Goal: Task Accomplishment & Management: Use online tool/utility

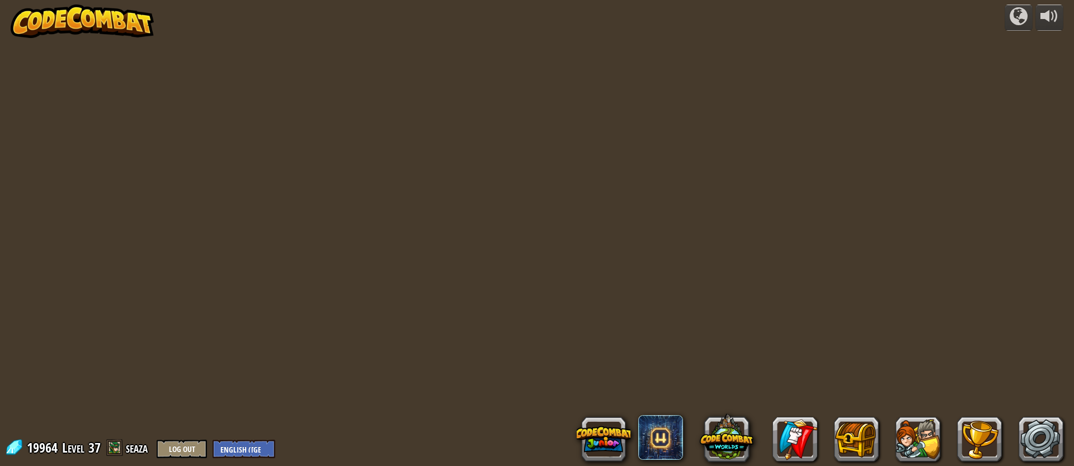
select select "en-[GEOGRAPHIC_DATA]"
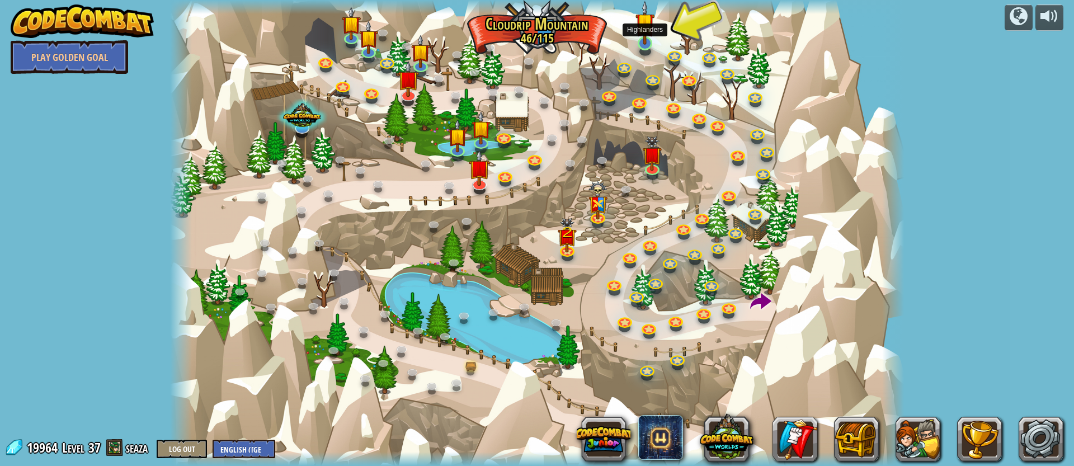
click at [642, 43] on img at bounding box center [644, 23] width 19 height 44
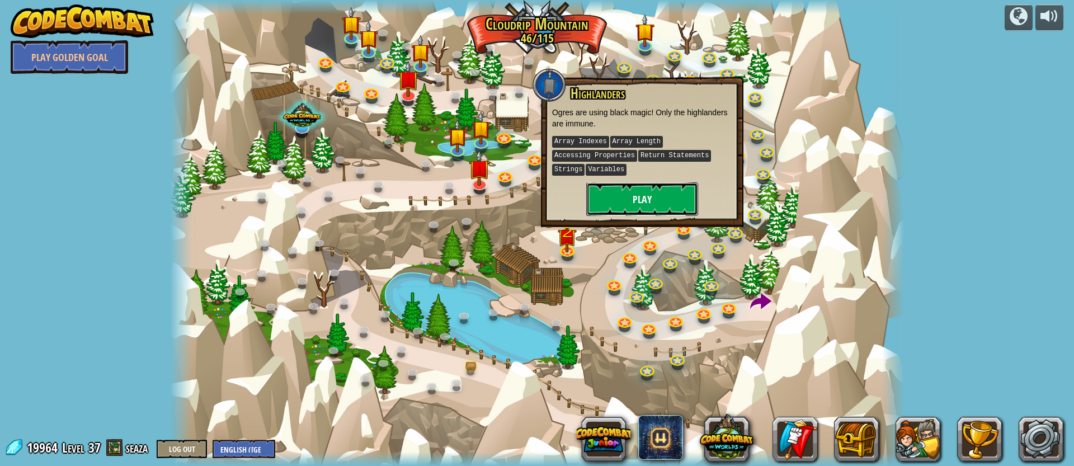
click at [668, 188] on button "Play" at bounding box center [642, 199] width 112 height 34
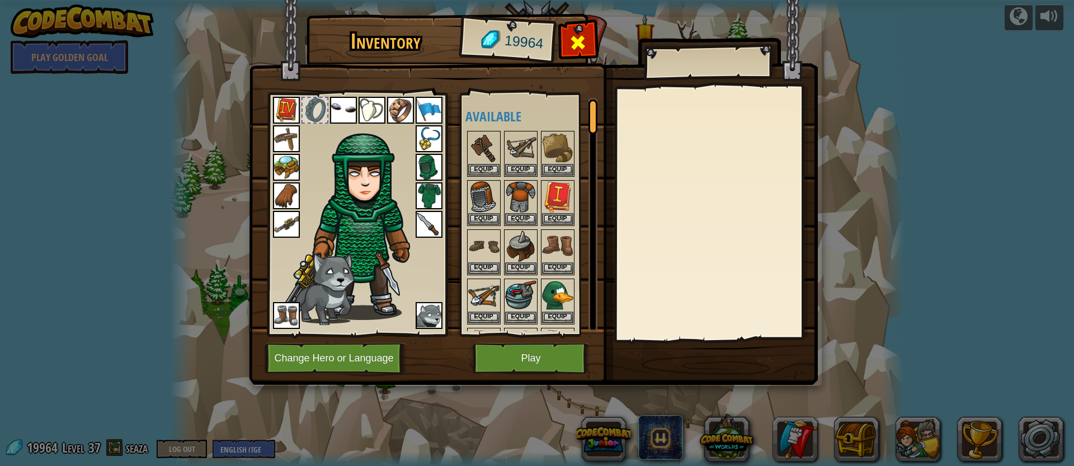
click at [593, 39] on div at bounding box center [577, 45] width 35 height 35
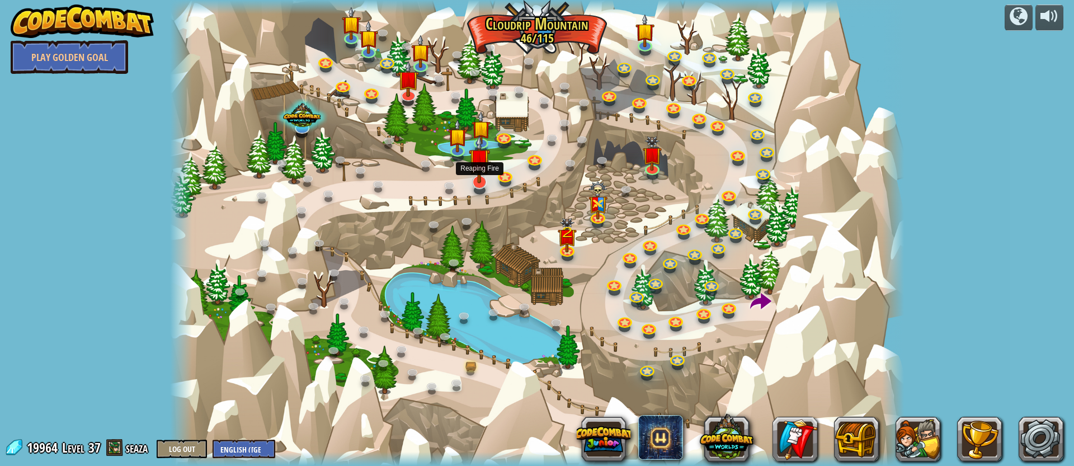
click at [478, 182] on img at bounding box center [479, 159] width 21 height 49
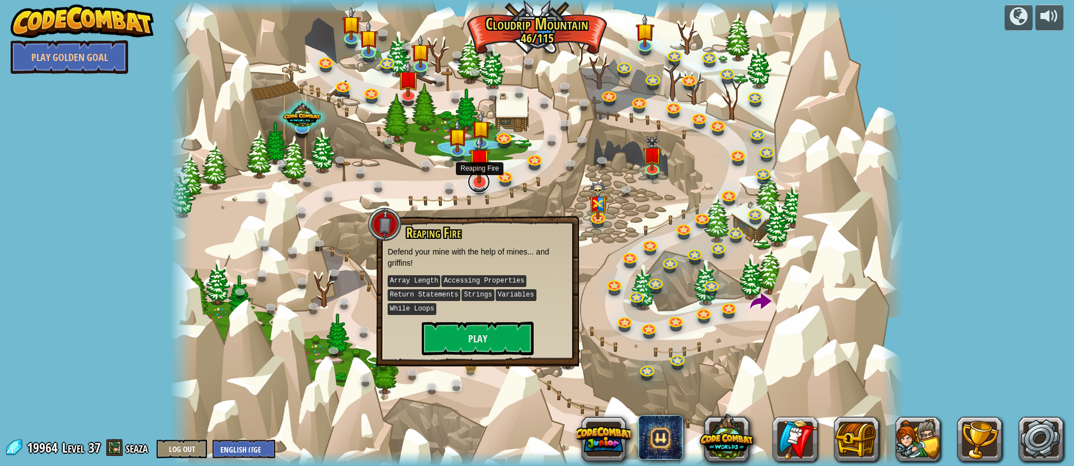
click at [485, 187] on link at bounding box center [478, 182] width 22 height 22
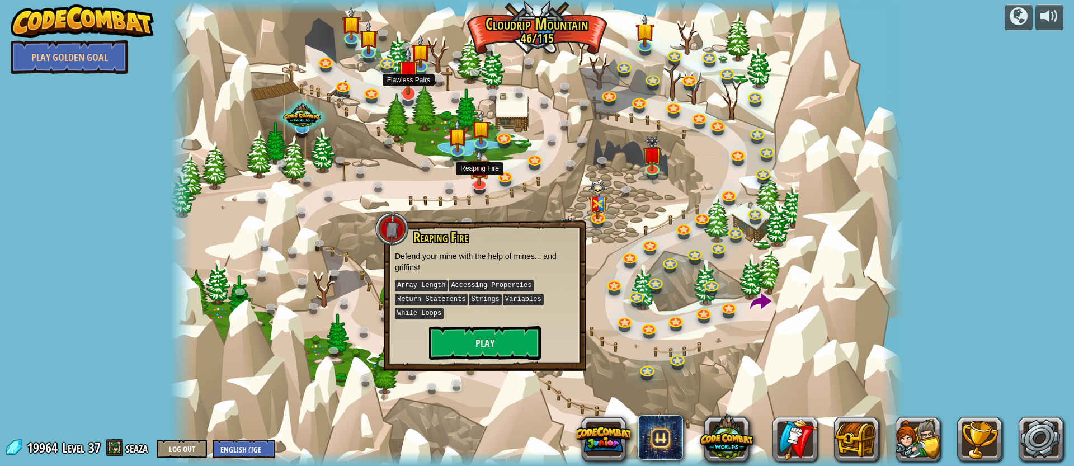
click at [409, 93] on img at bounding box center [408, 70] width 21 height 49
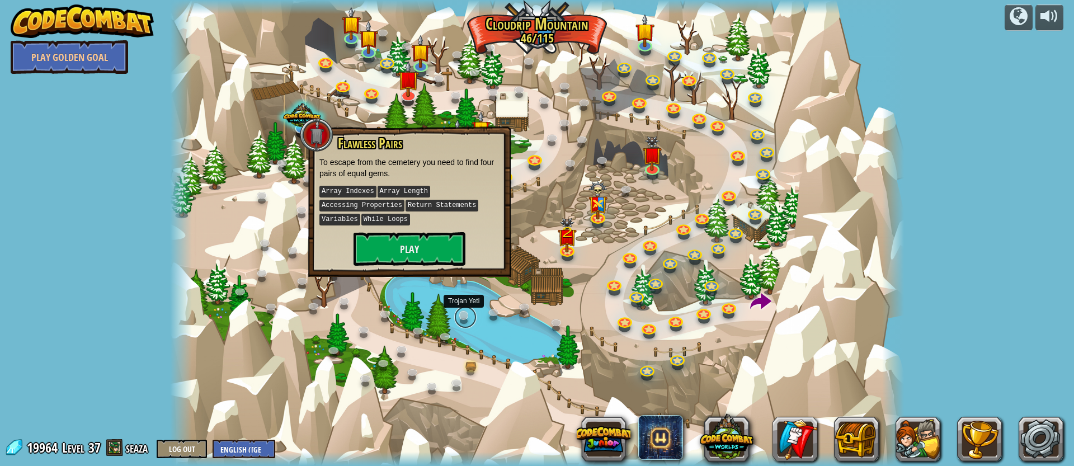
click at [476, 316] on link at bounding box center [465, 317] width 22 height 22
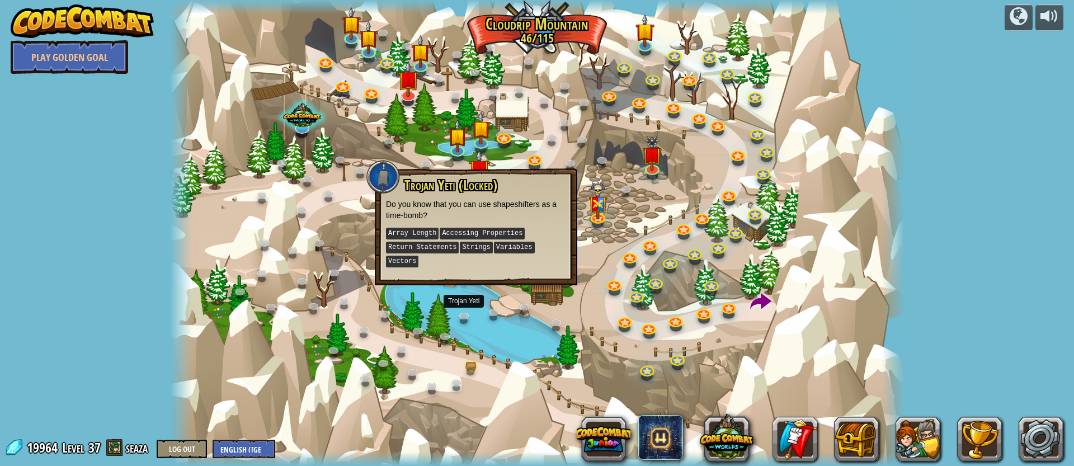
click at [538, 361] on div at bounding box center [537, 233] width 734 height 466
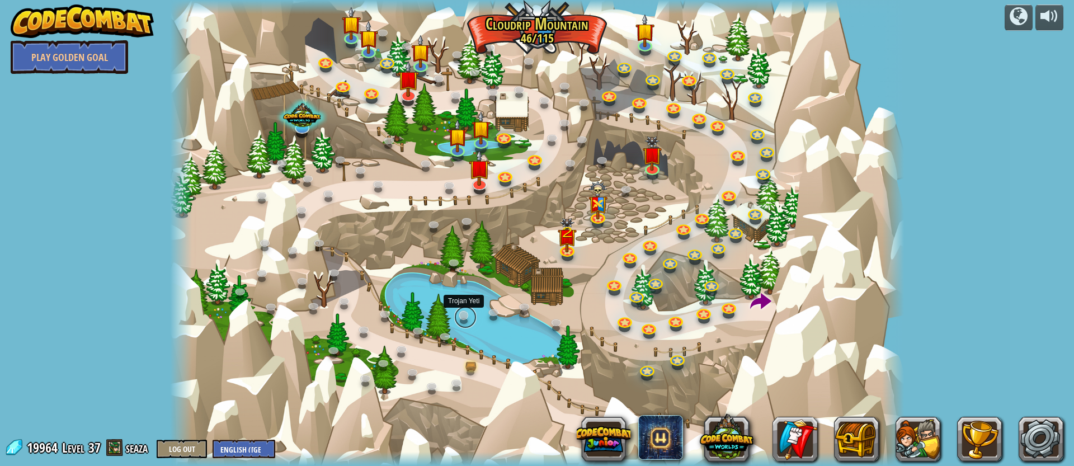
click at [462, 315] on link at bounding box center [465, 317] width 22 height 22
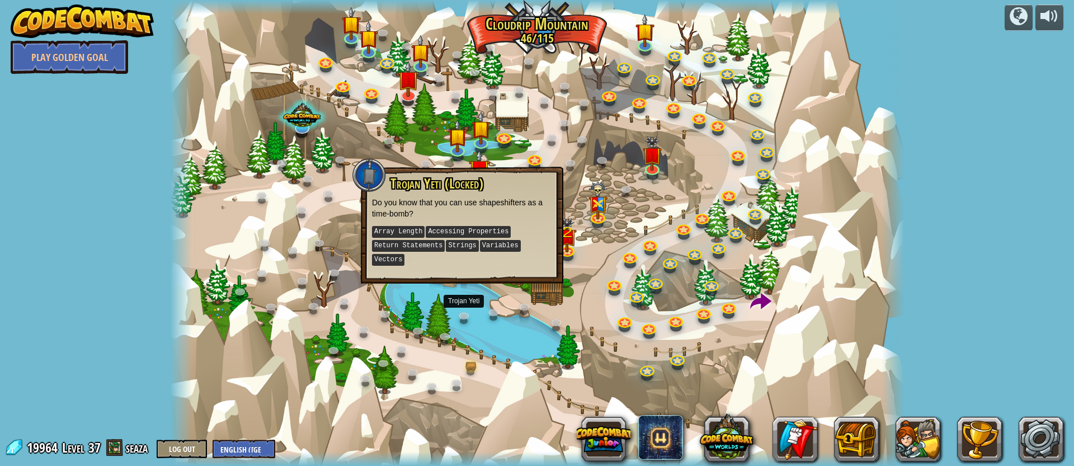
click at [504, 333] on div at bounding box center [537, 233] width 734 height 466
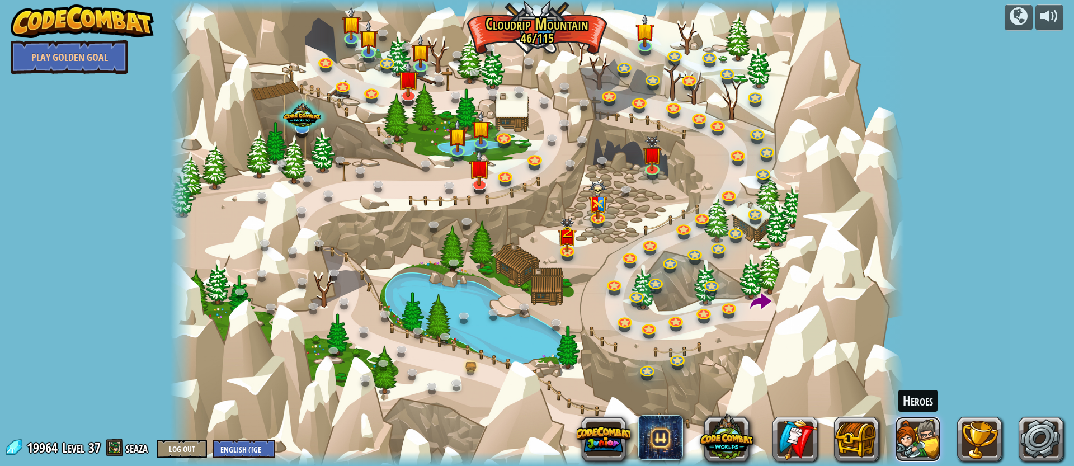
click at [904, 442] on button at bounding box center [917, 439] width 45 height 45
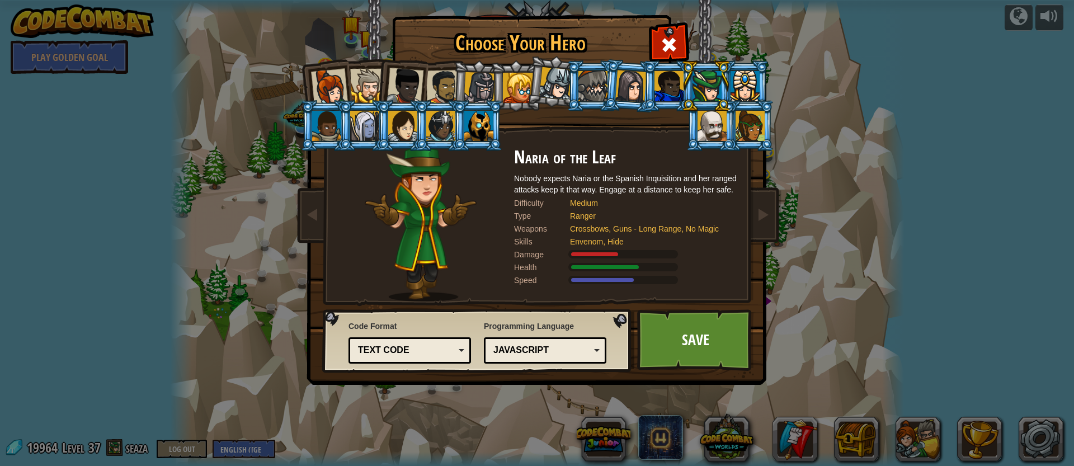
click at [439, 133] on div at bounding box center [440, 126] width 29 height 30
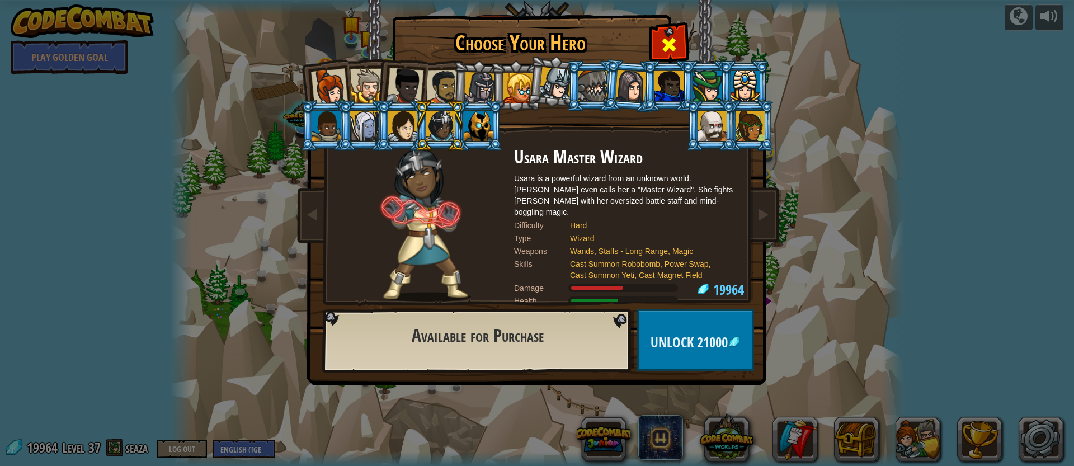
click at [669, 38] on span at bounding box center [669, 45] width 18 height 18
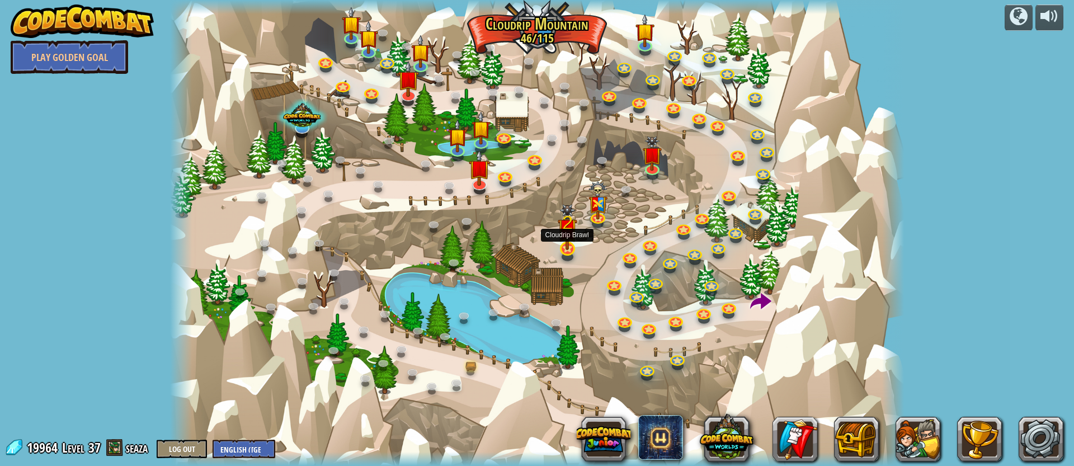
click at [568, 245] on img at bounding box center [566, 227] width 19 height 46
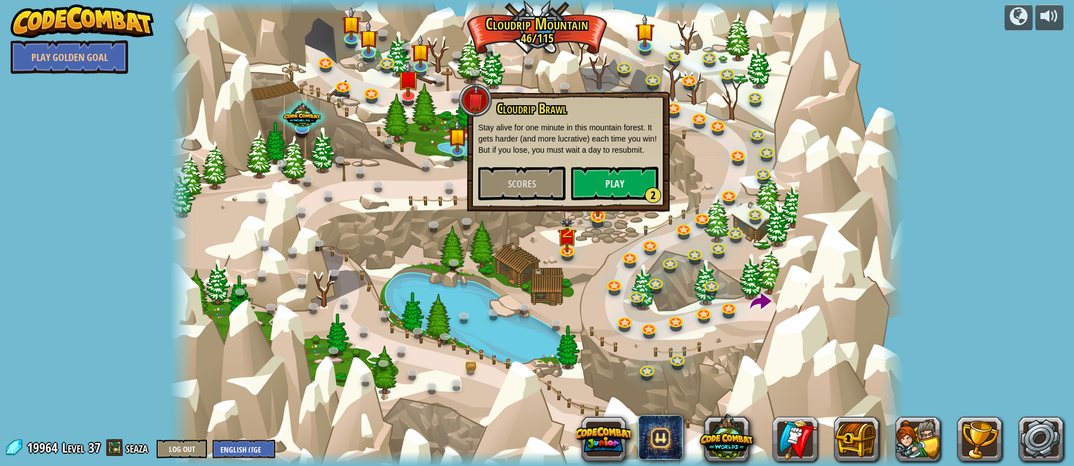
drag, startPoint x: 604, startPoint y: 247, endPoint x: 603, endPoint y: 223, distance: 24.6
click at [604, 247] on div at bounding box center [537, 233] width 734 height 466
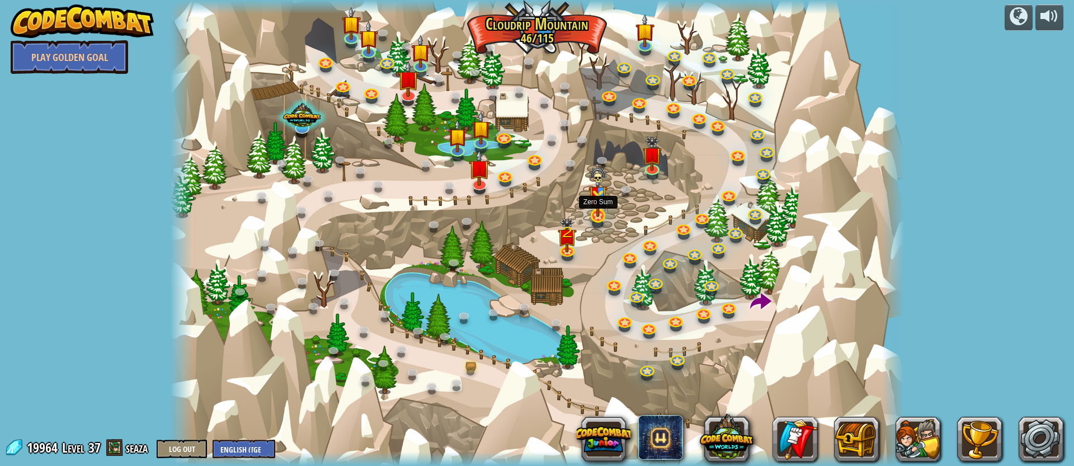
click at [600, 207] on img at bounding box center [597, 191] width 19 height 51
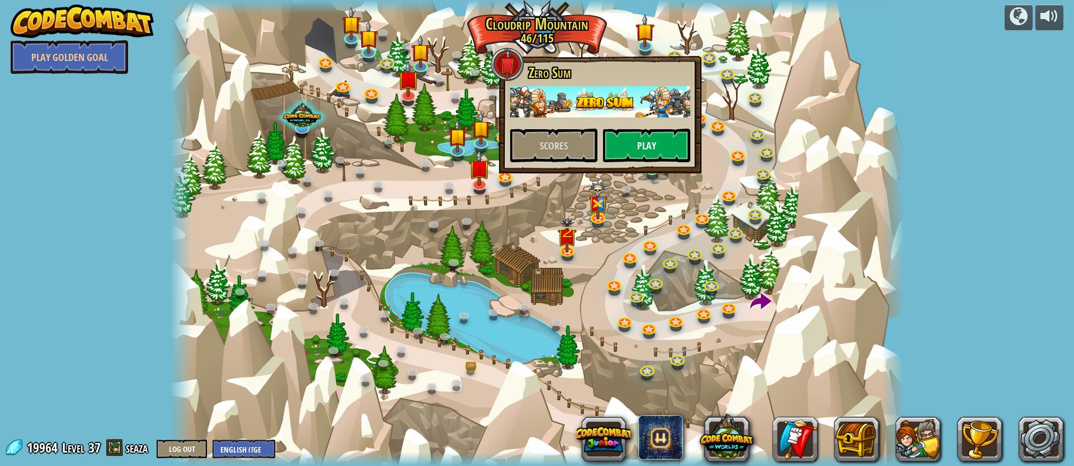
click at [598, 238] on div at bounding box center [537, 233] width 734 height 466
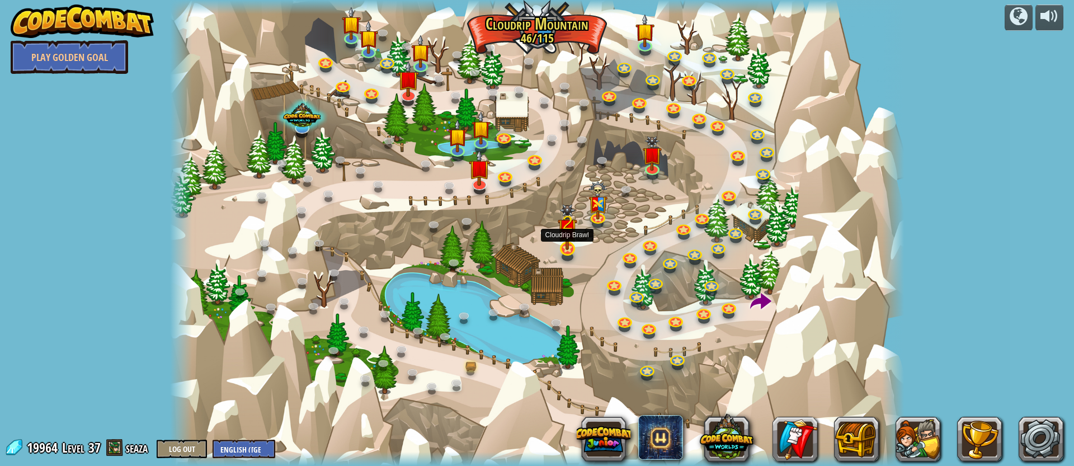
click at [570, 243] on img at bounding box center [566, 227] width 19 height 46
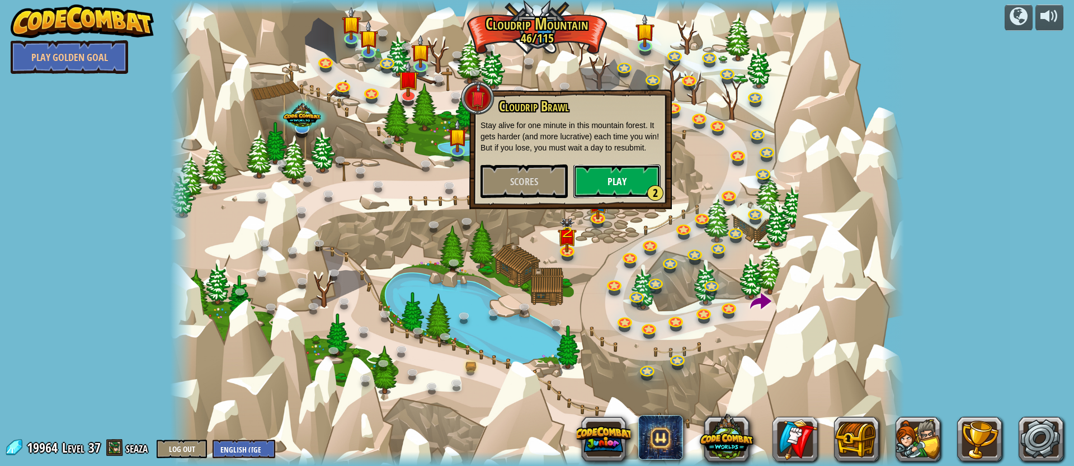
click at [612, 175] on button "Play 2" at bounding box center [616, 181] width 87 height 34
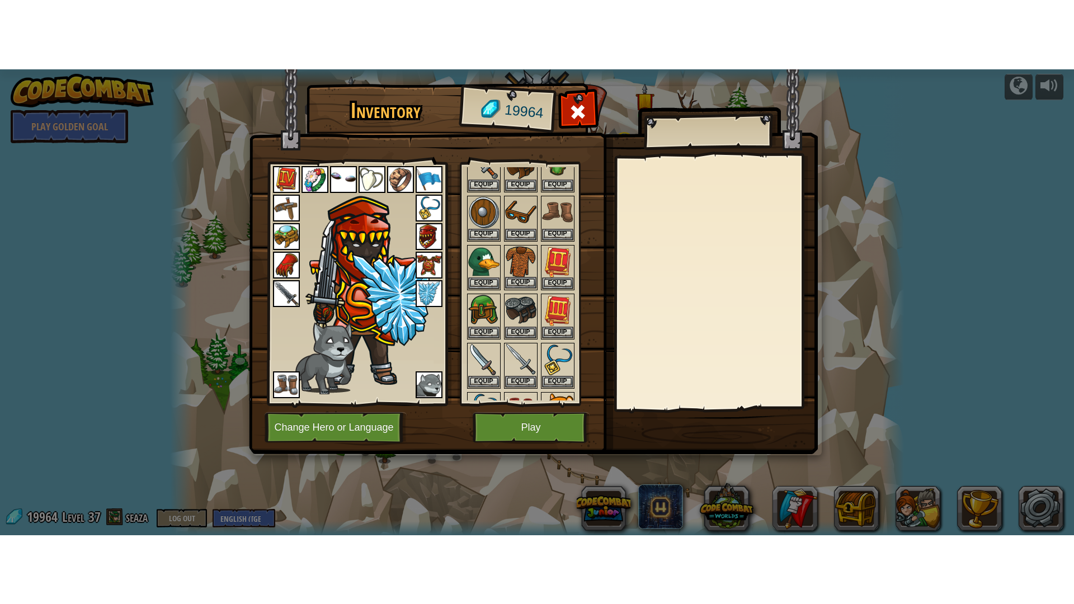
scroll to position [154, 0]
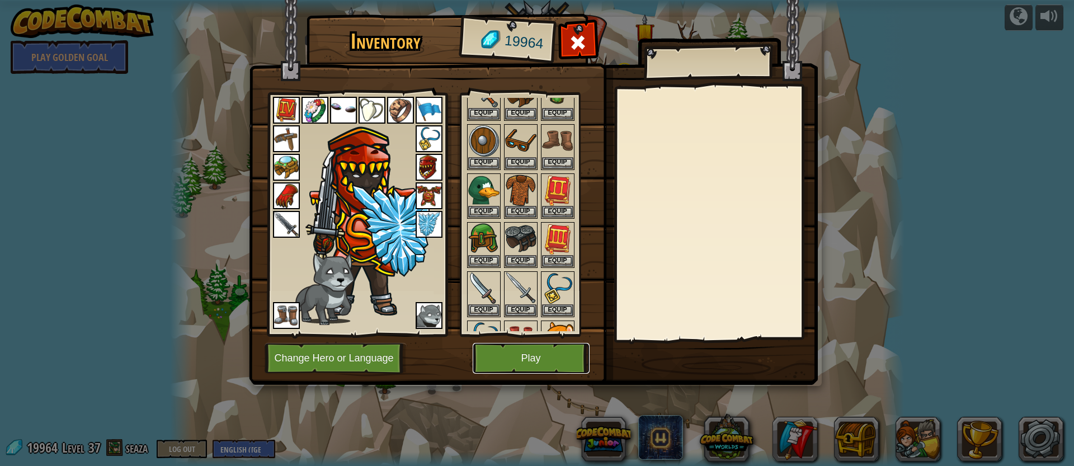
click at [540, 362] on button "Play" at bounding box center [530, 358] width 117 height 31
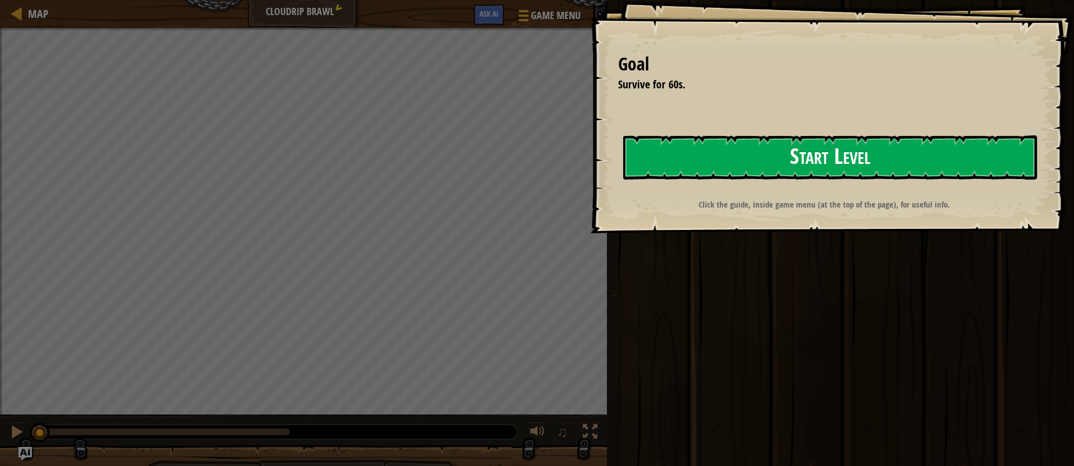
click at [665, 167] on button "Start Level" at bounding box center [830, 157] width 414 height 44
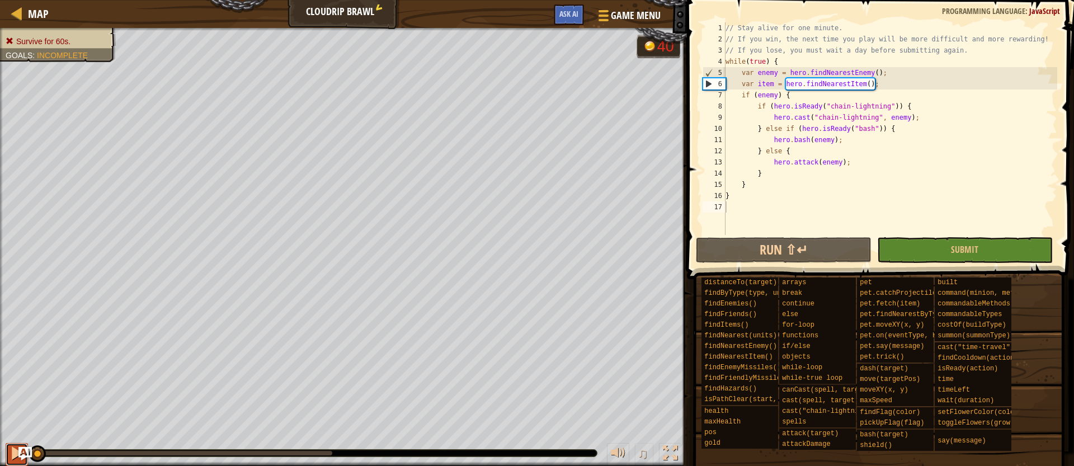
click at [13, 449] on div at bounding box center [17, 453] width 15 height 15
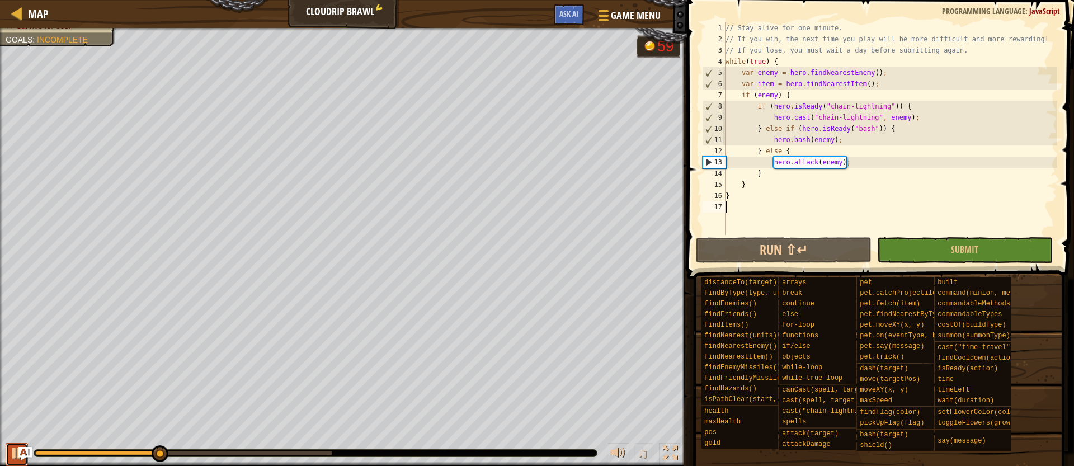
click at [11, 458] on div at bounding box center [17, 453] width 15 height 15
click at [675, 447] on div at bounding box center [670, 453] width 15 height 15
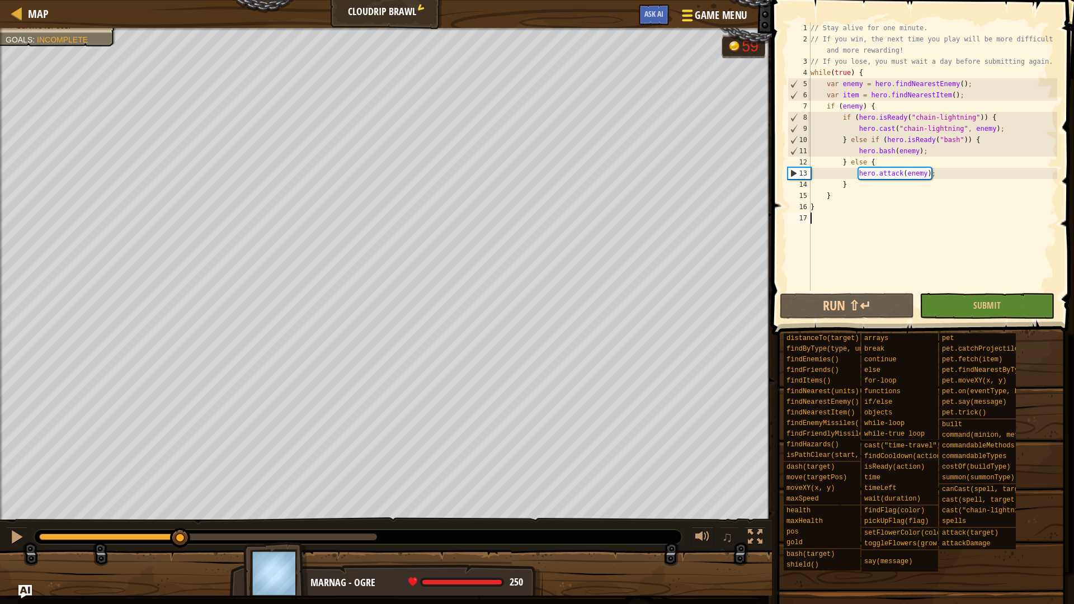
drag, startPoint x: 705, startPoint y: 550, endPoint x: 705, endPoint y: 13, distance: 536.8
click at [705, 13] on span "Game Menu" at bounding box center [720, 15] width 52 height 15
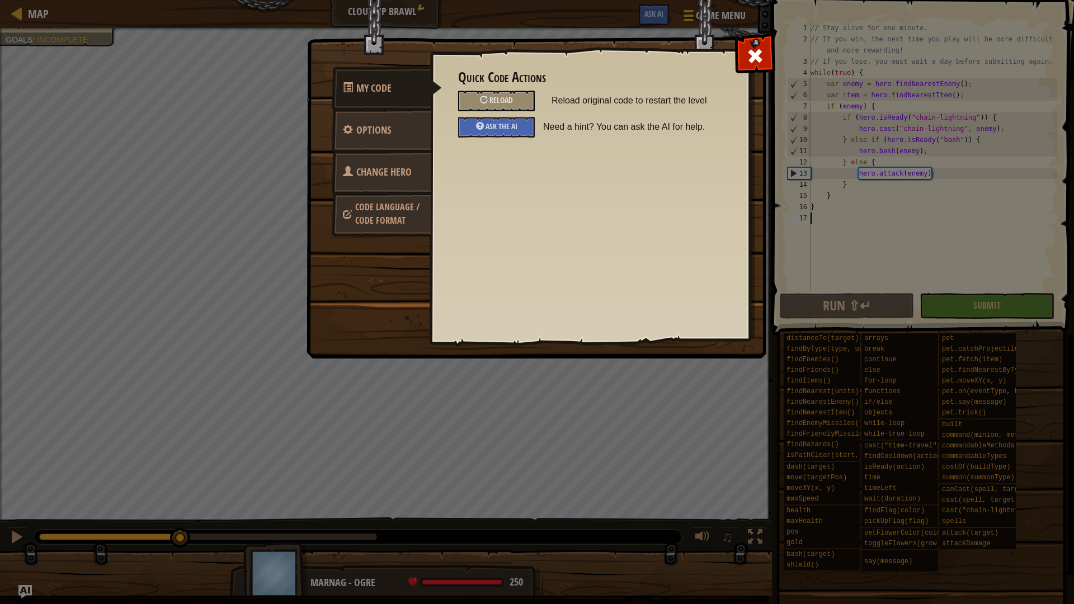
click at [388, 166] on span "Change Hero" at bounding box center [383, 172] width 55 height 14
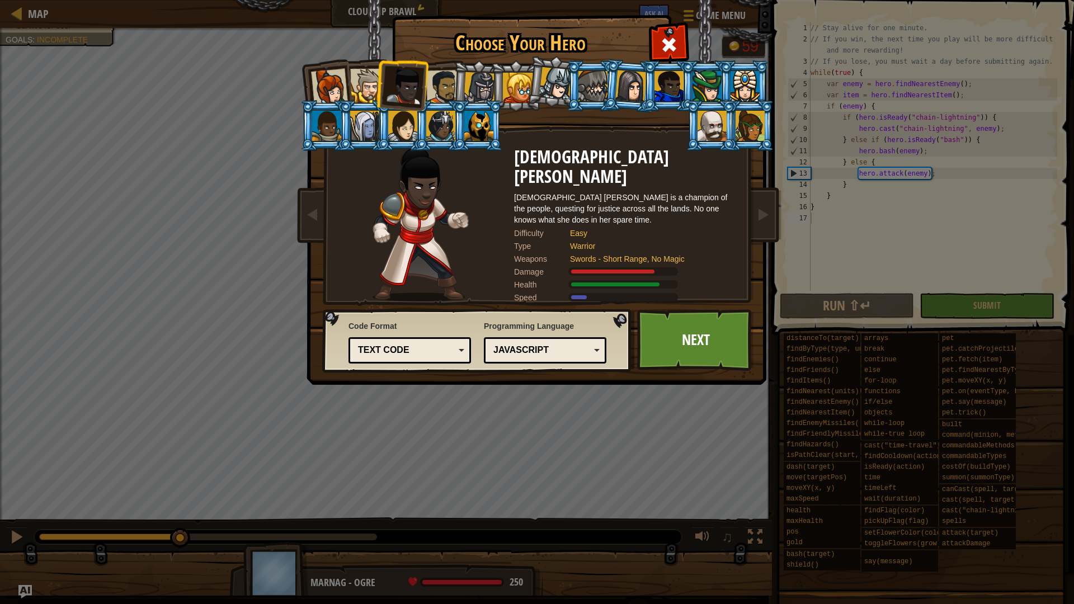
click at [488, 93] on div at bounding box center [480, 88] width 32 height 32
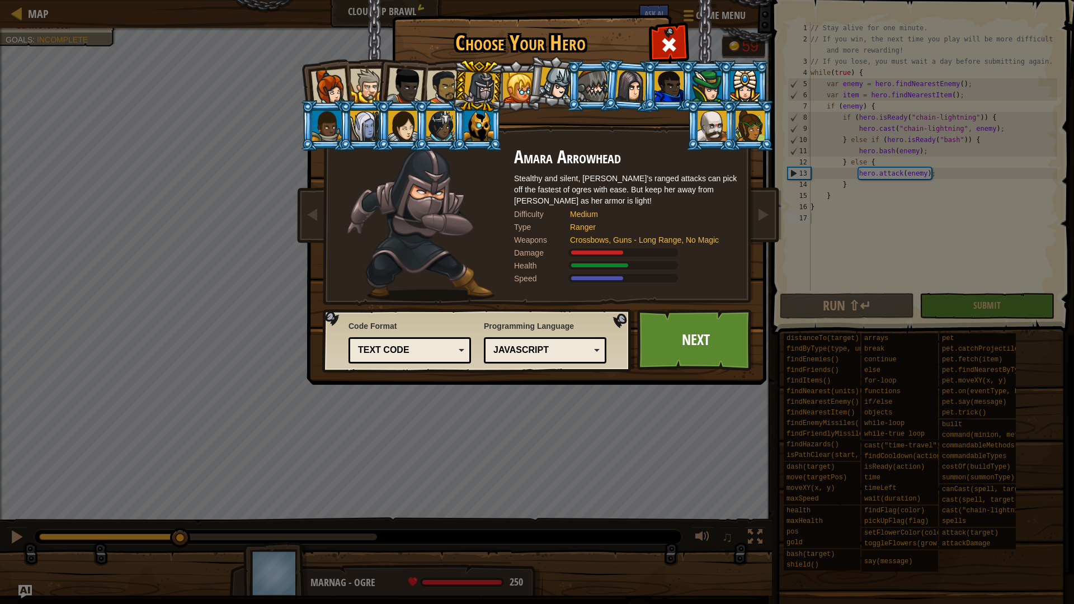
click at [706, 84] on div at bounding box center [706, 86] width 29 height 30
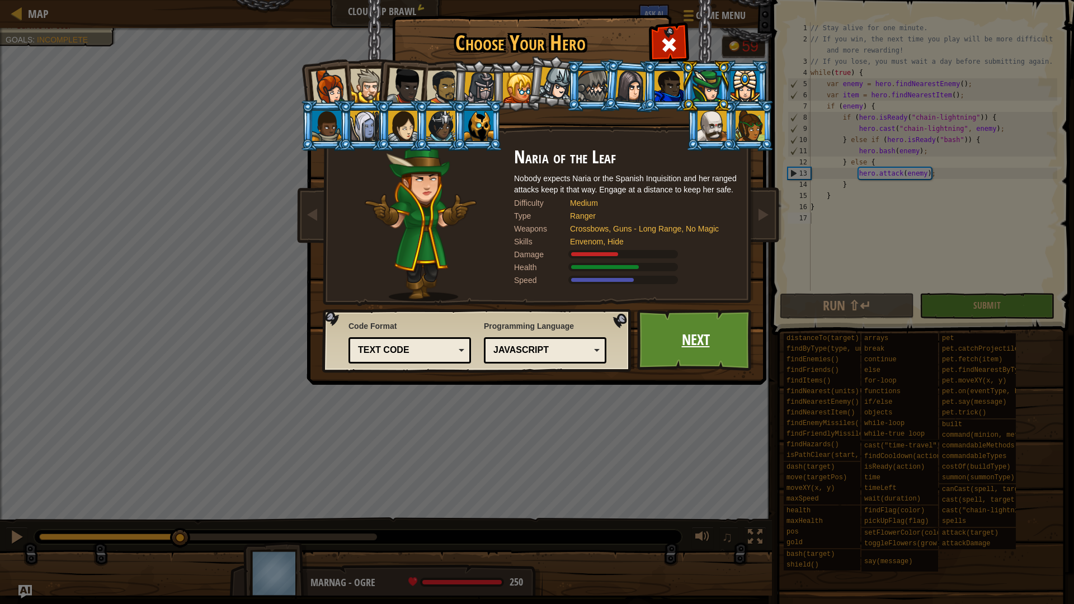
click at [692, 353] on link "Next" at bounding box center [695, 340] width 117 height 62
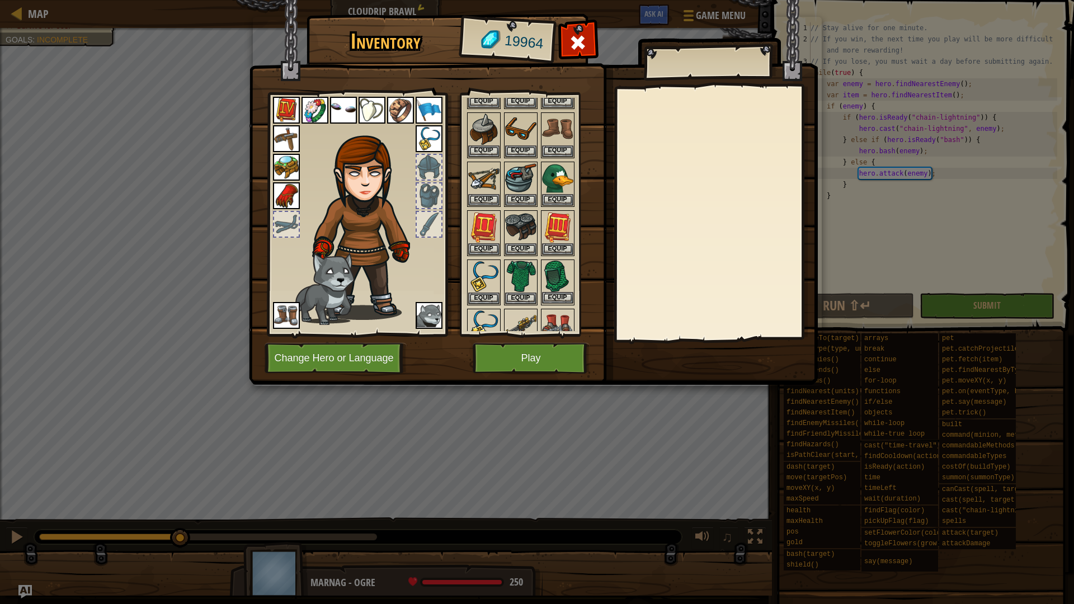
scroll to position [167, 0]
click at [523, 297] on button "Equip" at bounding box center [520, 297] width 31 height 12
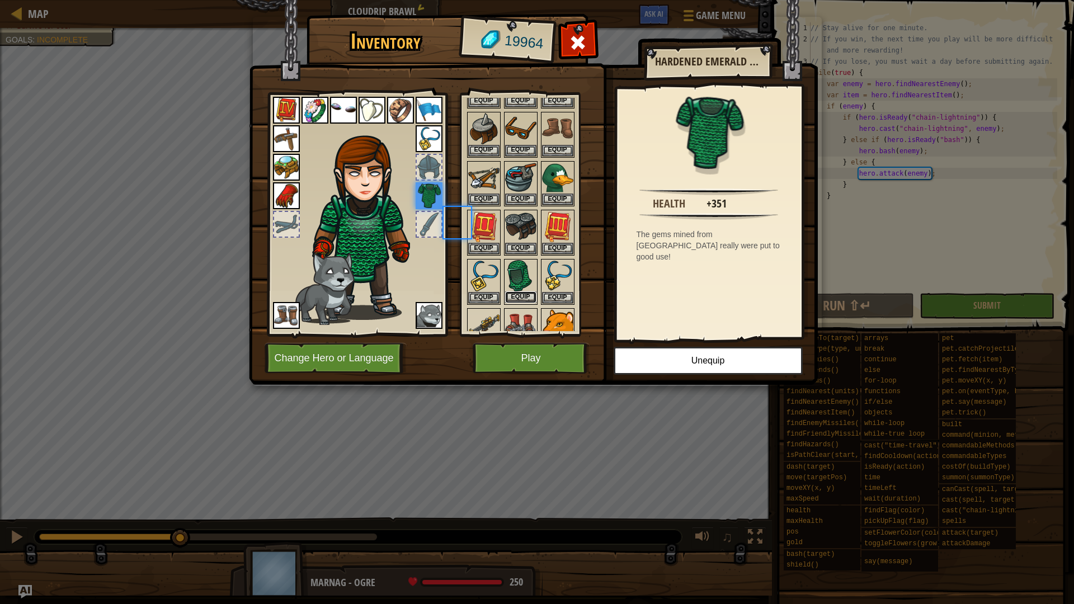
click at [523, 297] on button "Equip" at bounding box center [520, 297] width 31 height 12
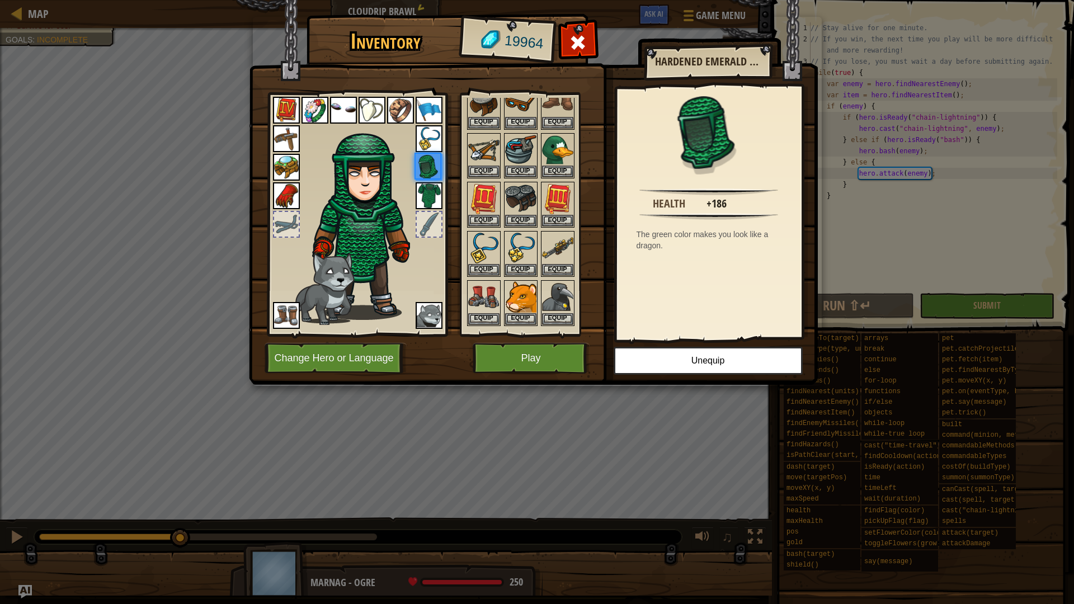
scroll to position [195, 0]
click at [553, 271] on button "Equip" at bounding box center [557, 269] width 31 height 12
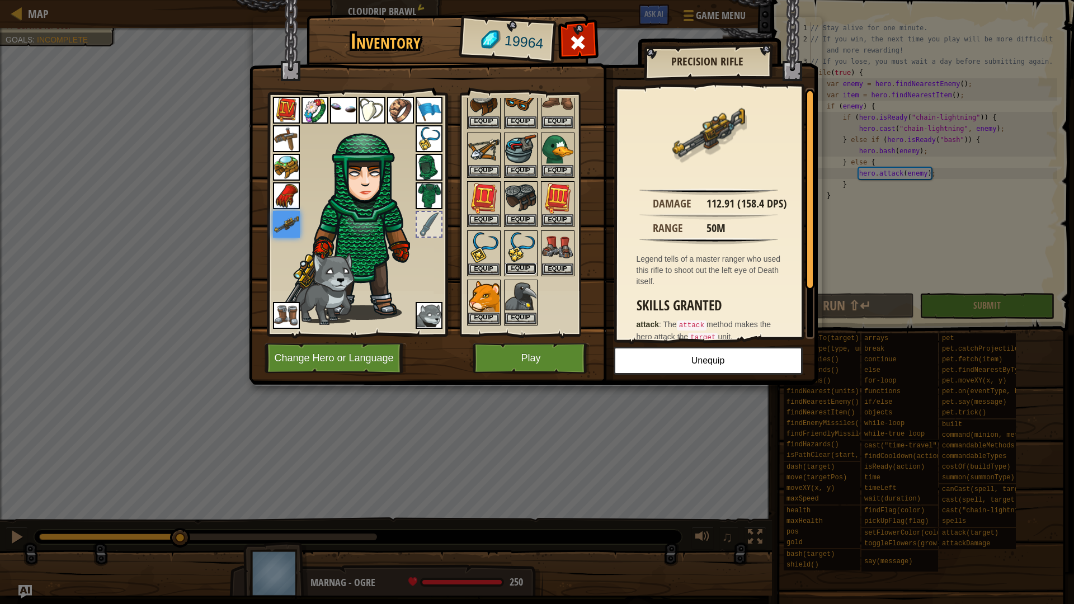
click at [526, 272] on button "Equip" at bounding box center [520, 269] width 31 height 12
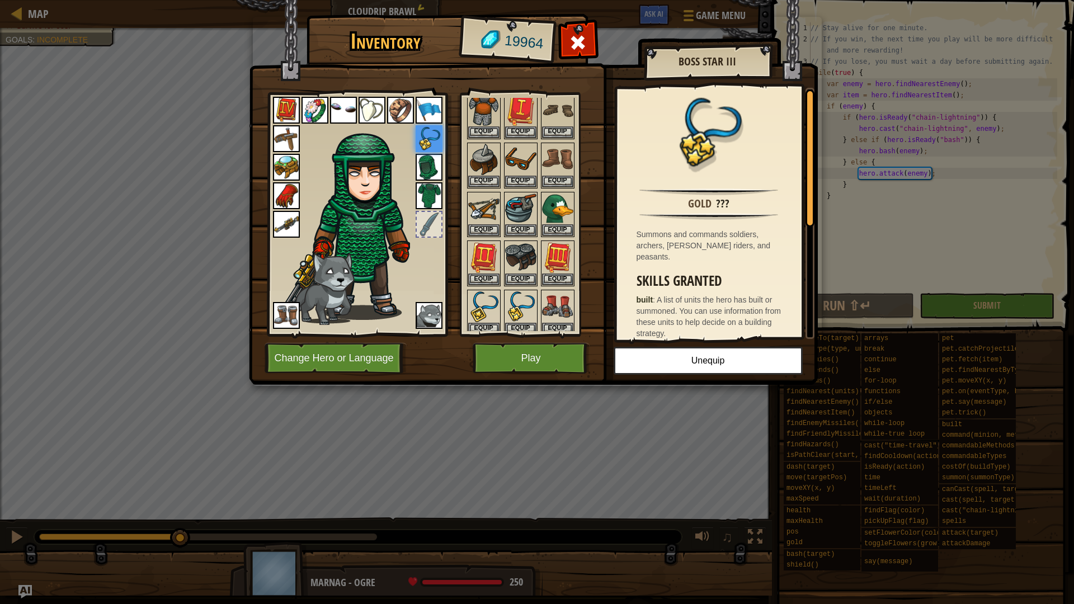
scroll to position [131, 0]
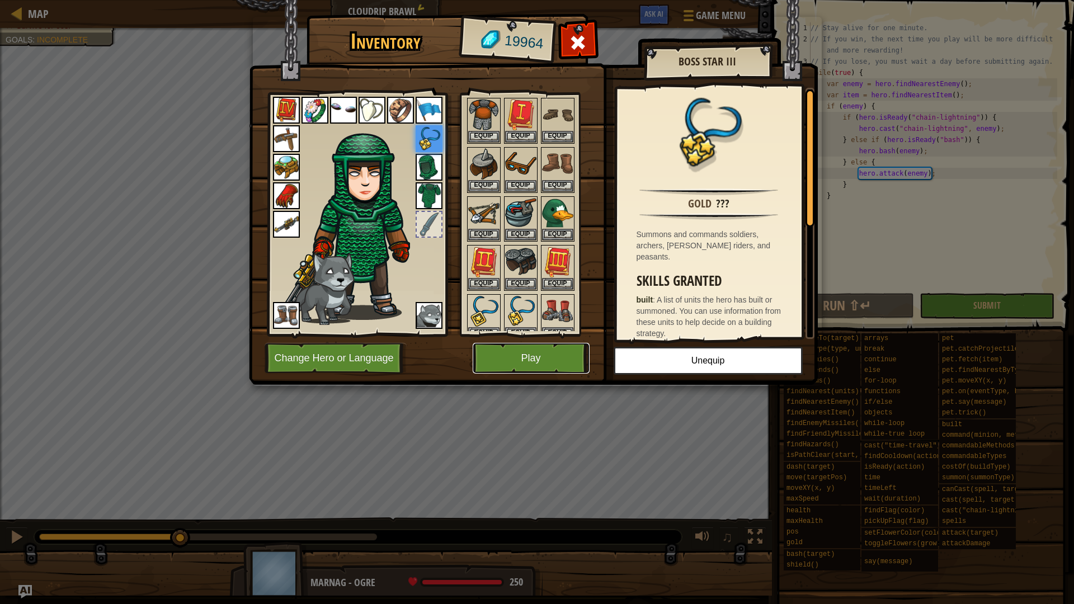
click at [549, 365] on button "Play" at bounding box center [530, 358] width 117 height 31
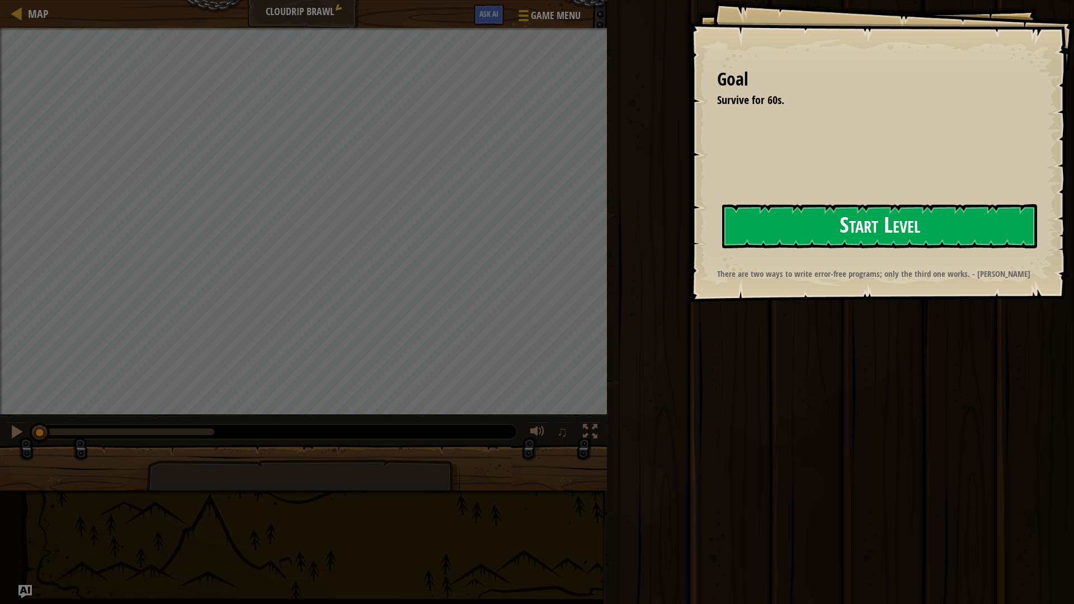
click at [766, 224] on button "Start Level" at bounding box center [879, 226] width 315 height 44
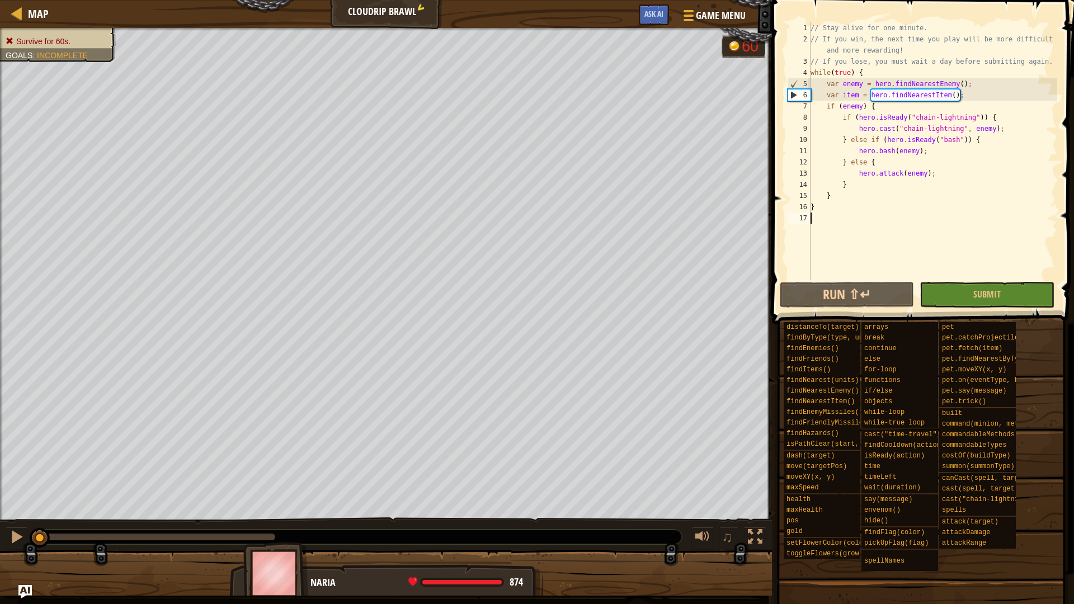
click at [702, 13] on span "Game Menu" at bounding box center [721, 15] width 50 height 15
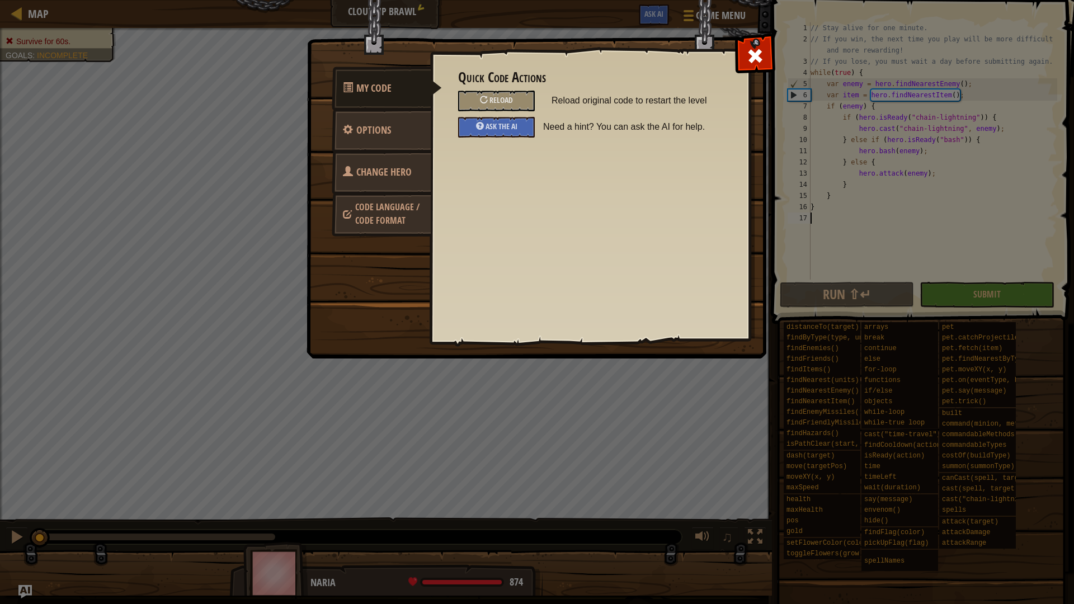
click at [385, 225] on span "Code Language / Code Format" at bounding box center [387, 214] width 64 height 26
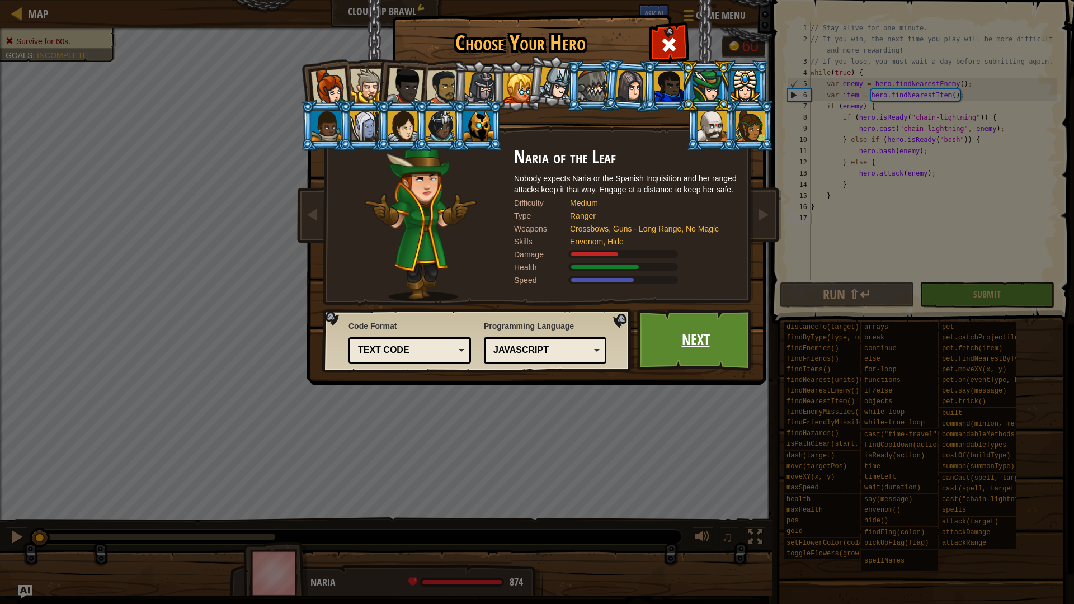
click at [697, 329] on link "Next" at bounding box center [695, 340] width 117 height 62
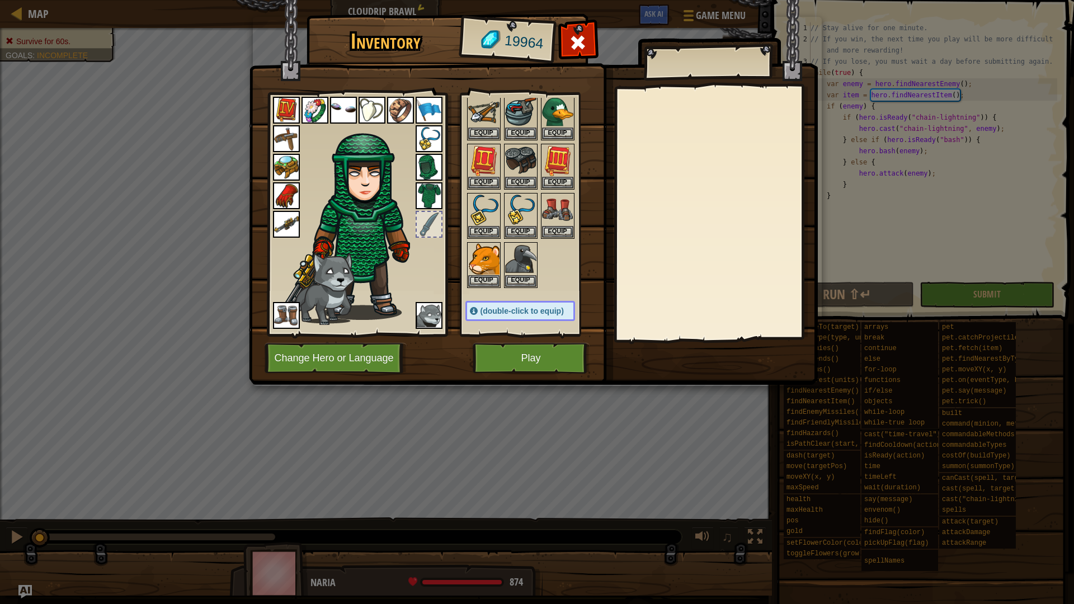
scroll to position [231, 0]
click at [578, 44] on span at bounding box center [578, 43] width 18 height 18
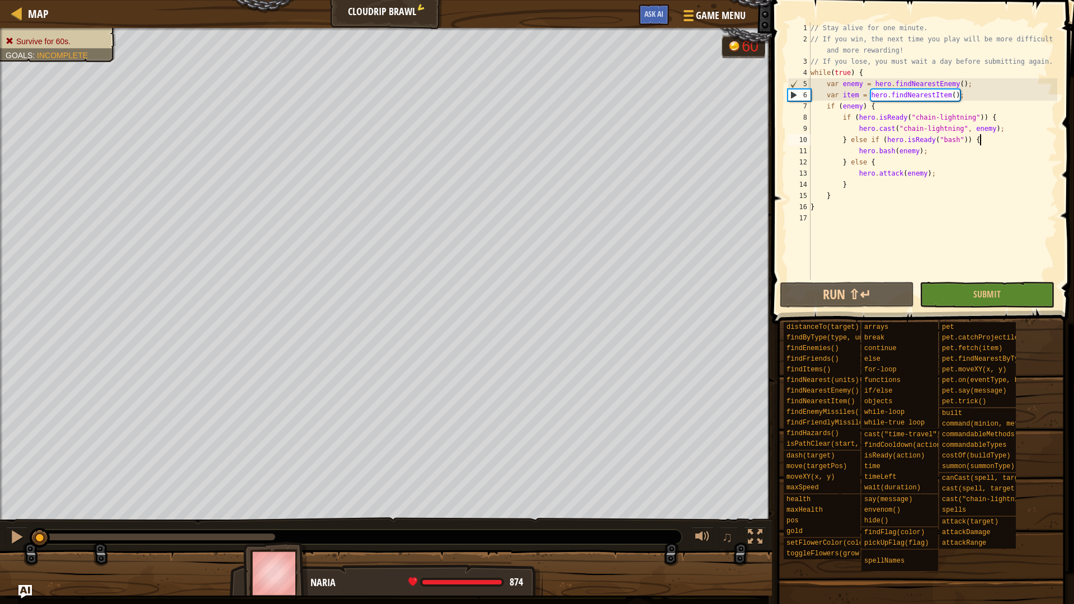
click at [984, 138] on div "// Stay alive for one minute. // If you win, the next time you play will be mor…" at bounding box center [932, 162] width 249 height 280
click at [887, 162] on div "// Stay alive for one minute. // If you win, the next time you play will be mor…" at bounding box center [932, 162] width 249 height 280
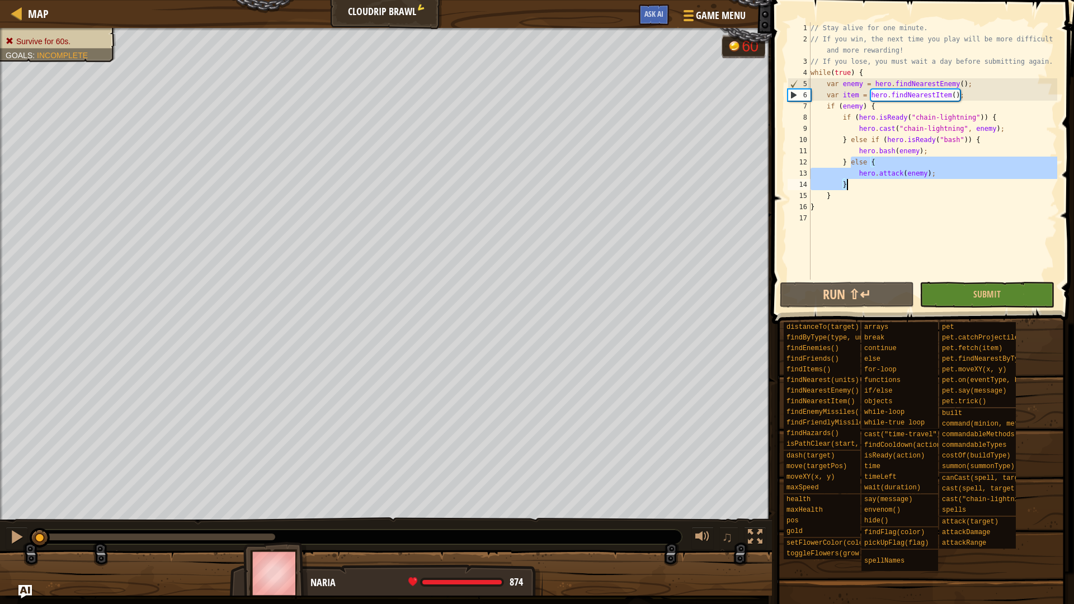
drag, startPoint x: 850, startPoint y: 162, endPoint x: 921, endPoint y: 182, distance: 73.7
click at [921, 182] on div "// Stay alive for one minute. // If you win, the next time you play will be mor…" at bounding box center [932, 162] width 249 height 280
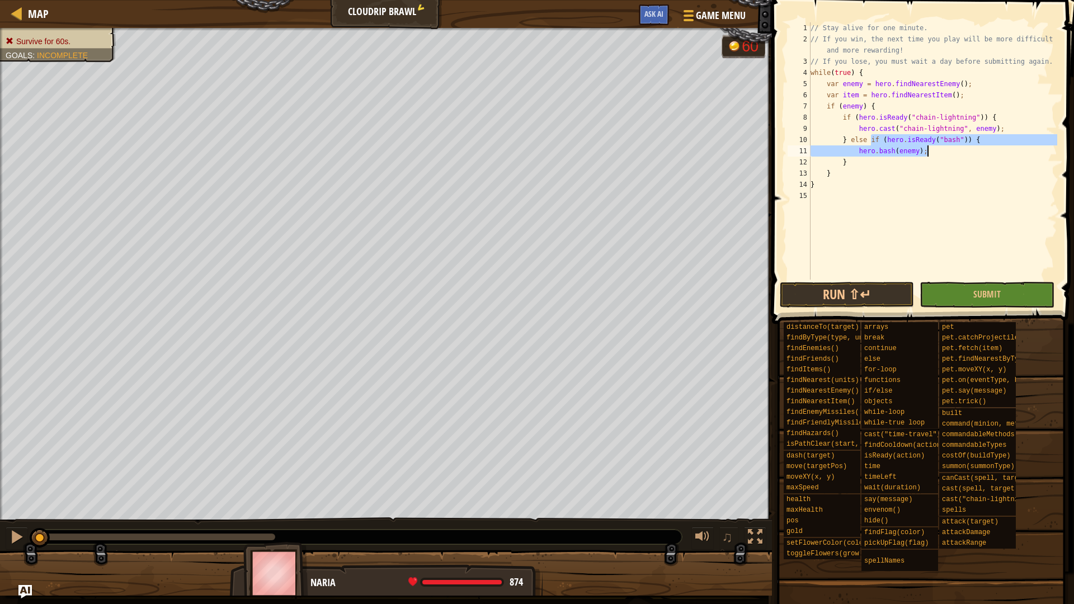
drag, startPoint x: 871, startPoint y: 140, endPoint x: 931, endPoint y: 153, distance: 61.9
click at [931, 153] on div "// Stay alive for one minute. // If you win, the next time you play will be mor…" at bounding box center [932, 162] width 249 height 280
type textarea "} else {"
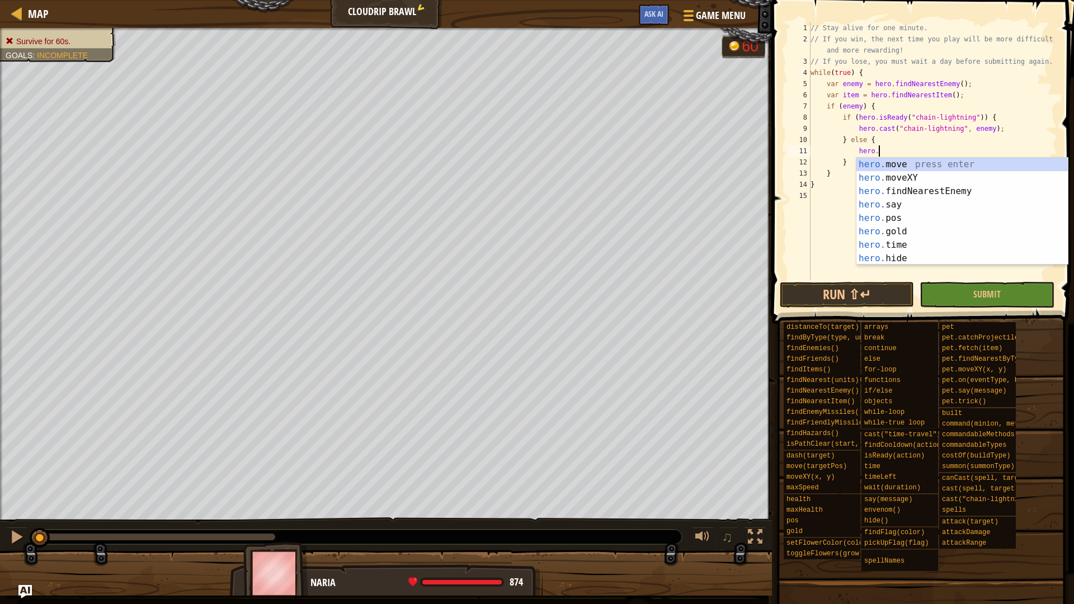
scroll to position [5, 6]
click at [916, 187] on div "hero.a ttackRange press enter hero.a ttackDamage press enter hero.a ttack press…" at bounding box center [961, 225] width 211 height 134
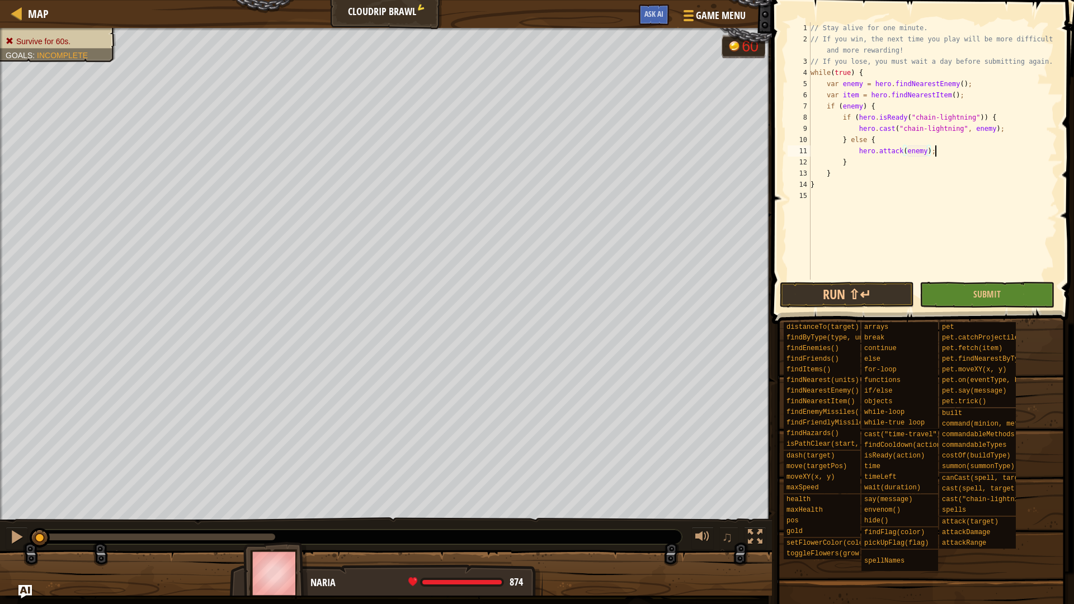
click at [946, 156] on div "// Stay alive for one minute. // If you win, the next time you play will be mor…" at bounding box center [932, 162] width 249 height 280
click at [821, 182] on div "// Stay alive for one minute. // If you win, the next time you play will be mor…" at bounding box center [932, 162] width 249 height 280
click at [834, 173] on div "// Stay alive for one minute. // If you win, the next time you play will be mor…" at bounding box center [932, 162] width 249 height 280
click at [854, 160] on div "// Stay alive for one minute. // If you win, the next time you play will be mor…" at bounding box center [932, 162] width 249 height 280
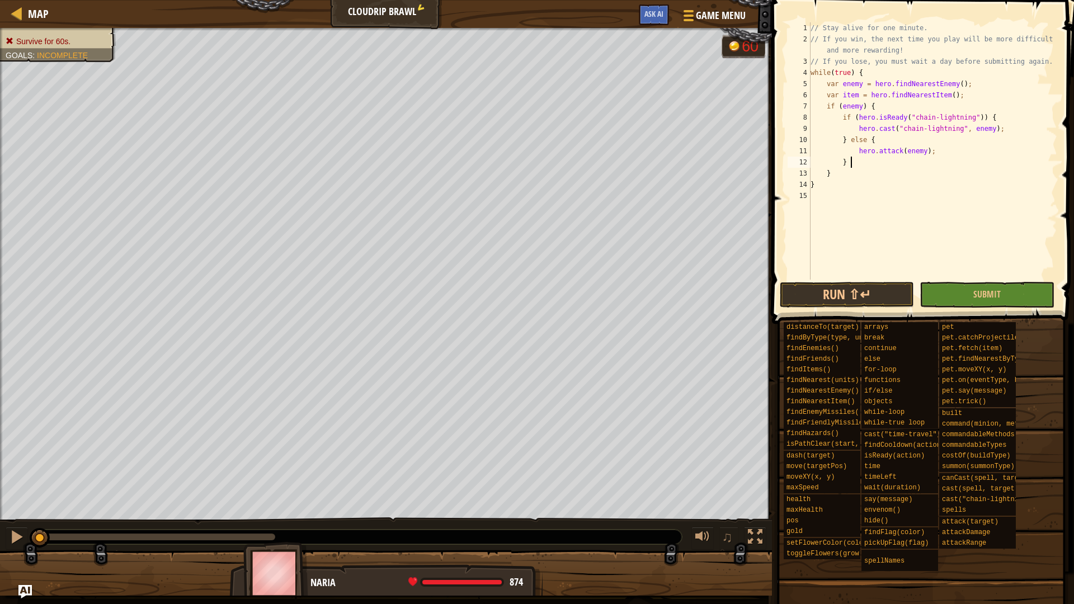
click at [878, 138] on div "// Stay alive for one minute. // If you win, the next time you play will be mor…" at bounding box center [932, 162] width 249 height 280
click at [844, 139] on div "// Stay alive for one minute. // If you win, the next time you play will be mor…" at bounding box center [932, 162] width 249 height 280
click at [875, 108] on div "// Stay alive for one minute. // If you win, the next time you play will be mor…" at bounding box center [932, 162] width 249 height 280
click at [864, 72] on div "// Stay alive for one minute. // If you win, the next time you play will be mor…" at bounding box center [932, 162] width 249 height 280
type textarea "while(true) {"
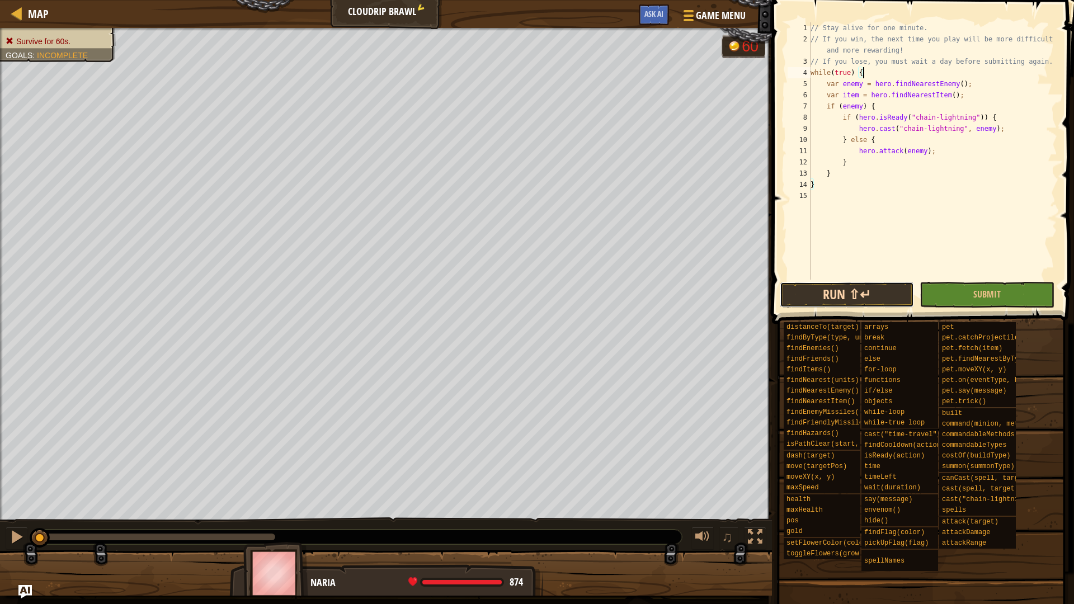
click at [863, 295] on button "Run ⇧↵" at bounding box center [846, 295] width 134 height 26
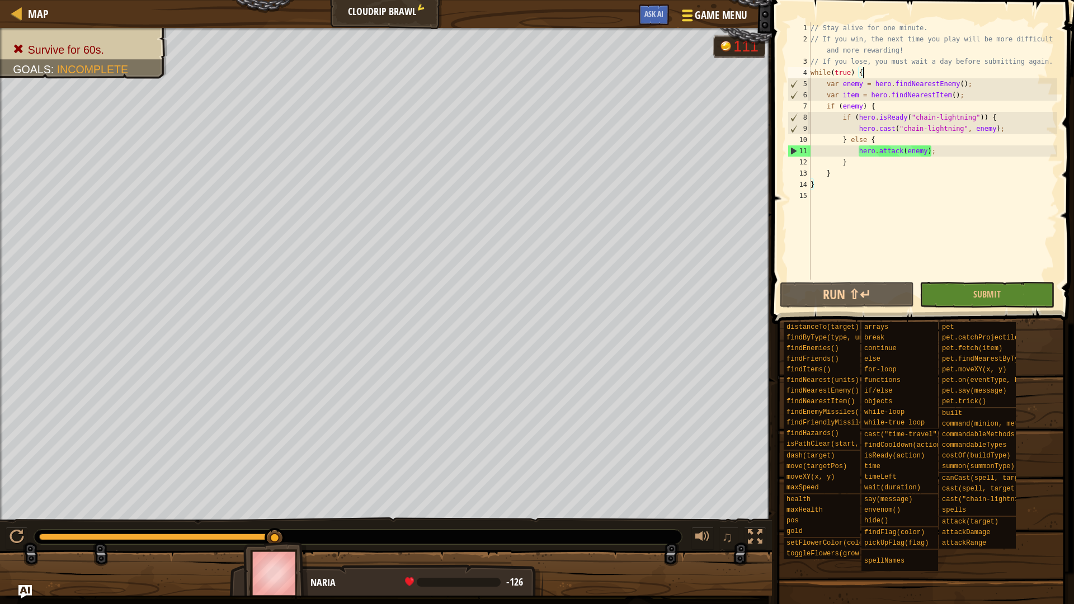
click at [727, 16] on span "Game Menu" at bounding box center [720, 15] width 52 height 15
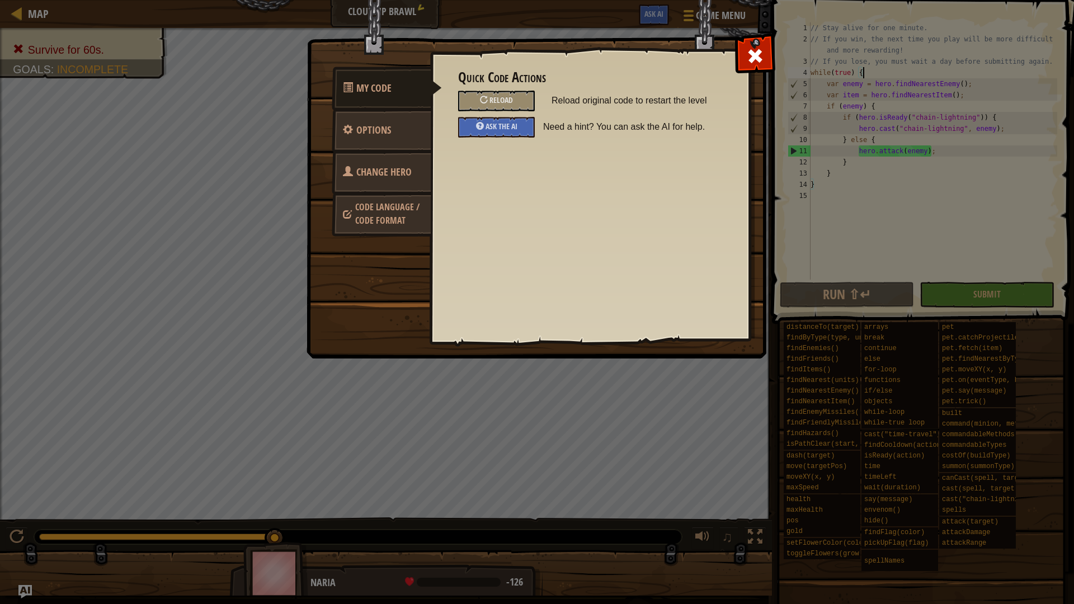
click at [374, 172] on span "Change Hero" at bounding box center [383, 172] width 55 height 14
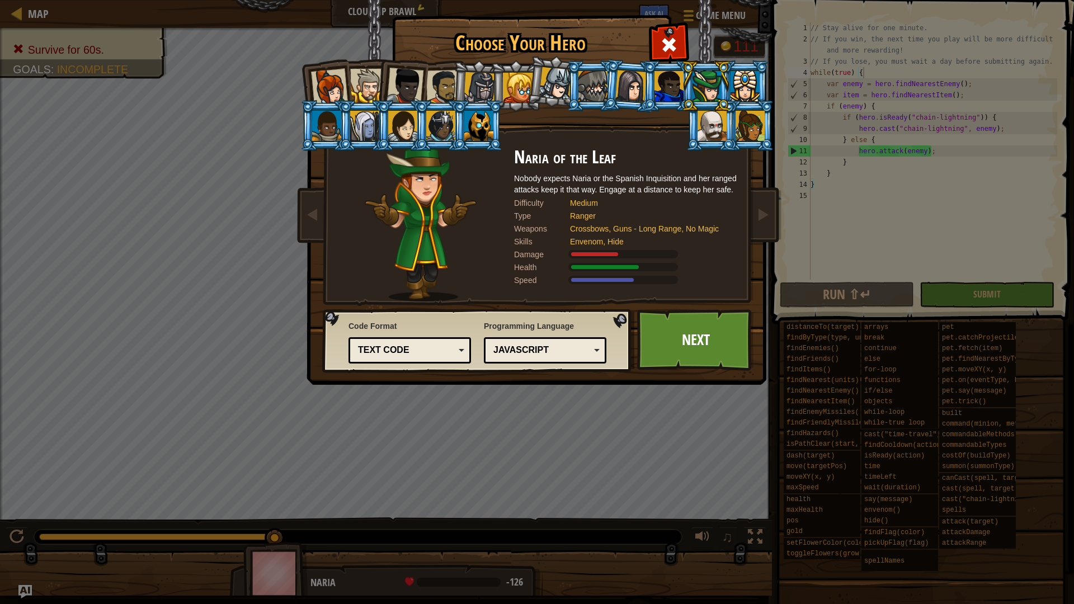
click at [479, 126] on div at bounding box center [478, 126] width 29 height 30
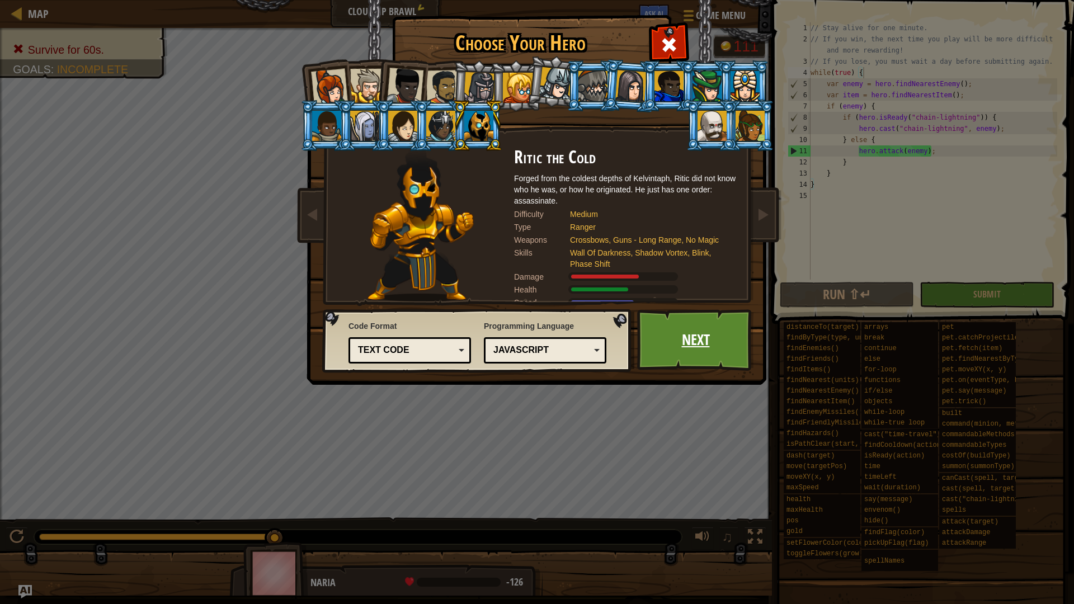
click at [703, 342] on link "Next" at bounding box center [695, 340] width 117 height 62
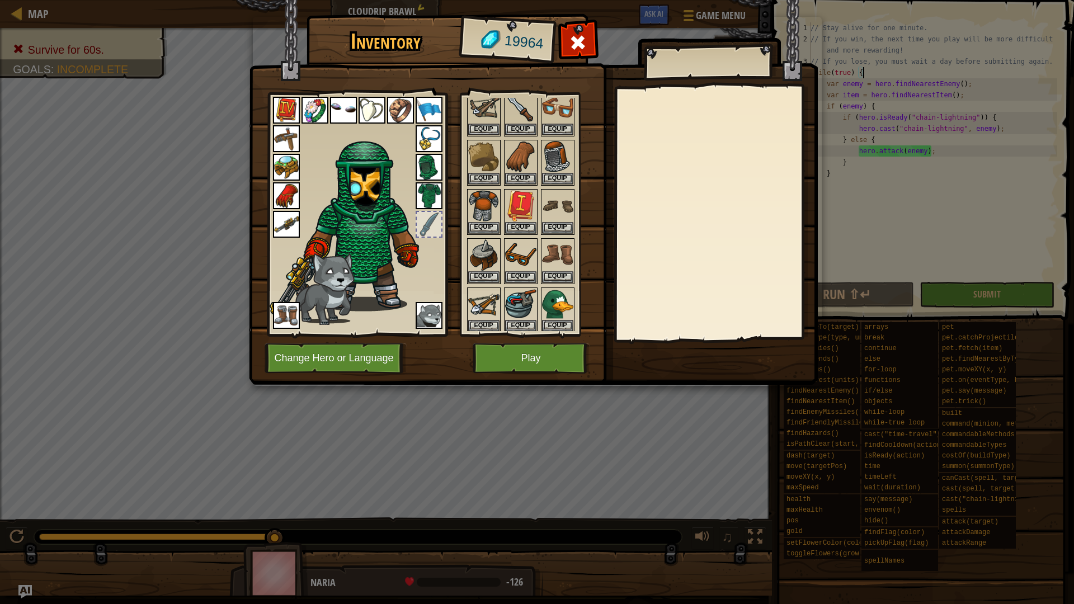
scroll to position [41, 0]
click at [559, 353] on button "Play" at bounding box center [530, 358] width 117 height 31
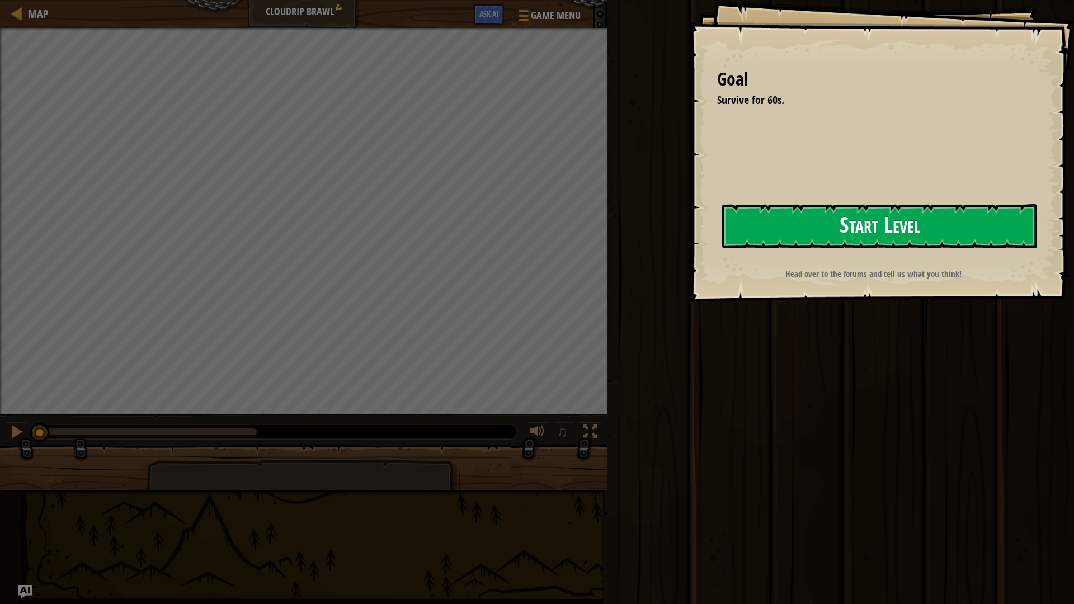
click at [901, 235] on button "Start Level" at bounding box center [879, 226] width 315 height 44
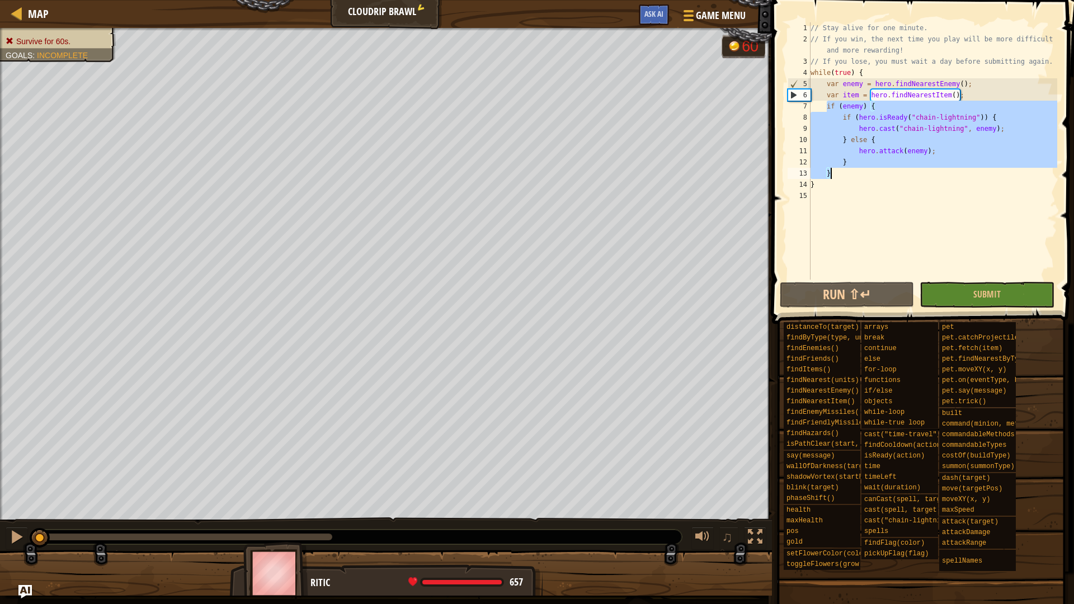
drag, startPoint x: 825, startPoint y: 106, endPoint x: 929, endPoint y: 171, distance: 123.0
click at [929, 171] on div "// Stay alive for one minute. // If you win, the next time you play will be mor…" at bounding box center [932, 162] width 249 height 280
type textarea "} }"
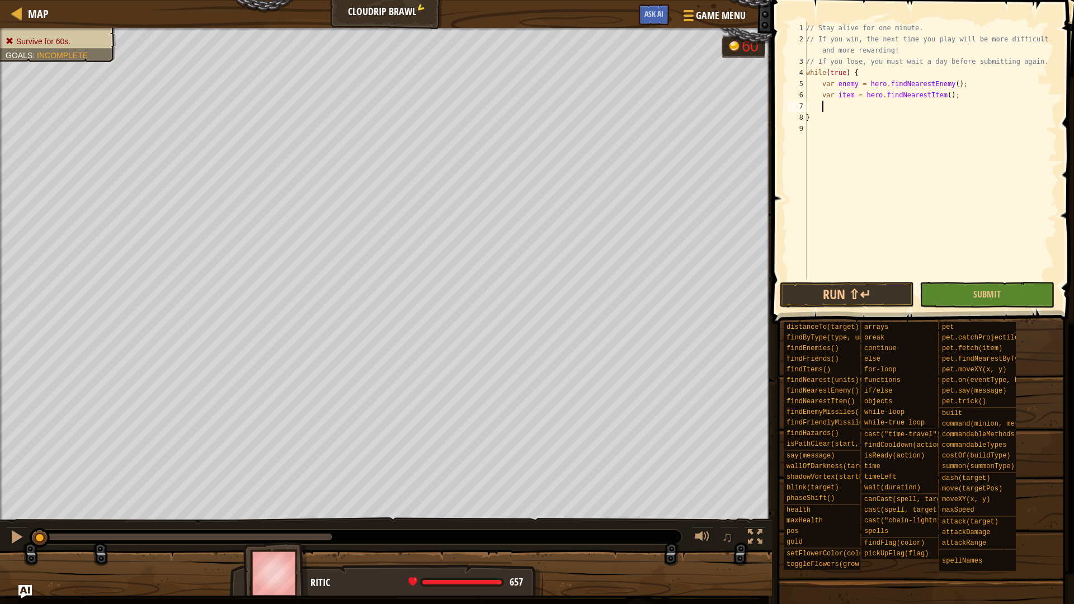
scroll to position [5, 1]
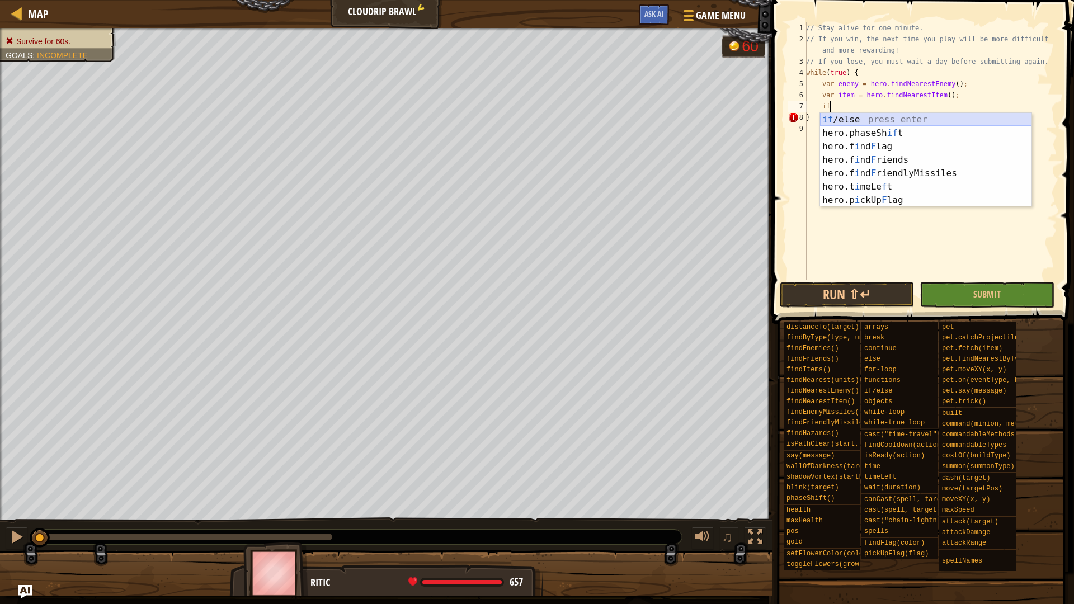
click at [859, 120] on div "if /else press enter hero.phaseSh if t press enter hero.f i nd F lag press ente…" at bounding box center [925, 173] width 211 height 121
type textarea "if (enemy) {"
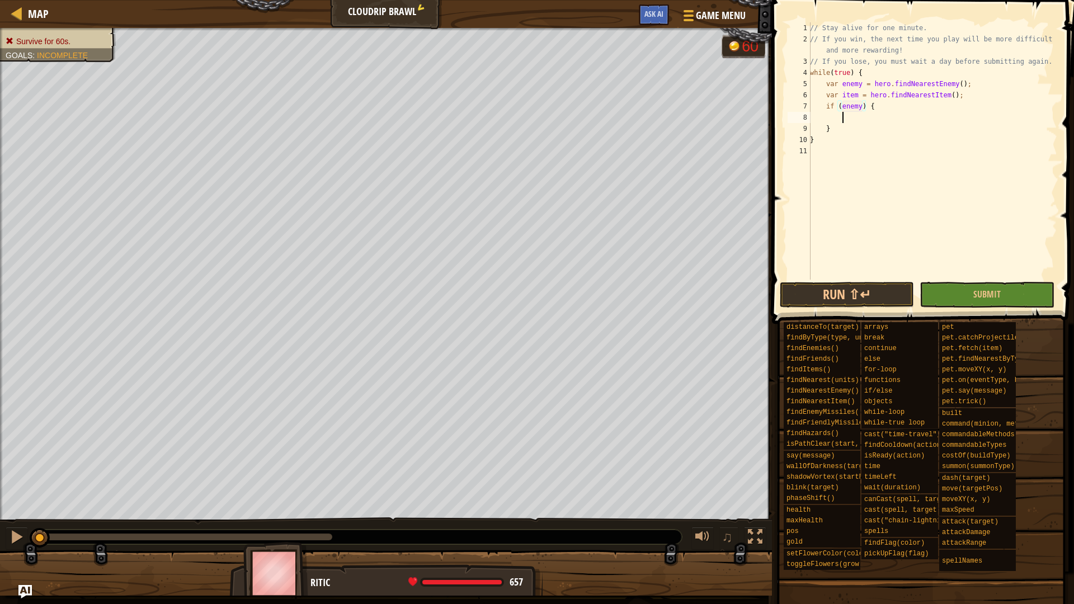
click at [859, 119] on div "// Stay alive for one minute. // If you win, the next time you play will be mor…" at bounding box center [931, 162] width 249 height 280
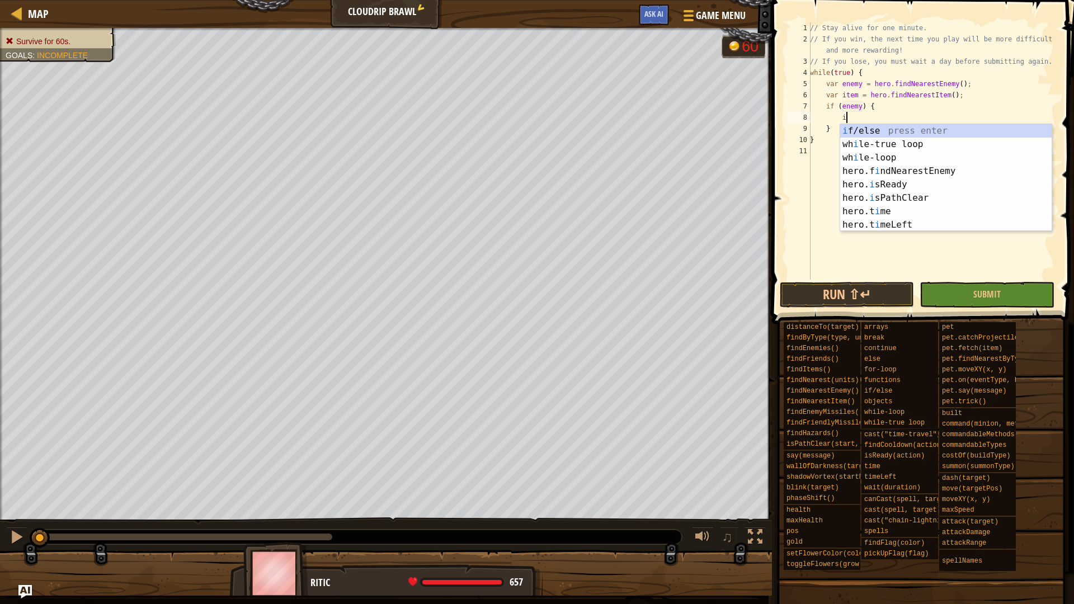
scroll to position [5, 3]
click at [873, 127] on div "if /else press enter hero.phaseSh if t press enter hero.f i nd F lag press ente…" at bounding box center [945, 184] width 211 height 121
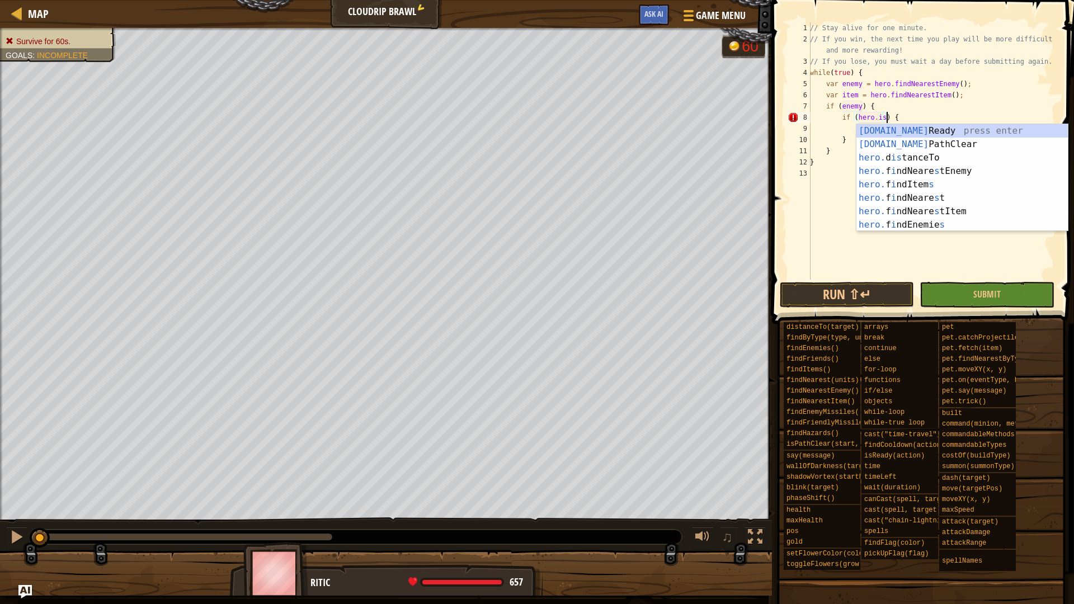
scroll to position [5, 6]
click at [903, 133] on div "[DOMAIN_NAME] Ready press enter [DOMAIN_NAME] PathClear press enter hero. d is …" at bounding box center [961, 191] width 211 height 134
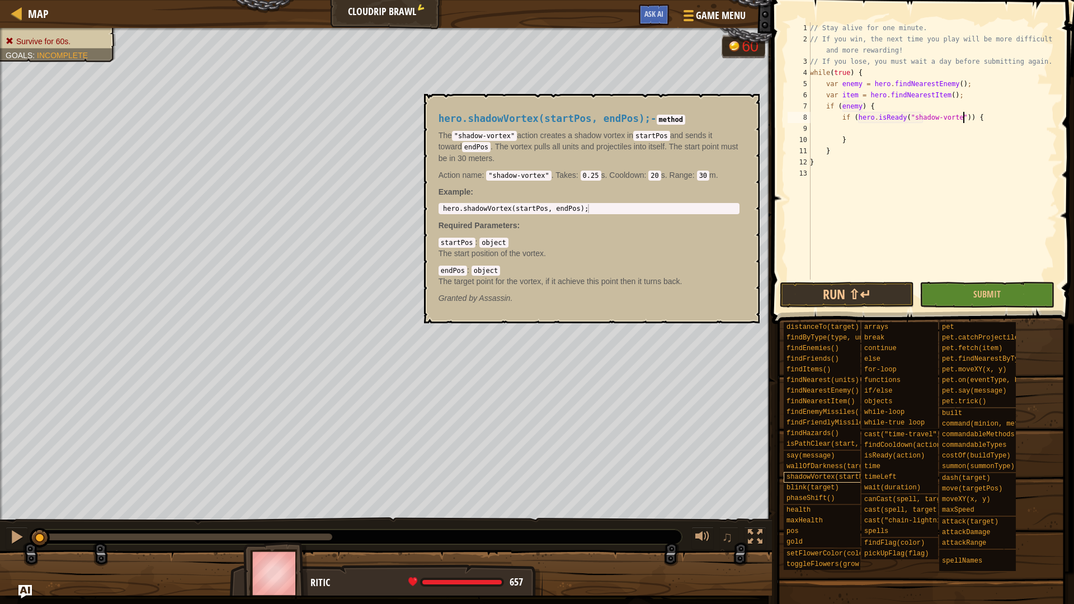
type textarea "if (hero.isReady("shadow-vortex")) {"
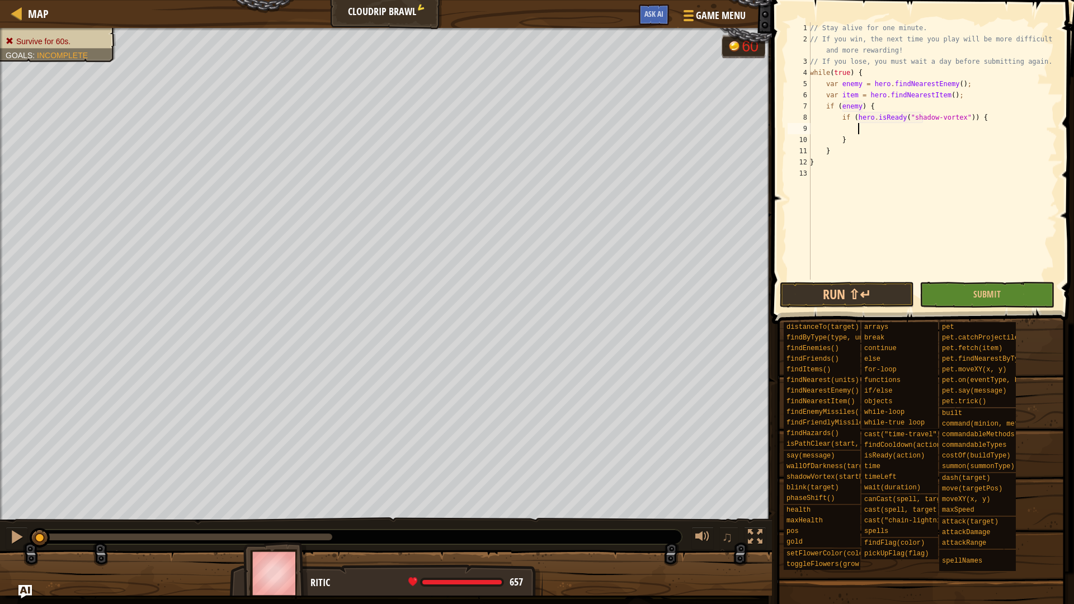
click at [885, 134] on div "// Stay alive for one minute. // If you win, the next time you play will be mor…" at bounding box center [931, 162] width 249 height 280
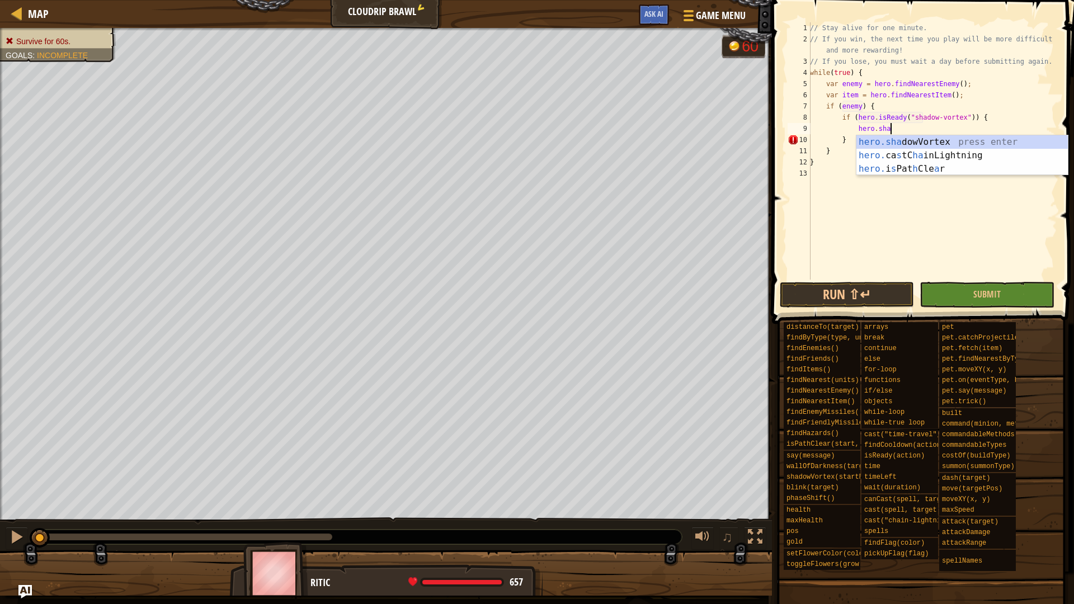
type textarea "hero.shad"
click at [937, 144] on div "hero.shad owVortex press enter" at bounding box center [961, 155] width 211 height 40
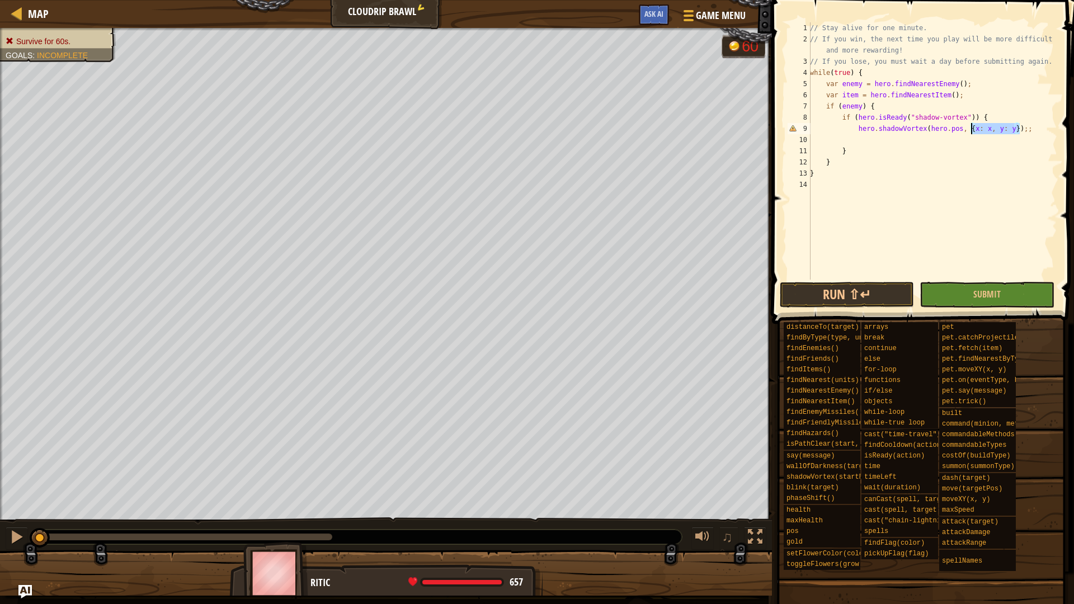
drag, startPoint x: 1019, startPoint y: 129, endPoint x: 971, endPoint y: 127, distance: 48.1
click at [971, 127] on div "// Stay alive for one minute. // If you win, the next time you play will be mor…" at bounding box center [931, 162] width 249 height 280
click at [962, 127] on div "// Stay alive for one minute. // If you win, the next time you play will be mor…" at bounding box center [931, 162] width 249 height 280
drag, startPoint x: 961, startPoint y: 126, endPoint x: 932, endPoint y: 126, distance: 29.1
click at [932, 126] on div "// Stay alive for one minute. // If you win, the next time you play will be mor…" at bounding box center [931, 162] width 249 height 280
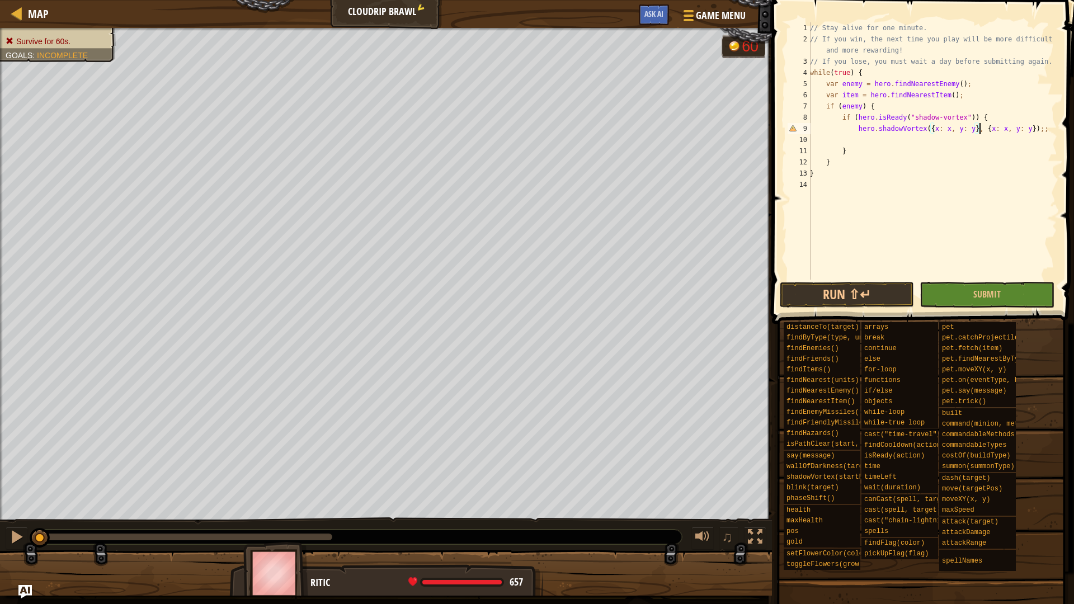
click at [968, 176] on div "// Stay alive for one minute. // If you win, the next time you play will be mor…" at bounding box center [931, 162] width 249 height 280
drag, startPoint x: 978, startPoint y: 129, endPoint x: 932, endPoint y: 128, distance: 45.9
click at [932, 128] on div "// Stay alive for one minute. // If you win, the next time you play will be mor…" at bounding box center [931, 162] width 249 height 280
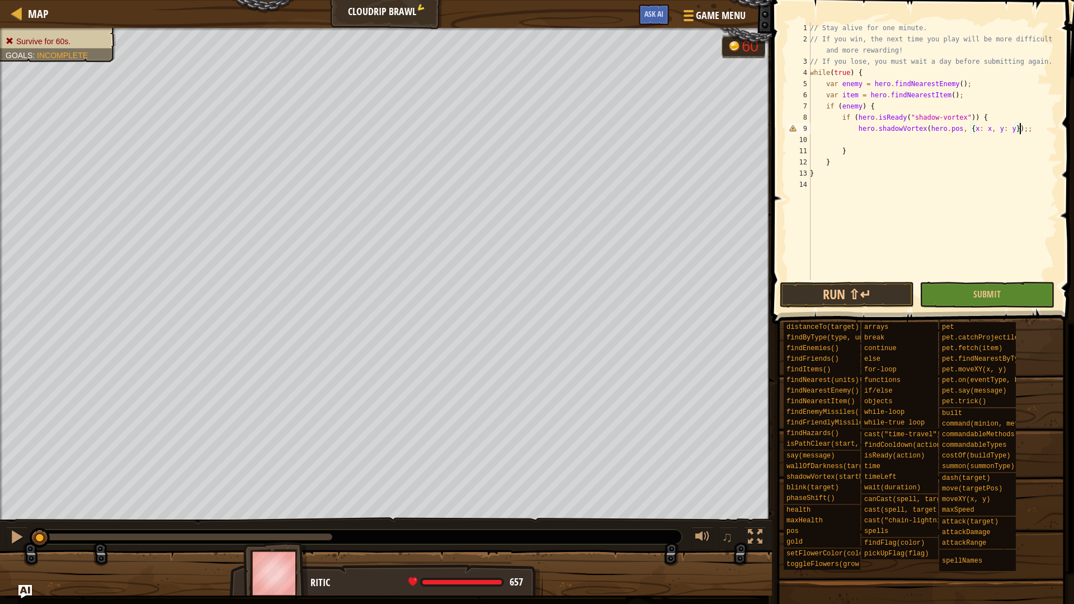
click at [1018, 130] on div "// Stay alive for one minute. // If you win, the next time you play will be mor…" at bounding box center [931, 162] width 249 height 280
drag, startPoint x: 1017, startPoint y: 129, endPoint x: 972, endPoint y: 126, distance: 44.3
click at [972, 126] on div "// Stay alive for one minute. // If you win, the next time you play will be mor…" at bounding box center [931, 162] width 249 height 280
click at [792, 127] on div "9" at bounding box center [798, 128] width 23 height 11
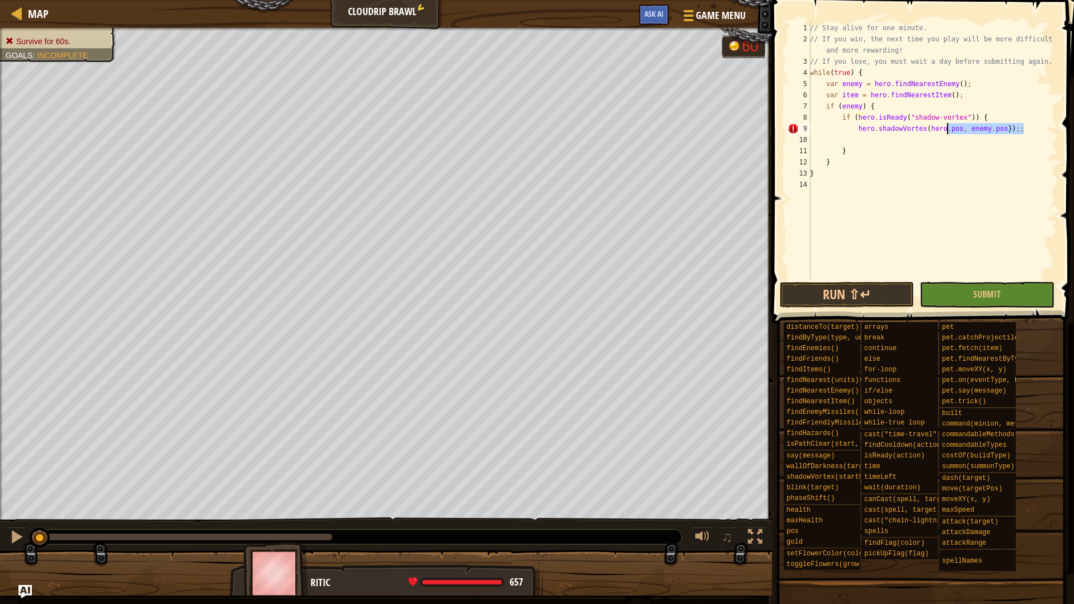
drag, startPoint x: 1028, startPoint y: 130, endPoint x: 998, endPoint y: 130, distance: 29.6
click at [994, 131] on div "// Stay alive for one minute. // If you win, the next time you play will be mor…" at bounding box center [931, 162] width 249 height 280
click at [1036, 129] on div "// Stay alive for one minute. // If you win, the next time you play will be mor…" at bounding box center [931, 162] width 249 height 280
type textarea "hero.shadowVortex(hero.pos, enemy.pos});"
drag, startPoint x: 1031, startPoint y: 130, endPoint x: 858, endPoint y: 125, distance: 172.3
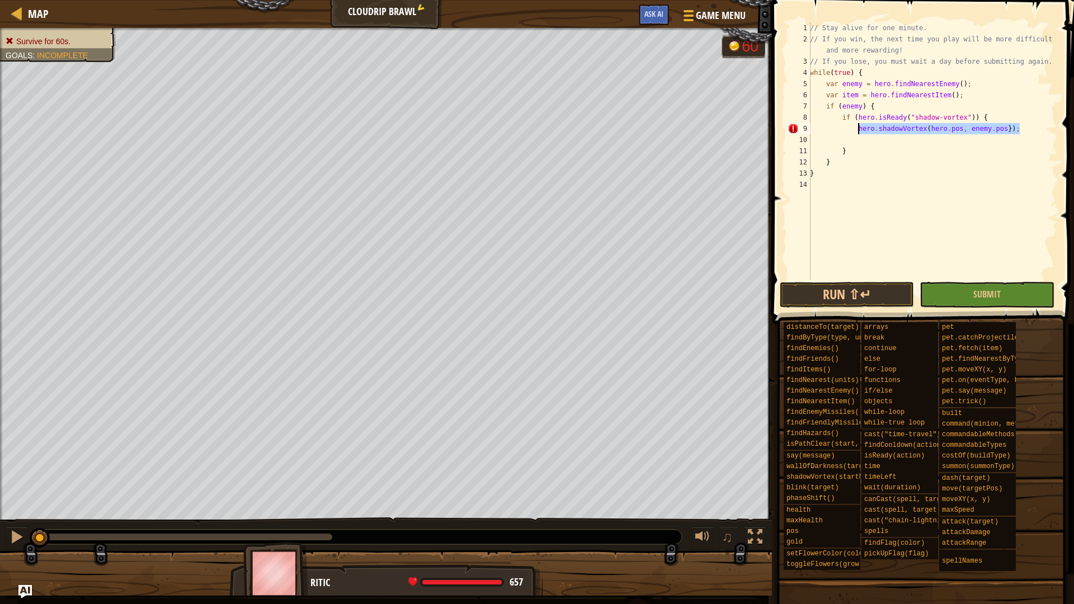
click at [858, 125] on div "// Stay alive for one minute. // If you win, the next time you play will be mor…" at bounding box center [931, 162] width 249 height 280
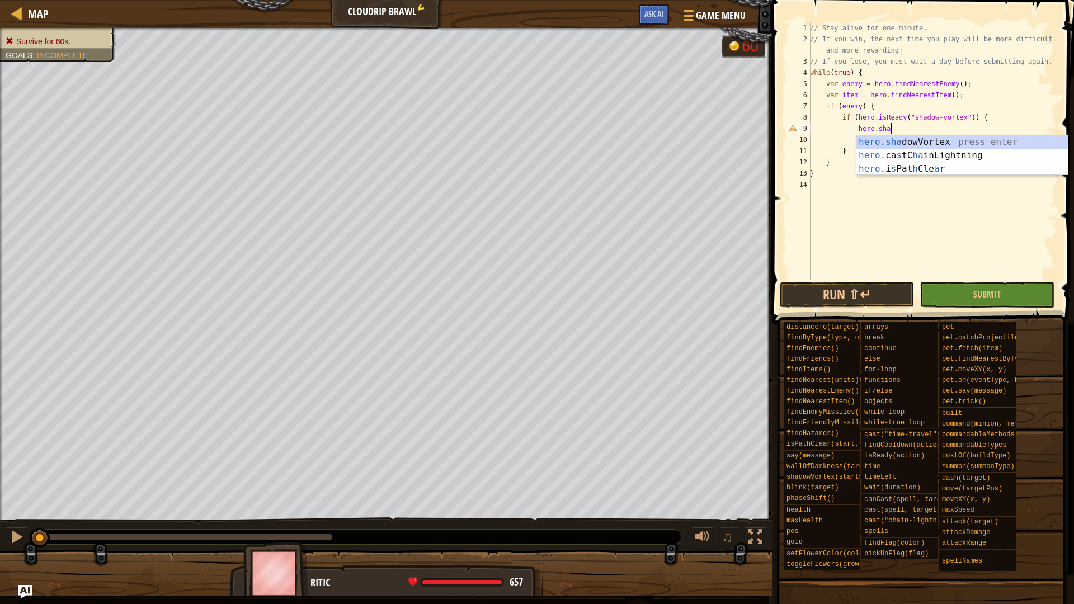
type textarea "hero.shad"
click at [923, 138] on div "hero.shad owVortex press enter" at bounding box center [961, 155] width 211 height 40
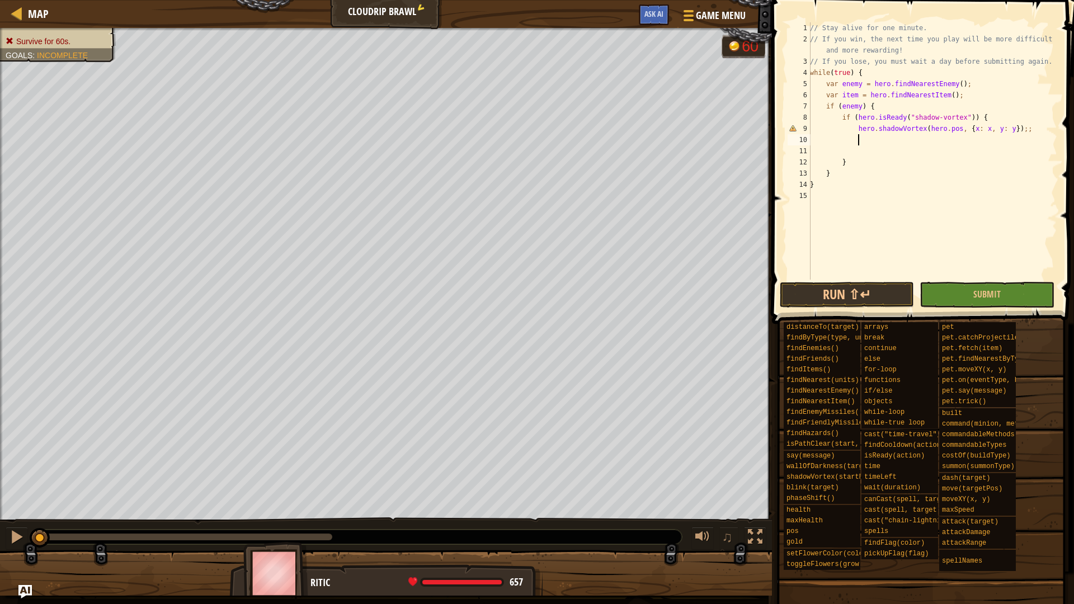
click at [1018, 127] on div "// Stay alive for one minute. // If you win, the next time you play will be mor…" at bounding box center [931, 162] width 249 height 280
click at [1037, 125] on div "// Stay alive for one minute. // If you win, the next time you play will be mor…" at bounding box center [931, 162] width 249 height 280
drag, startPoint x: 1018, startPoint y: 129, endPoint x: 972, endPoint y: 129, distance: 46.4
click at [972, 129] on div "// Stay alive for one minute. // If you win, the next time you play will be mor…" at bounding box center [931, 162] width 249 height 280
click at [986, 168] on div "// Stay alive for one minute. // If you win, the next time you play will be mor…" at bounding box center [931, 162] width 249 height 280
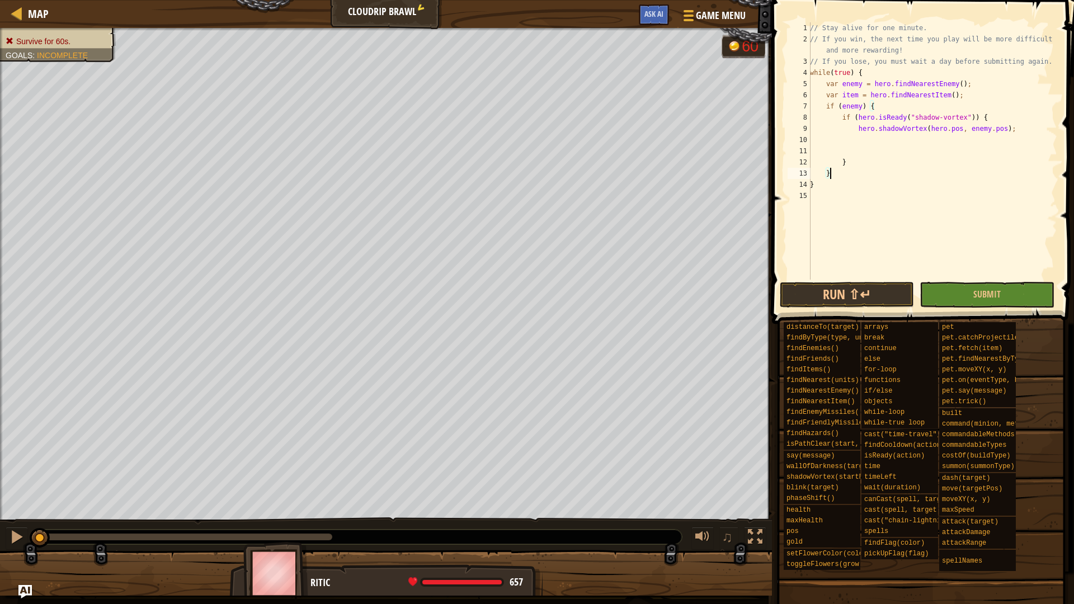
scroll to position [5, 1]
click at [1017, 134] on div "// Stay alive for one minute. // If you win, the next time you play will be mor…" at bounding box center [931, 162] width 249 height 280
type textarea "hero.shadowVortex(hero.pos, enemy.pos);"
click at [859, 149] on div "// Stay alive for one minute. // If you win, the next time you play will be mor…" at bounding box center [931, 162] width 249 height 280
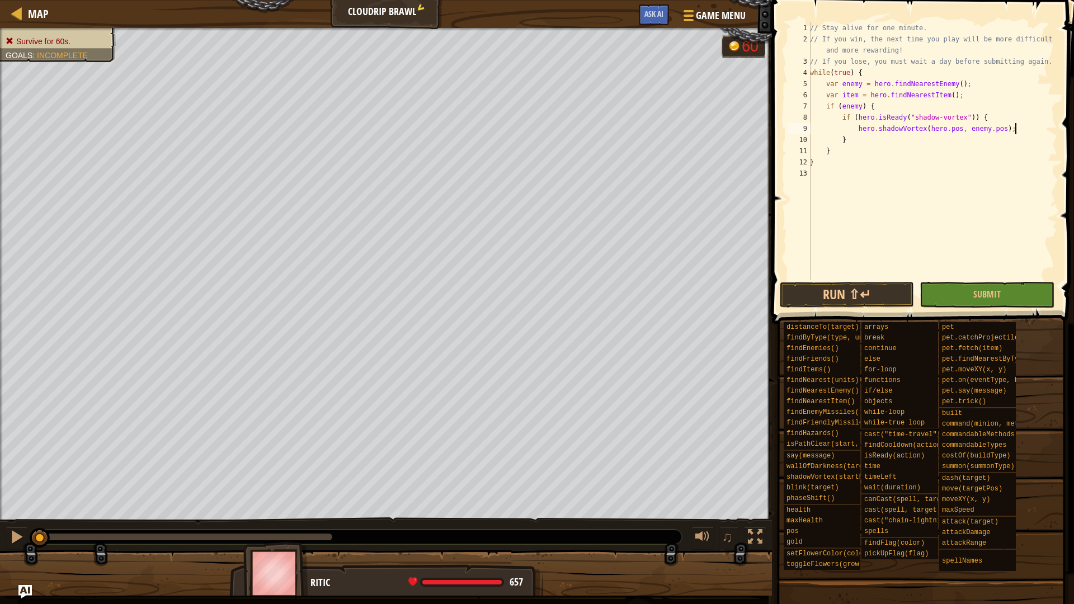
click at [887, 140] on div "// Stay alive for one minute. // If you win, the next time you play will be mor…" at bounding box center [931, 162] width 249 height 280
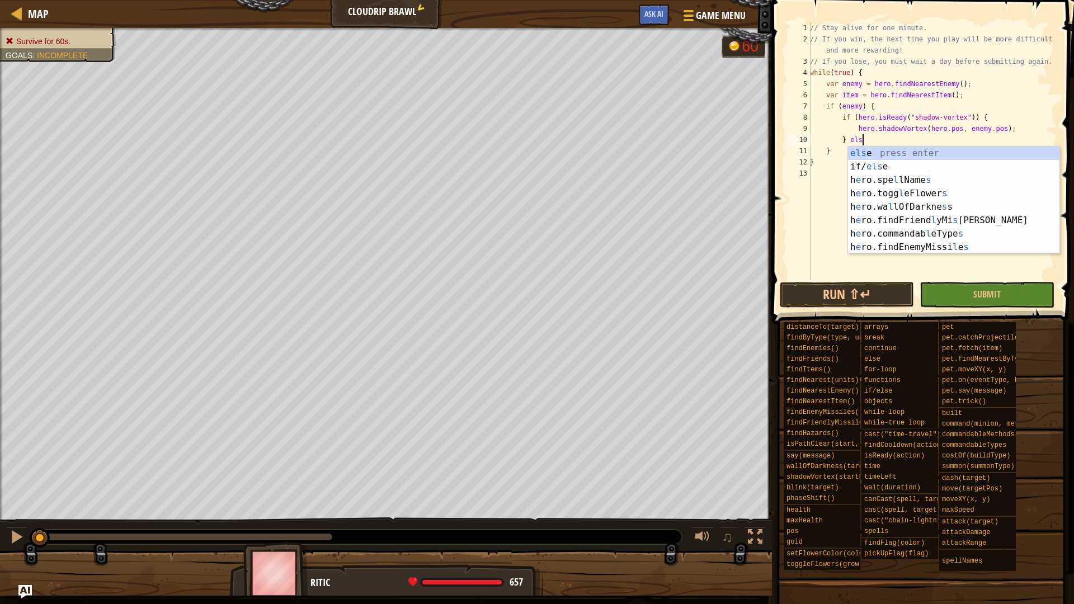
type textarea "} else"
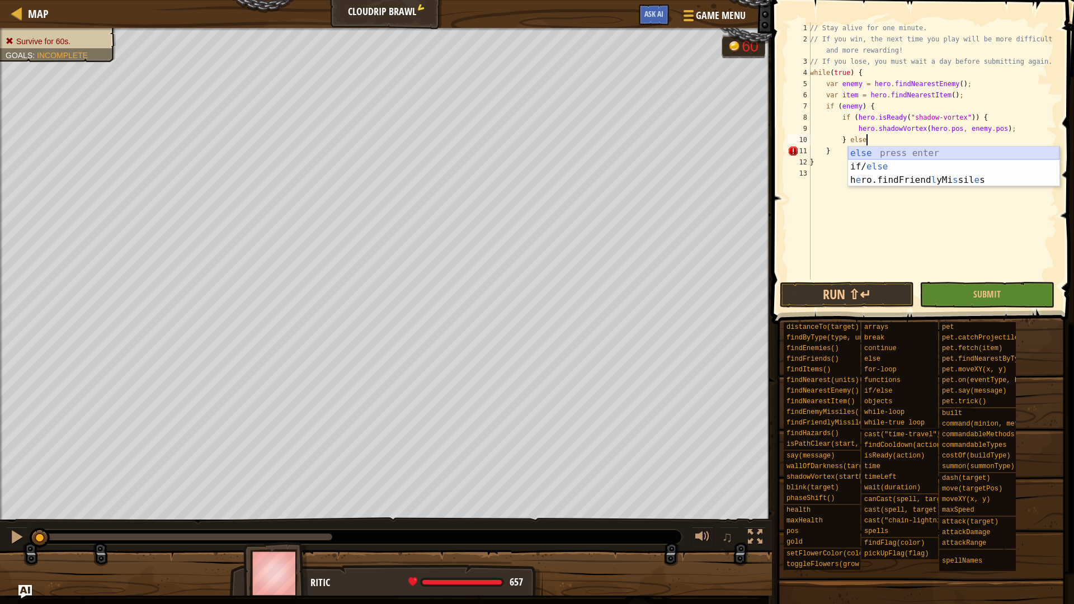
click at [888, 150] on div "else press enter if/ else press enter h e ro.findFriend l yMi s sil e s press e…" at bounding box center [953, 179] width 211 height 67
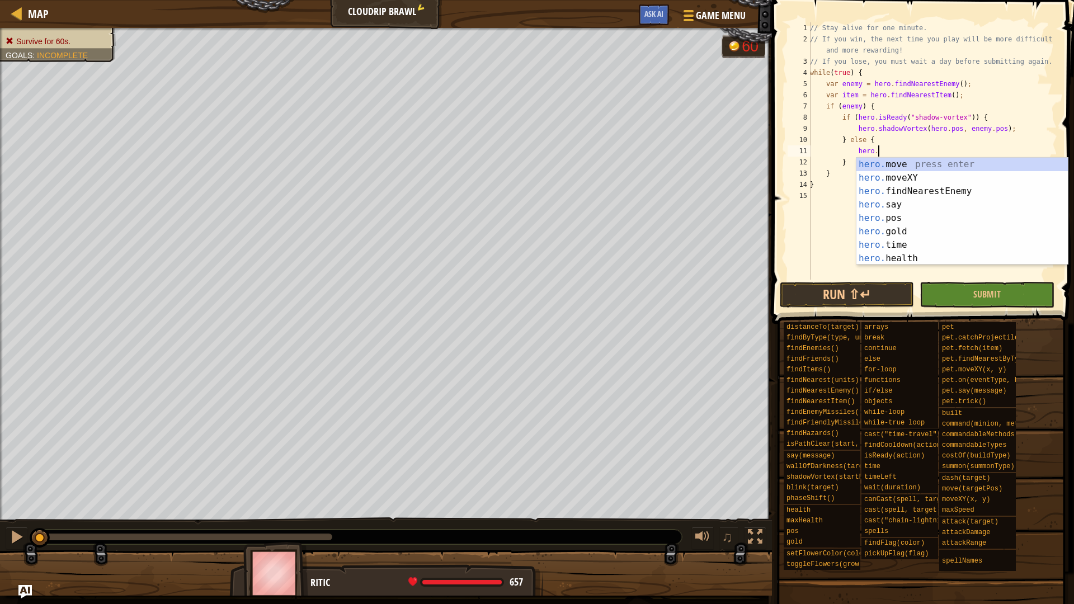
scroll to position [5, 6]
click at [914, 187] on div "hero.a ttackRange press enter hero.a ttackDamage press enter hero.a ttack press…" at bounding box center [961, 225] width 211 height 134
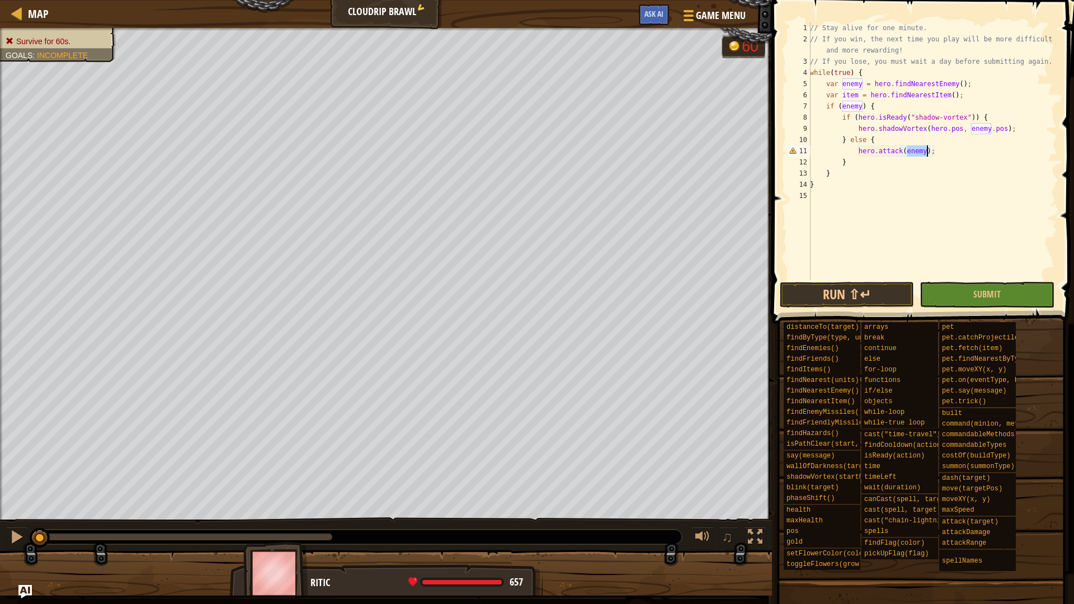
click at [924, 186] on div "// Stay alive for one minute. // If you win, the next time you play will be mor…" at bounding box center [931, 162] width 249 height 280
type textarea "}"
click at [873, 279] on div "// Stay alive for one minute. // If you win, the next time you play will be mor…" at bounding box center [931, 162] width 249 height 280
click at [868, 285] on button "Run ⇧↵" at bounding box center [846, 295] width 134 height 26
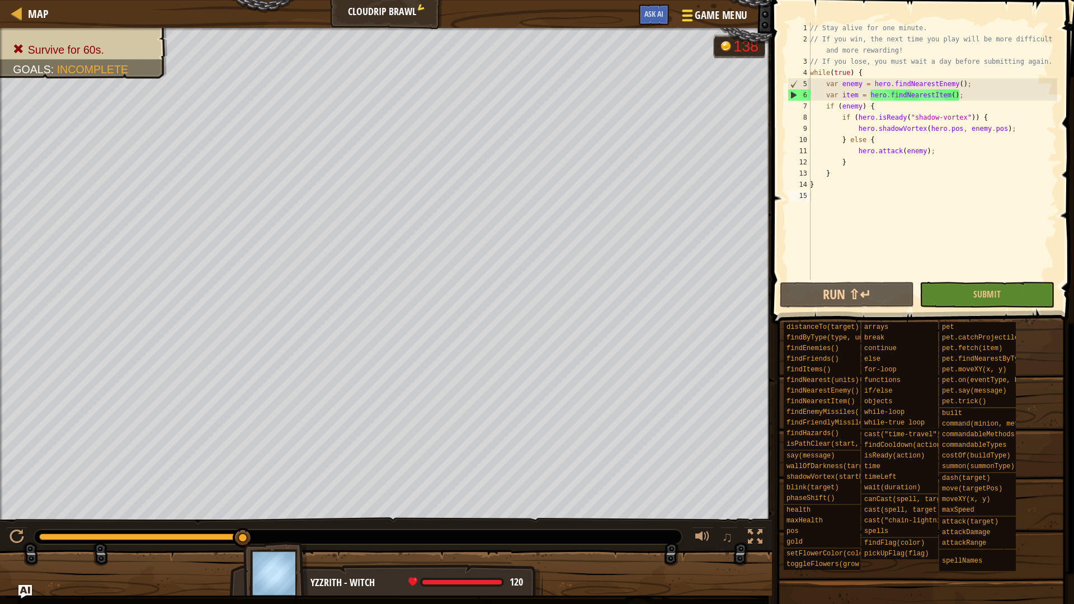
click at [712, 18] on span "Game Menu" at bounding box center [720, 15] width 52 height 15
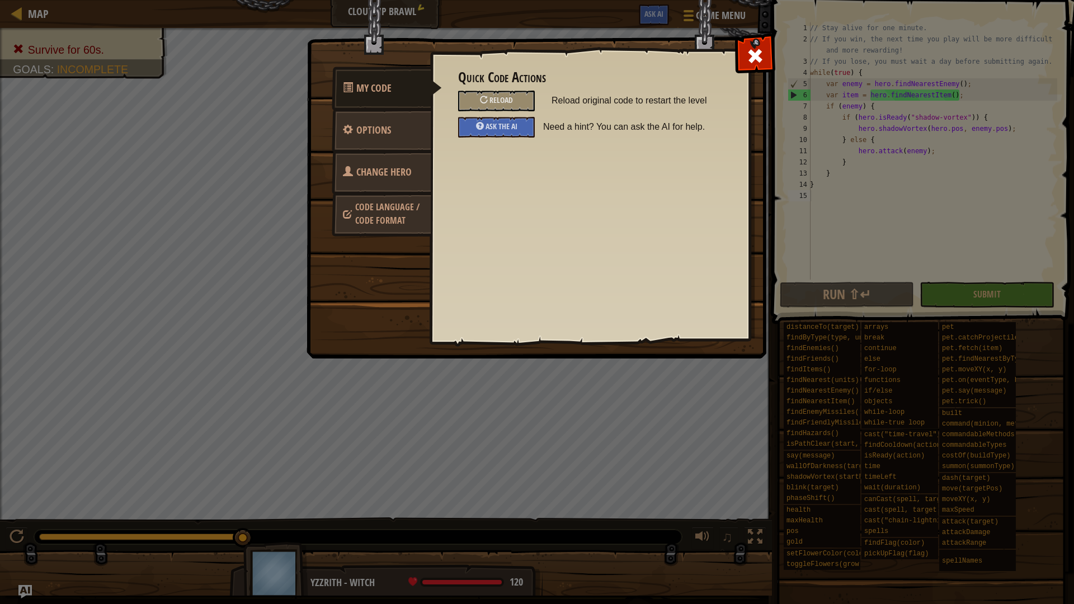
click at [376, 172] on span "Change Hero" at bounding box center [383, 172] width 55 height 14
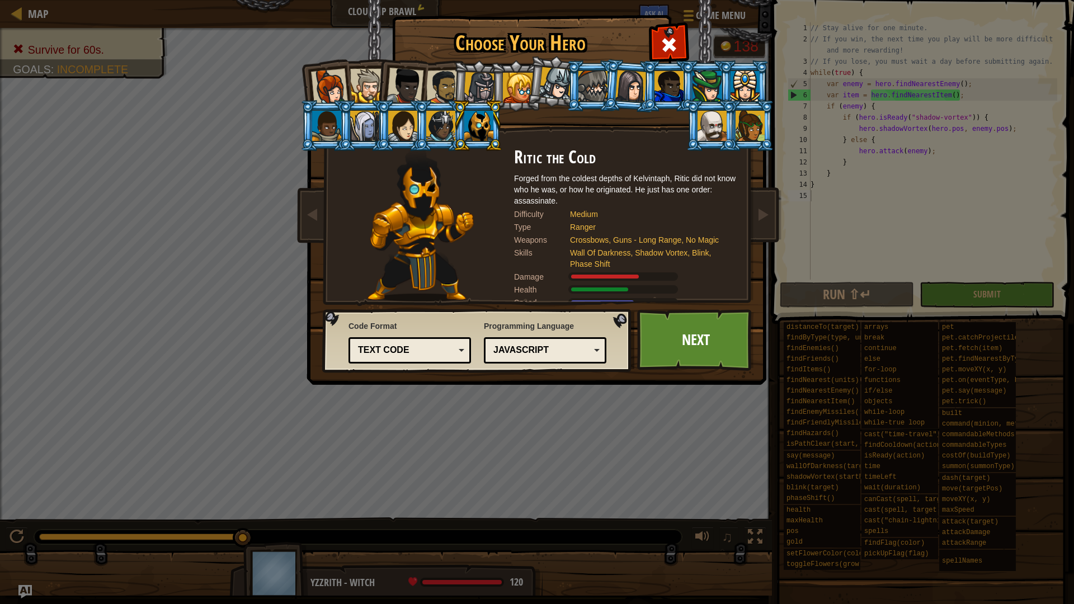
click at [555, 87] on div at bounding box center [555, 83] width 33 height 33
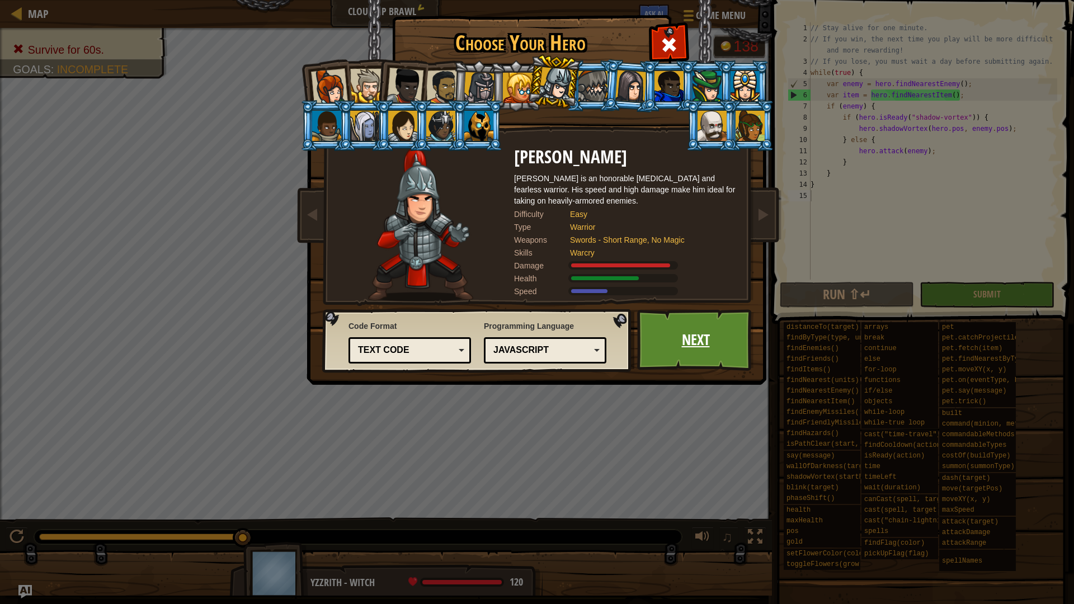
click at [695, 338] on link "Next" at bounding box center [695, 340] width 117 height 62
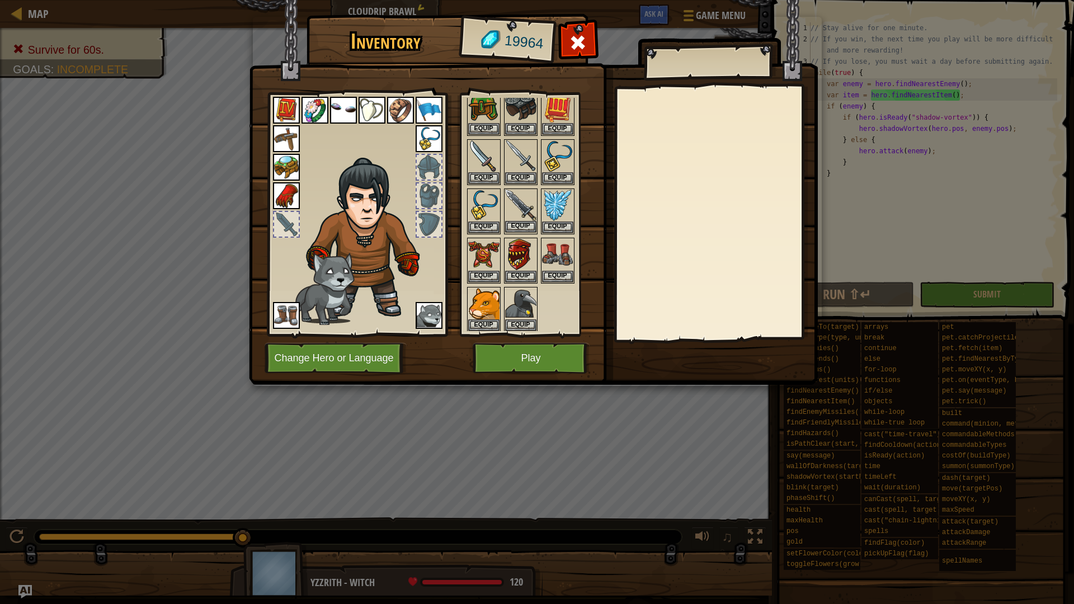
scroll to position [289, 0]
click at [549, 227] on button "Equip" at bounding box center [557, 225] width 31 height 12
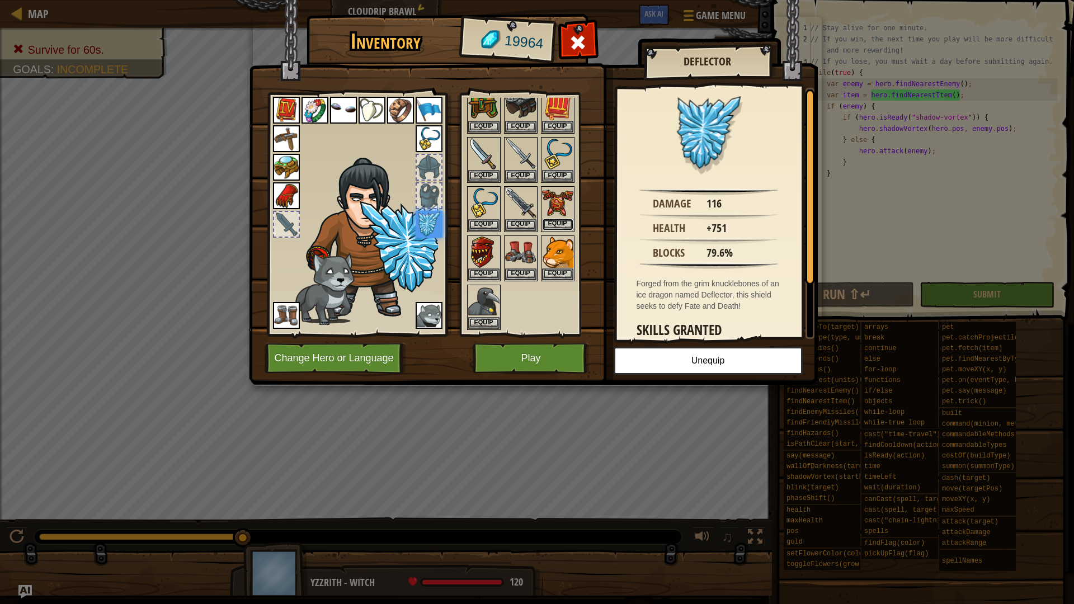
click at [551, 226] on button "Equip" at bounding box center [557, 225] width 31 height 12
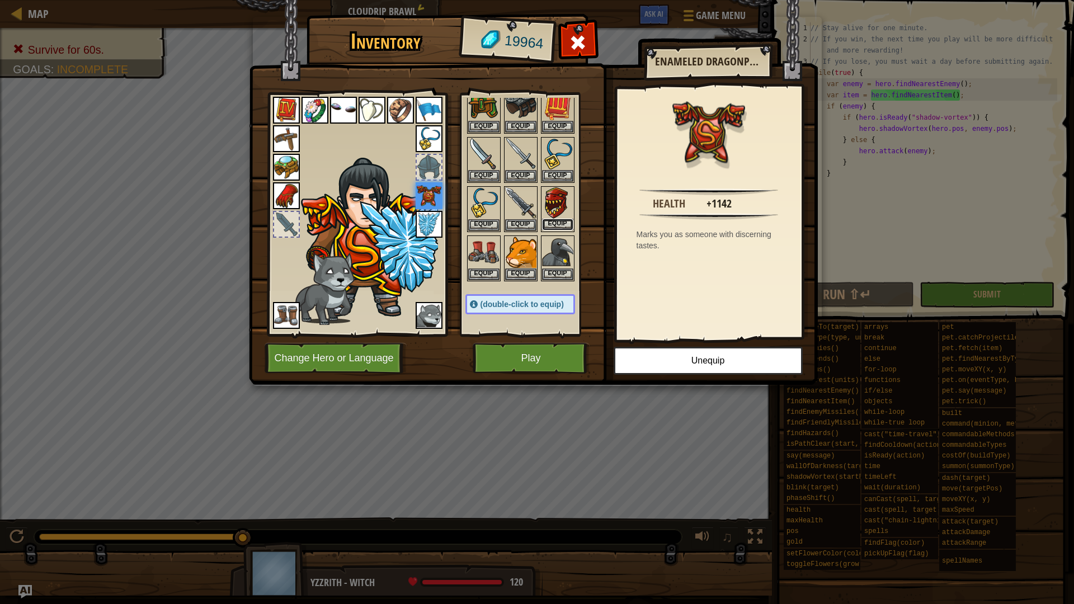
click at [551, 226] on button "Equip" at bounding box center [557, 225] width 31 height 12
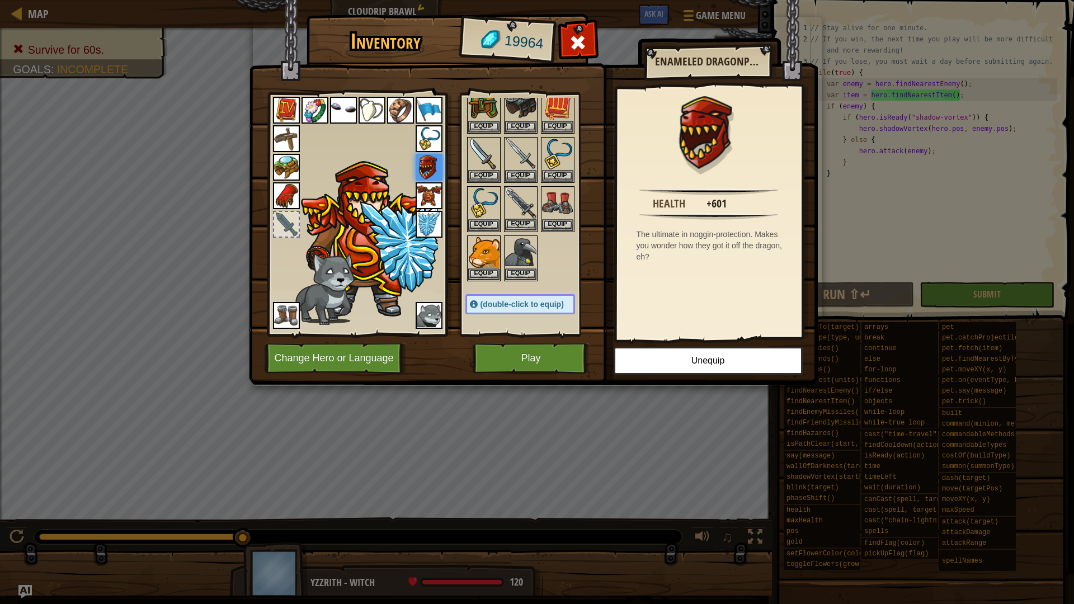
click at [522, 200] on img at bounding box center [520, 202] width 31 height 31
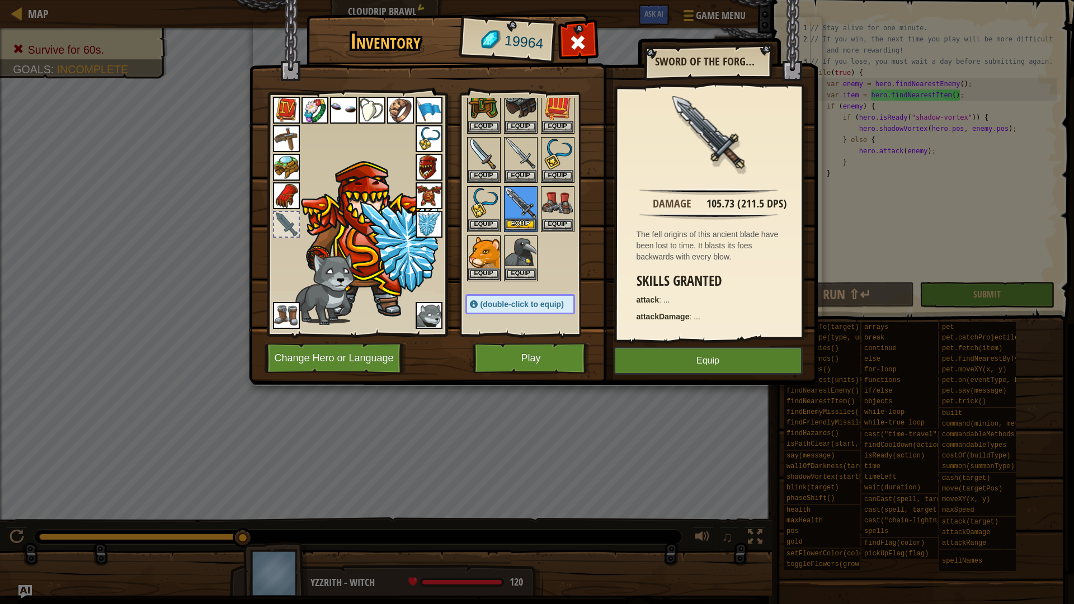
scroll to position [290, 0]
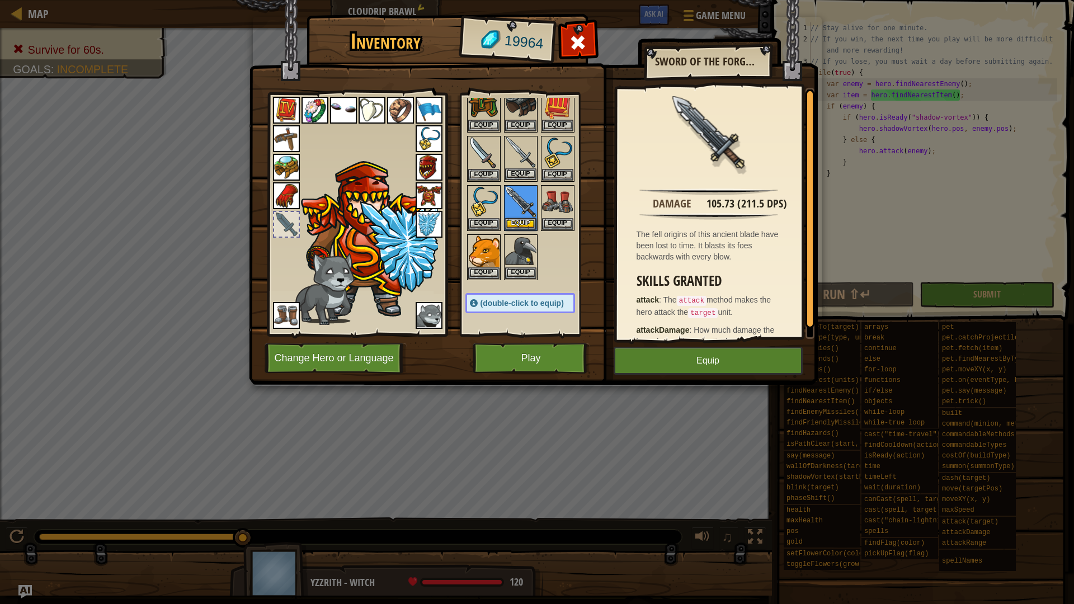
click at [521, 153] on img at bounding box center [520, 152] width 31 height 31
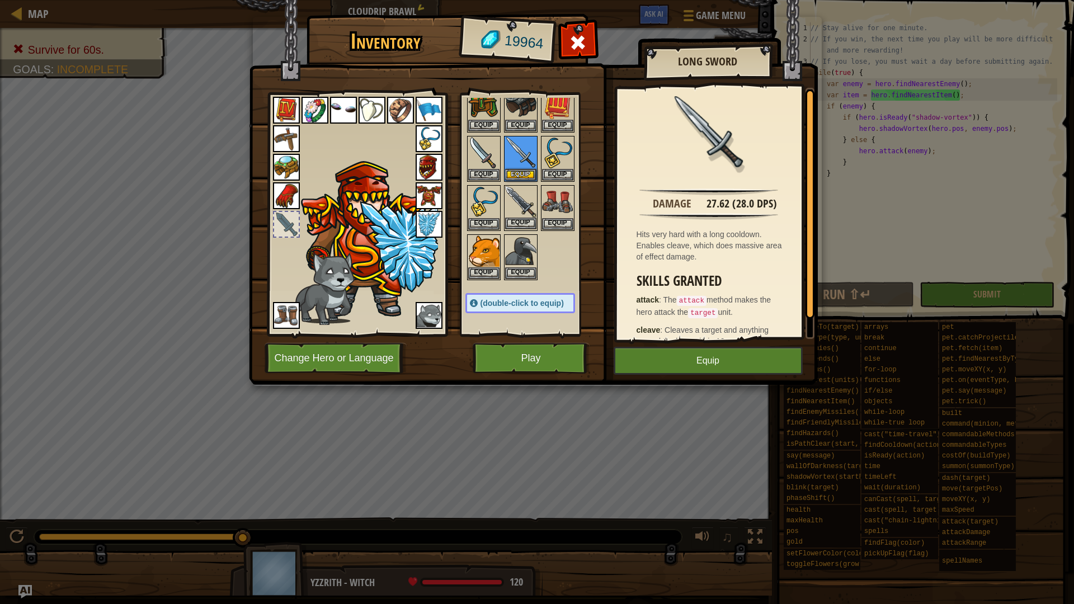
click at [523, 197] on img at bounding box center [520, 201] width 31 height 31
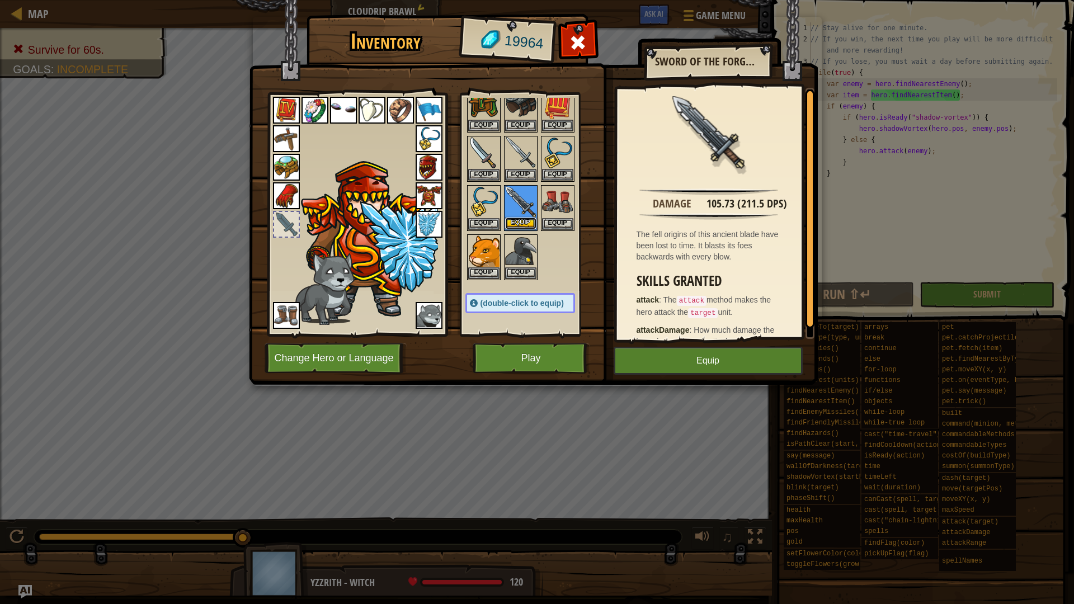
click at [523, 223] on button "Equip" at bounding box center [520, 224] width 31 height 12
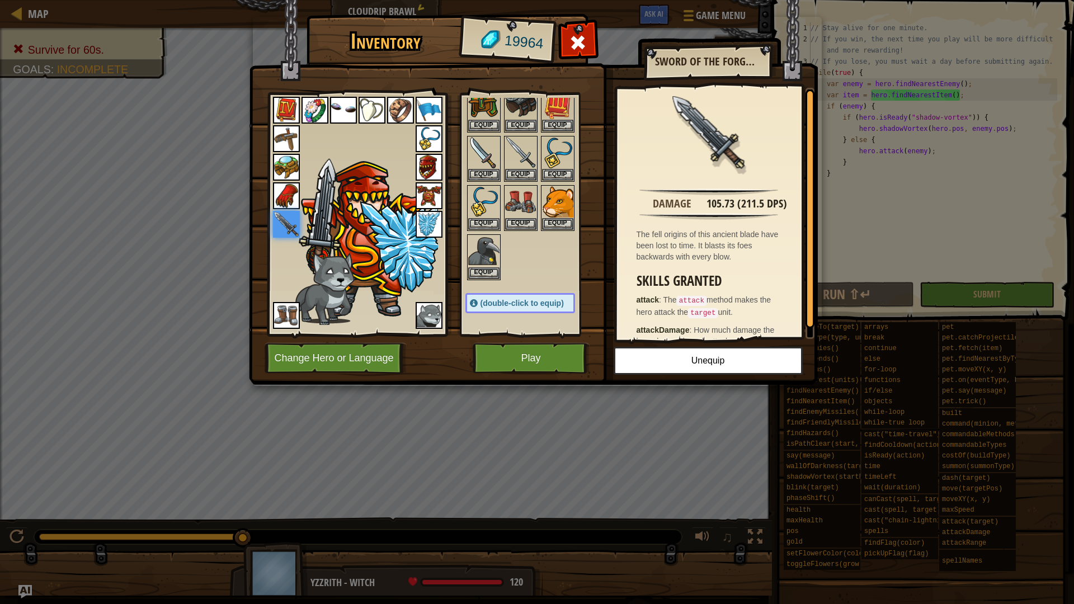
click at [567, 256] on div at bounding box center [531, 61] width 132 height 442
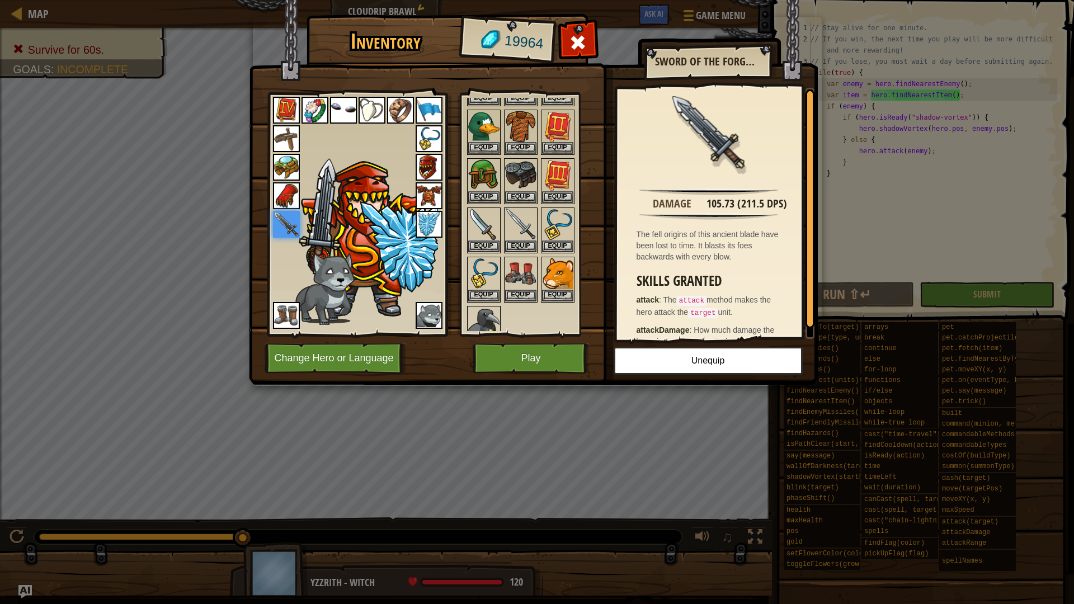
scroll to position [215, 0]
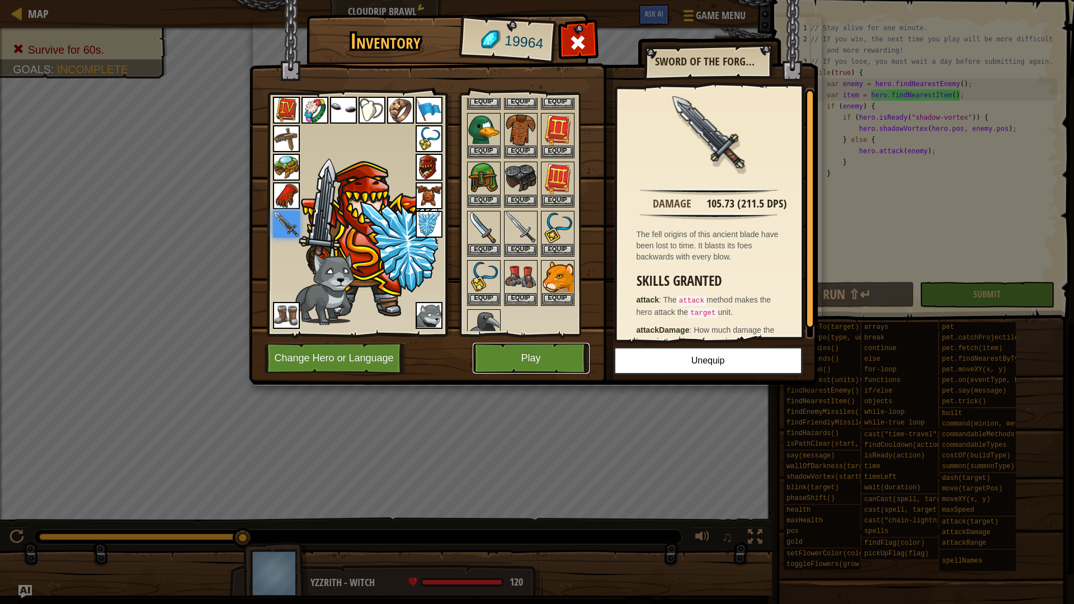
click at [553, 351] on button "Play" at bounding box center [530, 358] width 117 height 31
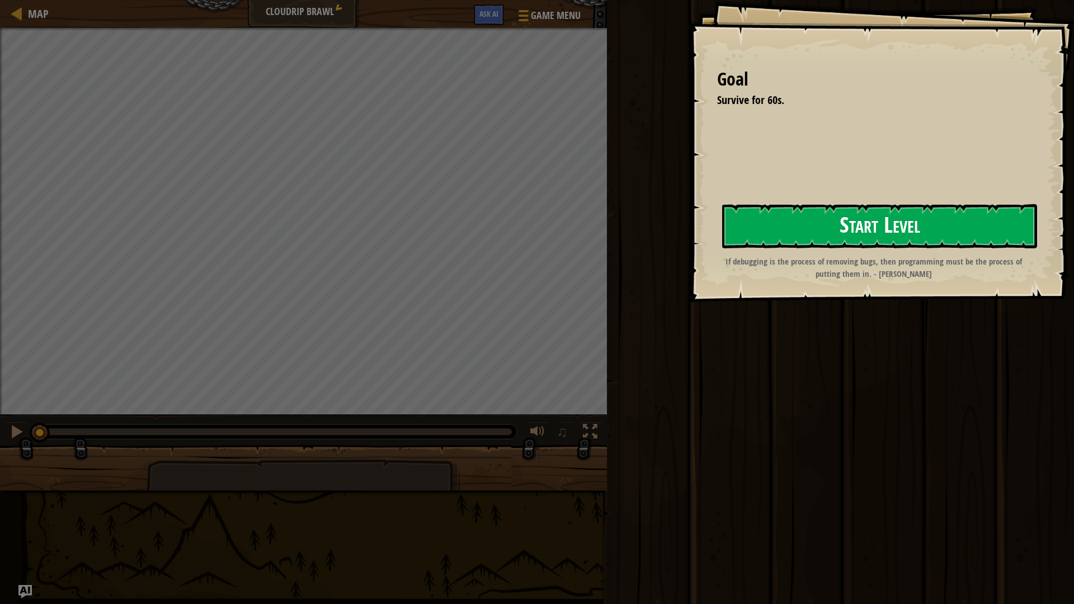
click at [767, 231] on button "Start Level" at bounding box center [879, 226] width 315 height 44
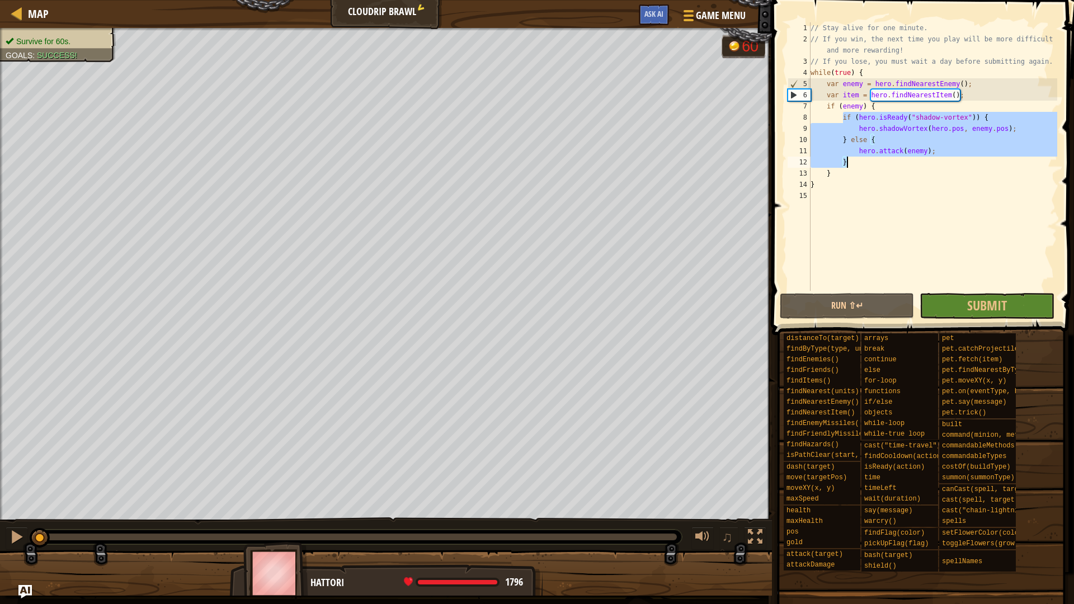
drag, startPoint x: 853, startPoint y: 118, endPoint x: 910, endPoint y: 164, distance: 74.0
click at [910, 164] on div "// Stay alive for one minute. // If you win, the next time you play will be mor…" at bounding box center [932, 167] width 249 height 291
type textarea "hero.attack(enemy); }"
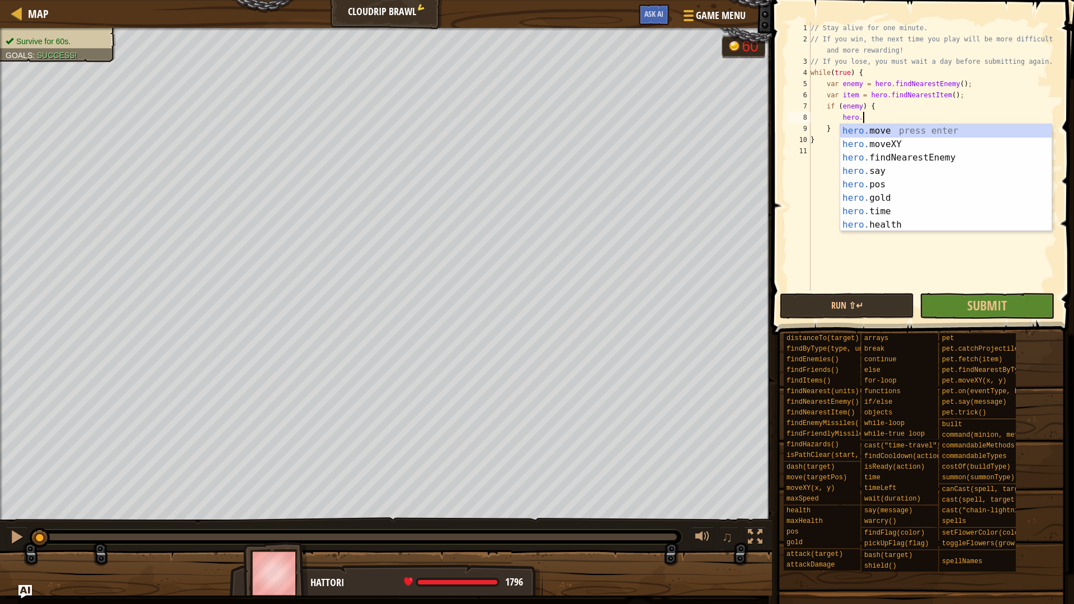
scroll to position [5, 4]
click at [904, 142] on div "hero.a ttackDamage press enter hero.a ttack press enter hero. s a y press enter…" at bounding box center [945, 191] width 211 height 134
type textarea "hero.attack(enemy);"
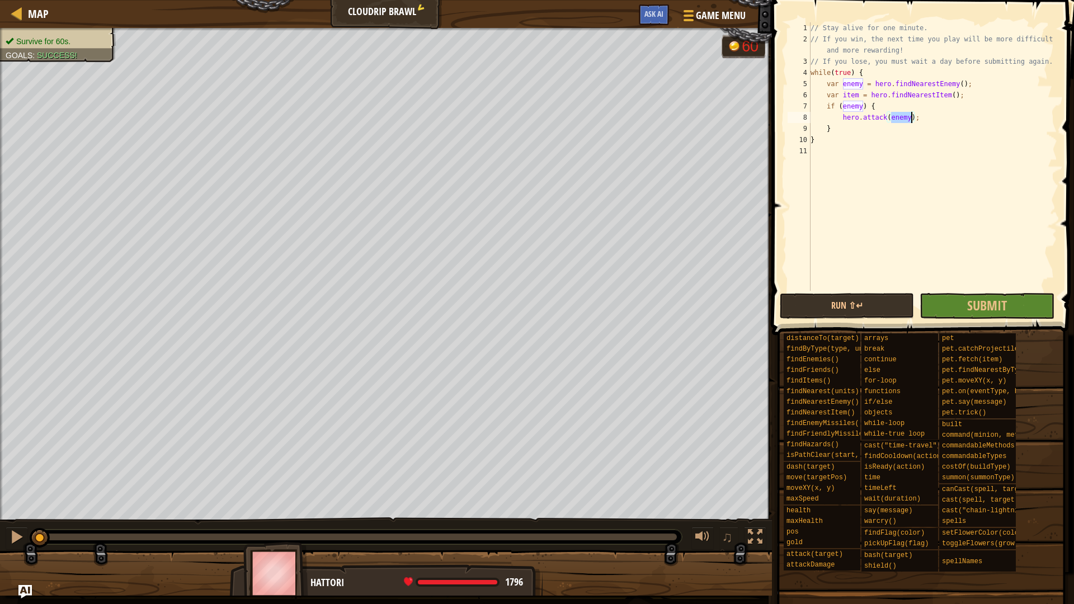
click at [887, 251] on div "// Stay alive for one minute. // If you win, the next time you play will be mor…" at bounding box center [932, 167] width 249 height 291
click at [876, 303] on button "Run ⇧↵" at bounding box center [846, 306] width 134 height 26
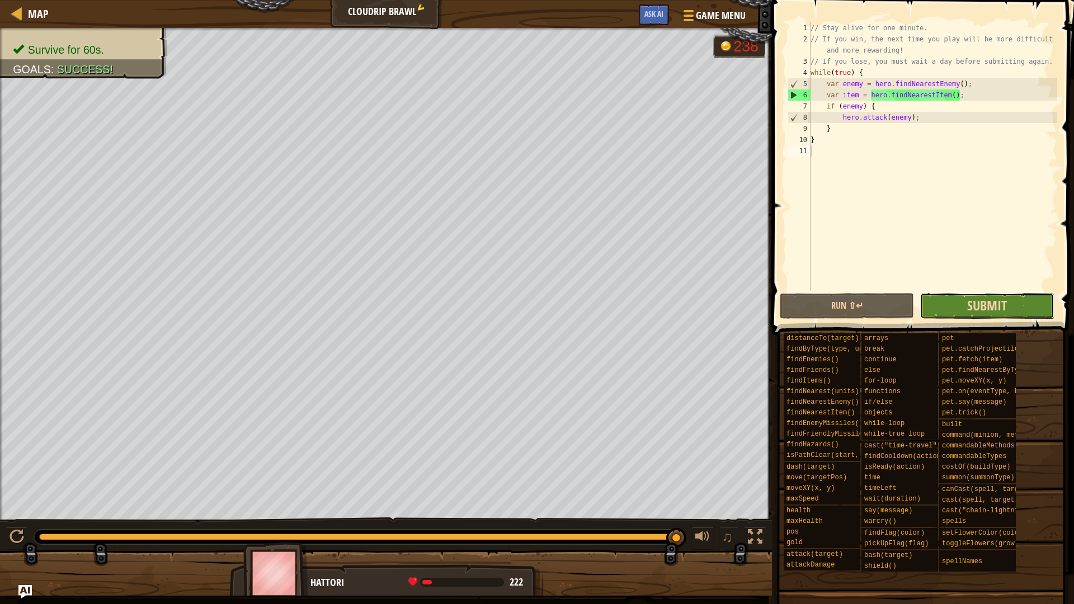
click at [1003, 300] on span "Submit" at bounding box center [987, 305] width 40 height 18
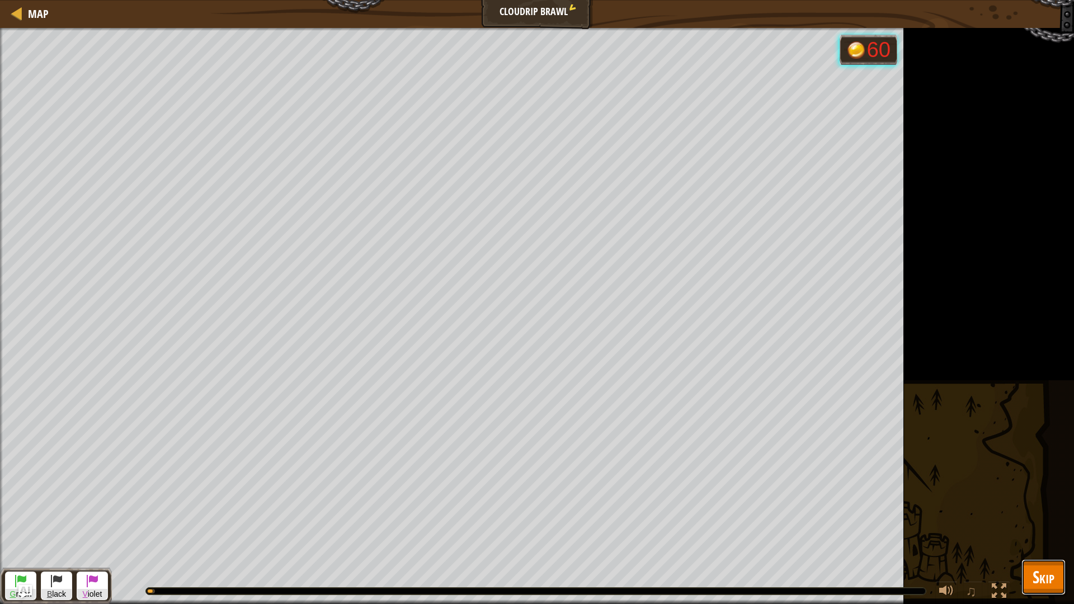
click at [1038, 465] on span "Skip" at bounding box center [1043, 576] width 22 height 23
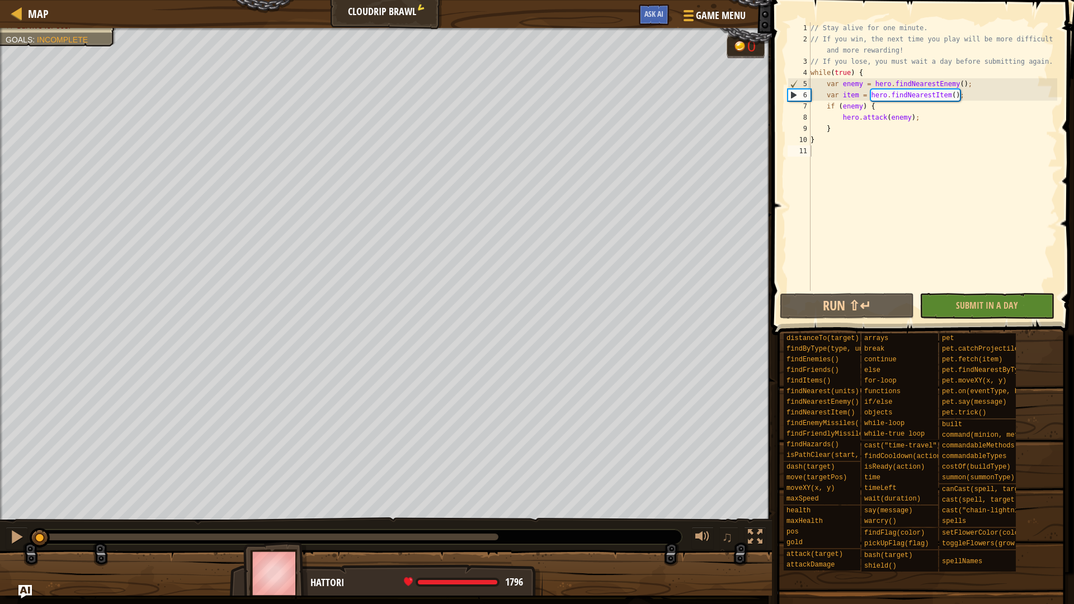
click at [18, 465] on div "Survive for 60s. Goals : Incomplete G reen B lack V iolet 0 ♫ Hattori 1796 x: 6…" at bounding box center [537, 312] width 1074 height 568
click at [708, 18] on span "Game Menu" at bounding box center [720, 15] width 52 height 15
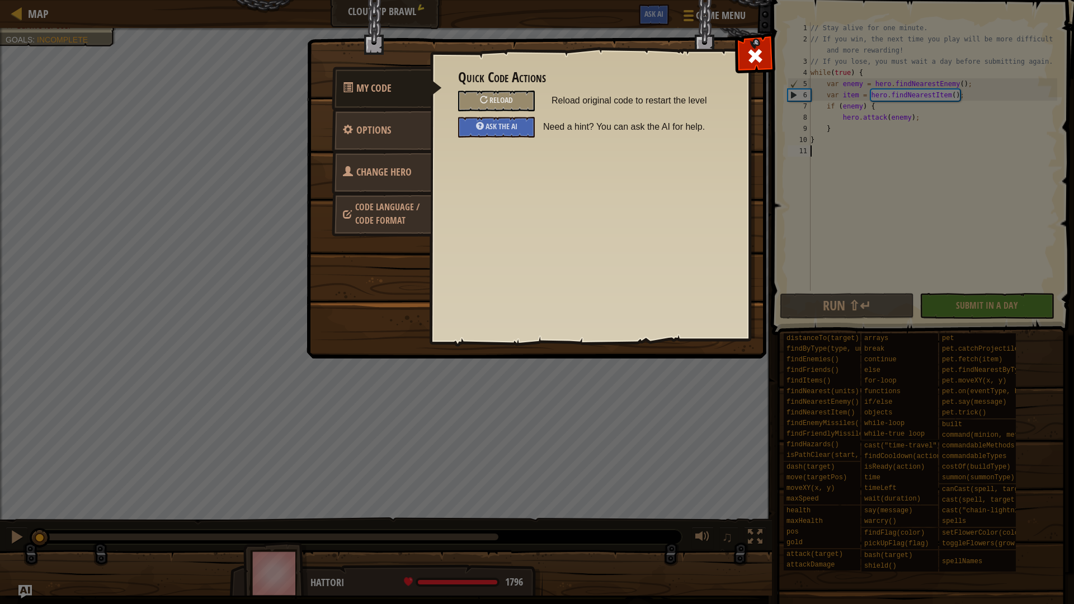
click at [407, 172] on span "Change Hero" at bounding box center [383, 172] width 55 height 14
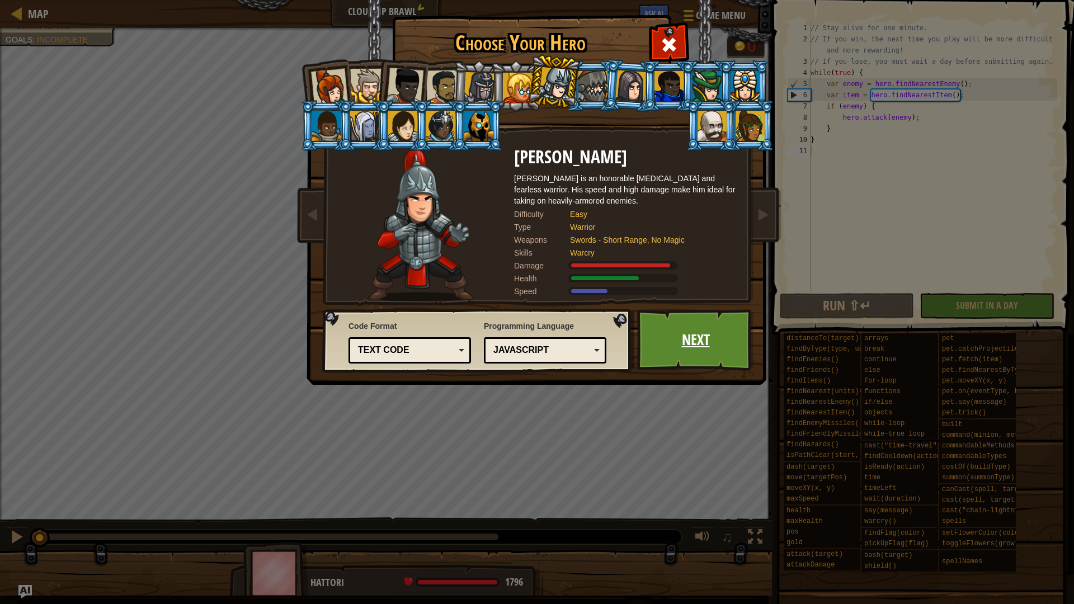
click at [699, 347] on link "Next" at bounding box center [695, 340] width 117 height 62
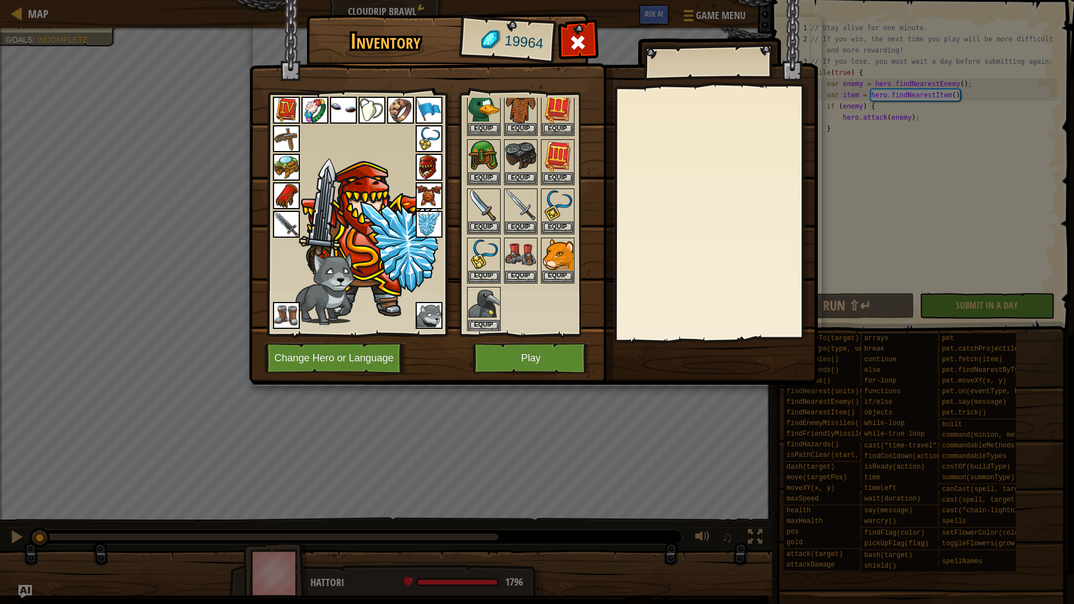
scroll to position [218, 0]
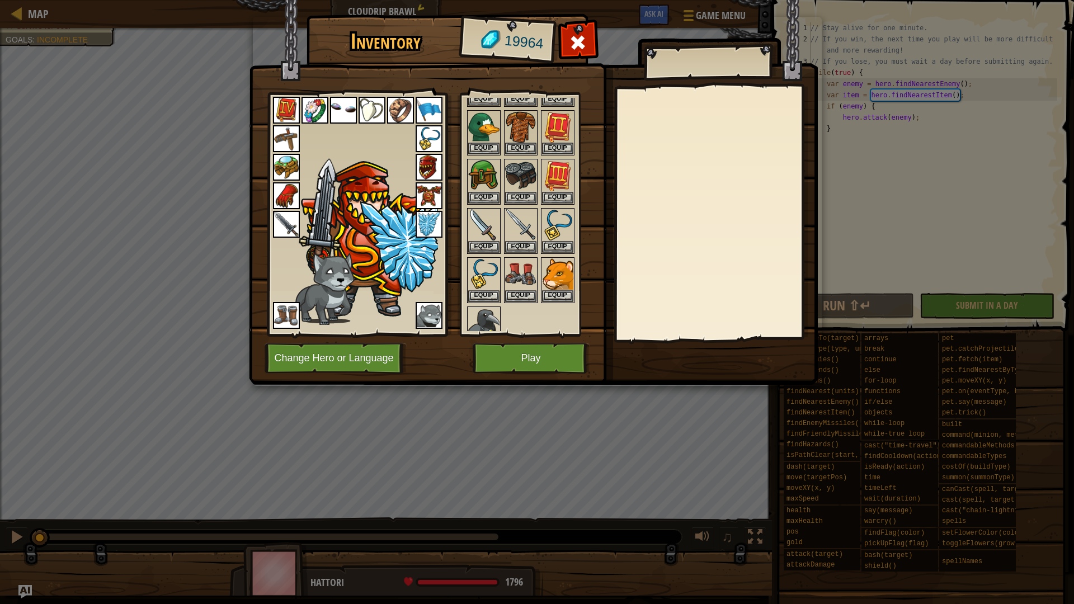
click at [428, 312] on img at bounding box center [428, 315] width 27 height 27
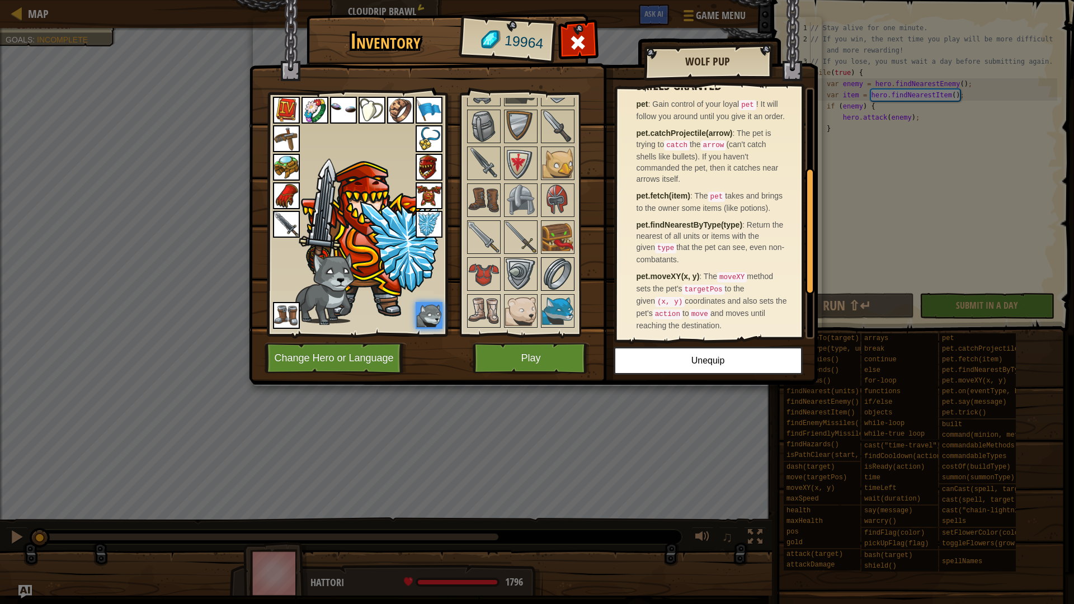
scroll to position [921, 0]
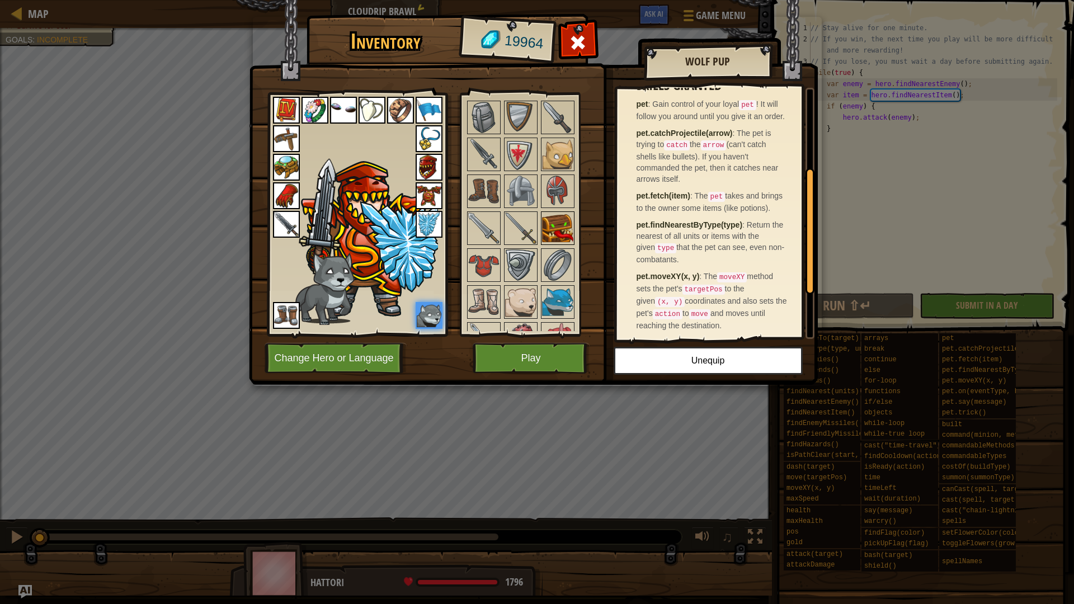
click at [561, 226] on img at bounding box center [557, 227] width 31 height 31
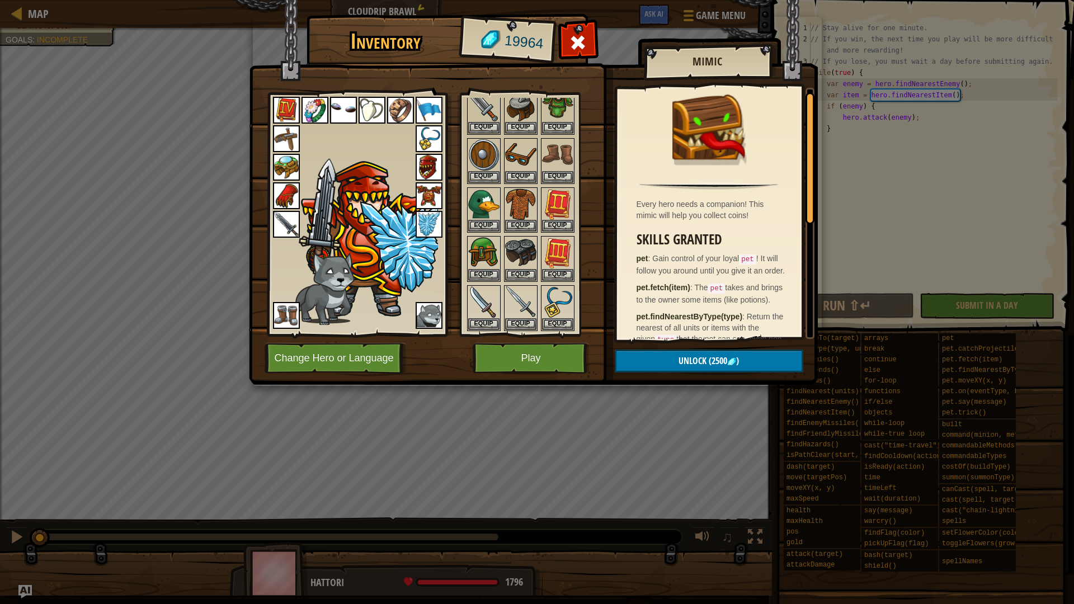
scroll to position [0, 0]
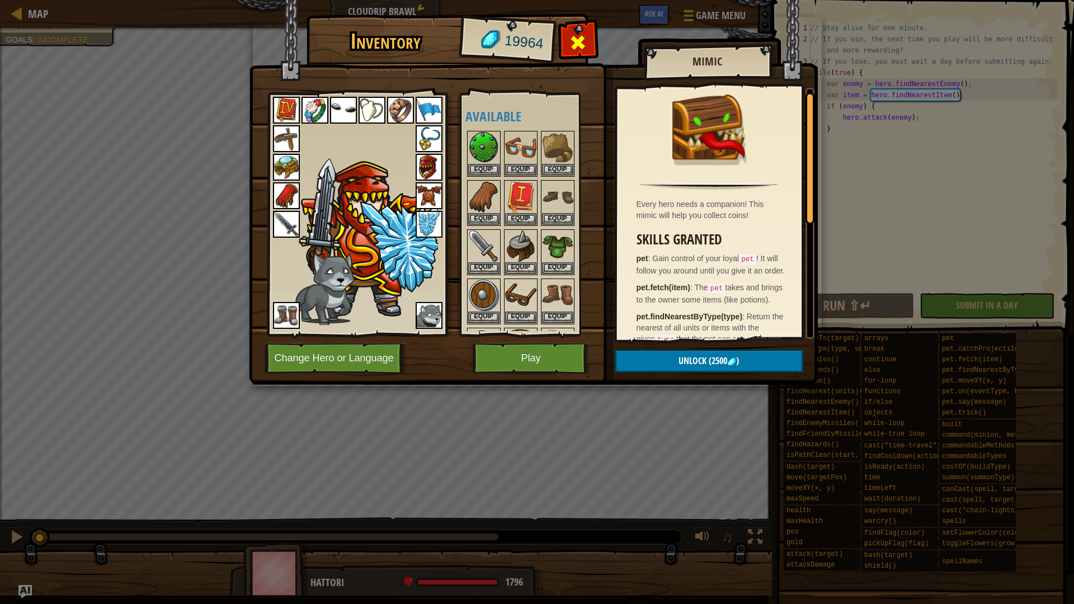
click at [578, 45] on span at bounding box center [578, 43] width 18 height 18
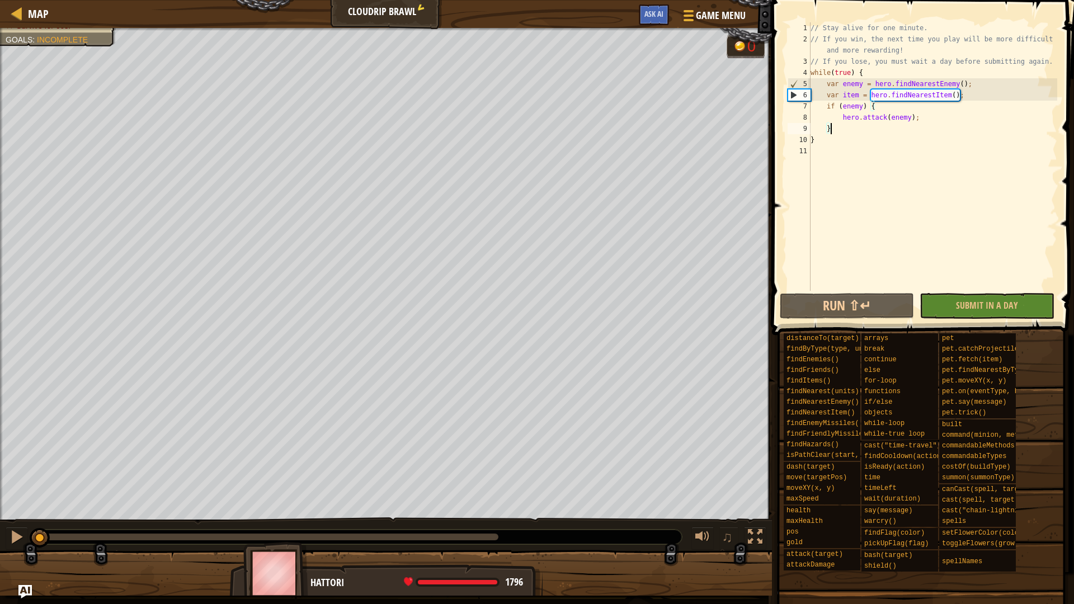
click at [853, 132] on div "// Stay alive for one minute. // If you win, the next time you play will be mor…" at bounding box center [932, 167] width 249 height 291
click at [729, 18] on span "Game Menu" at bounding box center [720, 15] width 52 height 15
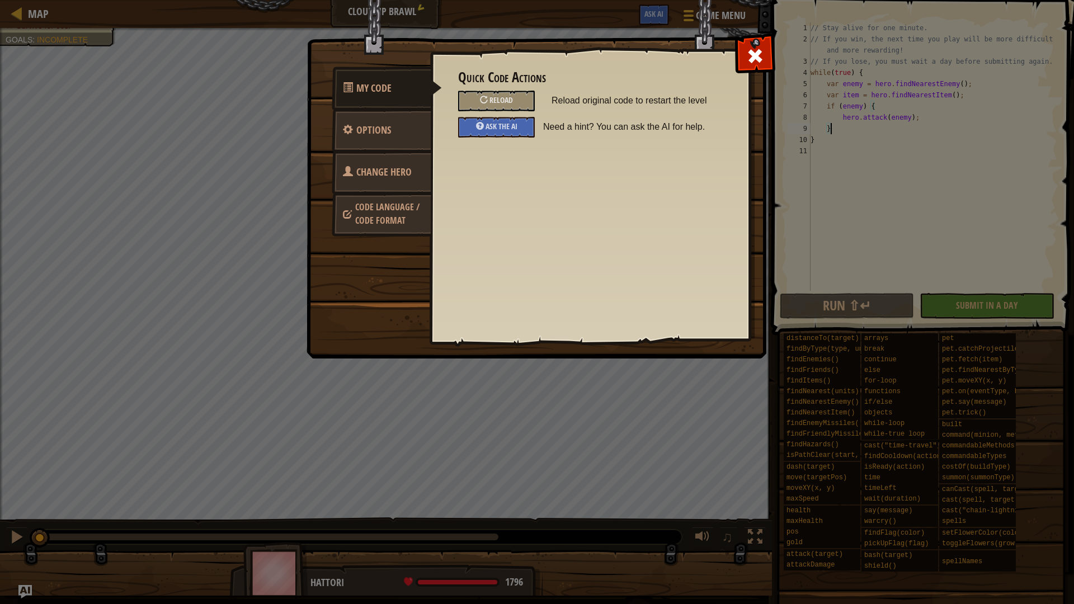
click at [391, 154] on link "Change Hero" at bounding box center [382, 172] width 100 height 44
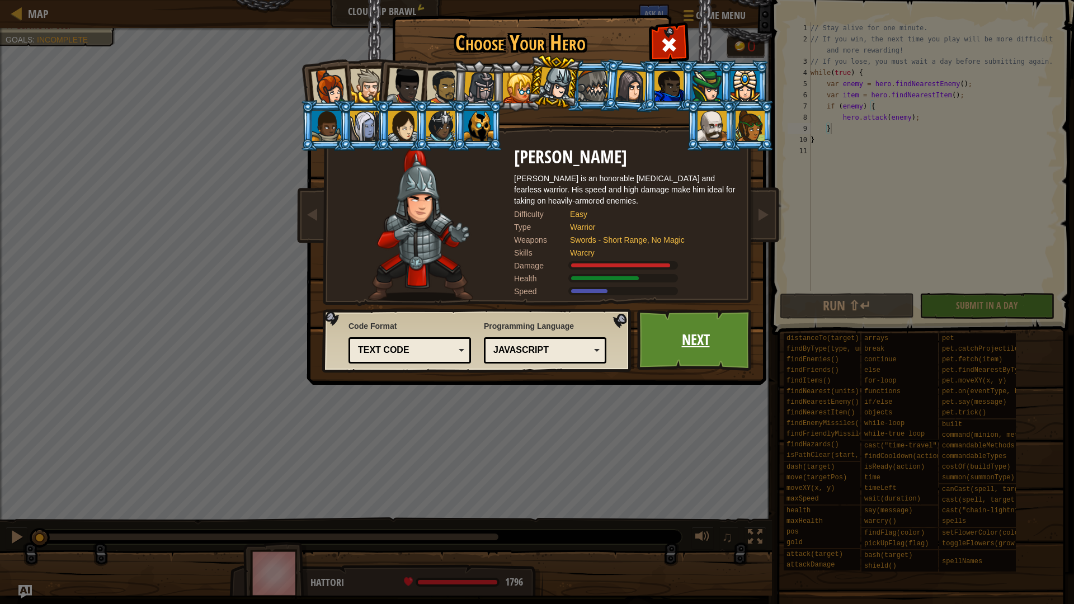
click at [679, 334] on link "Next" at bounding box center [695, 340] width 117 height 62
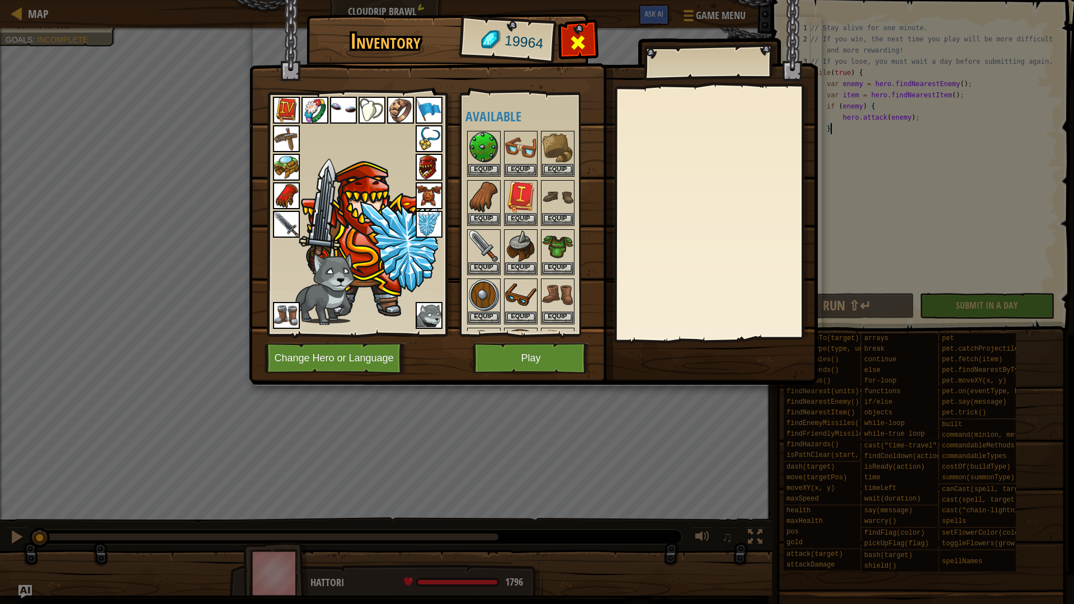
click at [582, 51] on span at bounding box center [578, 43] width 18 height 18
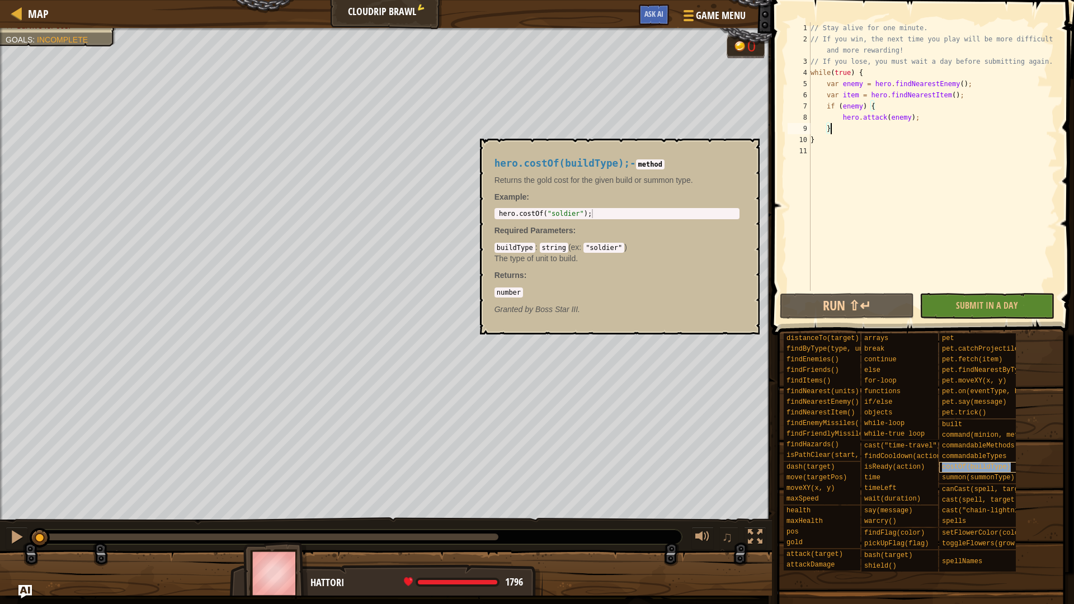
click at [1006, 465] on span "costOf(buildType)" at bounding box center [976, 467] width 68 height 8
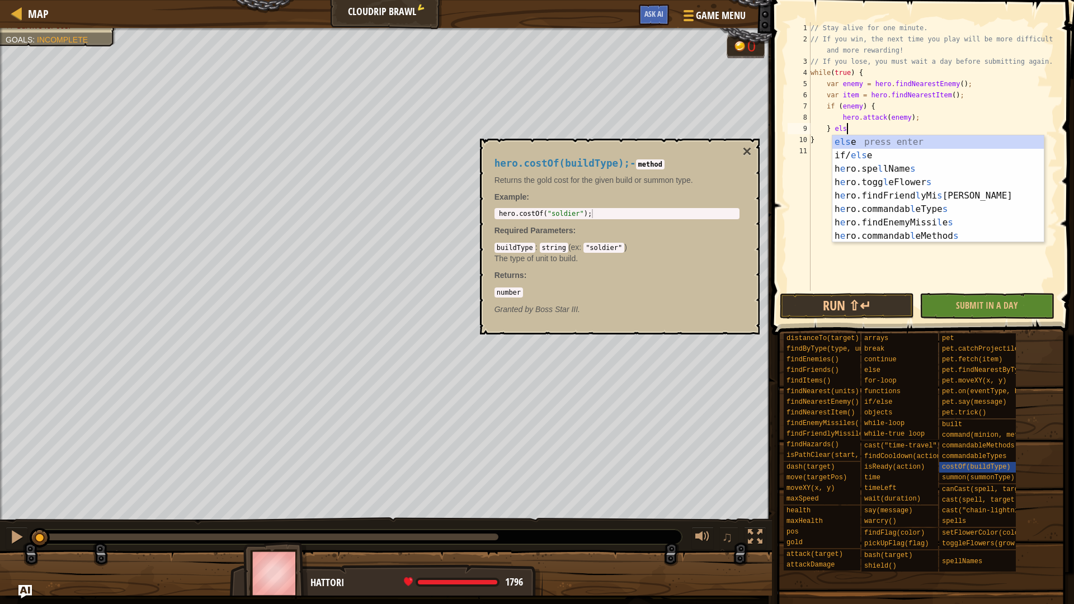
type textarea "} else"
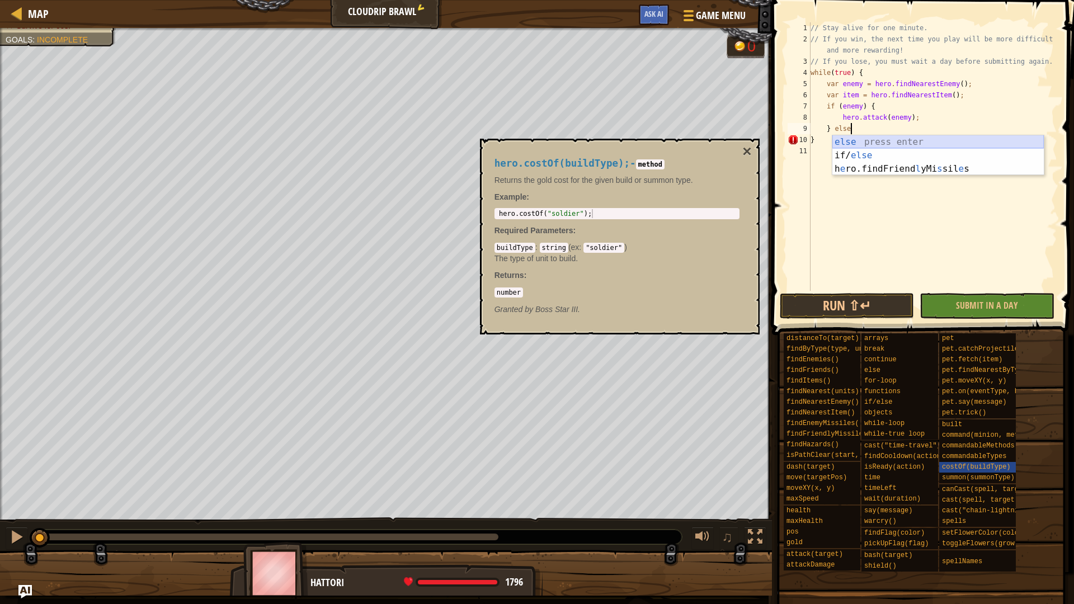
click at [892, 143] on div "else press enter if/ else press enter h e ro.findFriend l yMi s sil e s press e…" at bounding box center [937, 168] width 211 height 67
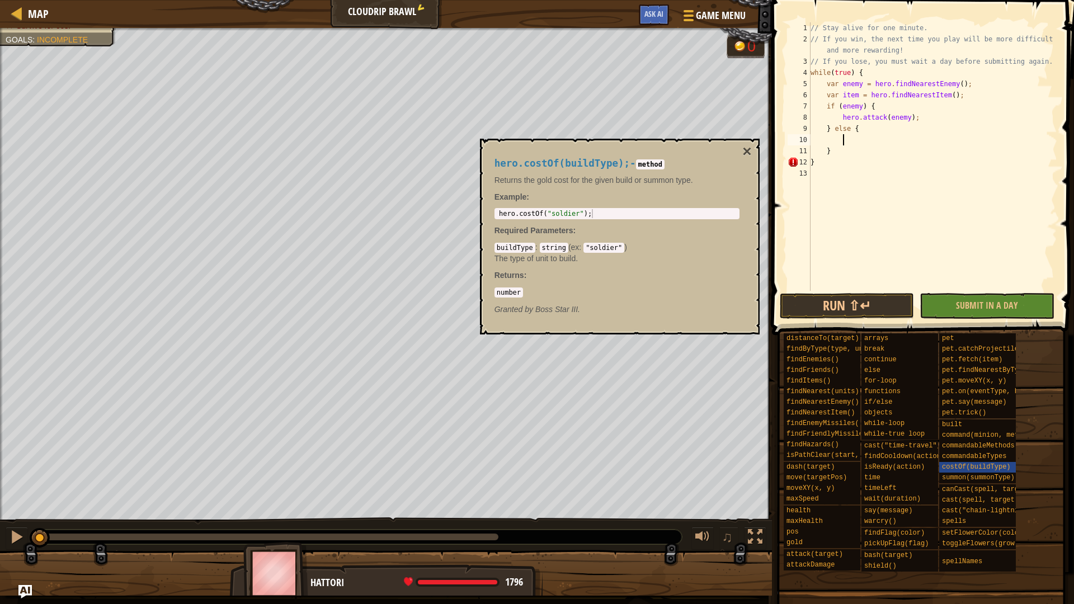
scroll to position [5, 2]
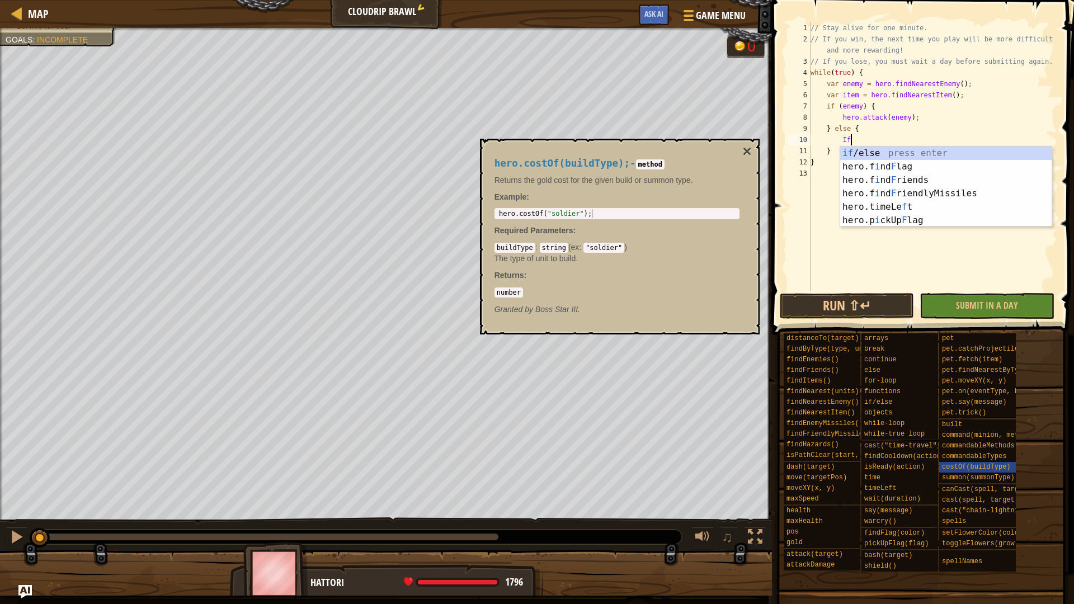
type textarea "I"
click at [923, 155] on div "if /else press enter hero.f i nd F lag press enter hero.f i nd F riends press e…" at bounding box center [945, 199] width 211 height 107
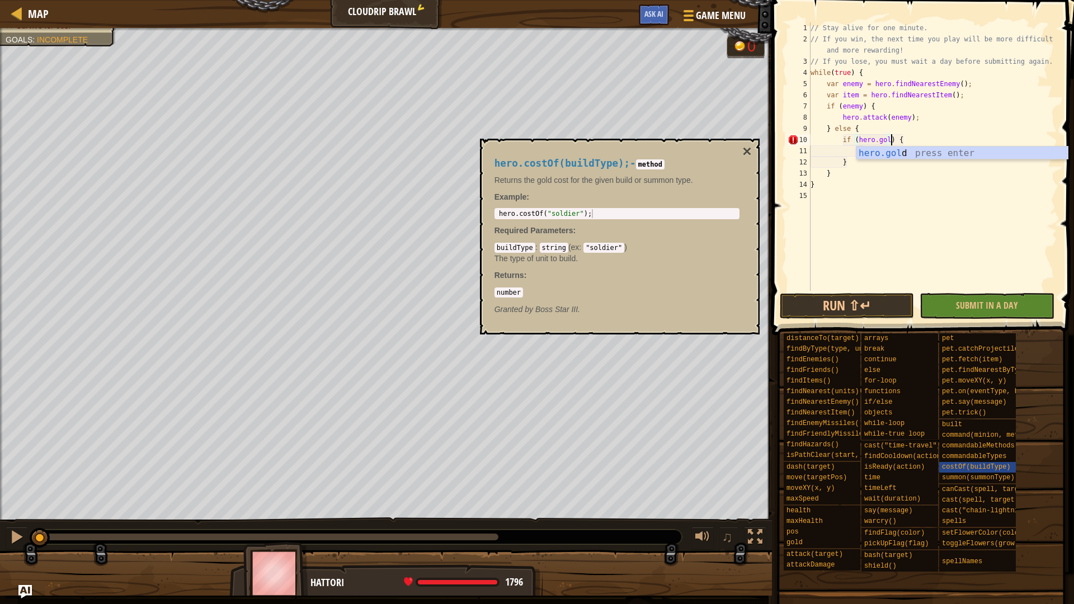
scroll to position [5, 7]
click at [946, 154] on div "hero.gol d press enter" at bounding box center [961, 166] width 211 height 40
click at [980, 151] on div "hero.cost Of press enter" at bounding box center [967, 166] width 211 height 40
type textarea "if ([DOMAIN_NAME] >= hero.costOf("soldier")) {"
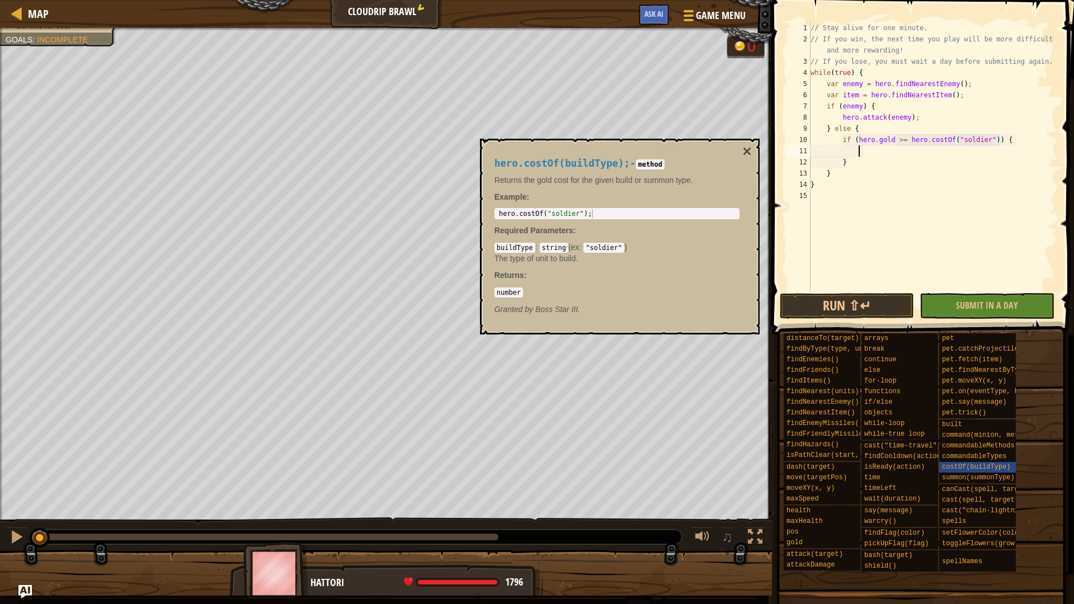
click at [916, 149] on div "// Stay alive for one minute. // If you win, the next time you play will be mor…" at bounding box center [932, 167] width 249 height 291
click at [934, 164] on div "hero.sum mon press enter" at bounding box center [961, 178] width 211 height 40
click at [971, 154] on div "// Stay alive for one minute. // If you win, the next time you play will be mor…" at bounding box center [932, 167] width 249 height 291
click at [986, 465] on span "summon(summonType)" at bounding box center [978, 478] width 73 height 8
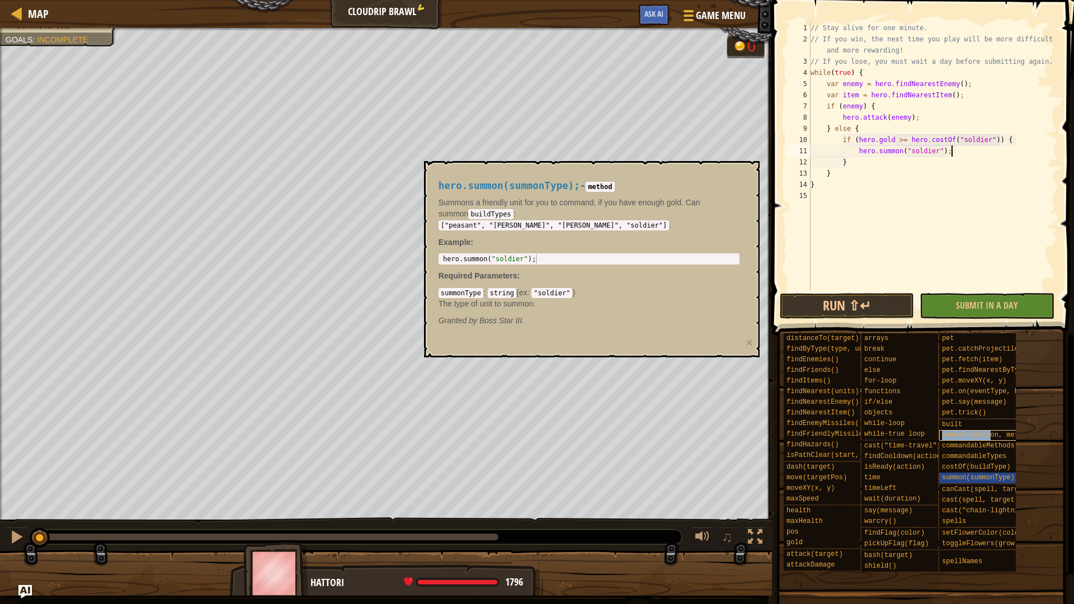
click at [988, 439] on div "command(minion, method, arg1, arg2)" at bounding box center [992, 435] width 107 height 11
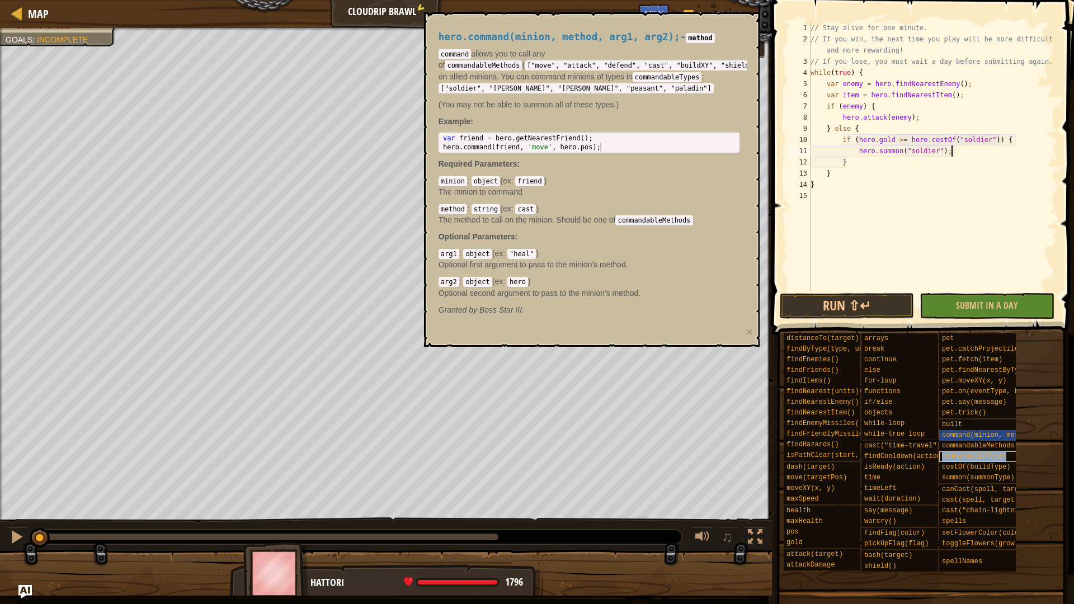
click at [1005, 457] on span "commandableTypes" at bounding box center [974, 456] width 64 height 8
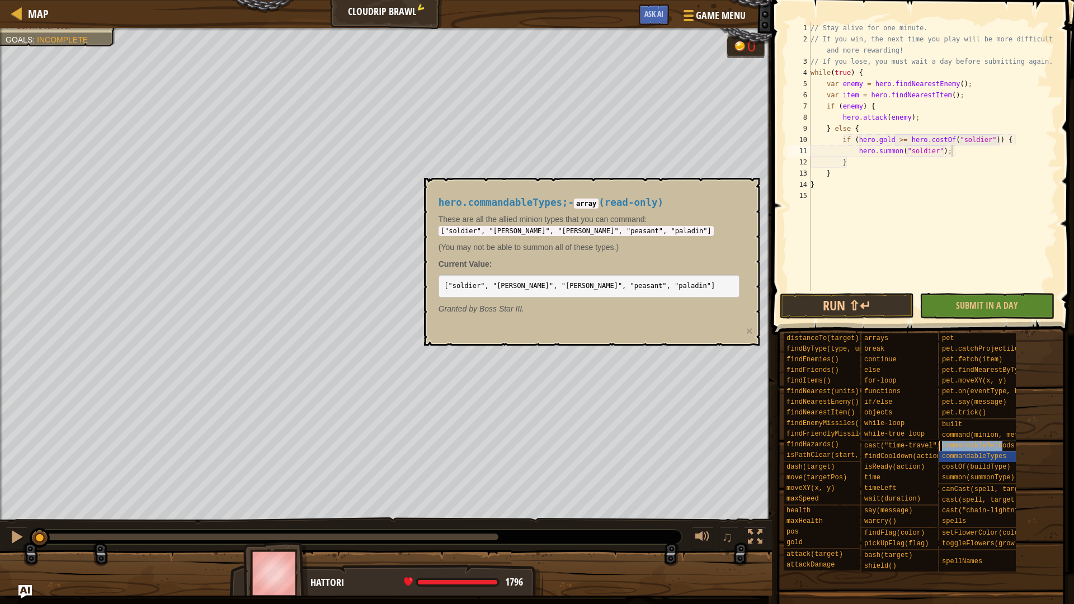
click at [1004, 446] on span "commandableMethods" at bounding box center [978, 446] width 73 height 8
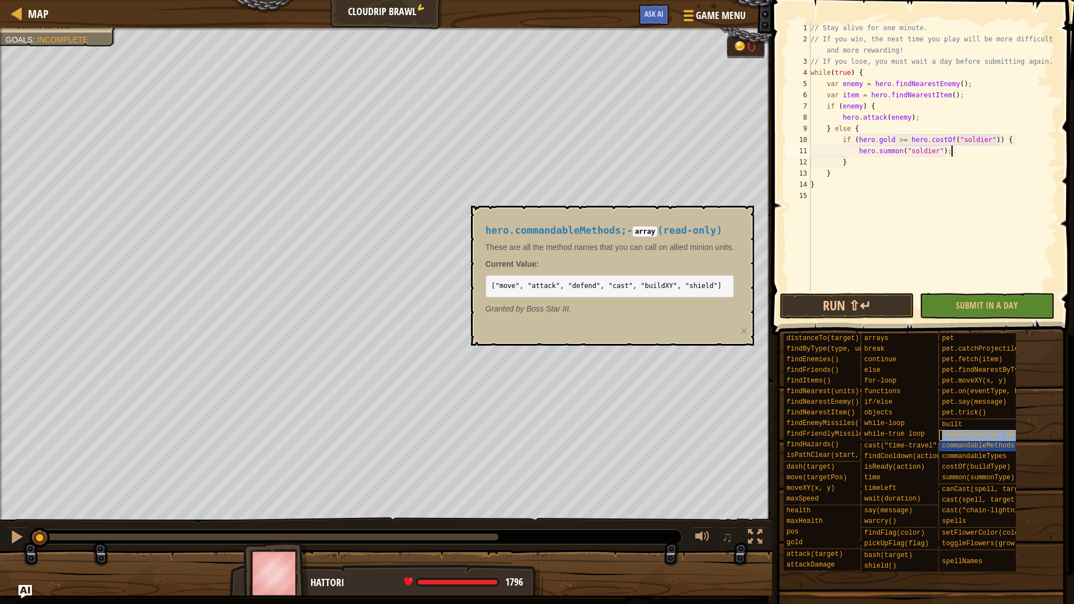
click at [994, 433] on span "command(minion, method, arg1, arg2)" at bounding box center [1012, 435] width 141 height 8
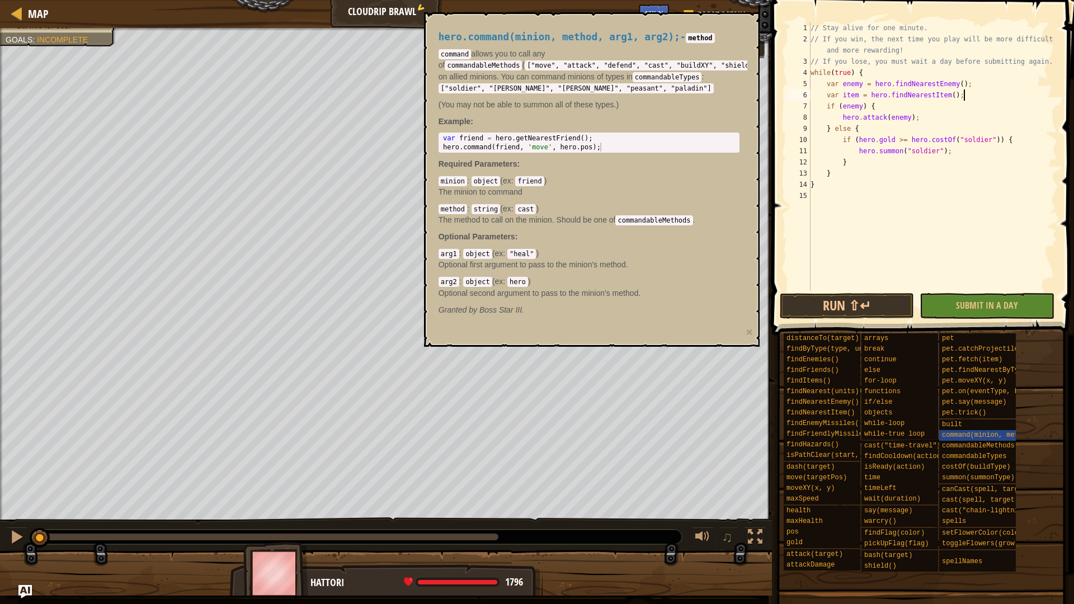
click at [967, 94] on div "// Stay alive for one minute. // If you win, the next time you play will be mor…" at bounding box center [932, 167] width 249 height 291
type textarea "var item = hero.findNearestItem();"
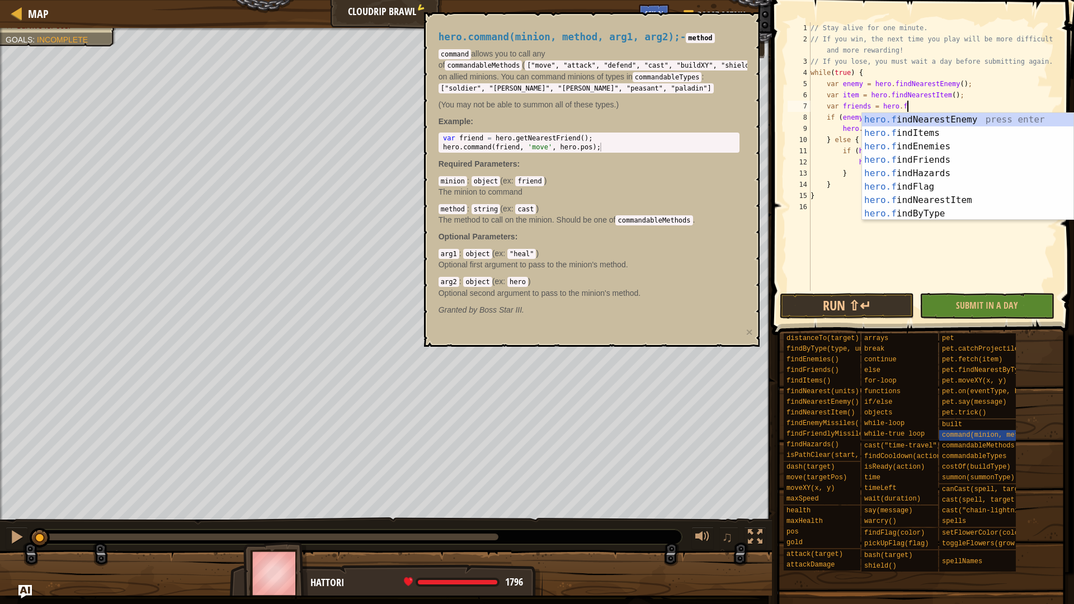
scroll to position [5, 8]
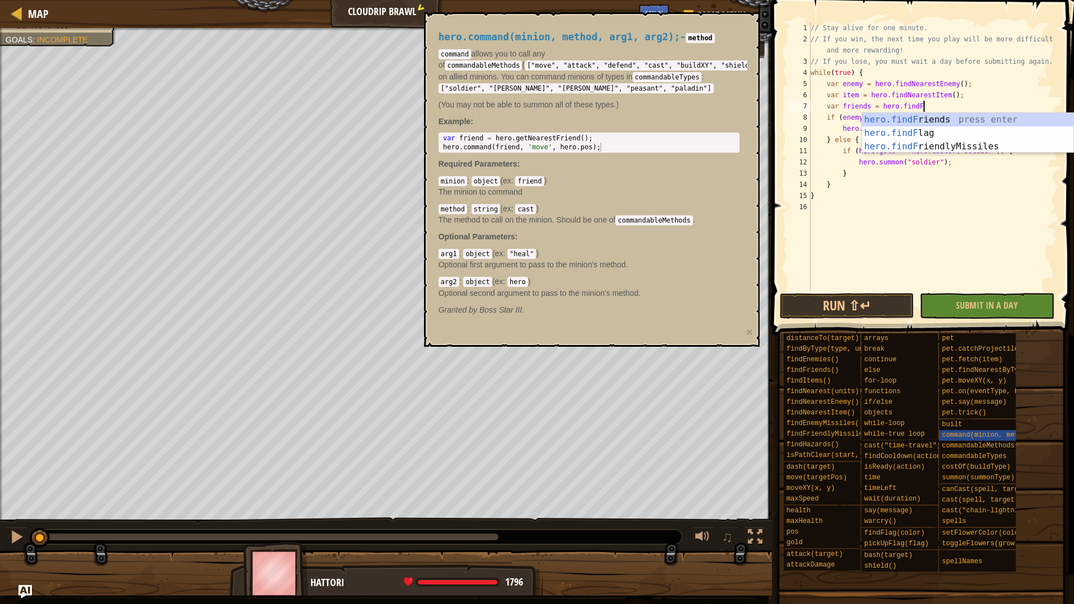
type textarea "var friends = hero.findFr"
click at [987, 120] on div "hero.findFr iends press enter hero.findFr iendlyMissiles press enter" at bounding box center [967, 140] width 211 height 54
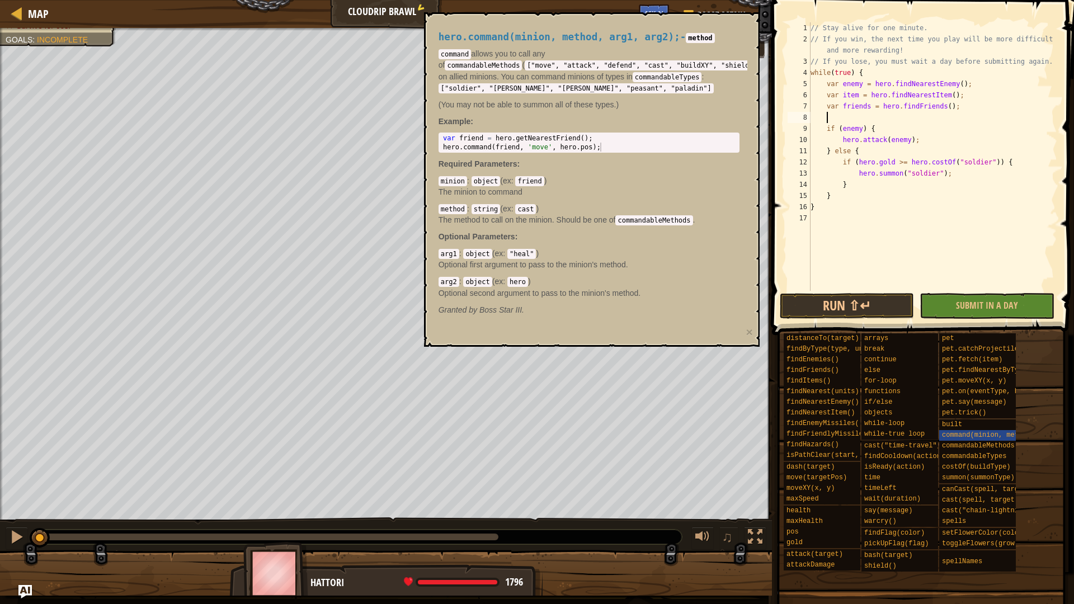
scroll to position [5, 0]
click at [967, 164] on div "// Stay alive for one minute. // If you win, the next time you play will be mor…" at bounding box center [932, 167] width 249 height 291
click at [749, 333] on button "×" at bounding box center [748, 332] width 7 height 12
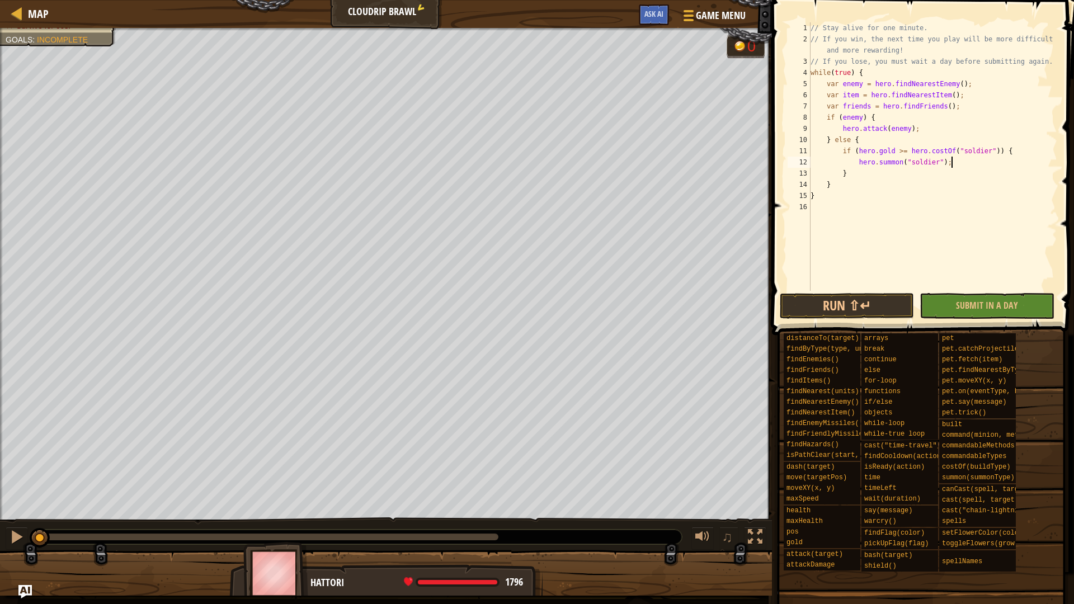
click at [979, 163] on div "// Stay alive for one minute. // If you win, the next time you play will be mor…" at bounding box center [932, 167] width 249 height 291
click at [904, 172] on div "// Stay alive for one minute. // If you win, the next time you play will be mor…" at bounding box center [932, 167] width 249 height 291
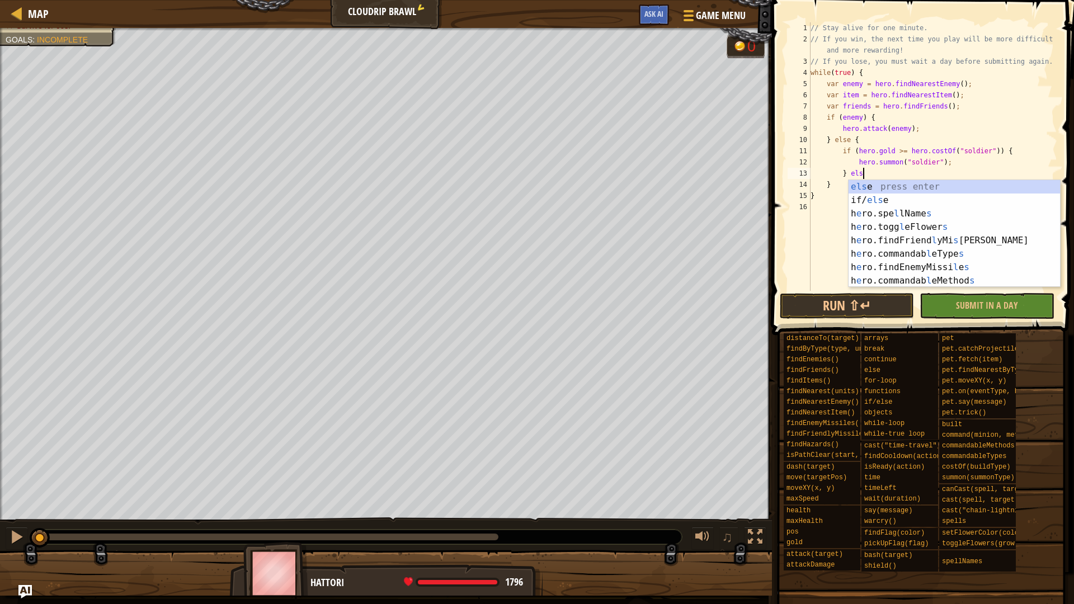
type textarea "} else"
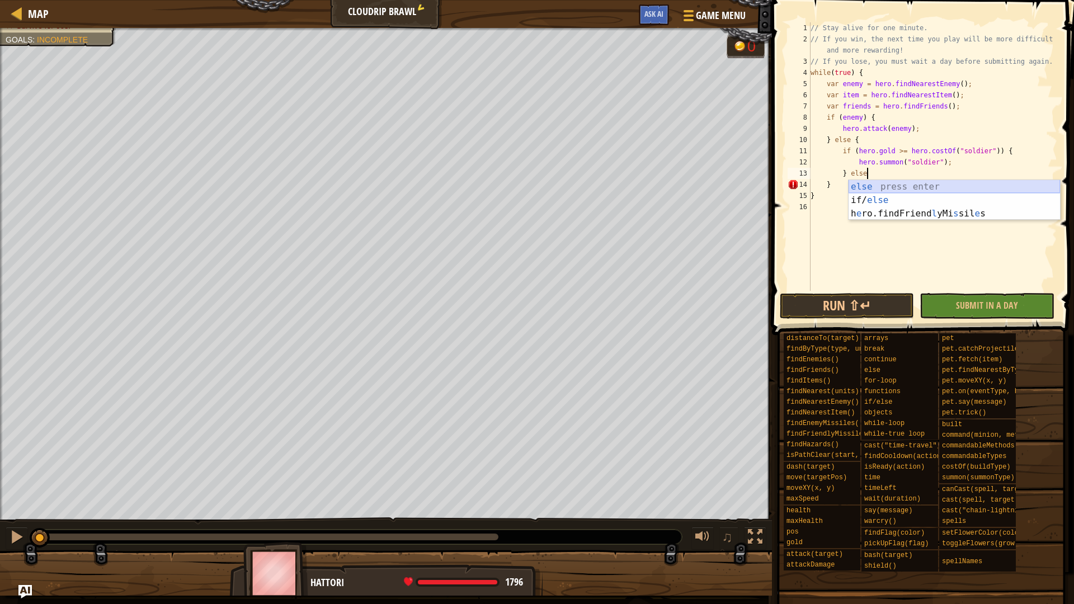
click at [883, 183] on div "else press enter if/ else press enter h e ro.findFriend l yMi s sil e s press e…" at bounding box center [953, 213] width 211 height 67
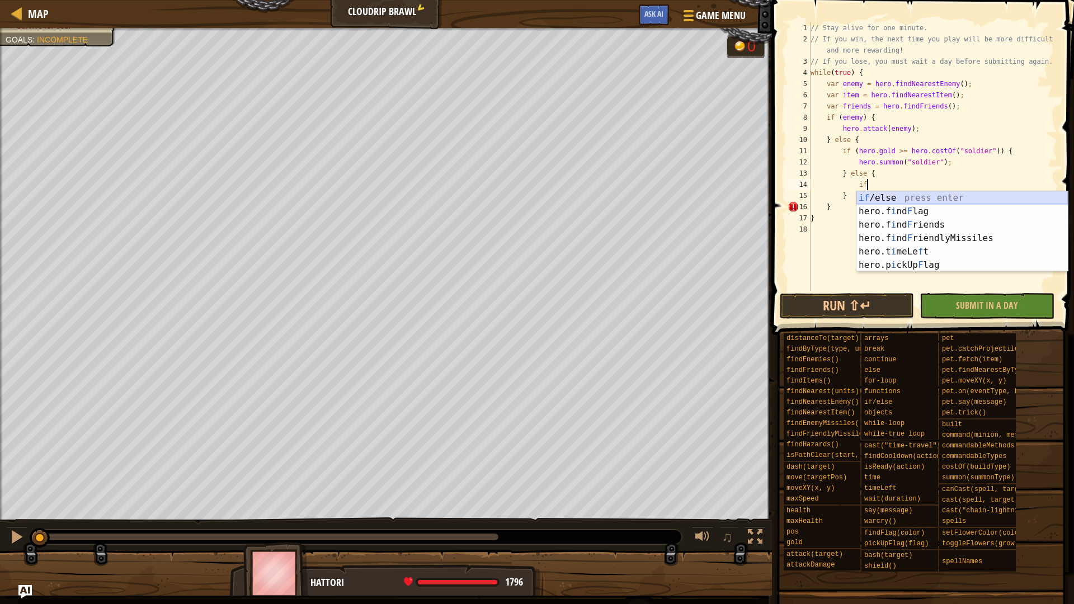
click at [918, 198] on div "if /else press enter hero.f i nd F lag press enter hero.f i nd F riends press e…" at bounding box center [961, 244] width 211 height 107
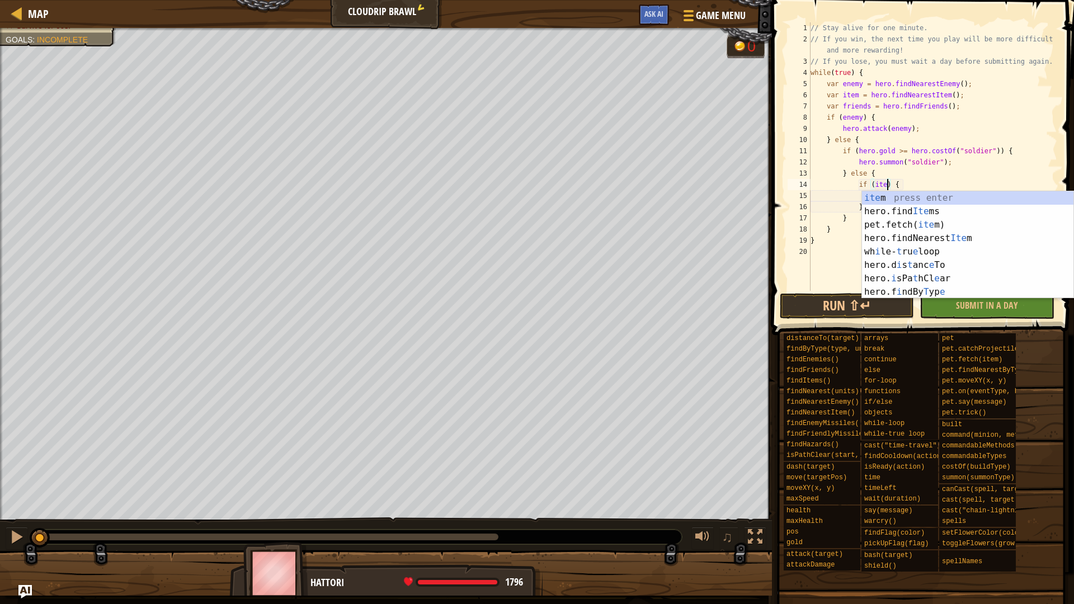
type textarea "if (item) {"
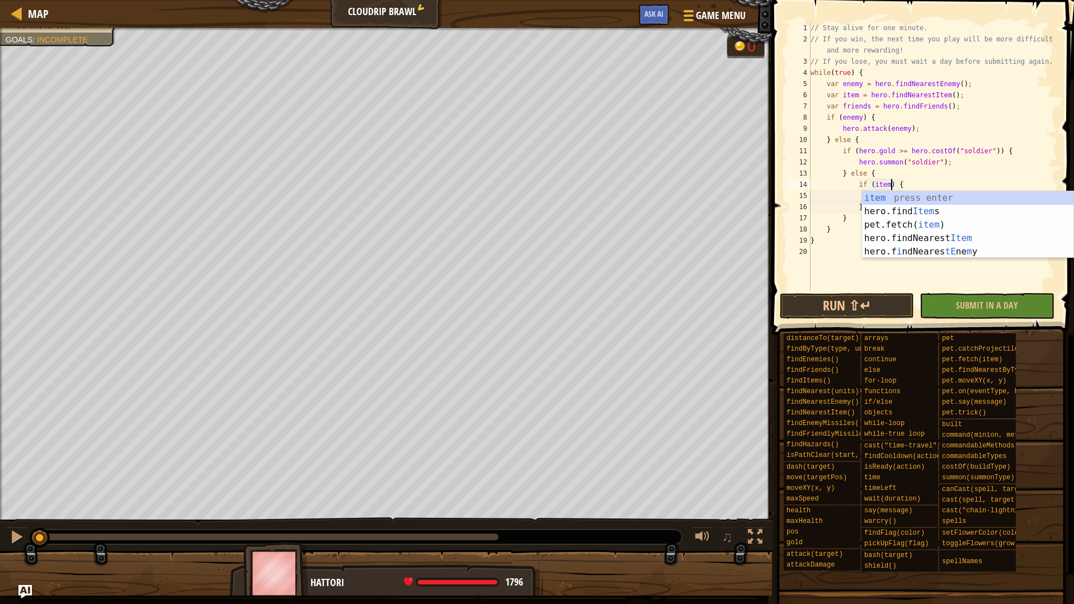
scroll to position [5, 7]
click at [888, 194] on div "item press enter hero.find Item s press enter pet.fetch( item ) press enter her…" at bounding box center [967, 238] width 211 height 94
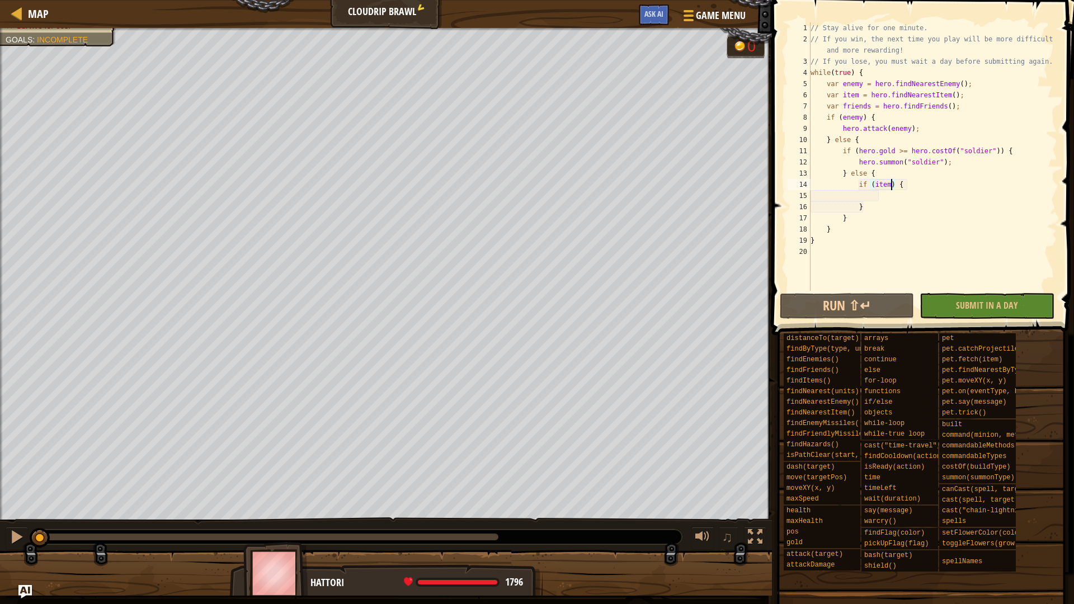
click at [883, 199] on div "// Stay alive for one minute. // If you win, the next time you play will be mor…" at bounding box center [932, 167] width 249 height 291
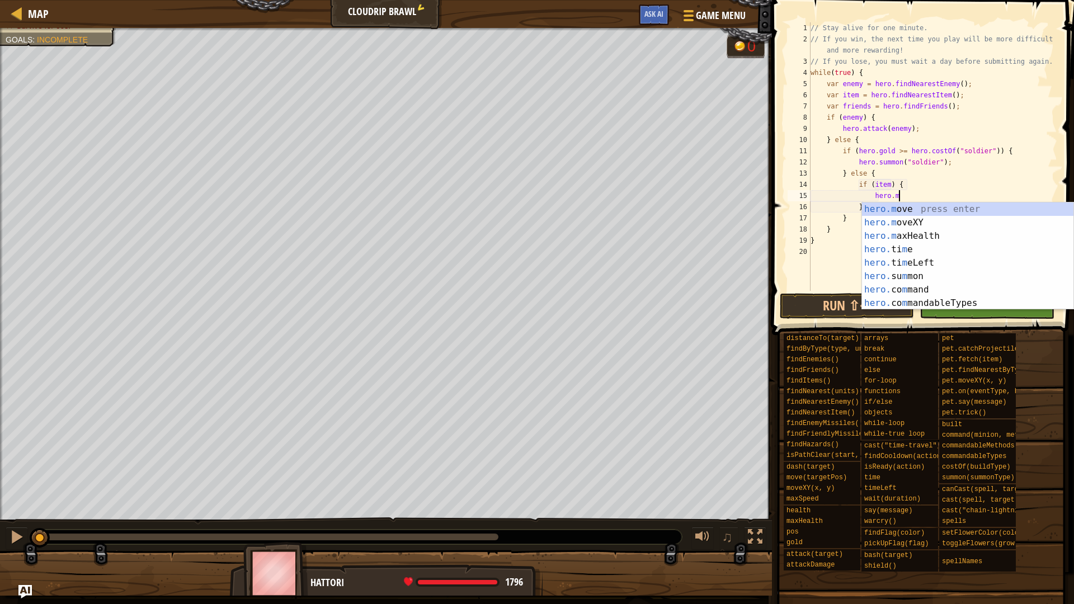
scroll to position [5, 7]
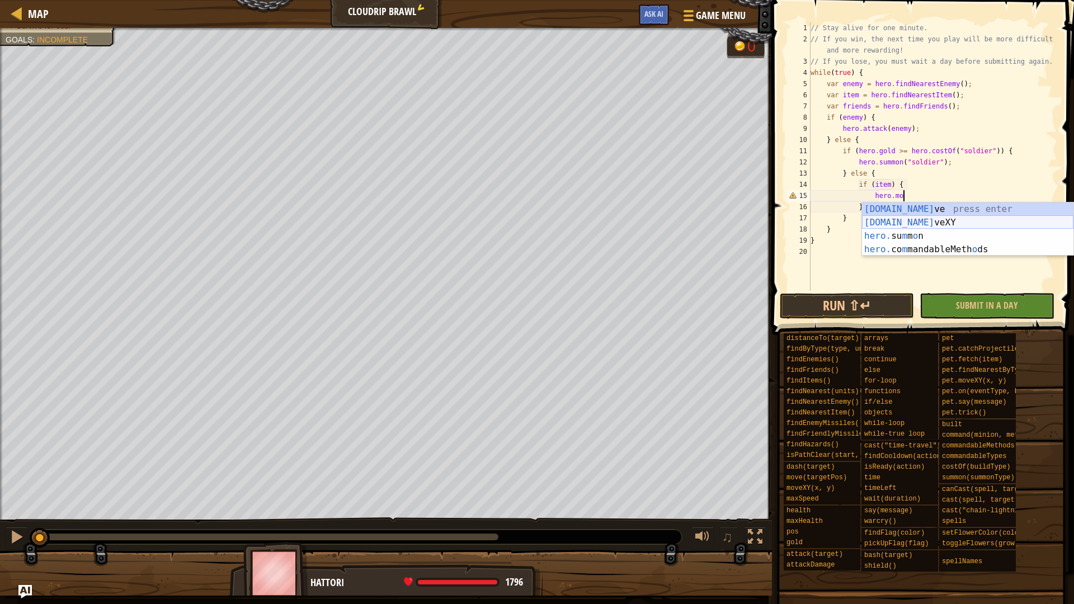
click at [901, 218] on div "[DOMAIN_NAME] ve press enter [DOMAIN_NAME] veXY press enter hero. su m m o n pr…" at bounding box center [967, 242] width 211 height 81
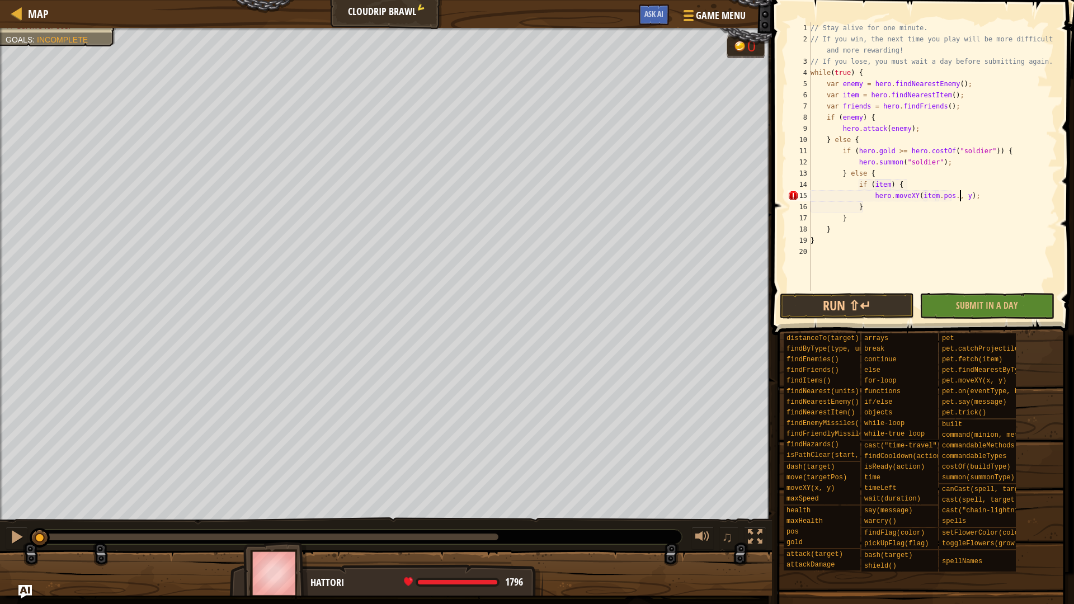
scroll to position [5, 13]
click at [975, 196] on div "// Stay alive for one minute. // If you win, the next time you play will be mor…" at bounding box center [932, 167] width 249 height 291
click at [922, 129] on div "// Stay alive for one minute. // If you win, the next time you play will be mor…" at bounding box center [932, 167] width 249 height 291
type textarea "hero.attack(enemy);"
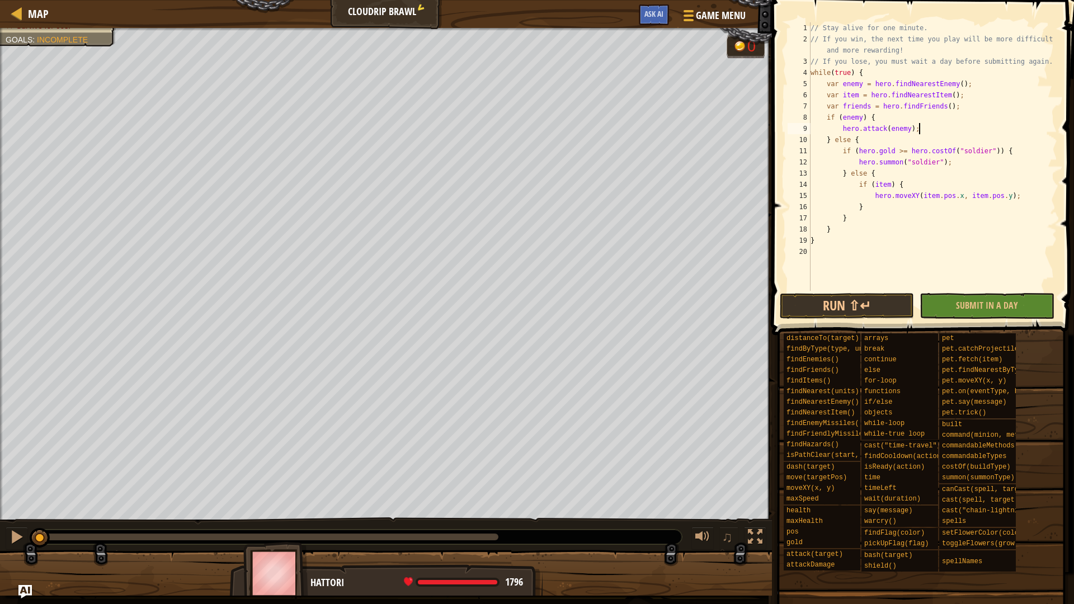
scroll to position [5, 8]
drag, startPoint x: 842, startPoint y: 129, endPoint x: 876, endPoint y: 119, distance: 34.9
click at [842, 129] on div "// Stay alive for one minute. // If you win, the next time you play will be mor…" at bounding box center [932, 167] width 249 height 291
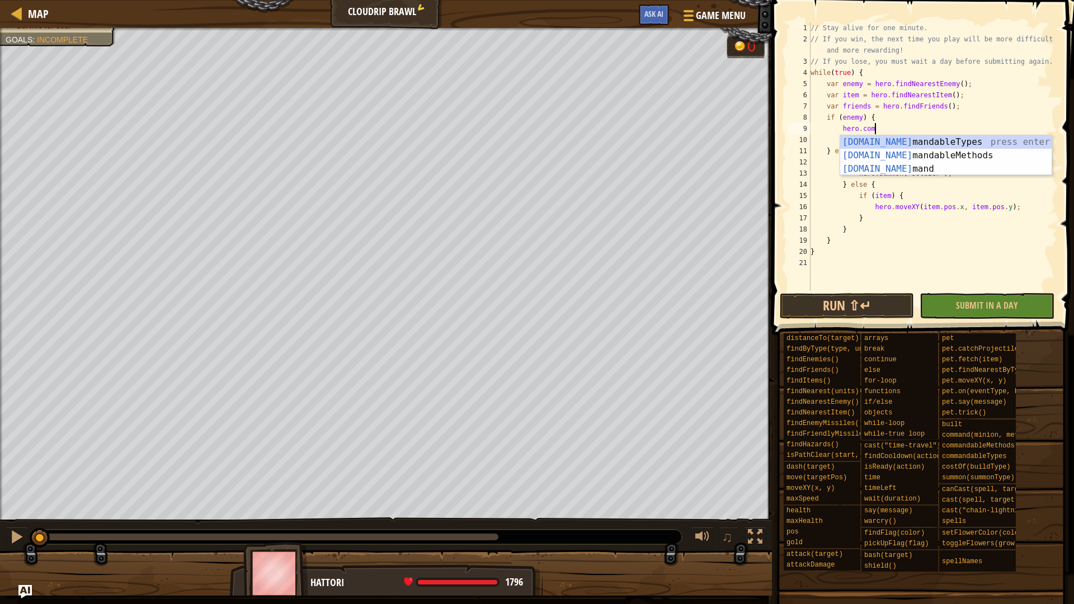
scroll to position [5, 4]
click at [898, 168] on div "[DOMAIN_NAME] mandableTypes press enter [DOMAIN_NAME] mandableMethods press ent…" at bounding box center [945, 168] width 211 height 67
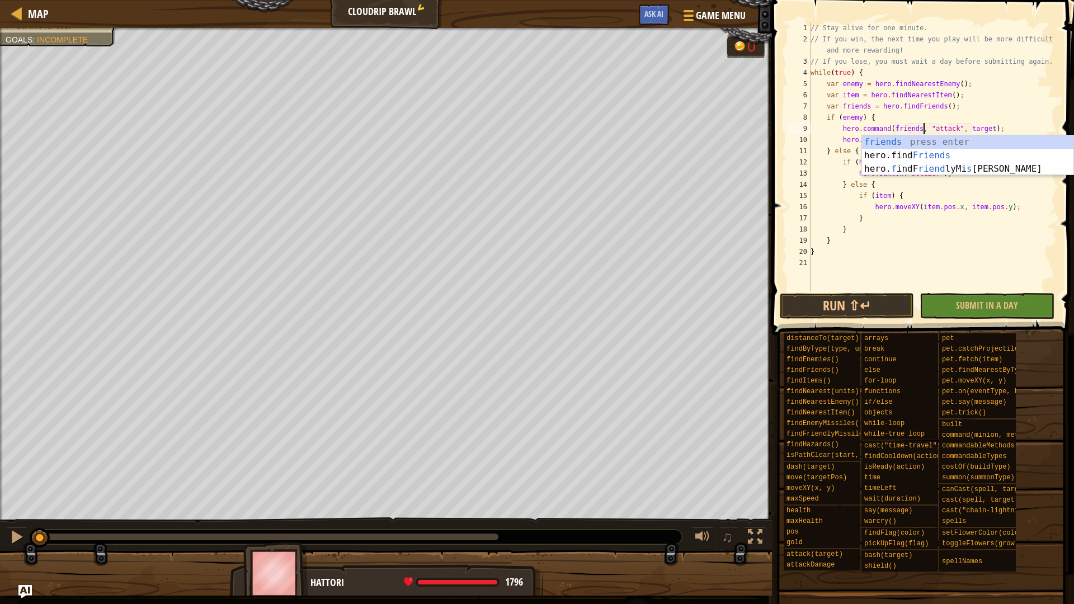
click at [994, 127] on div "// Stay alive for one minute. // If you win, the next time you play will be mor…" at bounding box center [932, 167] width 249 height 291
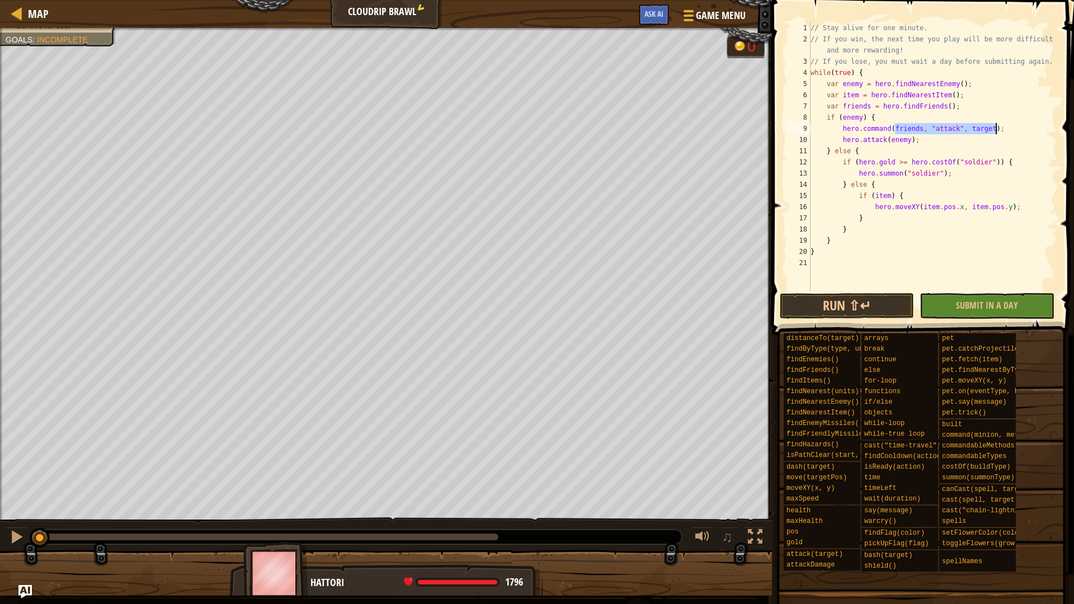
drag, startPoint x: 995, startPoint y: 127, endPoint x: 971, endPoint y: 126, distance: 24.1
click at [971, 126] on div "// Stay alive for one minute. // If you win, the next time you play will be mor…" at bounding box center [932, 167] width 249 height 291
click at [994, 127] on div "// Stay alive for one minute. // If you win, the next time you play will be mor…" at bounding box center [932, 167] width 249 height 291
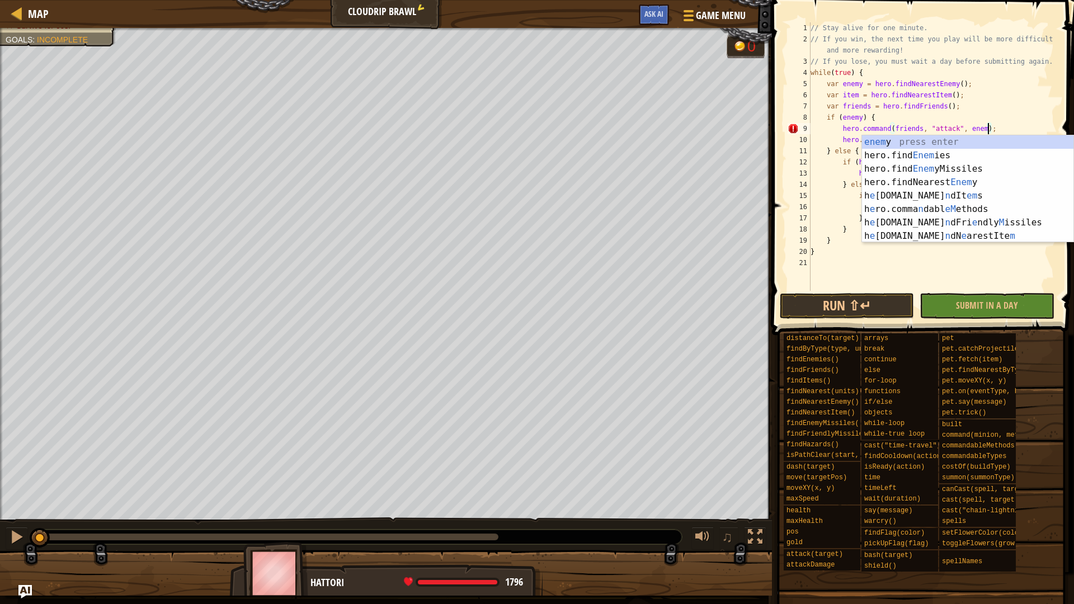
scroll to position [5, 15]
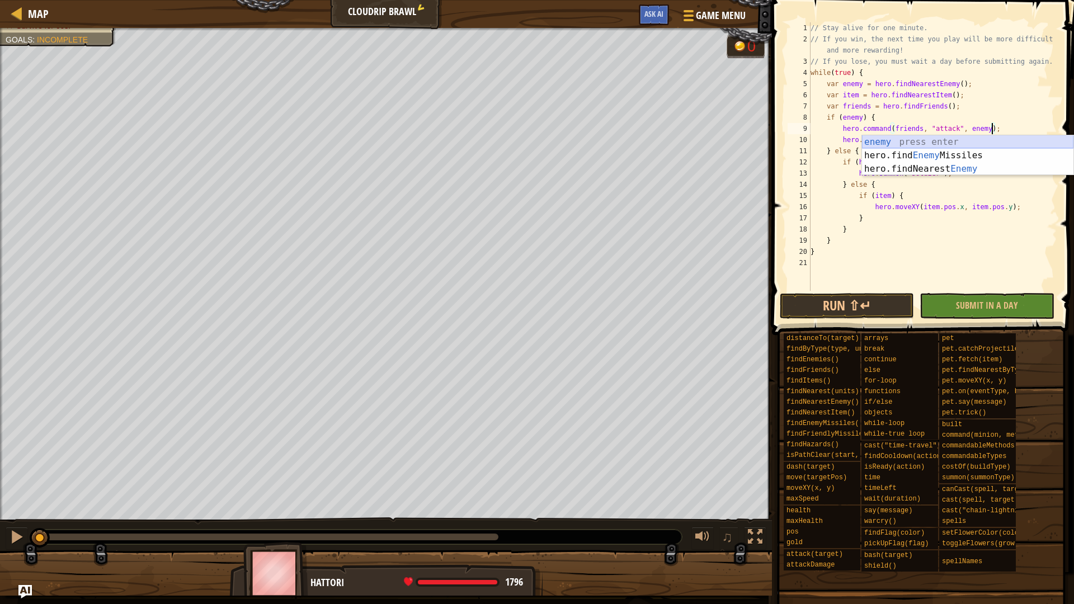
click at [918, 139] on div "enemy press enter hero.find Enemy Missiles press enter hero.findNearest Enemy p…" at bounding box center [967, 168] width 211 height 67
type textarea "hero.command(friends, "attack", enemy);"
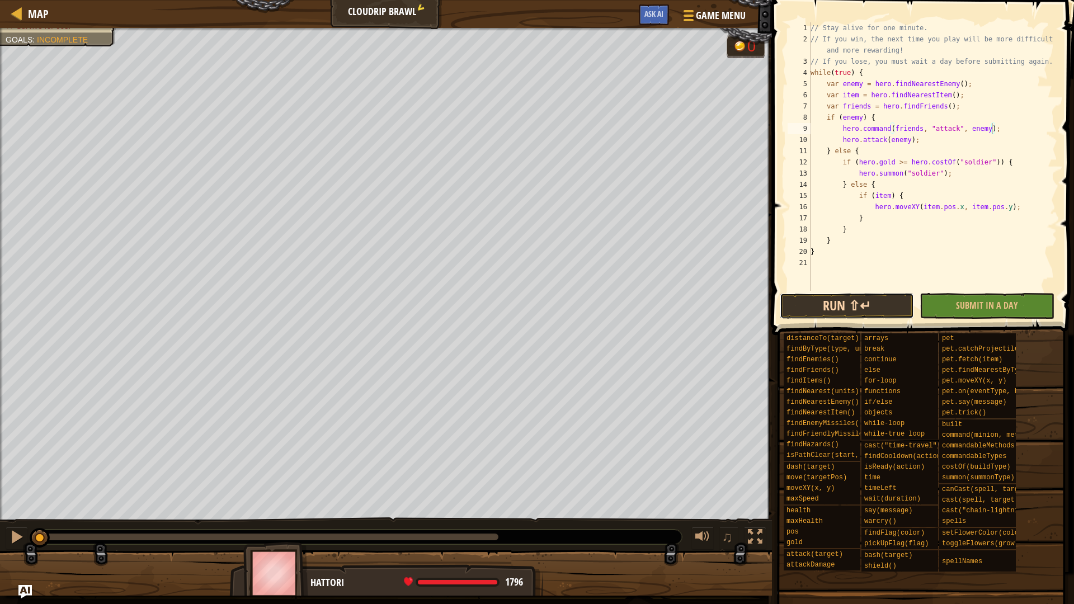
click at [834, 309] on button "Run ⇧↵" at bounding box center [846, 306] width 134 height 26
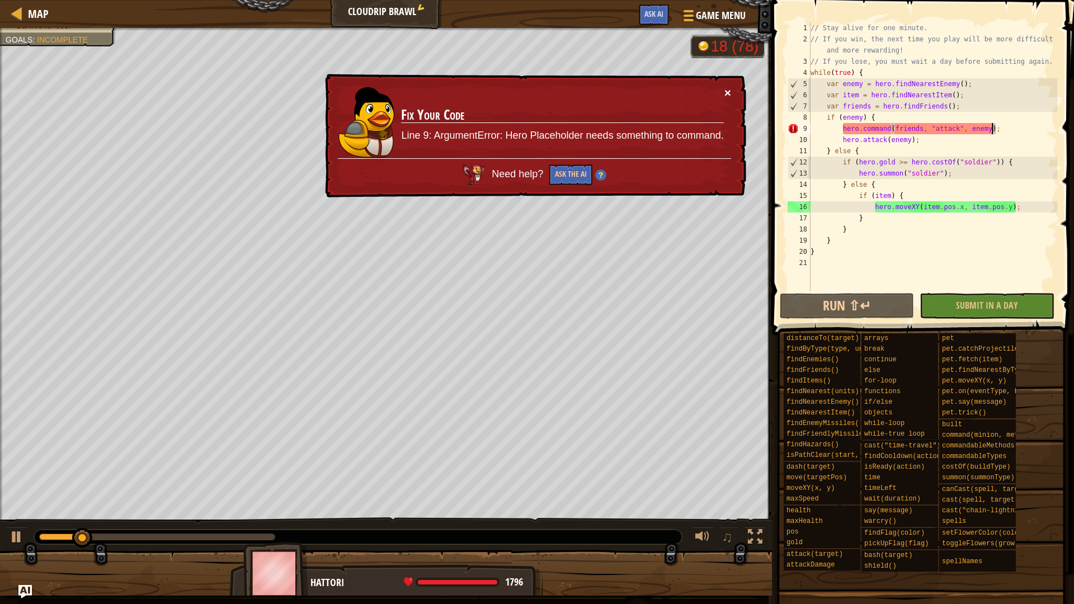
click at [727, 92] on button "×" at bounding box center [727, 93] width 7 height 12
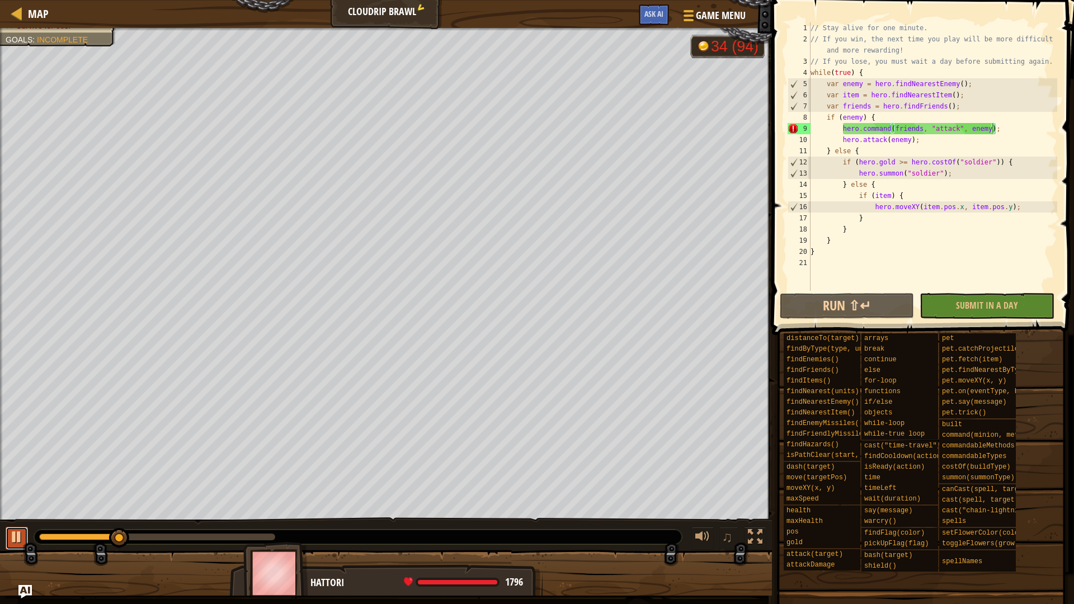
click at [10, 465] on div at bounding box center [17, 537] width 15 height 15
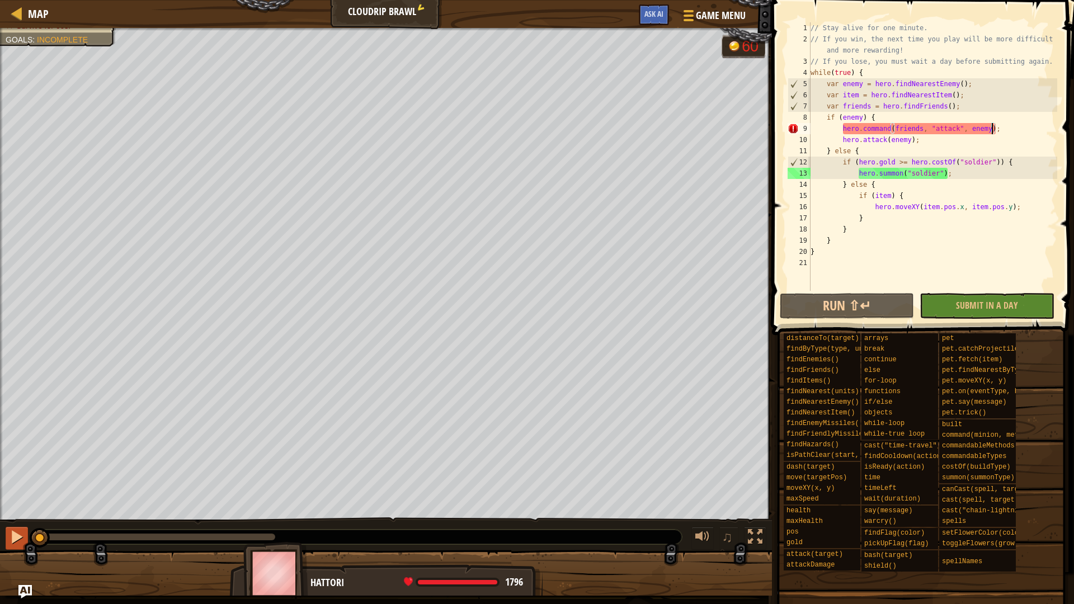
drag, startPoint x: 119, startPoint y: 538, endPoint x: 20, endPoint y: 531, distance: 98.6
click at [20, 465] on div "♫" at bounding box center [386, 534] width 772 height 34
drag, startPoint x: 843, startPoint y: 127, endPoint x: 1016, endPoint y: 130, distance: 173.4
click at [1016, 130] on div "// Stay alive for one minute. // If you win, the next time you play will be mor…" at bounding box center [932, 167] width 249 height 291
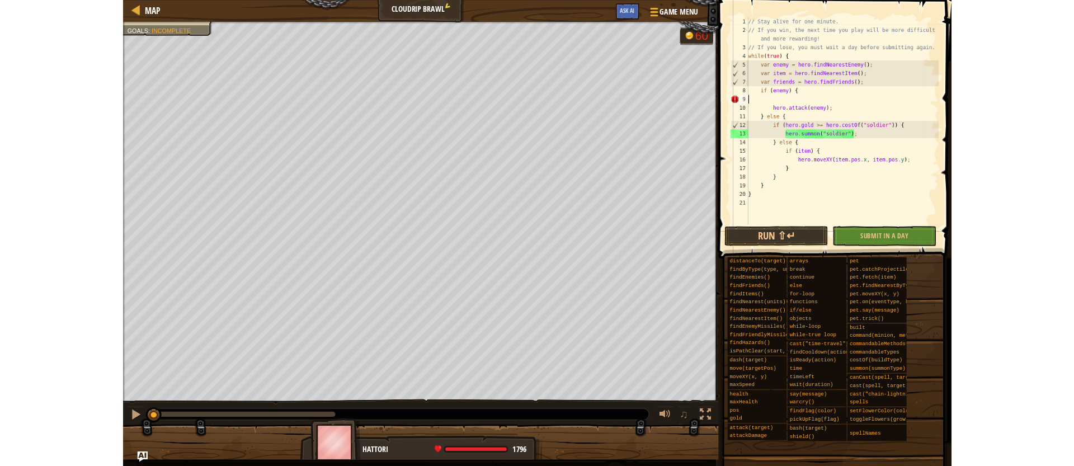
scroll to position [5, 0]
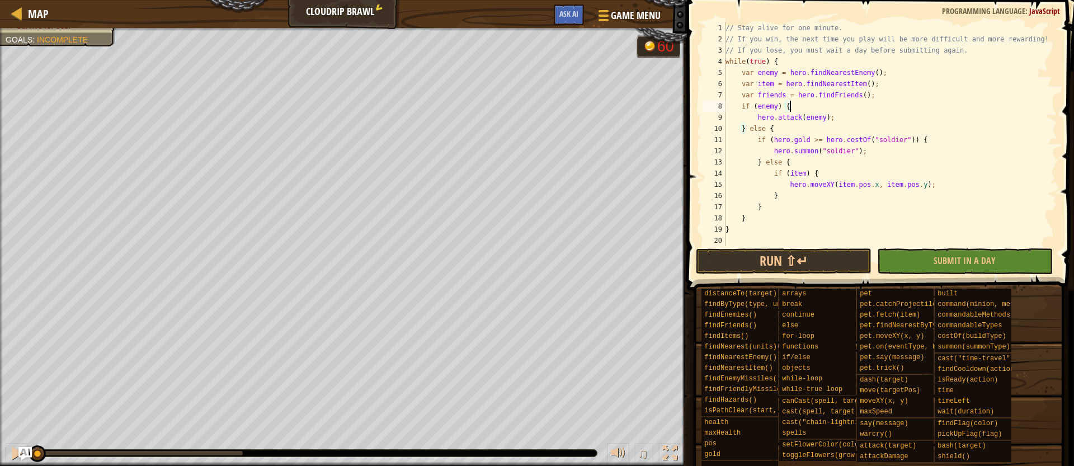
click at [747, 231] on div "// Stay alive for one minute. // If you win, the next time you play will be mor…" at bounding box center [890, 145] width 334 height 246
type textarea "}"
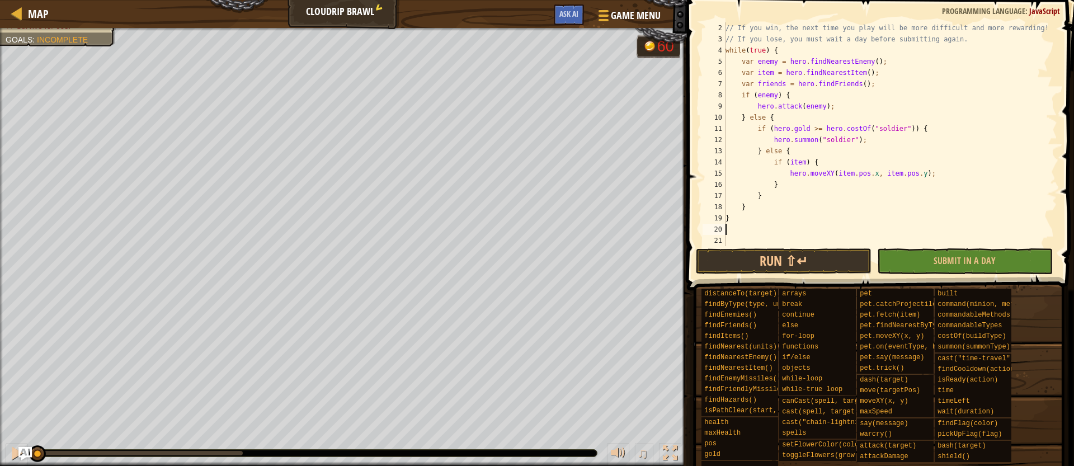
scroll to position [11, 0]
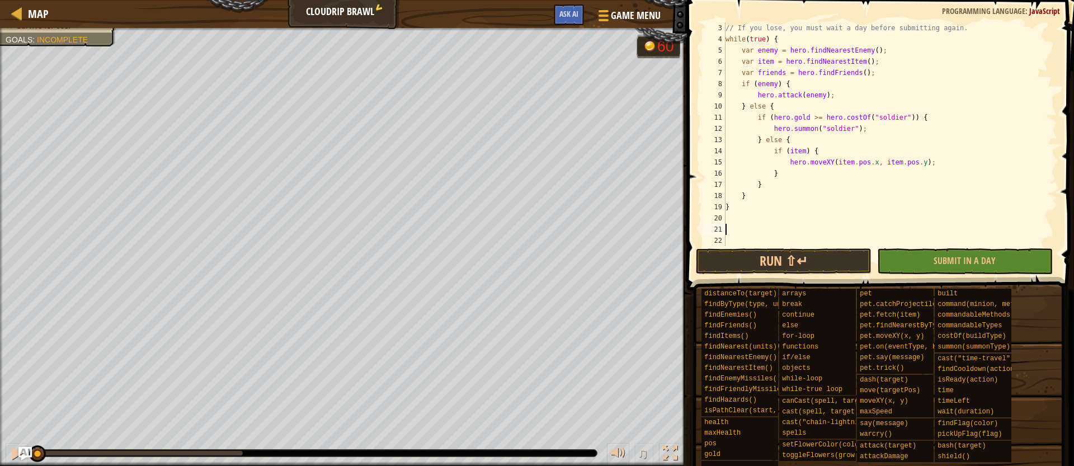
paste textarea "}"
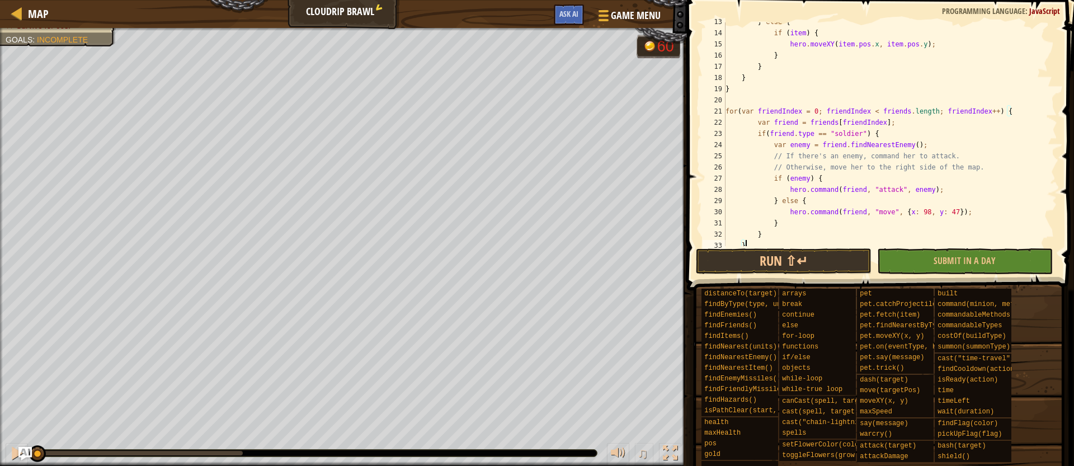
scroll to position [148, 0]
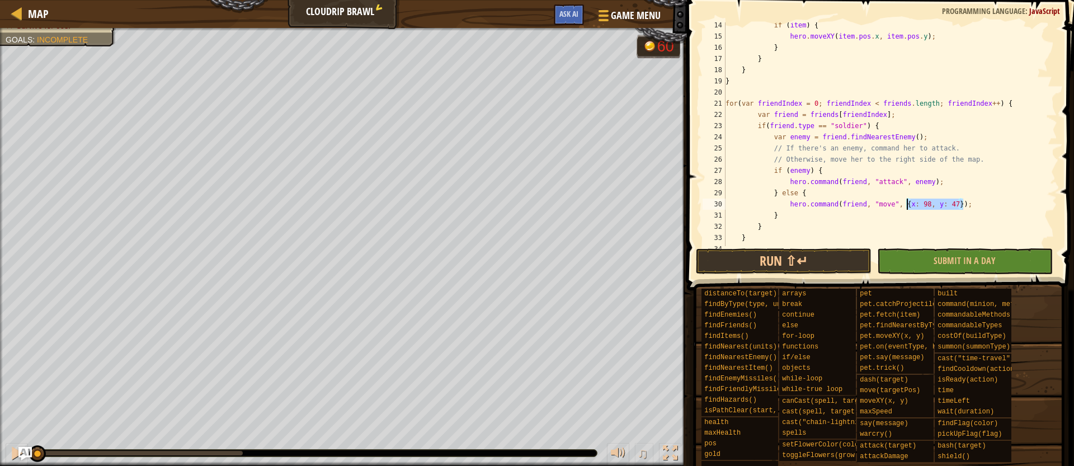
drag, startPoint x: 961, startPoint y: 203, endPoint x: 906, endPoint y: 202, distance: 54.8
click at [906, 202] on div "if ( item ) { hero . moveXY ( item . pos . x , item . pos . y ) ; } } } } for (…" at bounding box center [890, 143] width 334 height 246
click at [909, 219] on div "hero.pos press enter" at bounding box center [967, 231] width 211 height 40
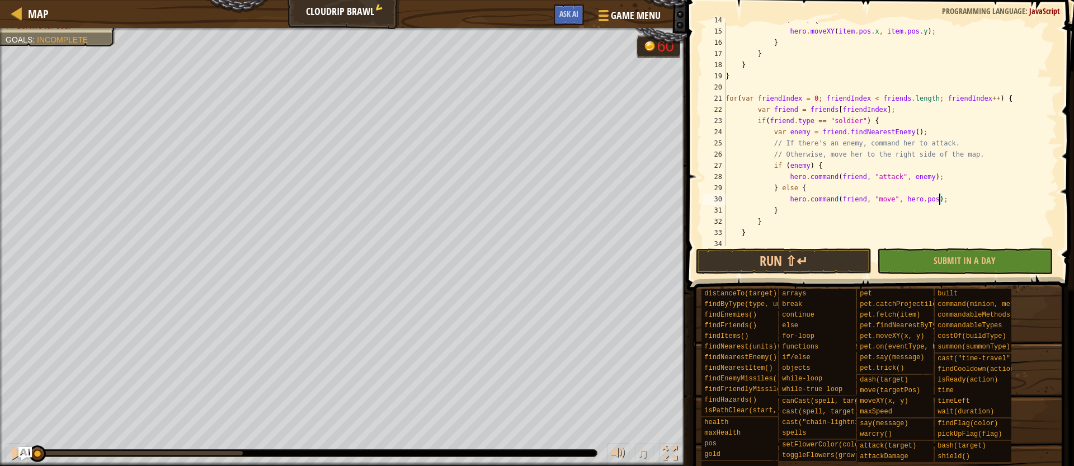
scroll to position [157, 0]
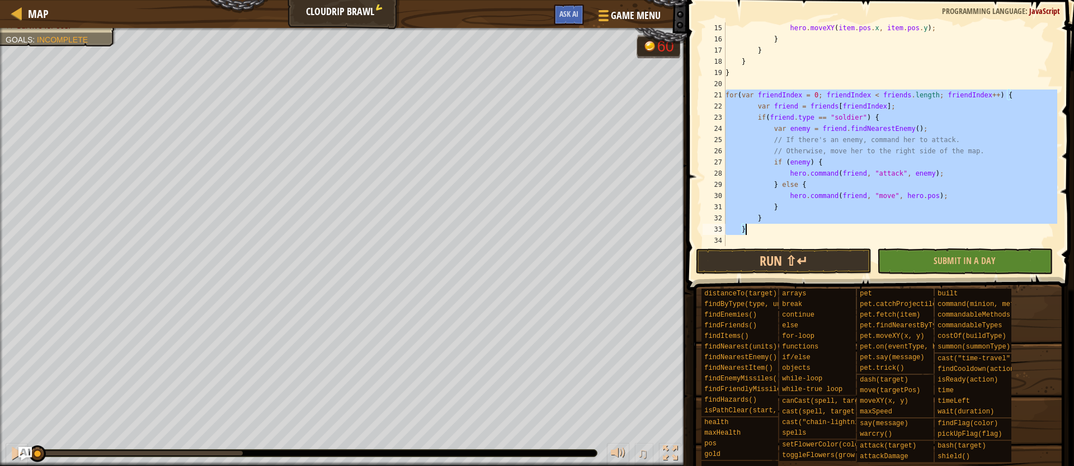
drag, startPoint x: 726, startPoint y: 94, endPoint x: 852, endPoint y: 226, distance: 182.3
click at [852, 226] on div "hero . moveXY ( item . pos . x , item . pos . y ) ; } } } } for ( var friendInd…" at bounding box center [890, 145] width 334 height 246
type textarea "/"
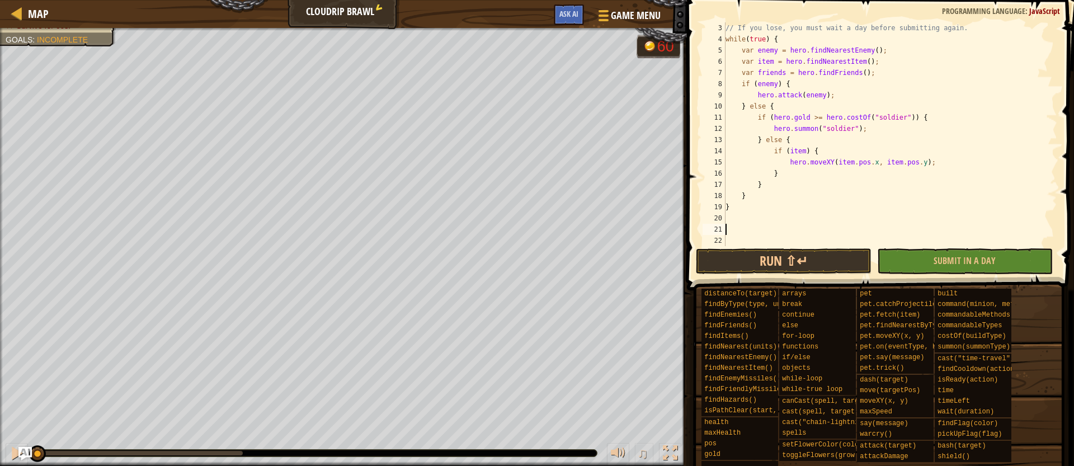
paste textarea "}"
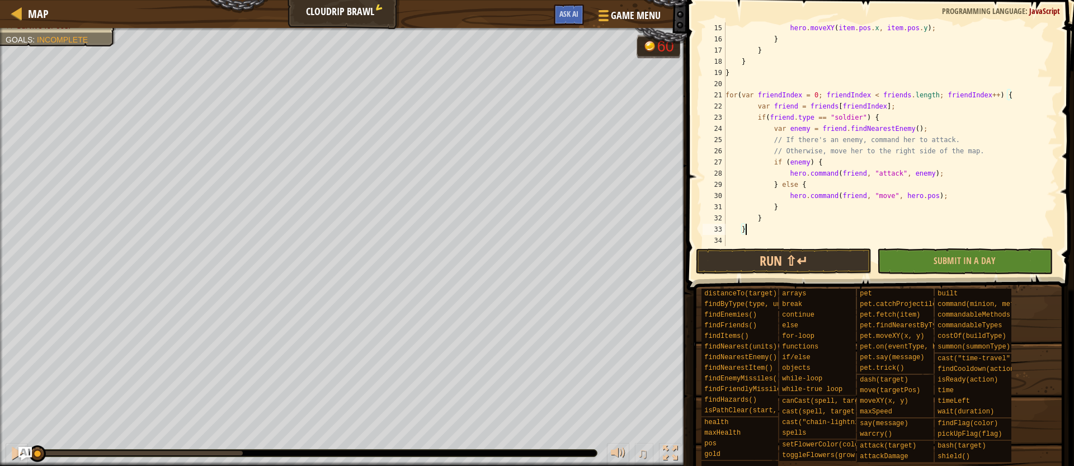
scroll to position [157, 0]
click at [727, 94] on div "hero . moveXY ( item . pos . x , item . pos . y ) ; } } } } for ( var friendInd…" at bounding box center [890, 145] width 334 height 246
click at [725, 96] on div "21" at bounding box center [713, 94] width 23 height 11
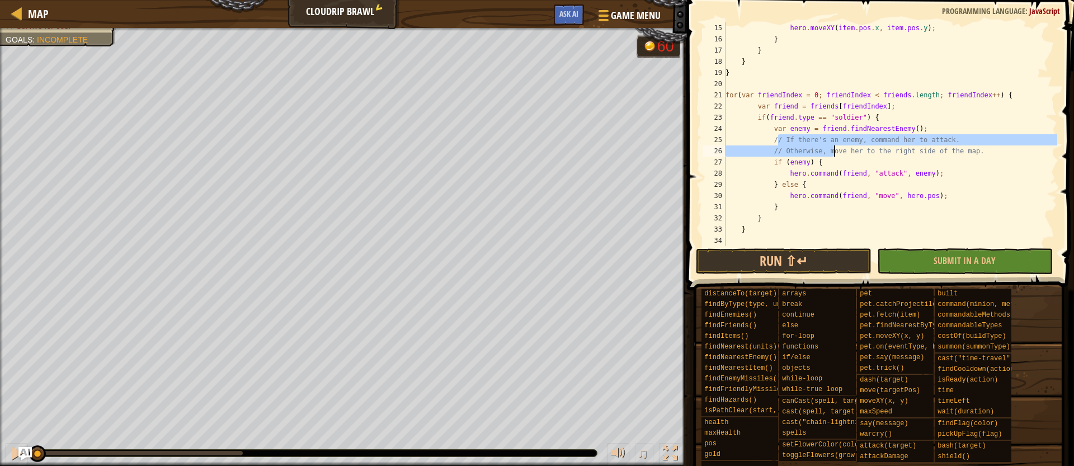
drag, startPoint x: 804, startPoint y: 140, endPoint x: 833, endPoint y: 149, distance: 30.4
click at [833, 149] on div "hero . moveXY ( item . pos . x , item . pos . y ) ; } } } } for ( var friendInd…" at bounding box center [890, 145] width 334 height 246
type textarea "/ove her to the right side of the map."
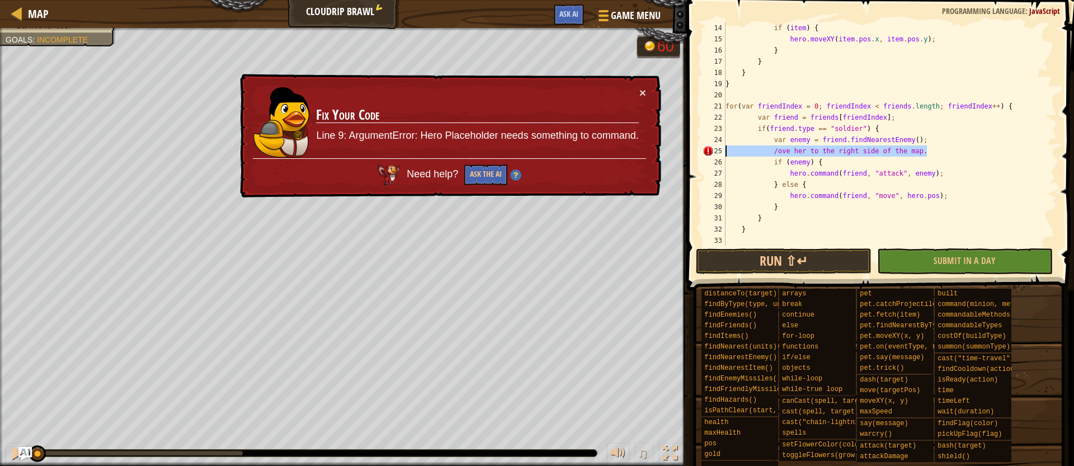
drag, startPoint x: 930, startPoint y: 150, endPoint x: 706, endPoint y: 149, distance: 224.8
click at [706, 149] on div "/ove her to the right side of the map. 14 15 16 17 18 19 20 21 22 23 24 25 26 2…" at bounding box center [878, 134] width 357 height 224
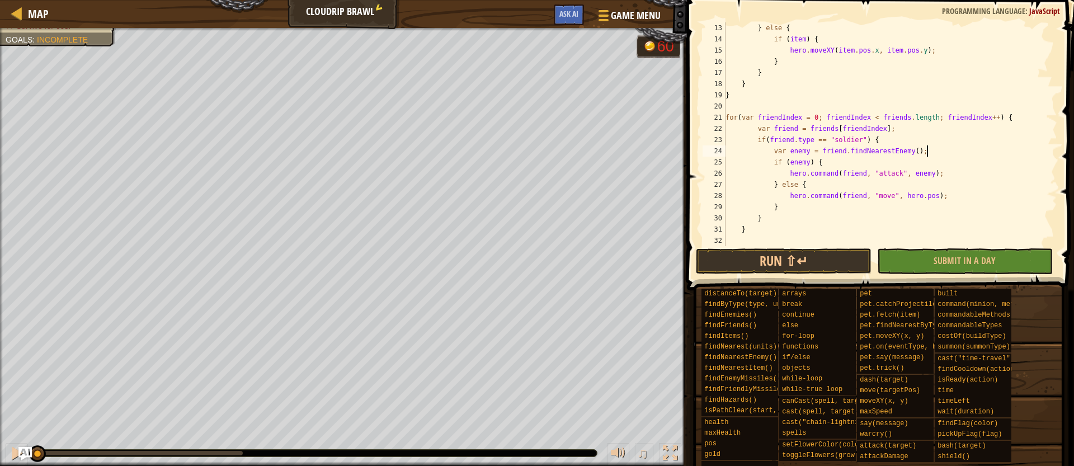
scroll to position [134, 0]
click at [727, 117] on div "} else { if ( item ) { hero . moveXY ( item . pos . x , item . pos . y ) ; } } …" at bounding box center [890, 145] width 334 height 246
click at [757, 129] on div "} else { if ( item ) { hero . moveXY ( item . pos . x , item . pos . y ) ; } } …" at bounding box center [890, 145] width 334 height 246
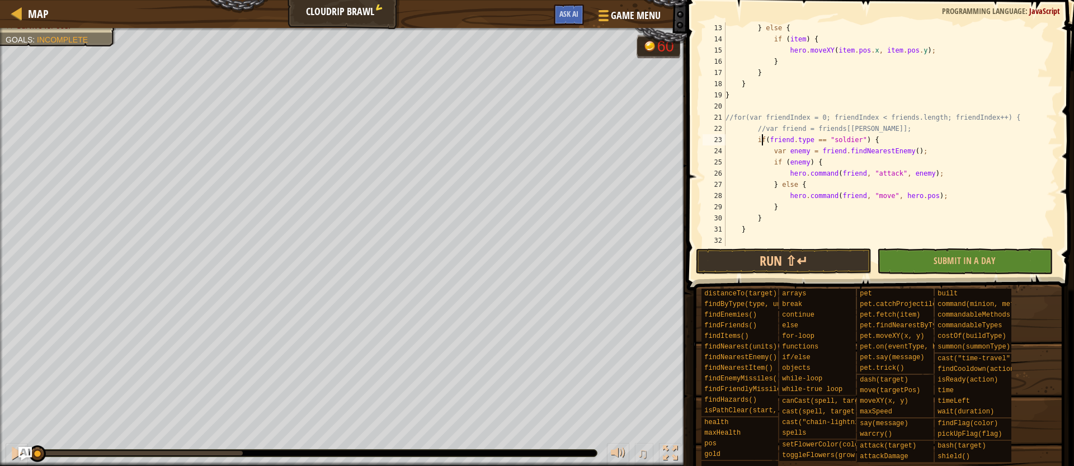
click at [760, 138] on div "} else { if ( item ) { hero . moveXY ( item . pos . x , item . pos . y ) ; } } …" at bounding box center [890, 145] width 334 height 246
click at [759, 138] on div "} else { if ( item ) { hero . moveXY ( item . pos . x , item . pos . y ) ; } } …" at bounding box center [890, 145] width 334 height 246
click at [772, 150] on div "} else { if ( item ) { hero . moveXY ( item . pos . x , item . pos . y ) ; } } …" at bounding box center [890, 145] width 334 height 246
click at [774, 162] on div "} else { if ( item ) { hero . moveXY ( item . pos . x , item . pos . y ) ; } } …" at bounding box center [890, 145] width 334 height 246
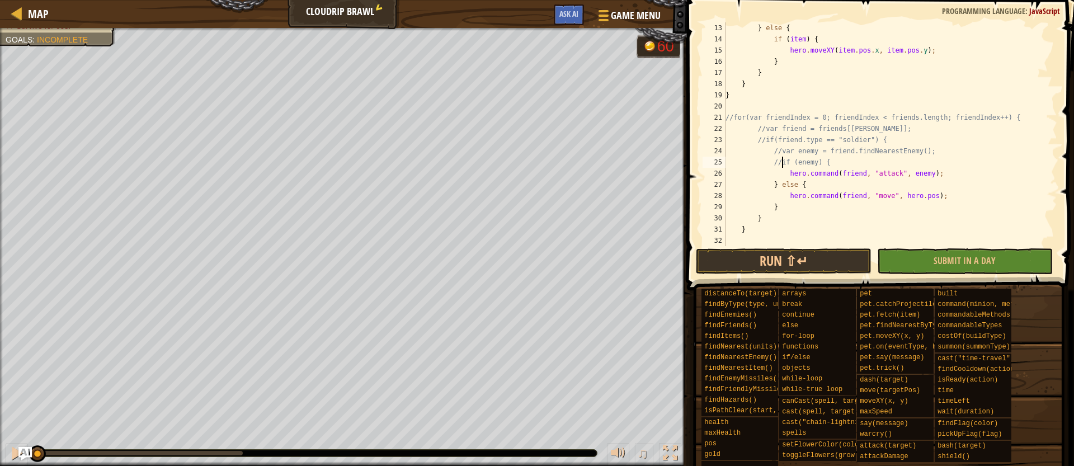
click at [788, 173] on div "} else { if ( item ) { hero . moveXY ( item . pos . x , item . pos . y ) ; } } …" at bounding box center [890, 145] width 334 height 246
click at [772, 184] on div "} else { if ( item ) { hero . moveXY ( item . pos . x , item . pos . y ) ; } } …" at bounding box center [890, 145] width 334 height 246
click at [789, 195] on div "} else { if ( item ) { hero . moveXY ( item . pos . x , item . pos . y ) ; } } …" at bounding box center [890, 145] width 334 height 246
click at [772, 207] on div "} else { if ( item ) { hero . moveXY ( item . pos . x , item . pos . y ) ; } } …" at bounding box center [890, 145] width 334 height 246
click at [756, 218] on div "} else { if ( item ) { hero . moveXY ( item . pos . x , item . pos . y ) ; } } …" at bounding box center [890, 145] width 334 height 246
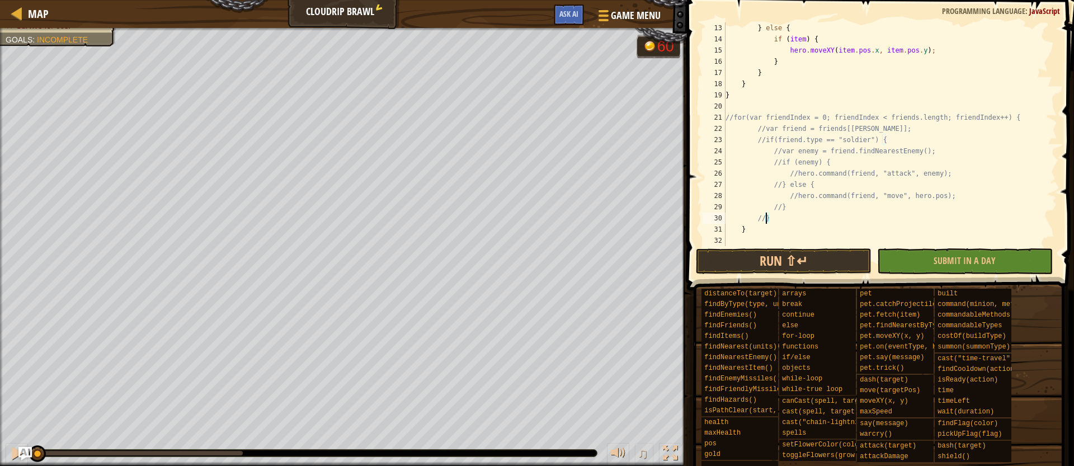
click at [739, 231] on div "} else { if ( item ) { hero . moveXY ( item . pos . x , item . pos . y ) ; } } …" at bounding box center [890, 145] width 334 height 246
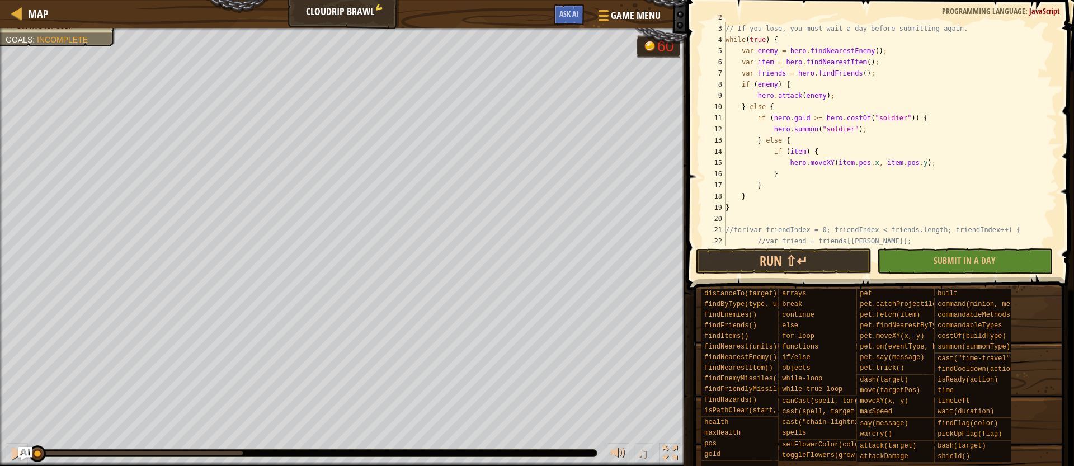
scroll to position [0, 0]
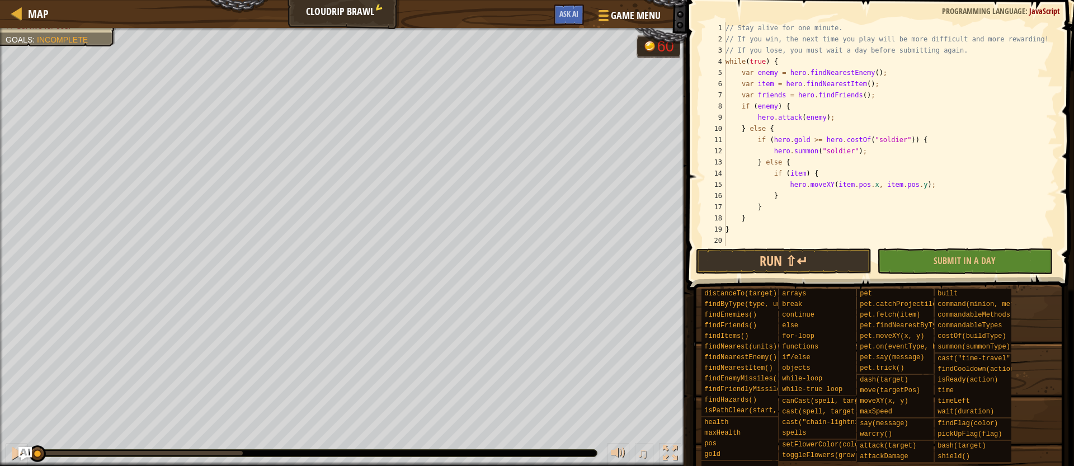
click at [874, 151] on div "// Stay alive for one minute. // If you win, the next time you play will be mor…" at bounding box center [890, 145] width 334 height 246
type textarea "hero.summon("soldier");"
paste textarea "}"
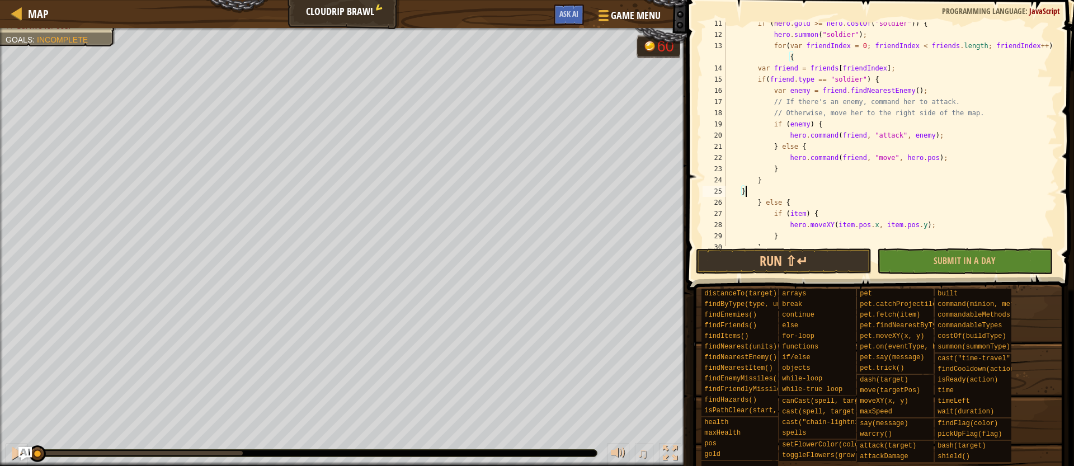
scroll to position [117, 0]
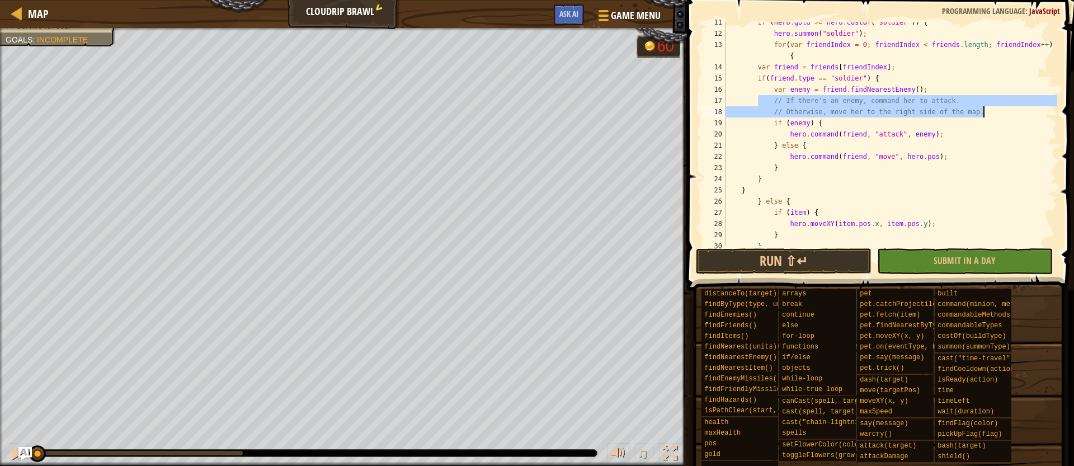
drag, startPoint x: 758, startPoint y: 101, endPoint x: 993, endPoint y: 108, distance: 234.4
click at [993, 108] on div "if ( hero . gold >= hero . costOf ( "soldier" )) { hero . summon ( "soldier" ) …" at bounding box center [890, 140] width 334 height 246
type textarea "// If there's an enemy, command her to attack. // Otherwise, move her to the ri…"
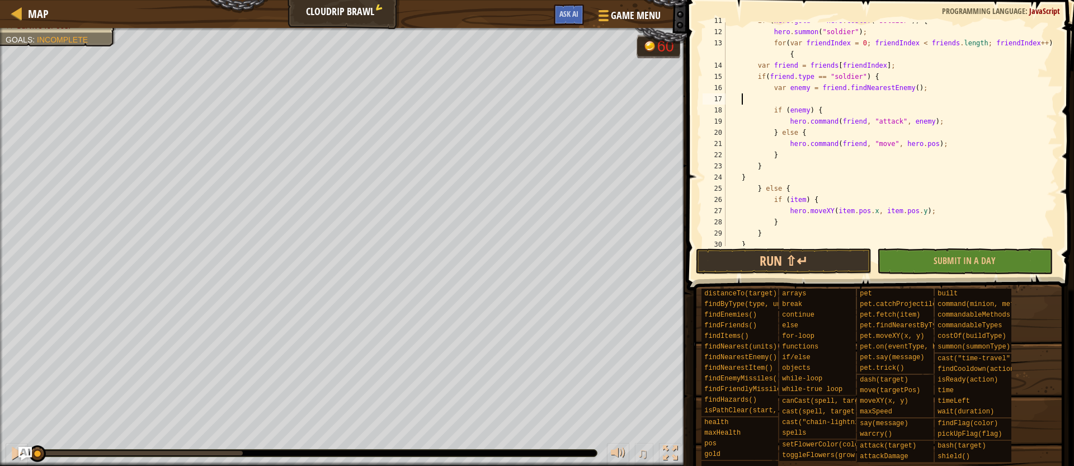
scroll to position [5, 0]
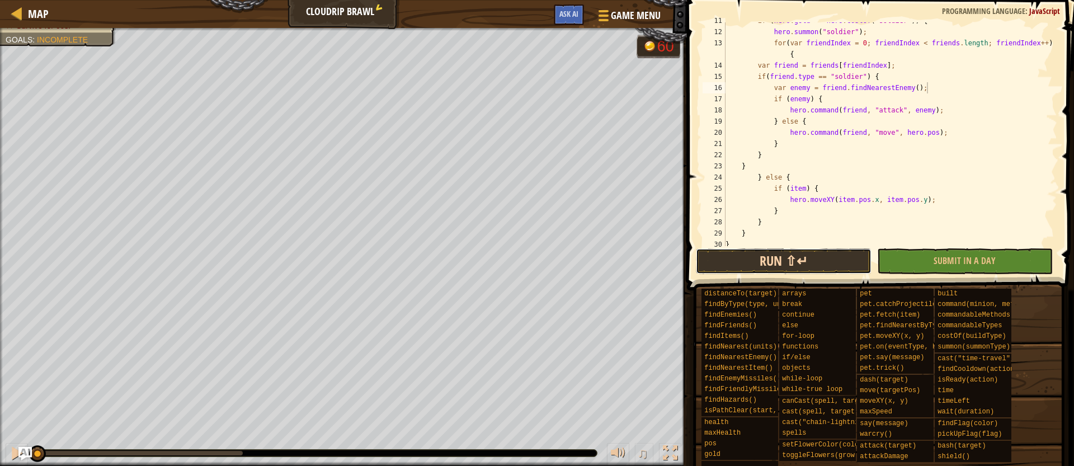
click at [820, 257] on button "Run ⇧↵" at bounding box center [784, 261] width 176 height 26
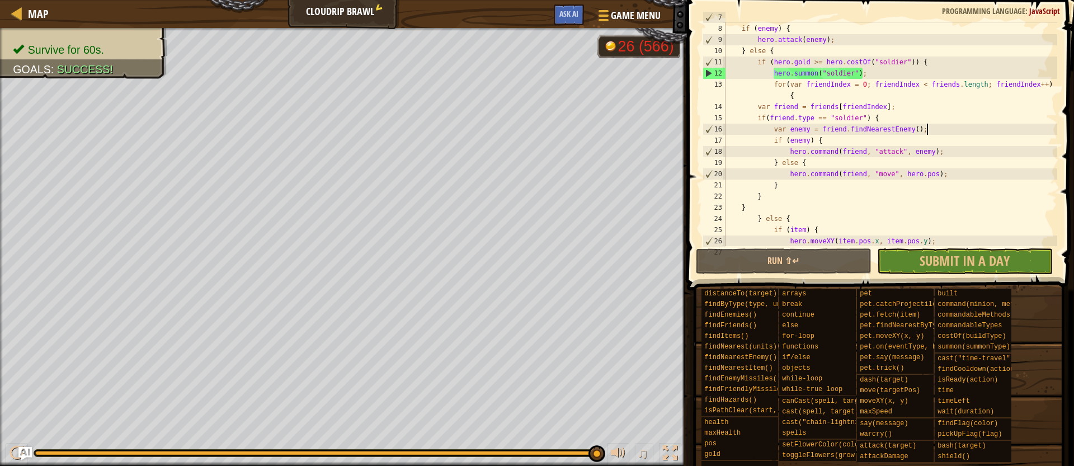
scroll to position [79, 0]
click at [801, 97] on div "if ( enemy ) { hero . attack ( enemy ) ; } else { if ( hero . gold >= hero . co…" at bounding box center [890, 144] width 334 height 246
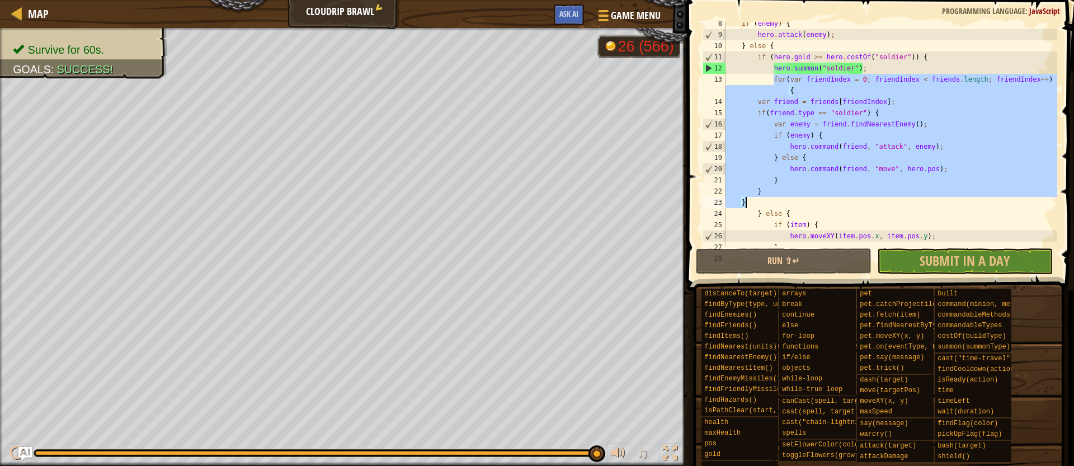
drag, startPoint x: 776, startPoint y: 78, endPoint x: 868, endPoint y: 200, distance: 153.3
click at [868, 201] on div "if ( enemy ) { hero . attack ( enemy ) ; } else { if ( hero . gold >= hero . co…" at bounding box center [890, 141] width 334 height 246
type textarea "} }"
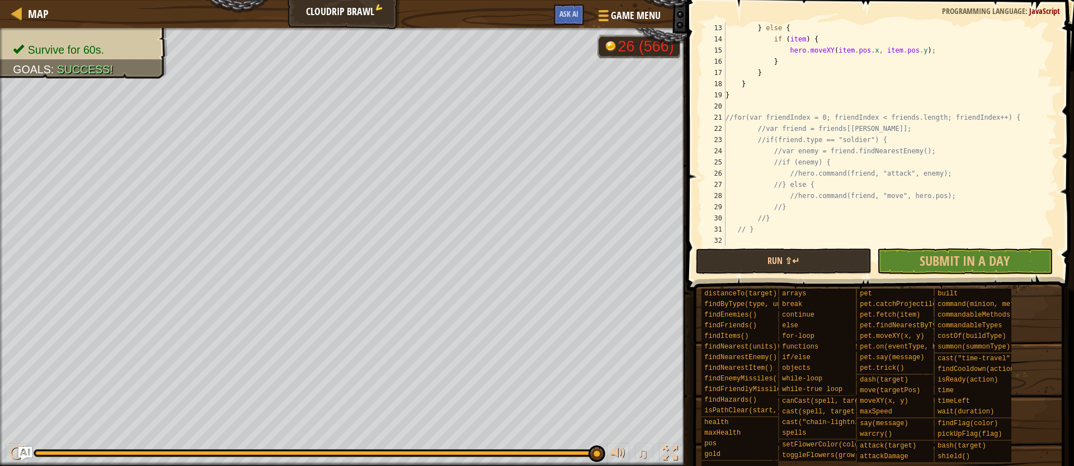
scroll to position [134, 0]
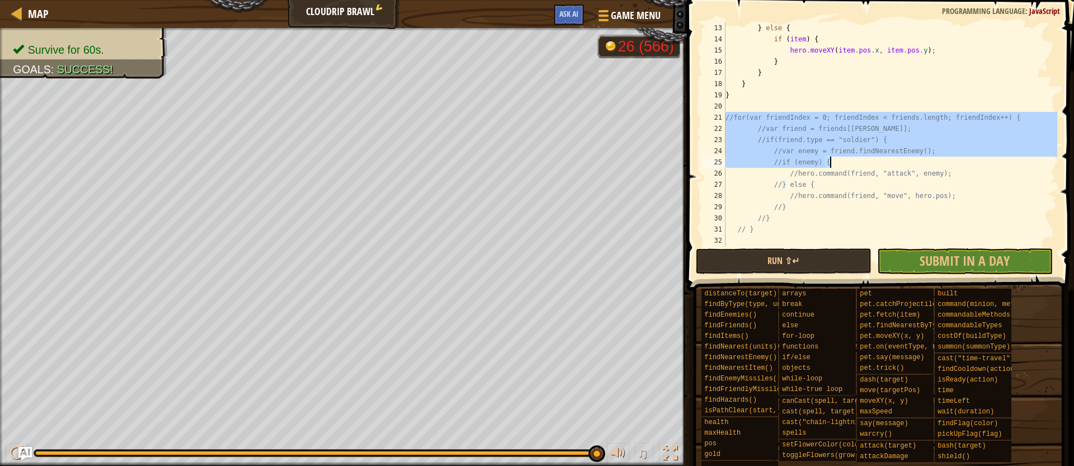
drag, startPoint x: 726, startPoint y: 119, endPoint x: 850, endPoint y: 164, distance: 132.7
click at [850, 164] on div "} else { if ( item ) { hero . moveXY ( item . pos . x , item . pos . y ) ; } } …" at bounding box center [890, 145] width 334 height 246
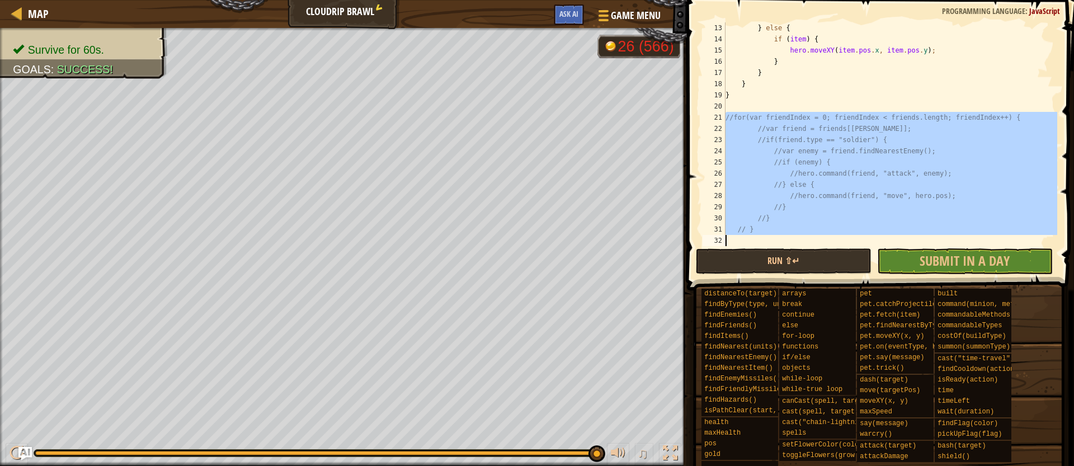
drag, startPoint x: 726, startPoint y: 132, endPoint x: 933, endPoint y: 251, distance: 239.2
click at [933, 251] on div "//if (enemy) { 13 14 15 16 17 18 19 20 21 22 23 24 25 26 27 28 29 30 31 32 } el…" at bounding box center [878, 167] width 390 height 323
click at [847, 182] on div "} else { if ( item ) { hero . moveXY ( item . pos . x , item . pos . y ) ; } } …" at bounding box center [890, 145] width 334 height 246
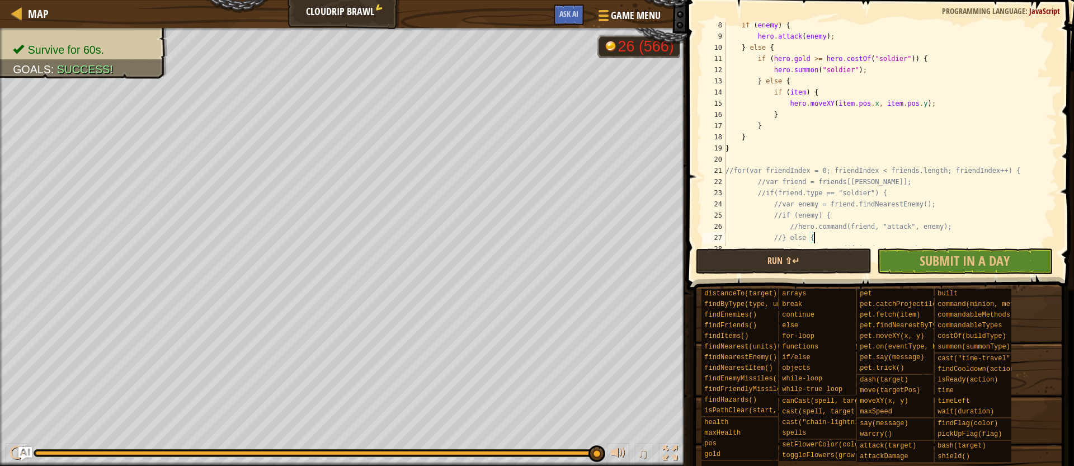
scroll to position [81, 0]
drag, startPoint x: 766, startPoint y: 193, endPoint x: 777, endPoint y: 192, distance: 10.6
click at [777, 192] on div "if ( enemy ) { hero . attack ( enemy ) ; } else { if ( hero . gold >= hero . co…" at bounding box center [890, 143] width 334 height 246
click at [765, 182] on div "if ( enemy ) { hero . attack ( enemy ) ; } else { if ( hero . gold >= hero . co…" at bounding box center [890, 143] width 334 height 246
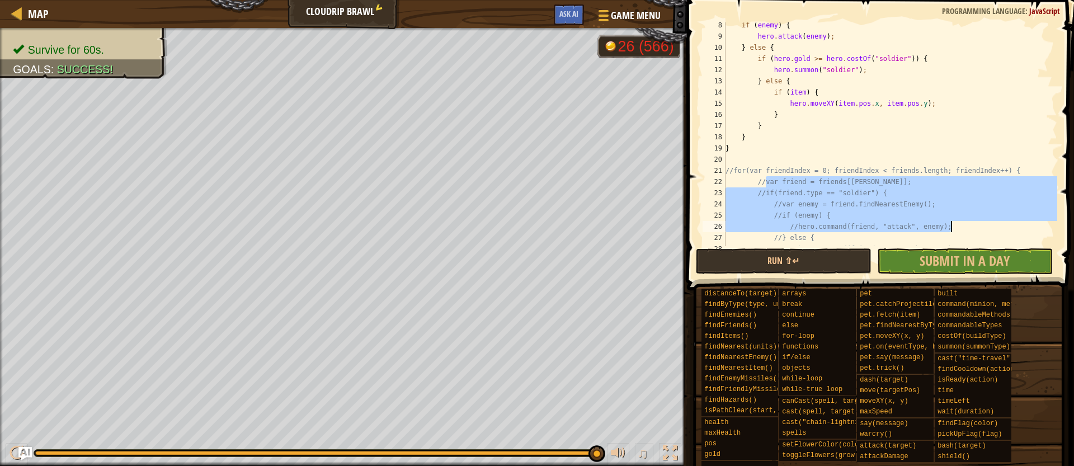
drag, startPoint x: 765, startPoint y: 183, endPoint x: 967, endPoint y: 231, distance: 208.0
click at [967, 231] on div "if ( enemy ) { hero . attack ( enemy ) ; } else { if ( hero . gold >= hero . co…" at bounding box center [890, 143] width 334 height 246
click at [928, 216] on div "if ( enemy ) { hero . attack ( enemy ) ; } else { if ( hero . gold >= hero . co…" at bounding box center [890, 143] width 334 height 246
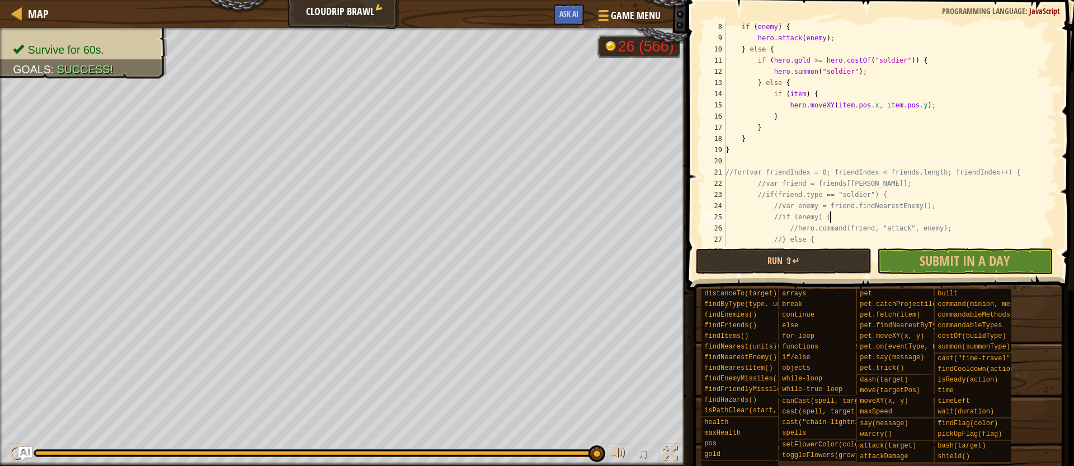
scroll to position [0, 0]
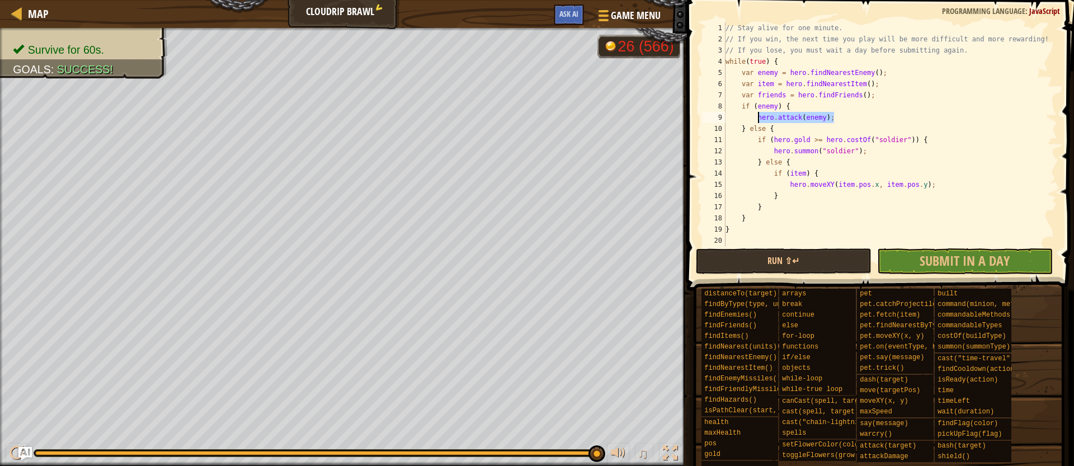
drag, startPoint x: 837, startPoint y: 118, endPoint x: 758, endPoint y: 117, distance: 79.4
click at [758, 117] on div "// Stay alive for one minute. // If you win, the next time you play will be mor…" at bounding box center [890, 145] width 334 height 246
type textarea "hero.attack(enemy);"
paste textarea "//hero.command(friend, "attack", enemy);"
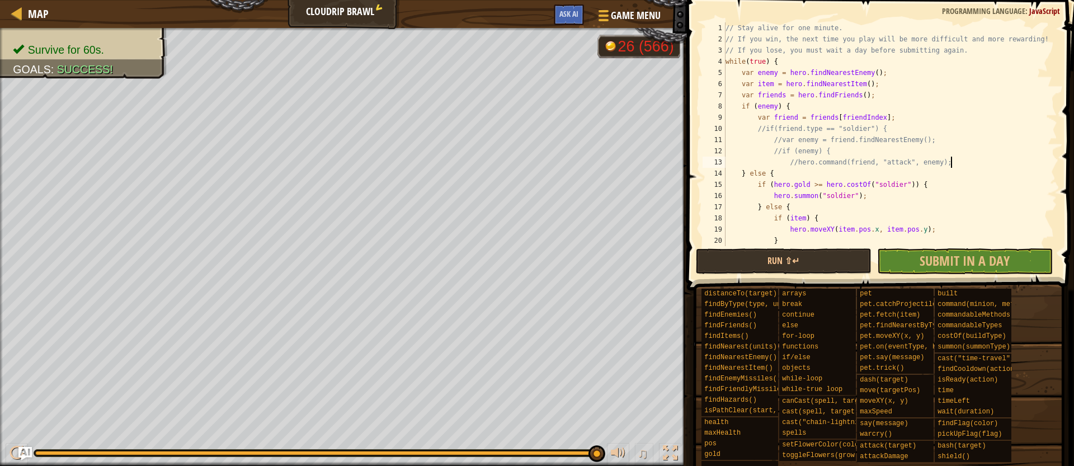
click at [765, 129] on div "// Stay alive for one minute. // If you win, the next time you play will be mor…" at bounding box center [890, 145] width 334 height 246
click at [782, 139] on div "// Stay alive for one minute. // If you win, the next time you play will be mor…" at bounding box center [890, 145] width 334 height 246
click at [781, 149] on div "// Stay alive for one minute. // If you win, the next time you play will be mor…" at bounding box center [890, 145] width 334 height 246
click at [796, 162] on div "// Stay alive for one minute. // If you win, the next time you play will be mor…" at bounding box center [890, 145] width 334 height 246
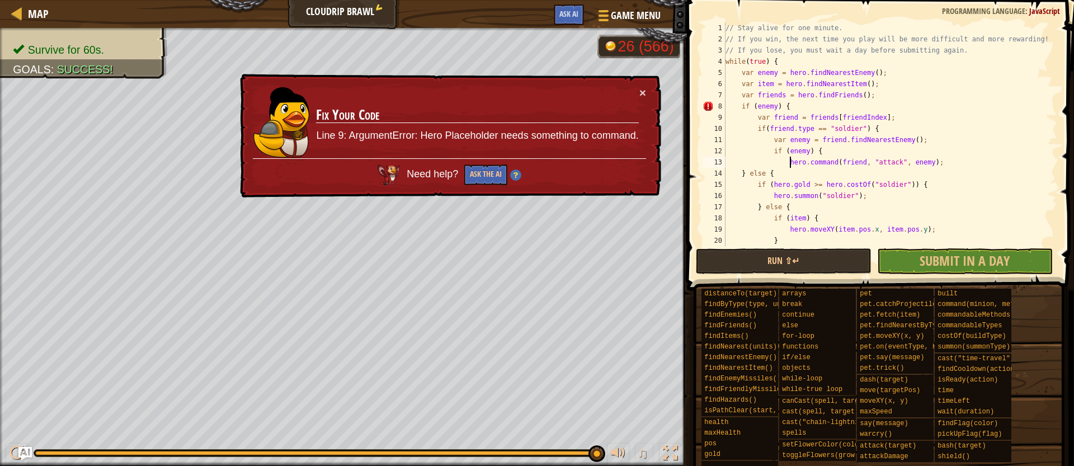
click at [889, 131] on div "// Stay alive for one minute. // If you win, the next time you play will be mor…" at bounding box center [890, 145] width 334 height 246
click at [958, 164] on div "// Stay alive for one minute. // If you win, the next time you play will be mor…" at bounding box center [890, 145] width 334 height 246
type textarea "hero.command(friend, "attack", enemy);"
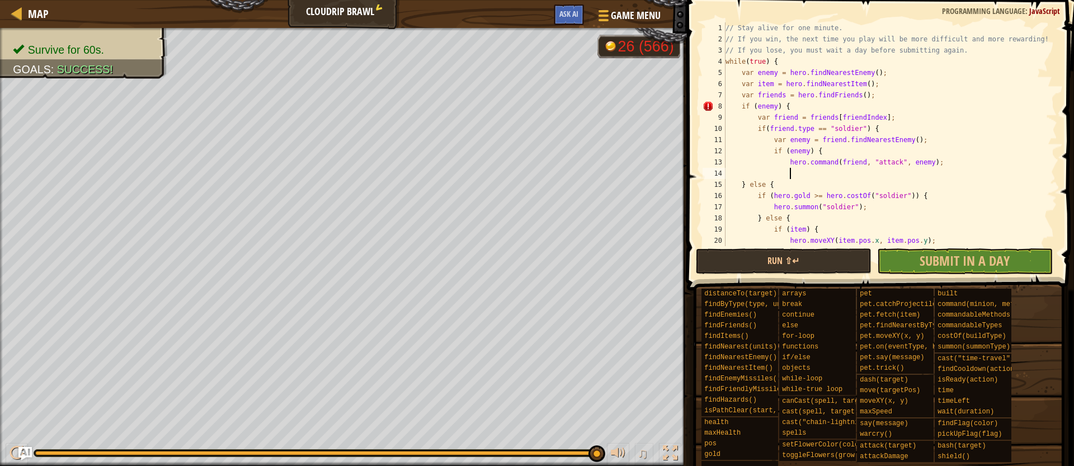
type textarea "}"
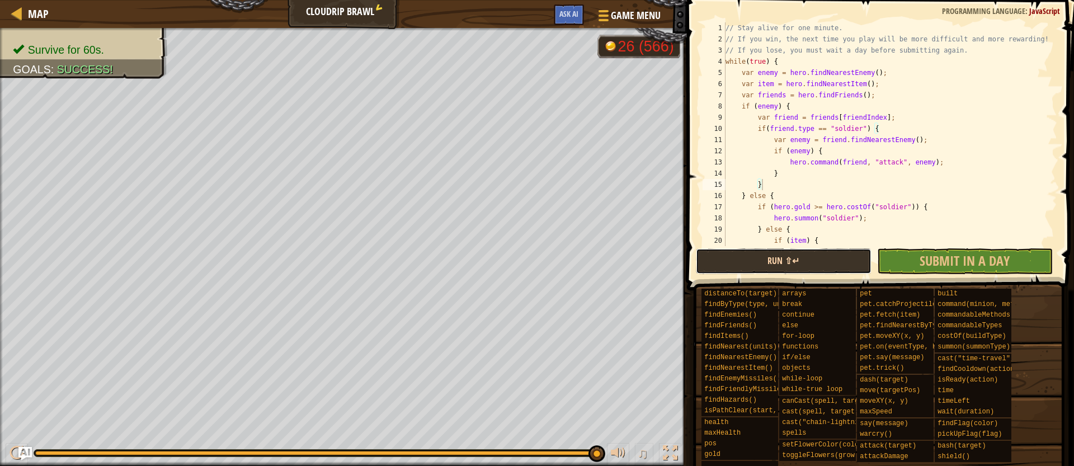
click at [813, 258] on button "Run ⇧↵" at bounding box center [784, 261] width 176 height 26
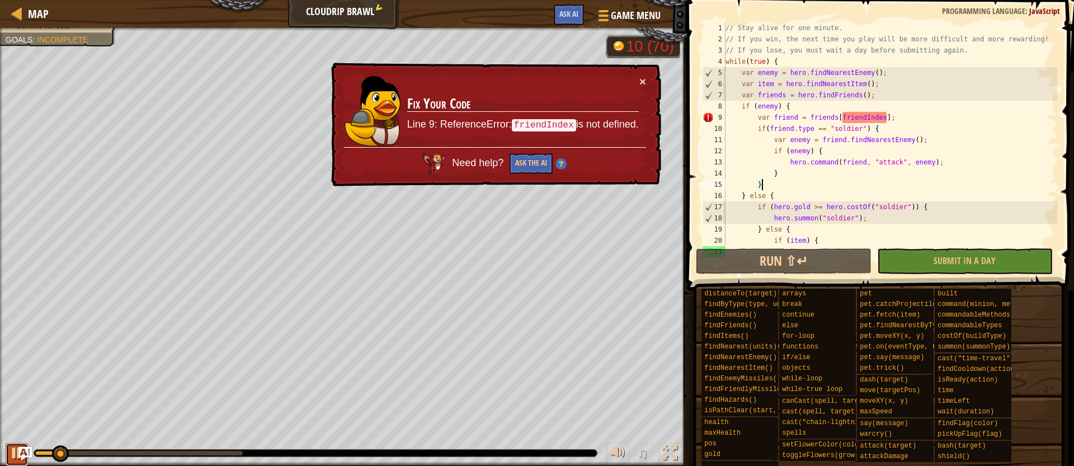
click at [11, 455] on div at bounding box center [17, 453] width 15 height 15
drag, startPoint x: 759, startPoint y: 116, endPoint x: 840, endPoint y: 118, distance: 81.1
click at [840, 118] on div "// Stay alive for one minute. // If you win, the next time you play will be mor…" at bounding box center [890, 145] width 334 height 246
click at [639, 78] on button "×" at bounding box center [642, 81] width 7 height 12
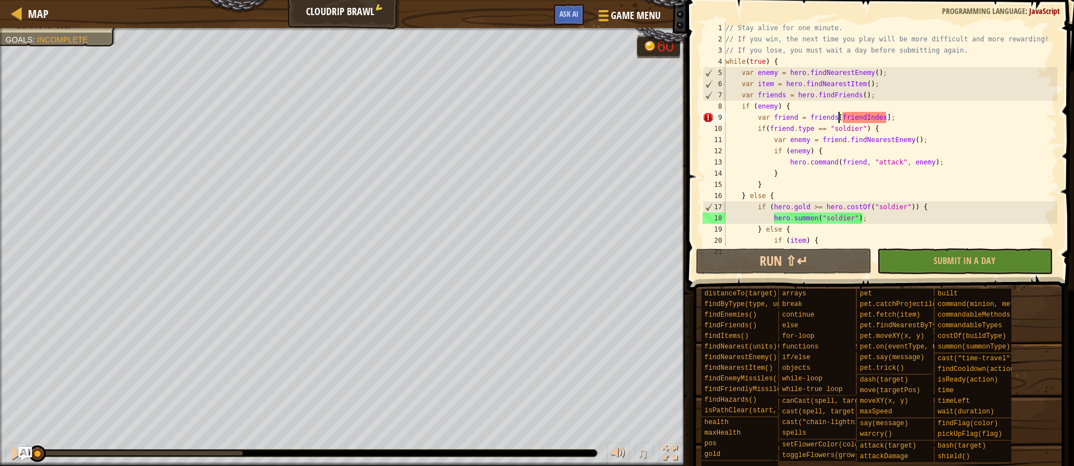
drag, startPoint x: 66, startPoint y: 450, endPoint x: 1, endPoint y: 442, distance: 66.0
click at [1, 442] on div "♫" at bounding box center [343, 450] width 687 height 34
click at [792, 107] on div "// Stay alive for one minute. // If you win, the next time you play will be mor…" at bounding box center [890, 145] width 334 height 246
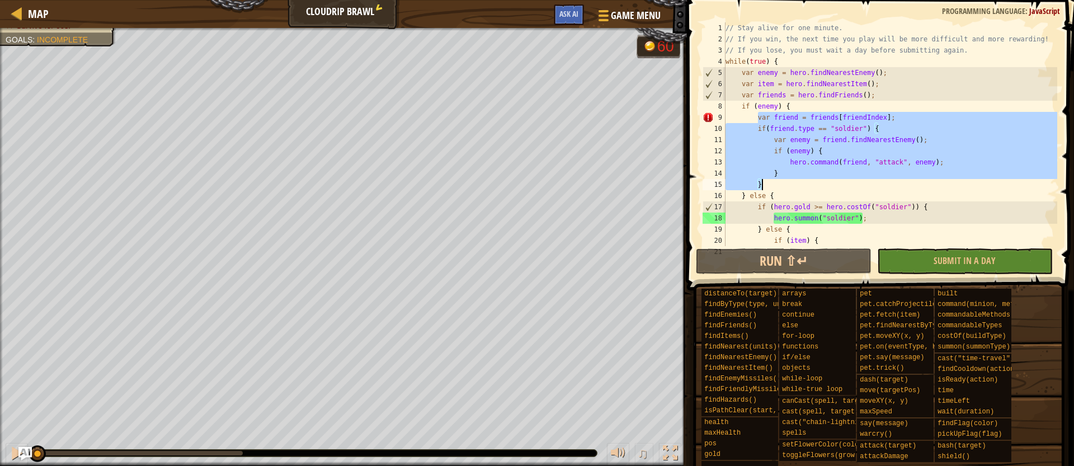
drag, startPoint x: 758, startPoint y: 118, endPoint x: 887, endPoint y: 182, distance: 144.8
click at [887, 182] on div "// Stay alive for one minute. // If you win, the next time you play will be mor…" at bounding box center [890, 145] width 334 height 246
type textarea "} }"
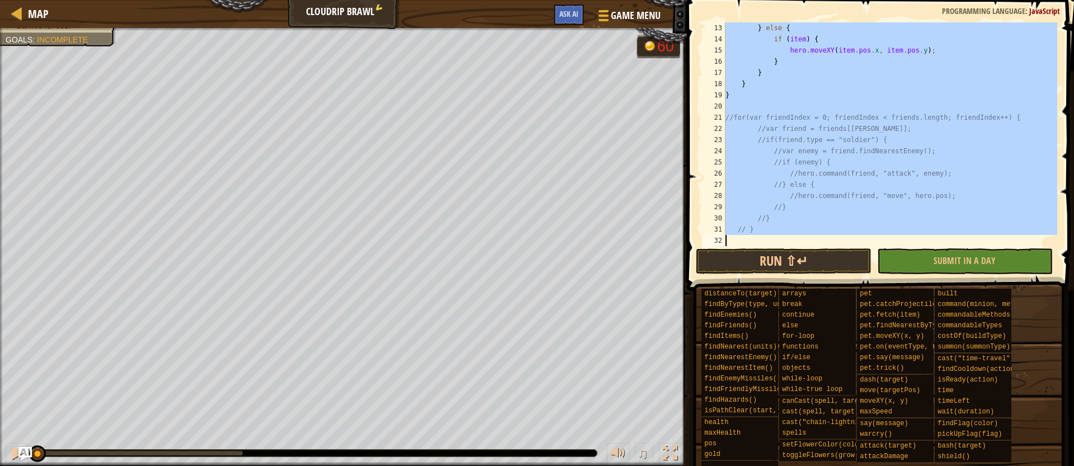
scroll to position [134, 0]
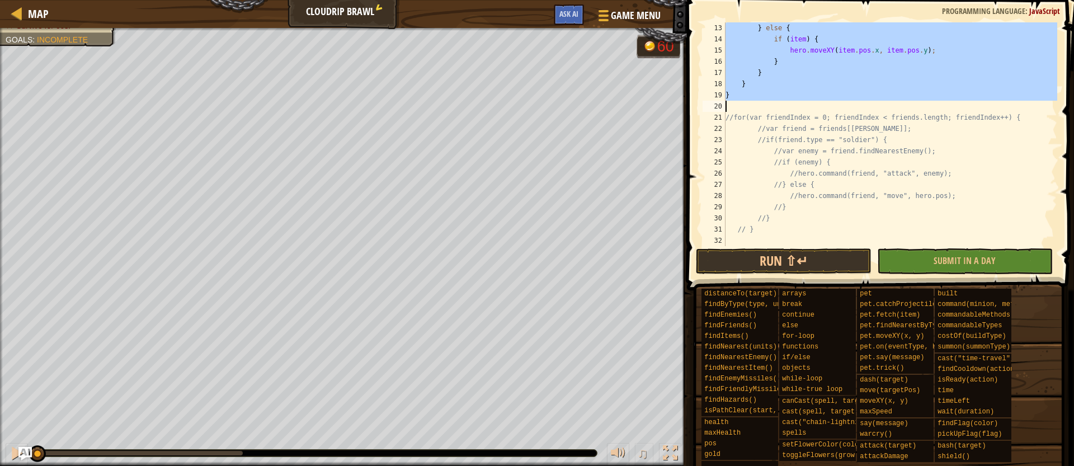
drag, startPoint x: 726, startPoint y: 63, endPoint x: 913, endPoint y: 108, distance: 192.0
click at [913, 108] on div "} else { if ( item ) { hero . moveXY ( item . pos . x , item . pos . y ) ; } } …" at bounding box center [890, 145] width 334 height 246
type textarea "}"
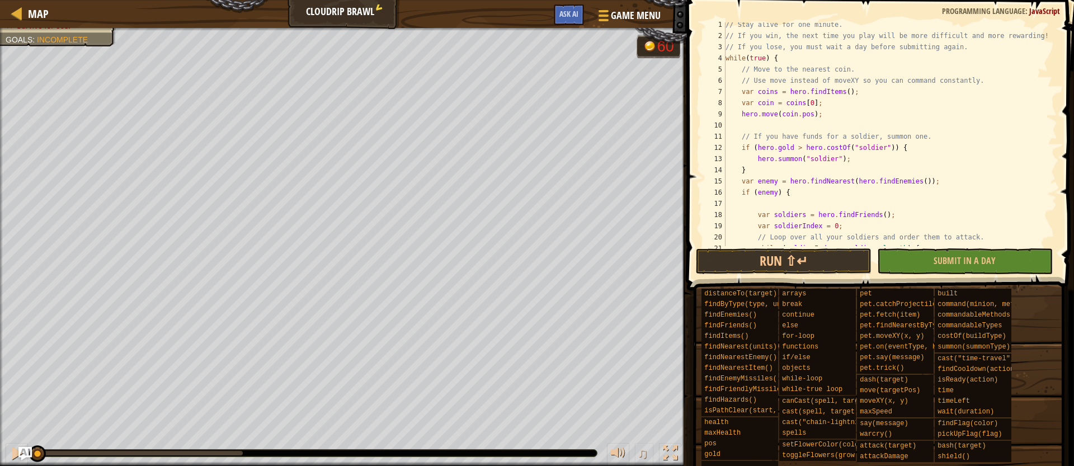
scroll to position [3, 0]
click at [836, 257] on button "Run ⇧↵" at bounding box center [784, 261] width 176 height 26
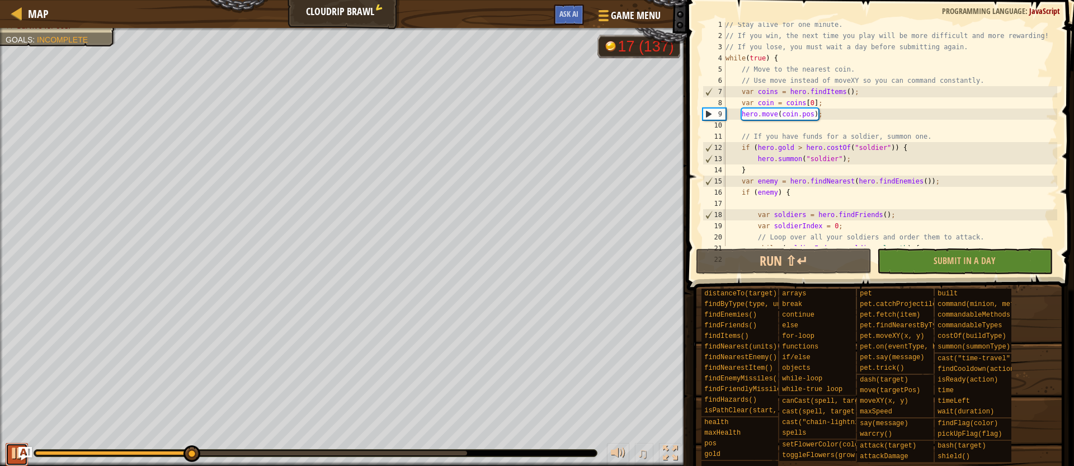
click at [10, 457] on div at bounding box center [17, 453] width 15 height 15
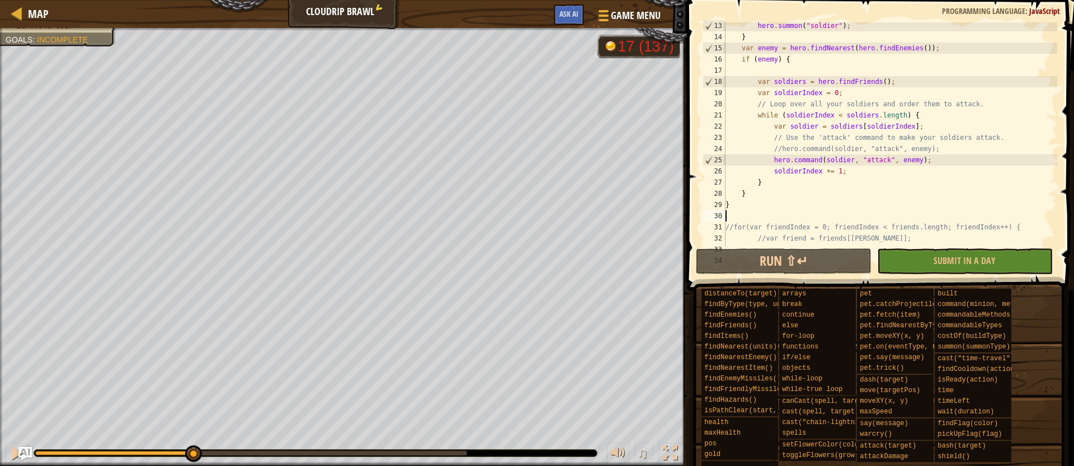
scroll to position [136, 0]
click at [809, 59] on div "hero . summon ( "soldier" ) ; } var enemy = hero . findNearest ( hero . findEne…" at bounding box center [890, 143] width 334 height 246
click at [766, 186] on div "hero . summon ( "soldier" ) ; } var enemy = hero . findNearest ( hero . findEne…" at bounding box center [890, 143] width 334 height 246
type textarea "}"
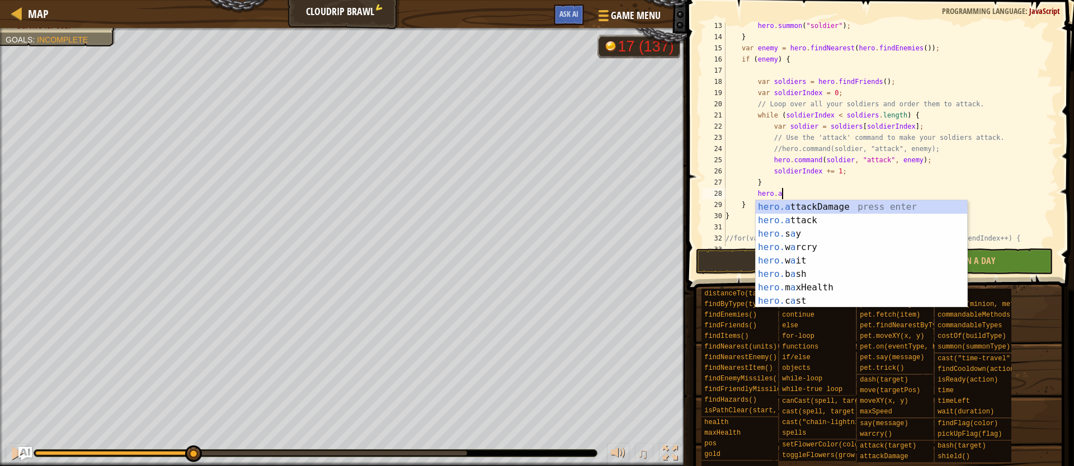
scroll to position [5, 4]
click at [807, 220] on div "[DOMAIN_NAME] tackDamage press enter [DOMAIN_NAME] tack press enter hero. w a i…" at bounding box center [860, 267] width 211 height 134
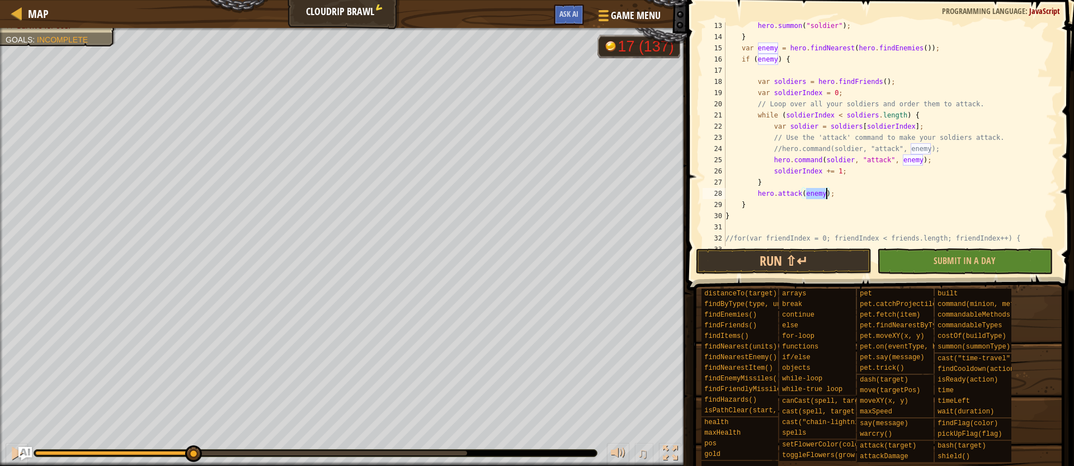
click at [853, 204] on div "hero . summon ( "soldier" ) ; } var enemy = hero . findNearest ( hero . findEne…" at bounding box center [890, 143] width 334 height 246
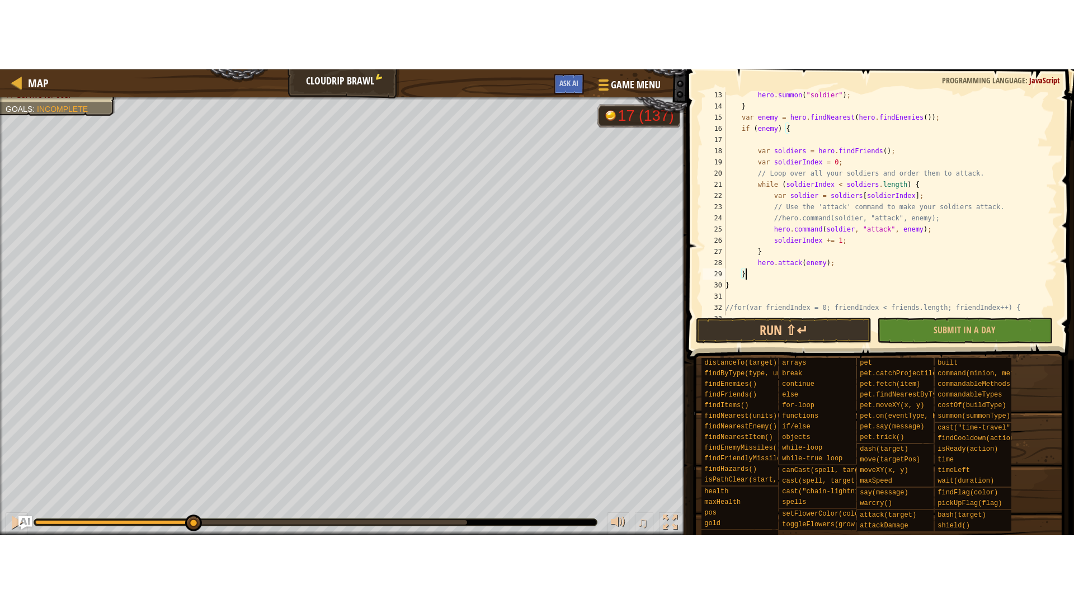
scroll to position [5, 1]
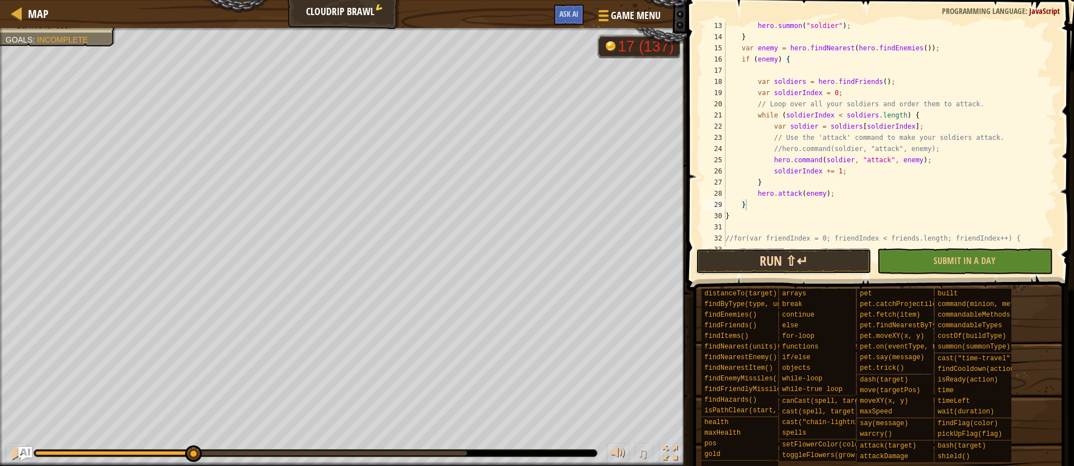
click at [810, 254] on button "Run ⇧↵" at bounding box center [784, 261] width 176 height 26
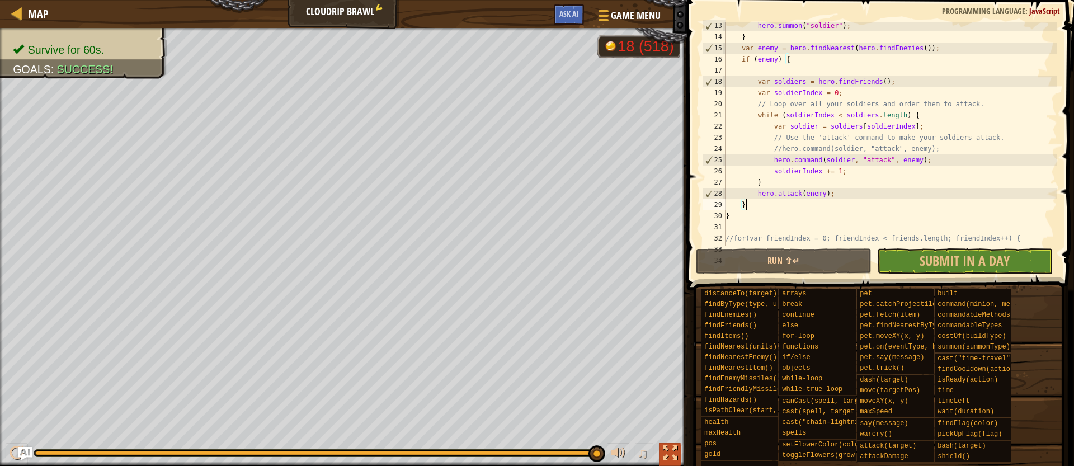
click at [676, 448] on div at bounding box center [670, 453] width 15 height 15
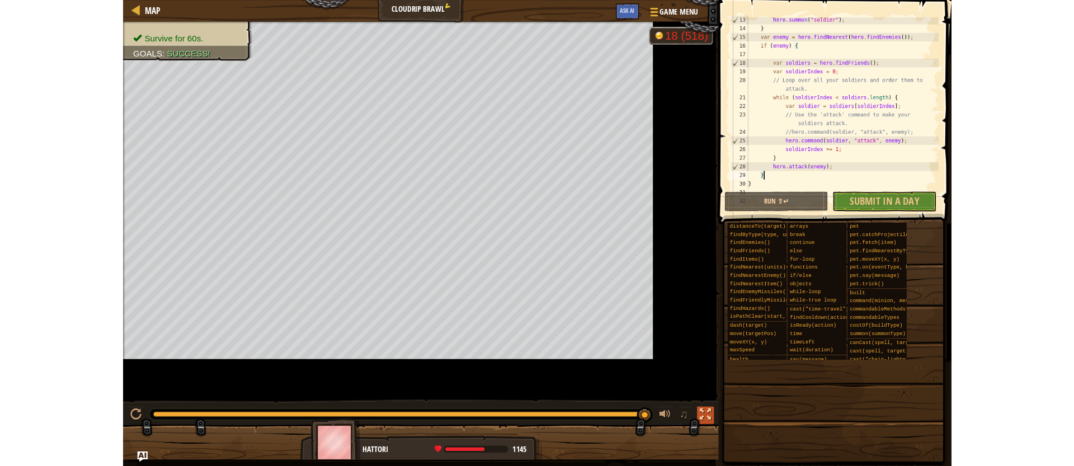
scroll to position [159, 0]
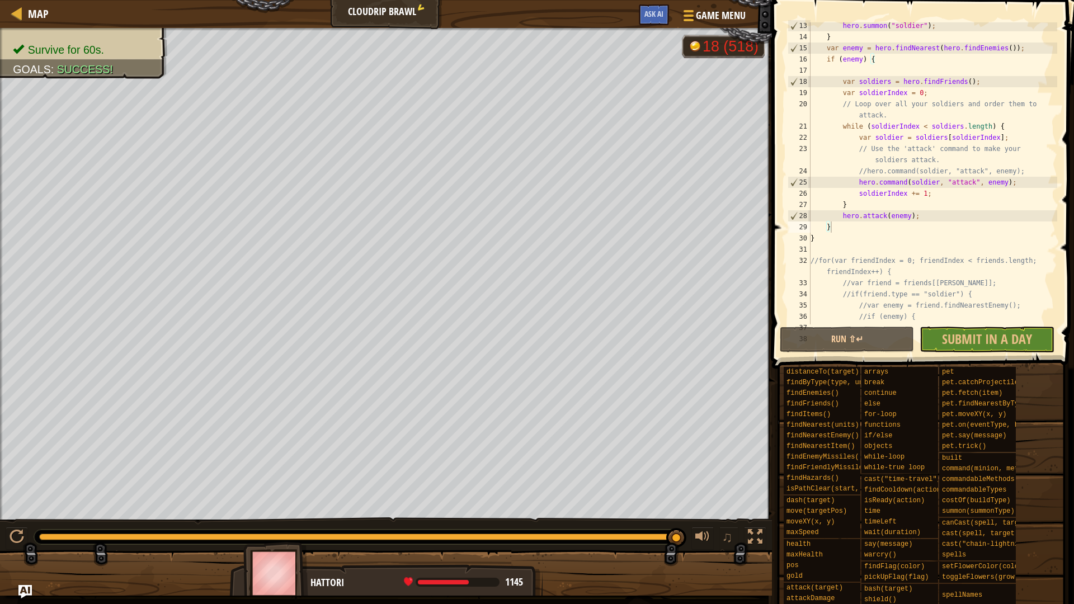
click at [1003, 333] on div "Run ⇧↵ Submit in a day Done" at bounding box center [919, 340] width 280 height 26
click at [999, 343] on div "Run ⇧↵ Submit in a day Done" at bounding box center [919, 340] width 280 height 26
click at [758, 465] on div at bounding box center [755, 537] width 15 height 15
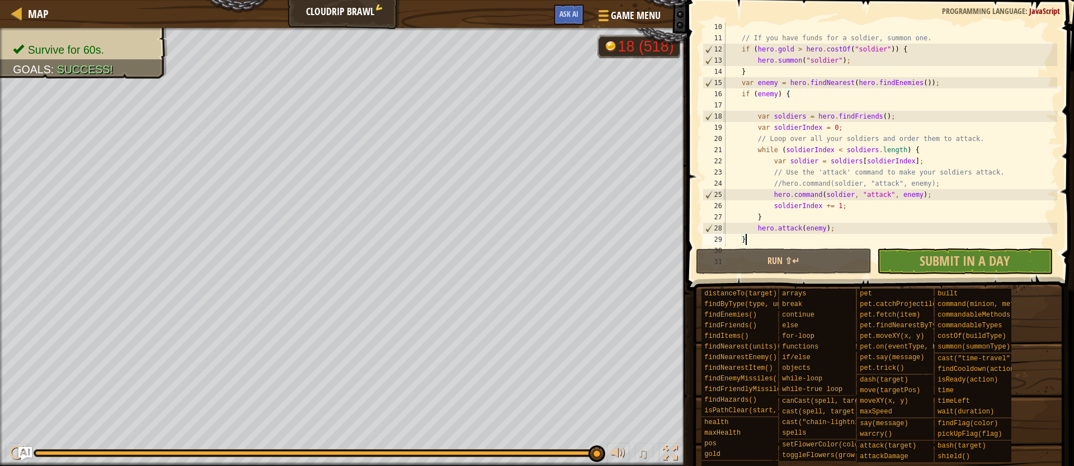
scroll to position [93, 0]
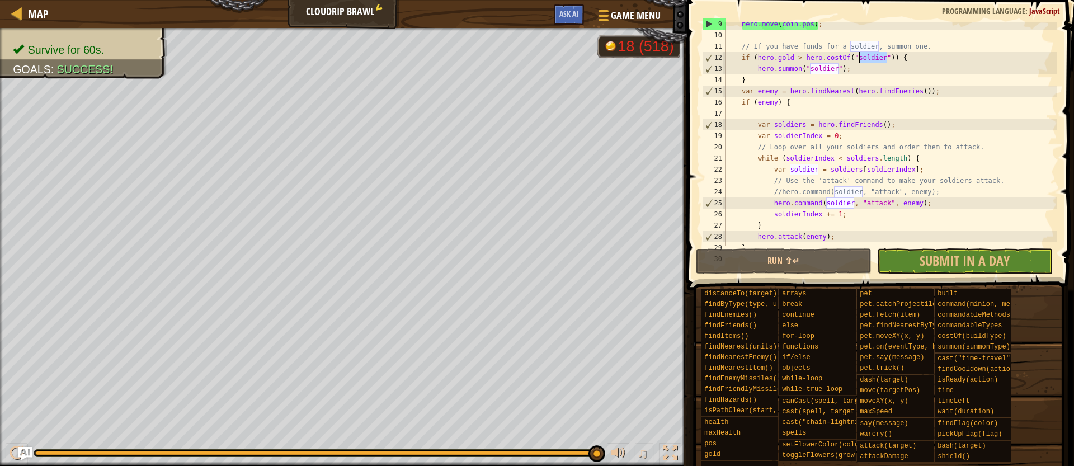
drag, startPoint x: 876, startPoint y: 57, endPoint x: 858, endPoint y: 57, distance: 18.5
click at [858, 57] on div "hero . move ( coin . pos ) ; // If you have funds for a soldier, summon one. if…" at bounding box center [890, 141] width 334 height 246
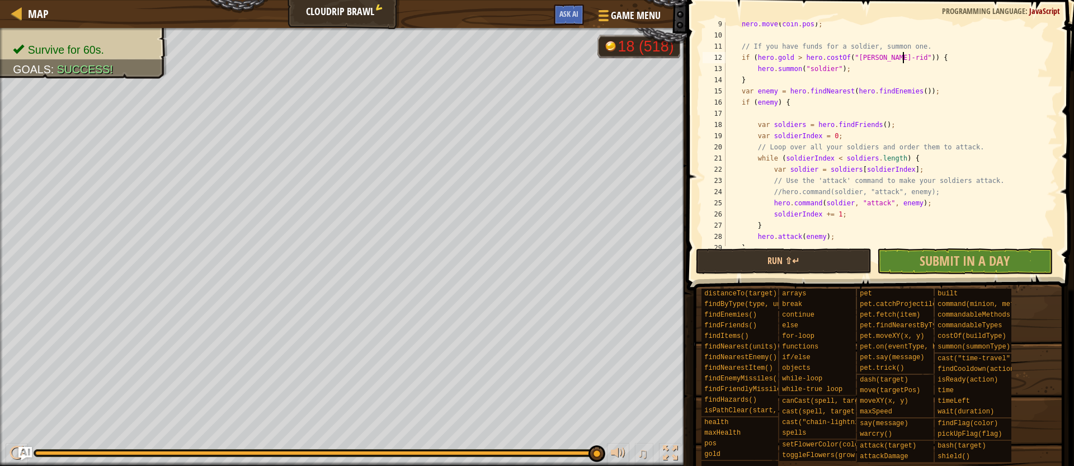
scroll to position [5, 15]
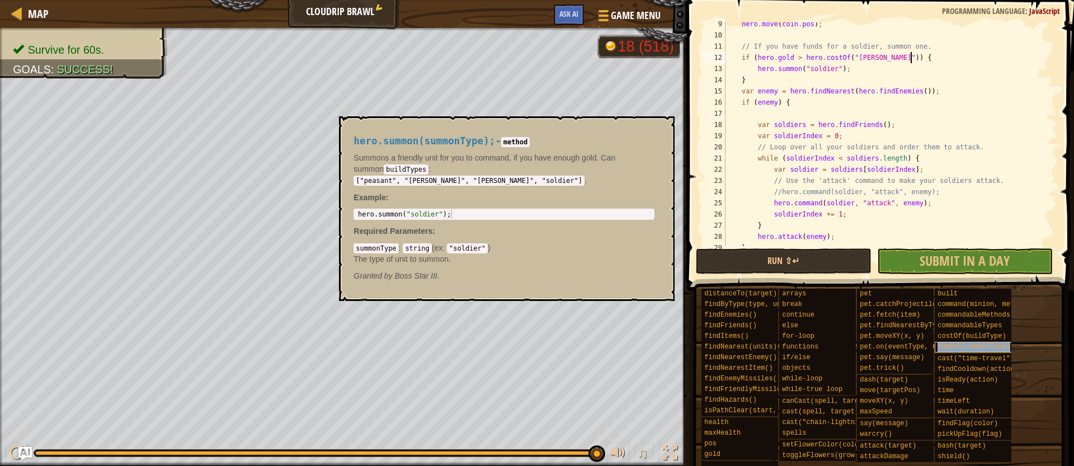
click at [974, 343] on span "summon(summonType)" at bounding box center [973, 347] width 73 height 8
drag, startPoint x: 463, startPoint y: 172, endPoint x: 511, endPoint y: 174, distance: 47.6
click at [511, 176] on code "["peasant", "[PERSON_NAME]", "[PERSON_NAME]", "soldier"]" at bounding box center [468, 181] width 231 height 10
copy code "[PERSON_NAME]"
click at [910, 57] on div "hero . move ( coin . pos ) ; // If you have funds for a soldier, summon one. if…" at bounding box center [890, 141] width 334 height 246
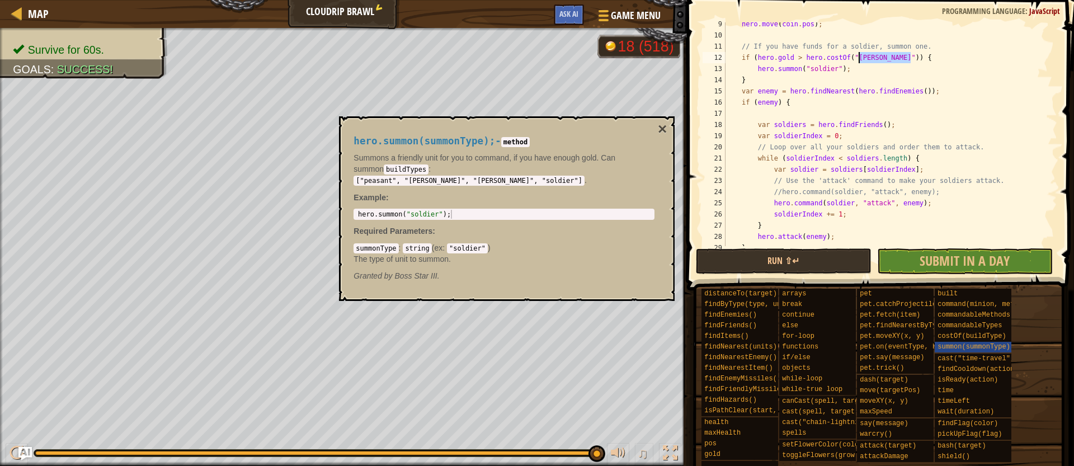
drag, startPoint x: 911, startPoint y: 58, endPoint x: 858, endPoint y: 56, distance: 53.1
click at [858, 56] on div "hero . move ( coin . pos ) ; // If you have funds for a soldier, summon one. if…" at bounding box center [890, 141] width 334 height 246
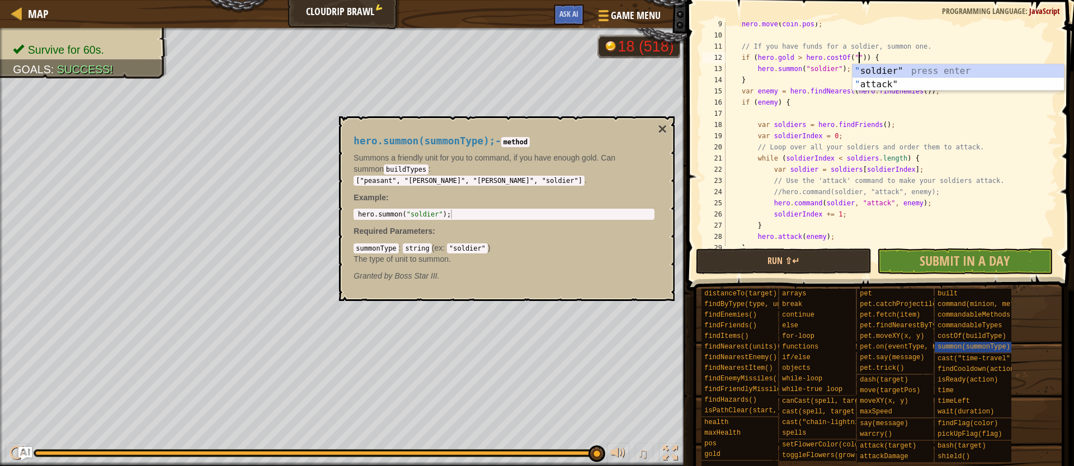
scroll to position [5, 12]
paste textarea "[PERSON_NAME]"
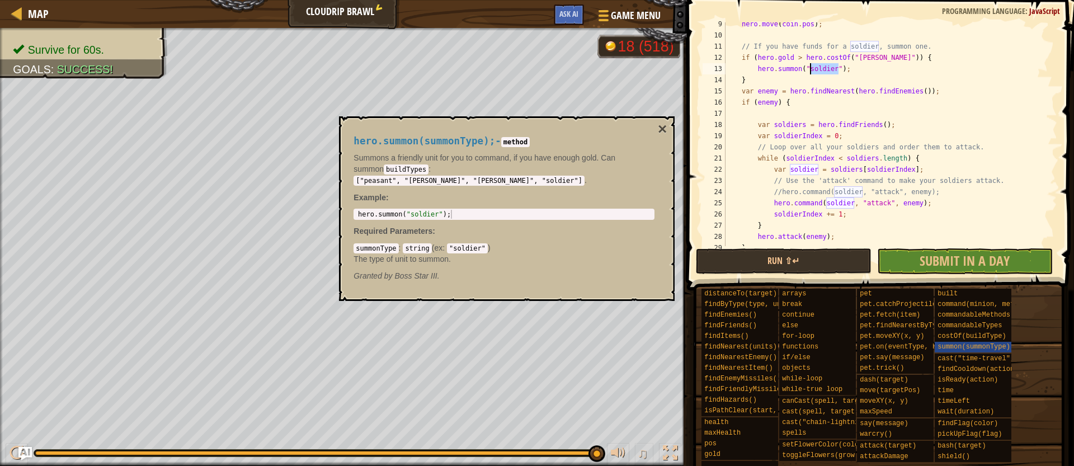
drag, startPoint x: 839, startPoint y: 70, endPoint x: 810, endPoint y: 68, distance: 29.2
click at [810, 68] on div "hero . move ( coin . pos ) ; // If you have funds for a soldier, summon one. if…" at bounding box center [890, 141] width 334 height 246
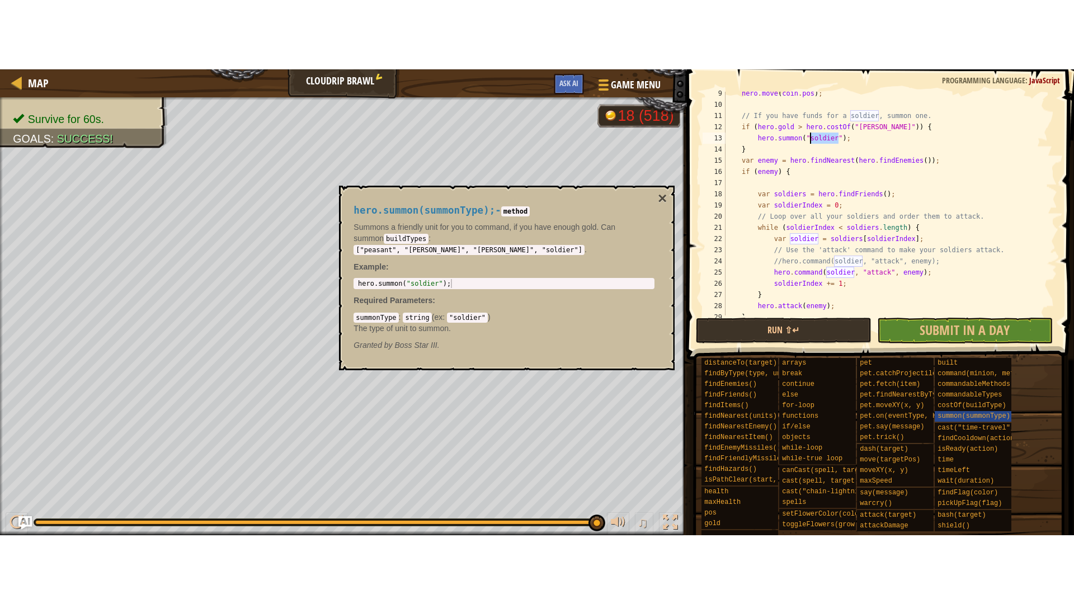
scroll to position [5, 7]
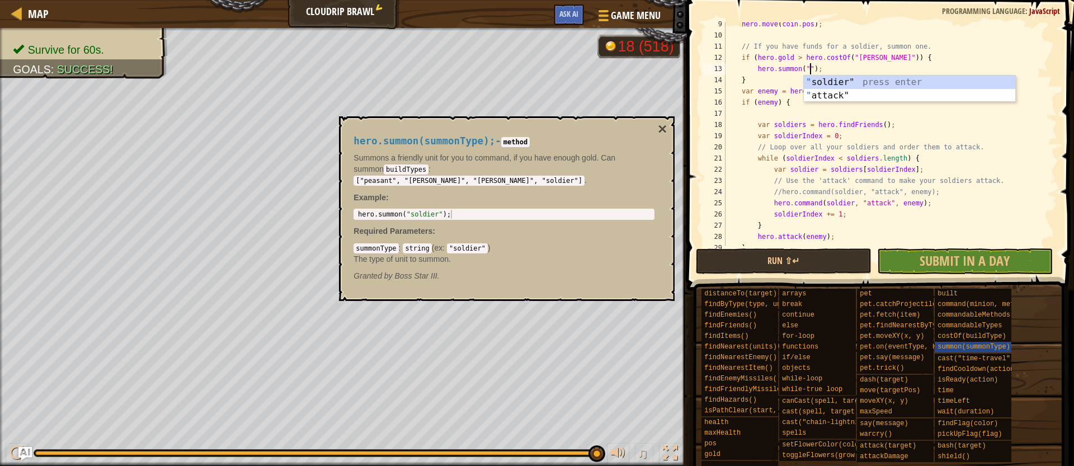
paste textarea "[PERSON_NAME]"
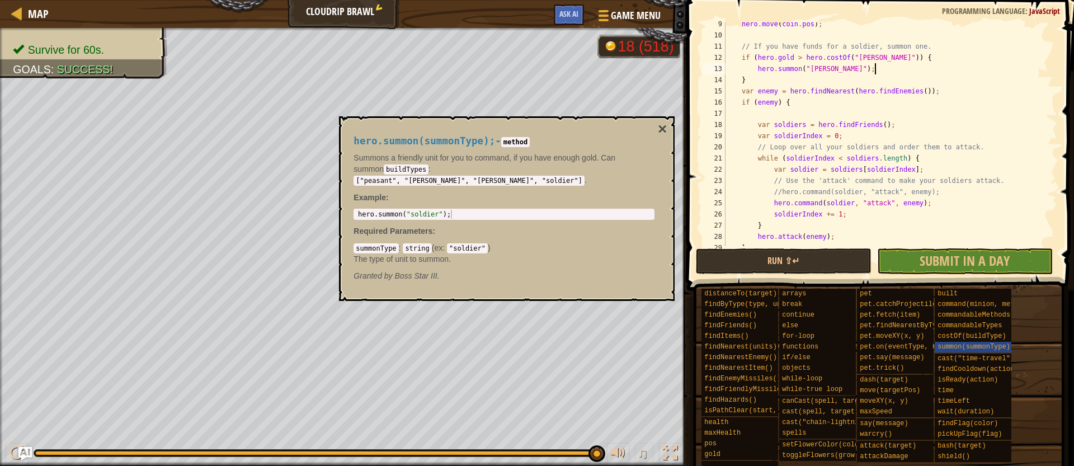
click at [882, 71] on div "hero . move ( coin . pos ) ; // If you have funds for a soldier, summon one. if…" at bounding box center [890, 141] width 334 height 246
click at [819, 264] on button "Run ⇧↵" at bounding box center [784, 261] width 176 height 26
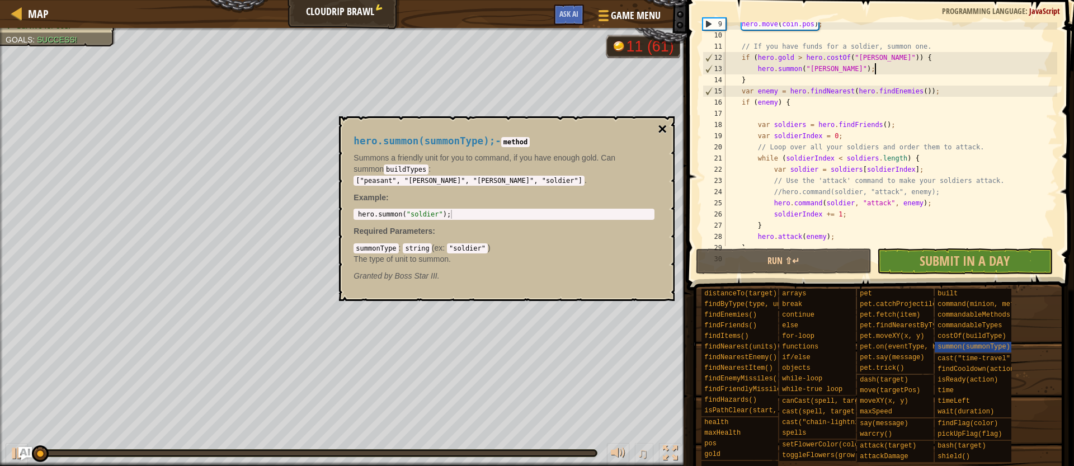
click at [662, 133] on button "×" at bounding box center [662, 129] width 9 height 16
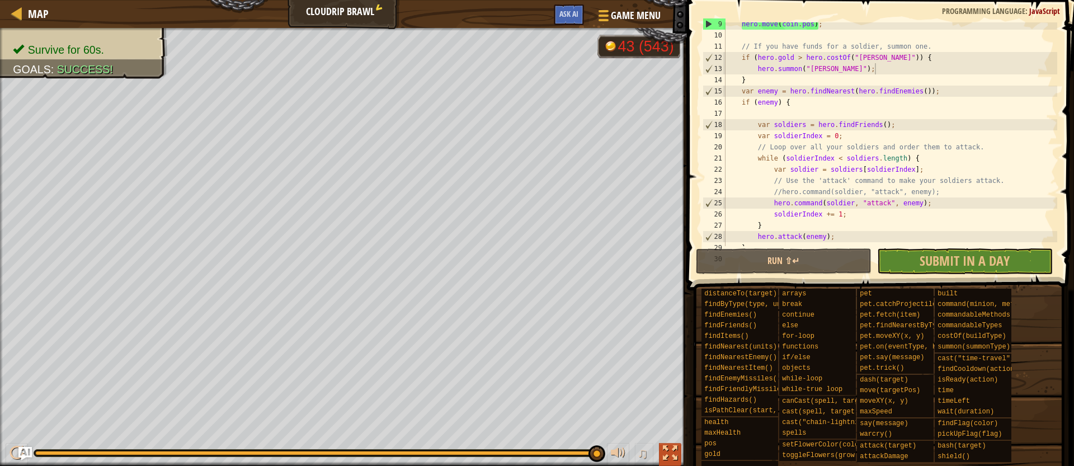
click at [665, 451] on div at bounding box center [670, 453] width 15 height 15
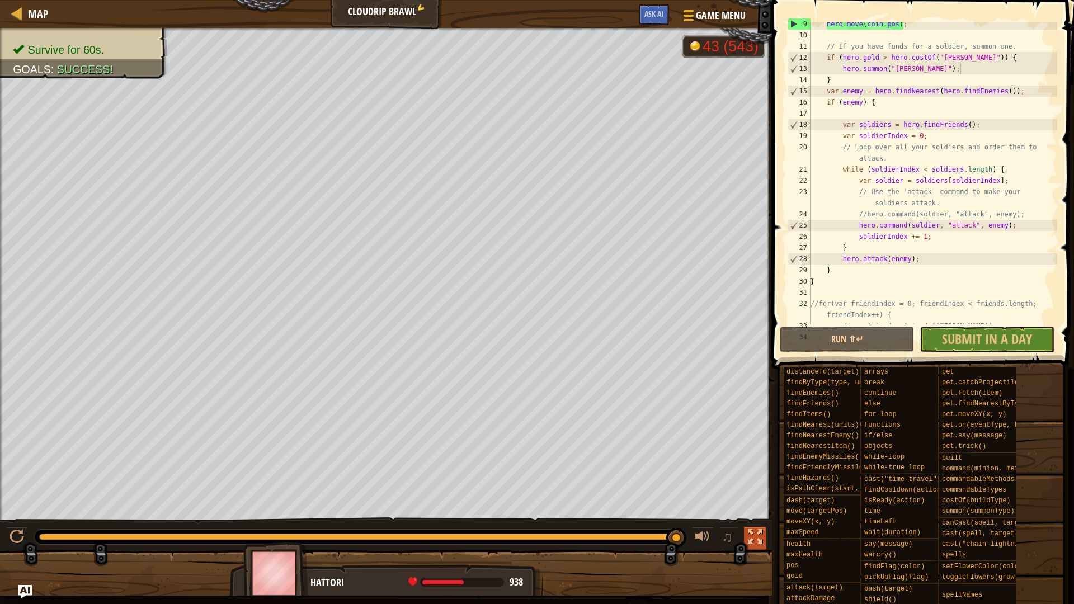
click at [759, 465] on div at bounding box center [755, 537] width 15 height 15
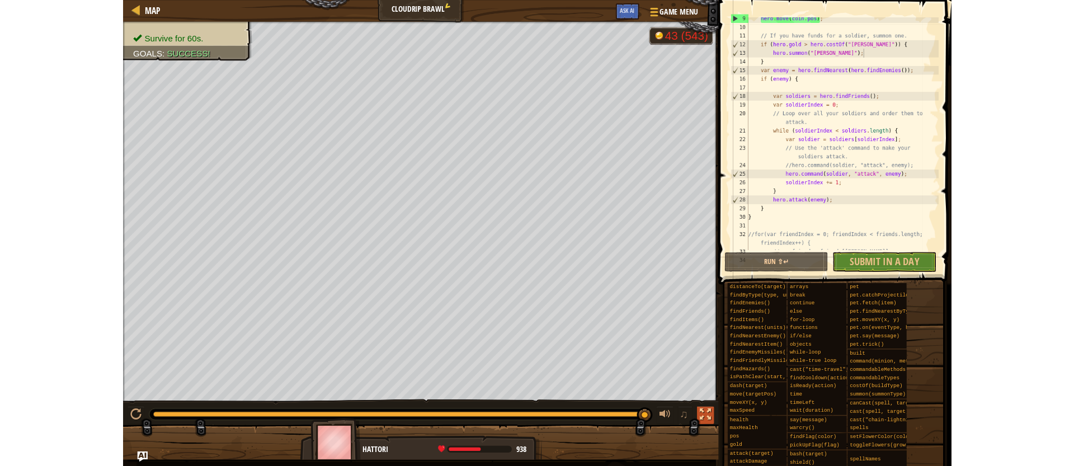
scroll to position [93, 0]
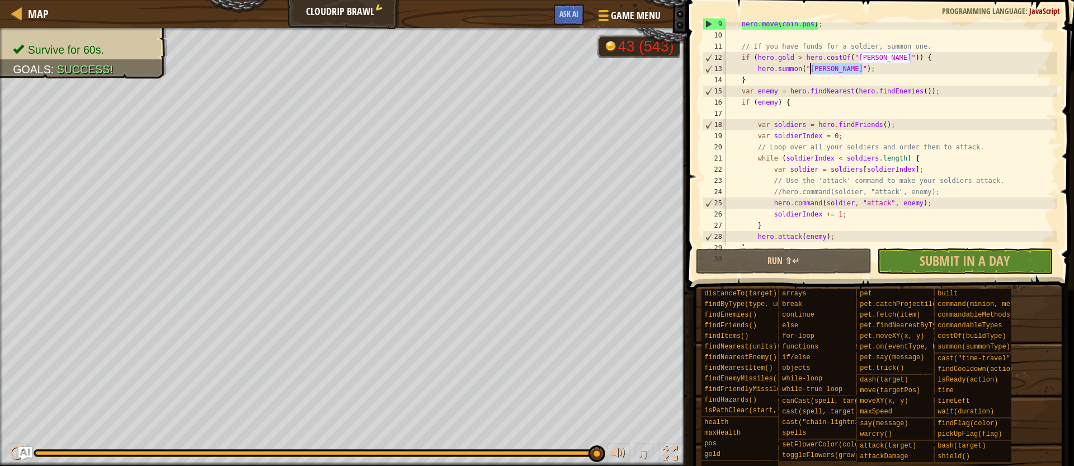
drag, startPoint x: 861, startPoint y: 70, endPoint x: 809, endPoint y: 72, distance: 51.5
click at [809, 72] on div "hero . move ( coin . pos ) ; // If you have funds for a soldier, summon one. if…" at bounding box center [890, 141] width 334 height 246
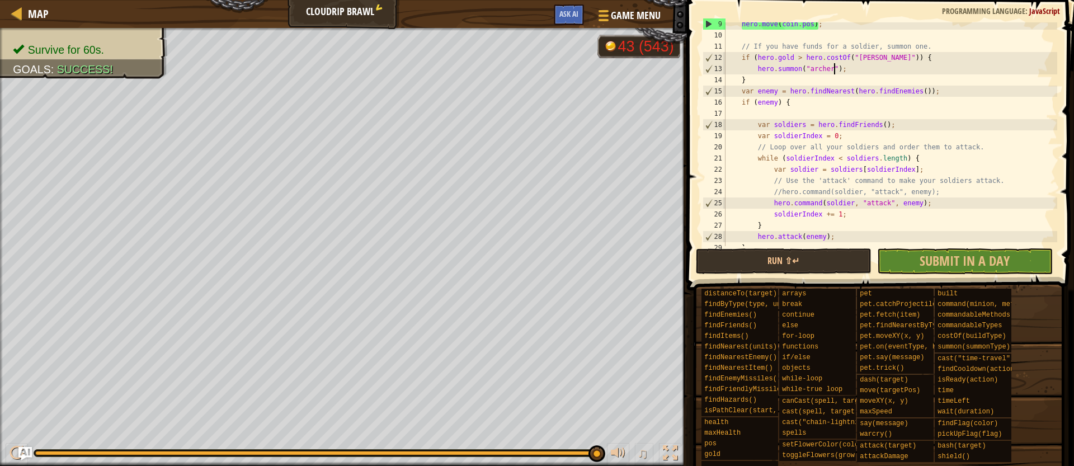
scroll to position [5, 8]
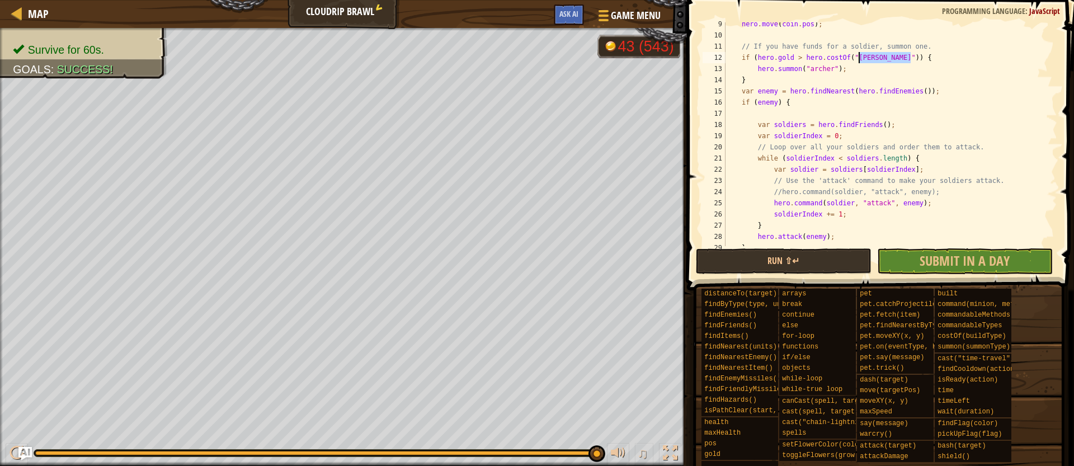
drag, startPoint x: 909, startPoint y: 56, endPoint x: 859, endPoint y: 55, distance: 50.3
click at [859, 55] on div "hero . move ( coin . pos ) ; // If you have funds for a soldier, summon one. if…" at bounding box center [890, 141] width 334 height 246
click at [796, 221] on div "Map Cloudrip Brawl 2 Game Menu Done Ask AI 1 הההההההההההההההההההההההההההההההההה…" at bounding box center [537, 233] width 1074 height 466
click at [735, 104] on div "Map Cloudrip Brawl 2 Game Menu Done Ask AI 1 הההההההההההההההההההההההההההההההההה…" at bounding box center [537, 233] width 1074 height 466
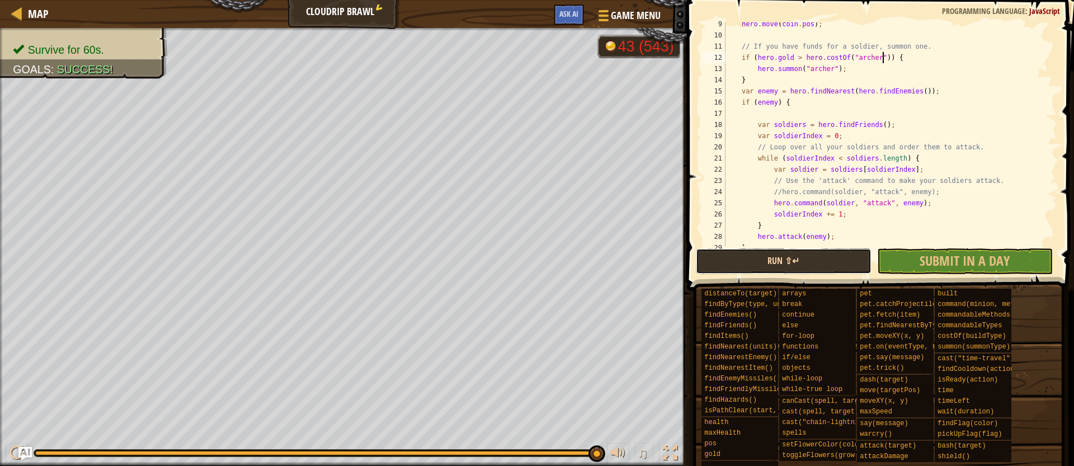
click at [807, 260] on button "Run ⇧↵" at bounding box center [784, 261] width 176 height 26
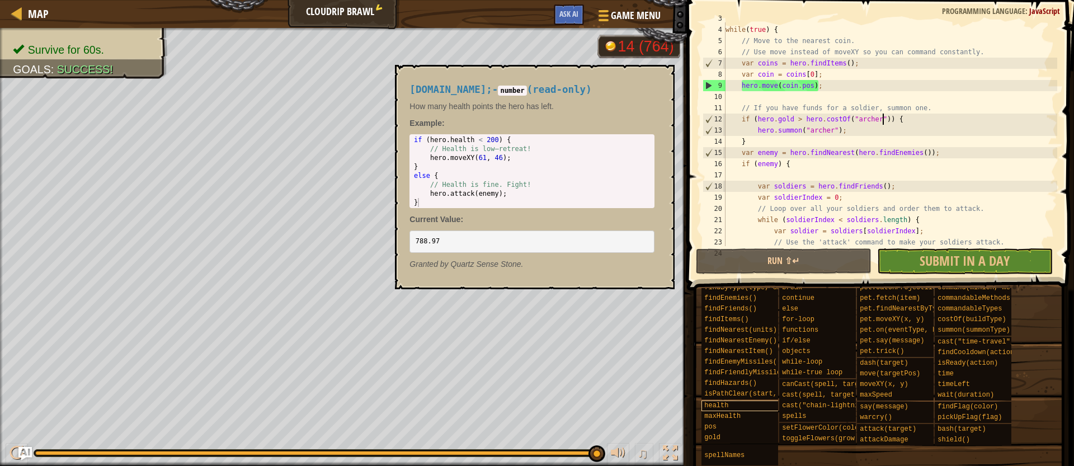
scroll to position [16, 0]
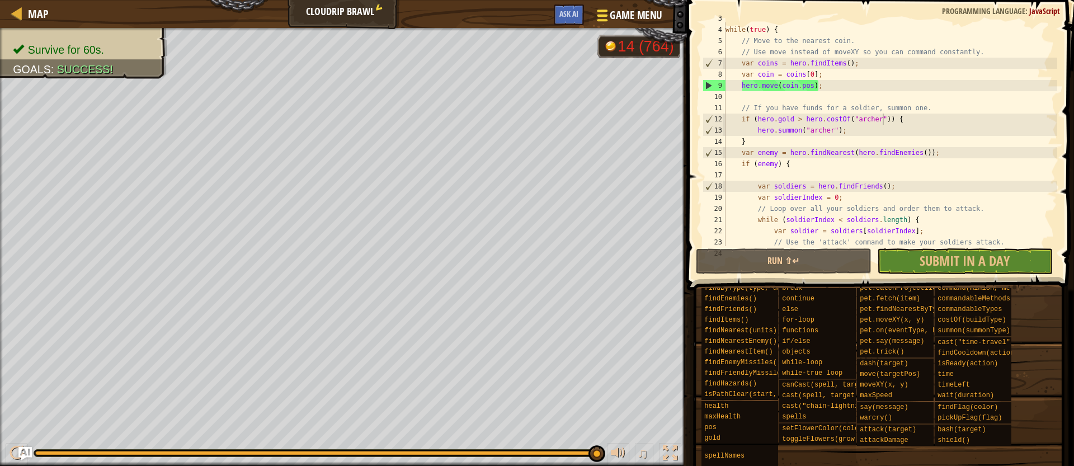
click at [625, 12] on span "Game Menu" at bounding box center [636, 15] width 52 height 15
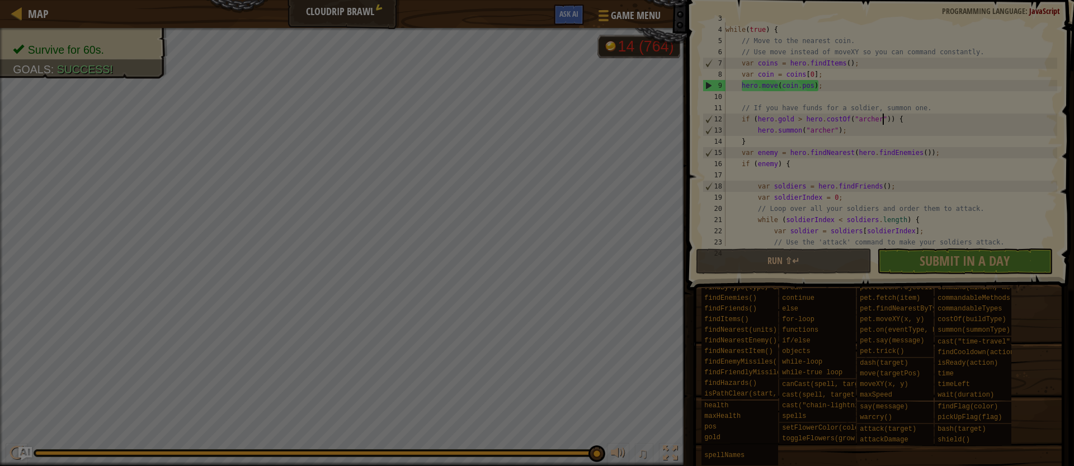
scroll to position [15, 0]
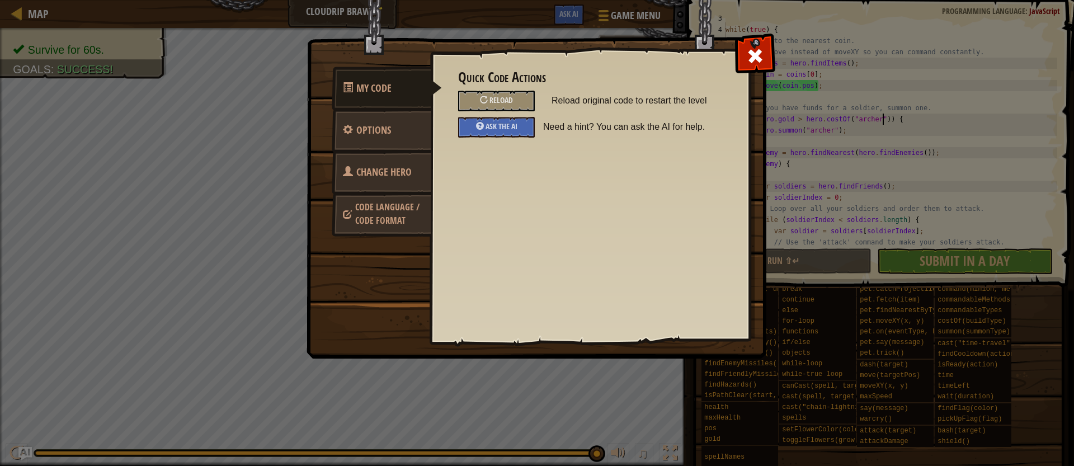
click at [387, 171] on span "Change Hero" at bounding box center [383, 172] width 55 height 14
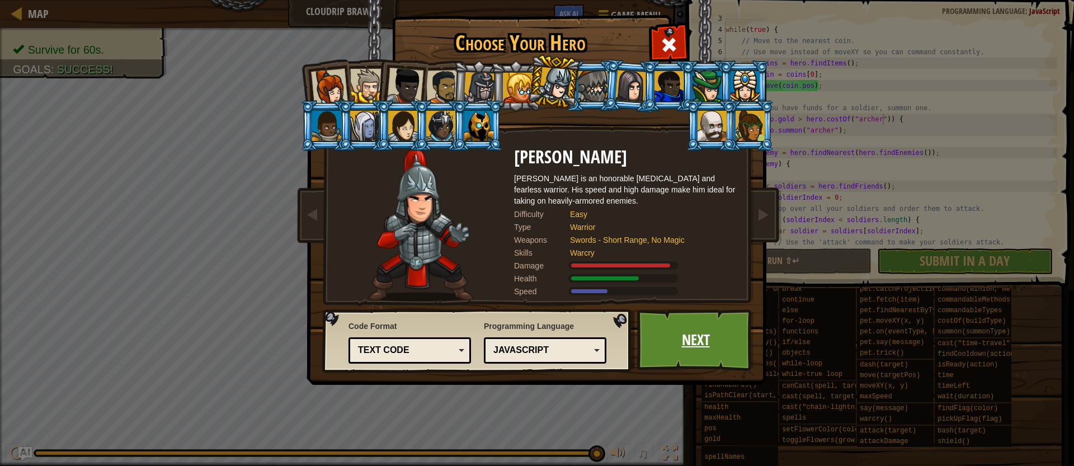
click at [680, 331] on link "Next" at bounding box center [695, 340] width 117 height 62
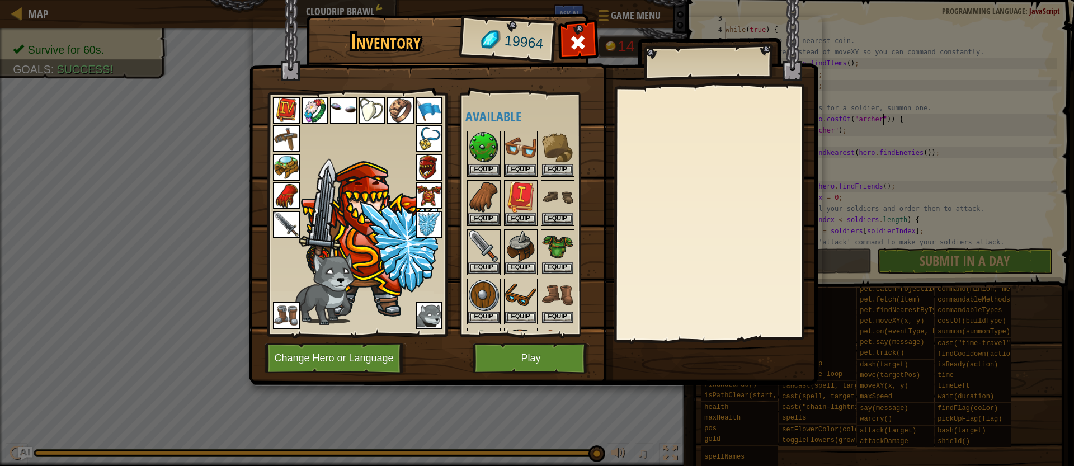
click at [372, 116] on img at bounding box center [371, 110] width 27 height 27
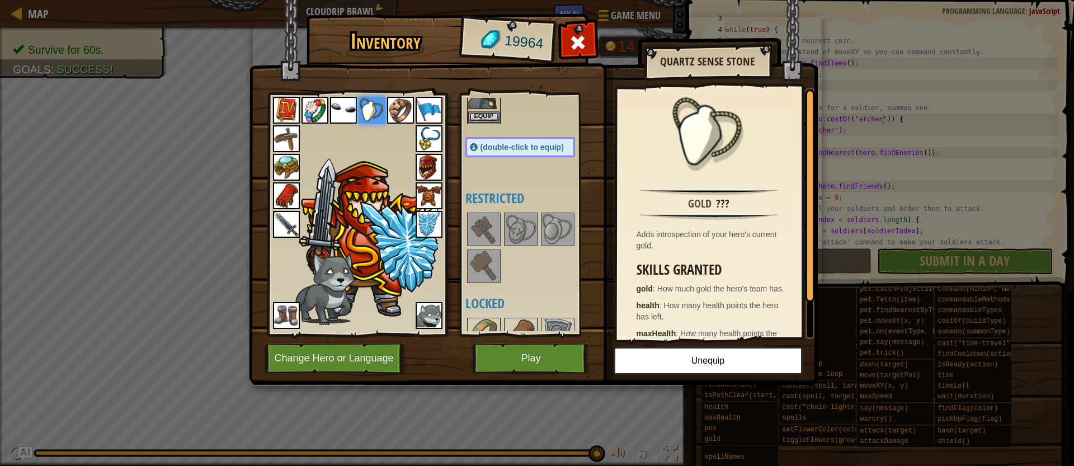
scroll to position [451, 0]
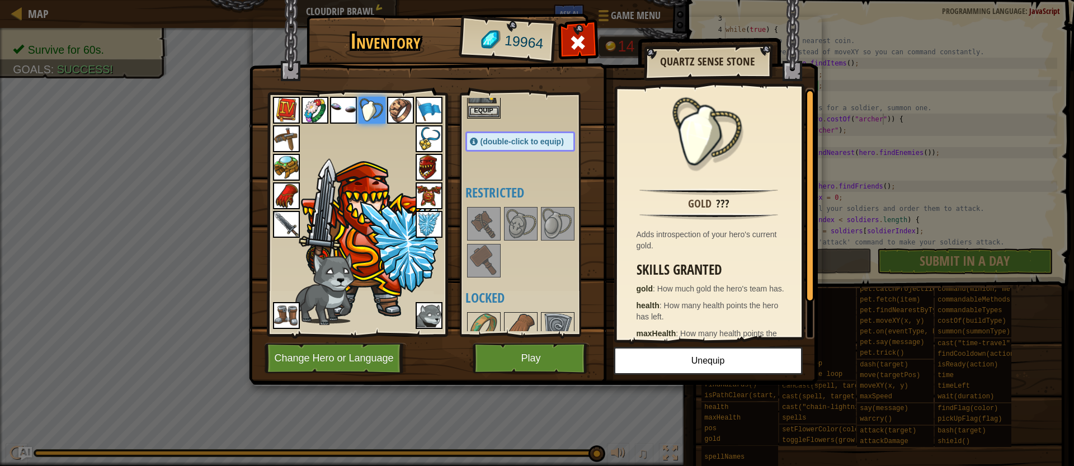
click at [552, 226] on img at bounding box center [557, 223] width 31 height 31
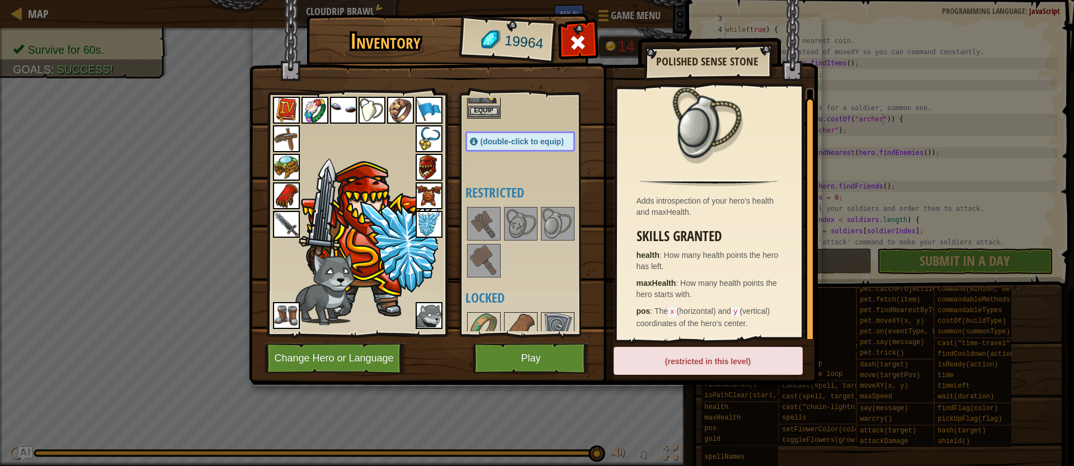
scroll to position [452, 0]
click at [522, 214] on img at bounding box center [520, 222] width 31 height 31
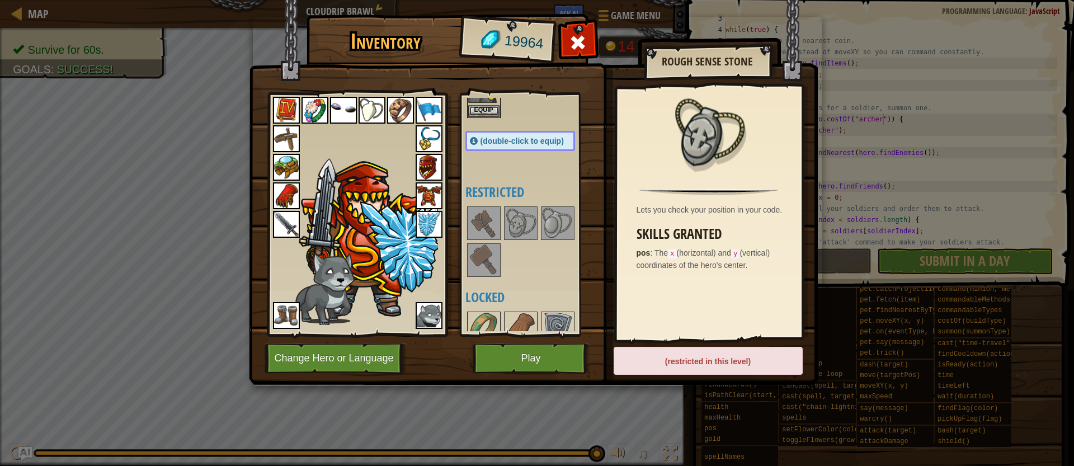
click at [549, 223] on img at bounding box center [557, 222] width 31 height 31
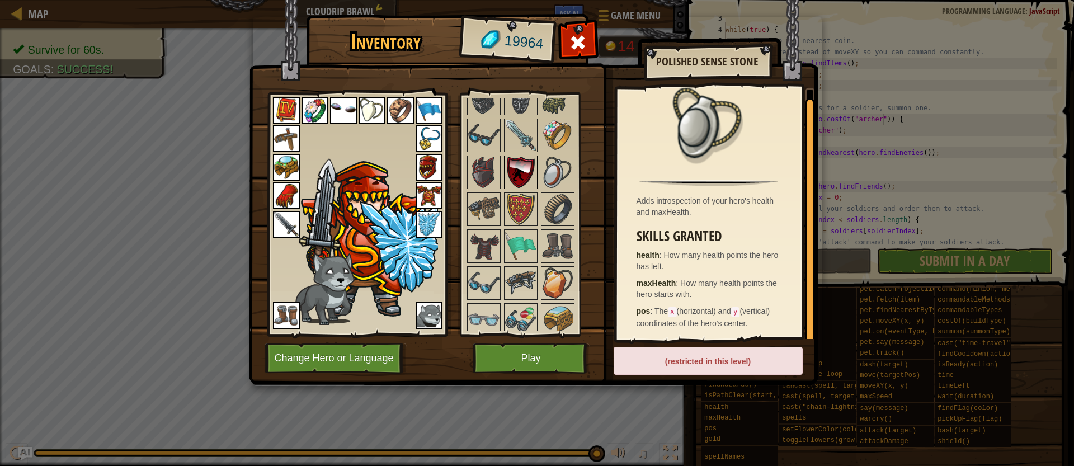
scroll to position [1348, 0]
click at [552, 174] on img at bounding box center [557, 170] width 31 height 31
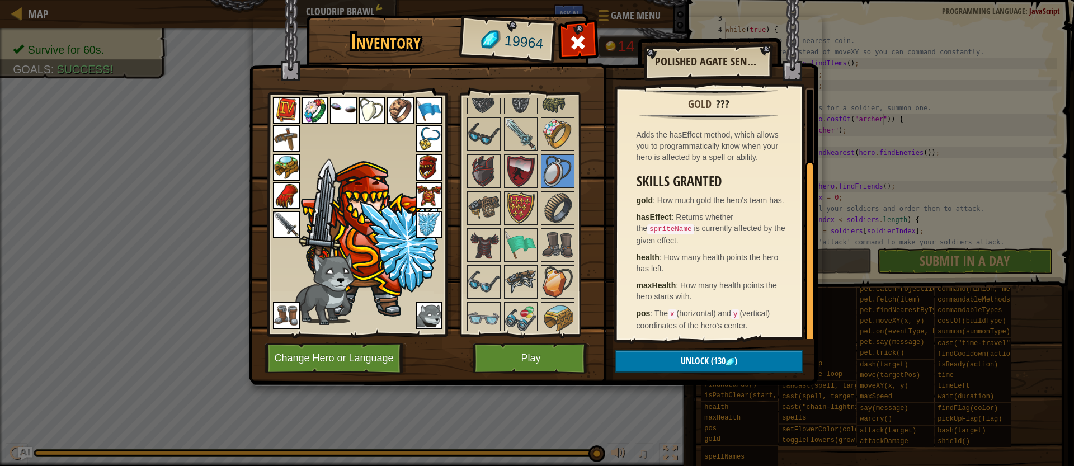
scroll to position [101, 0]
click at [566, 281] on img at bounding box center [557, 281] width 31 height 31
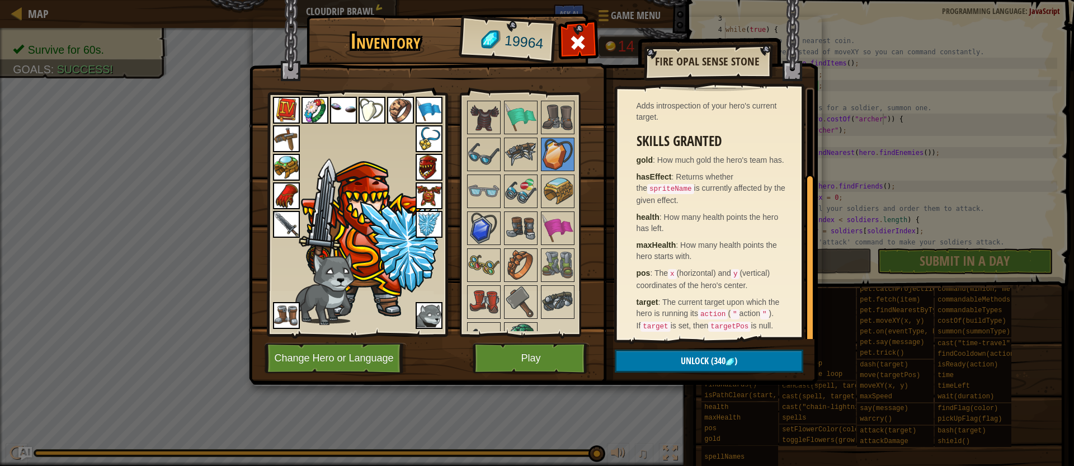
scroll to position [1501, 0]
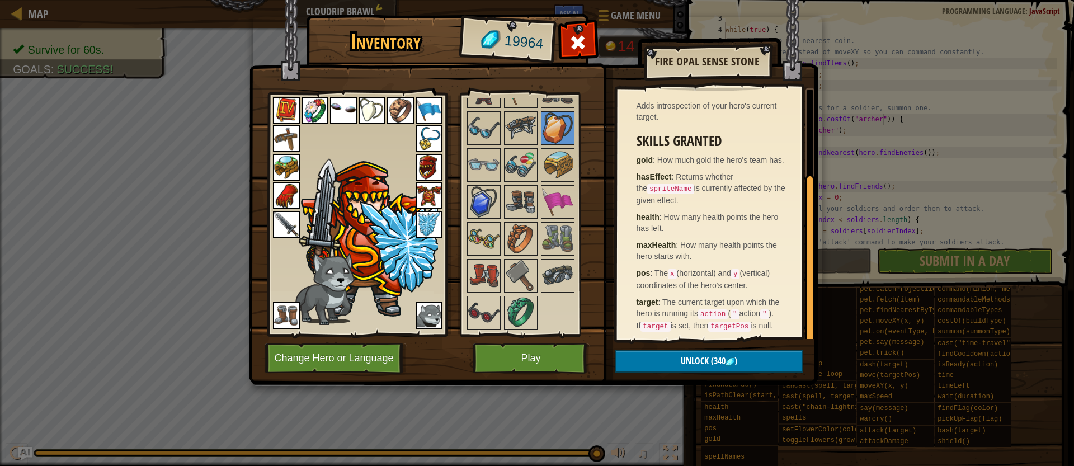
click at [551, 166] on img at bounding box center [557, 164] width 31 height 31
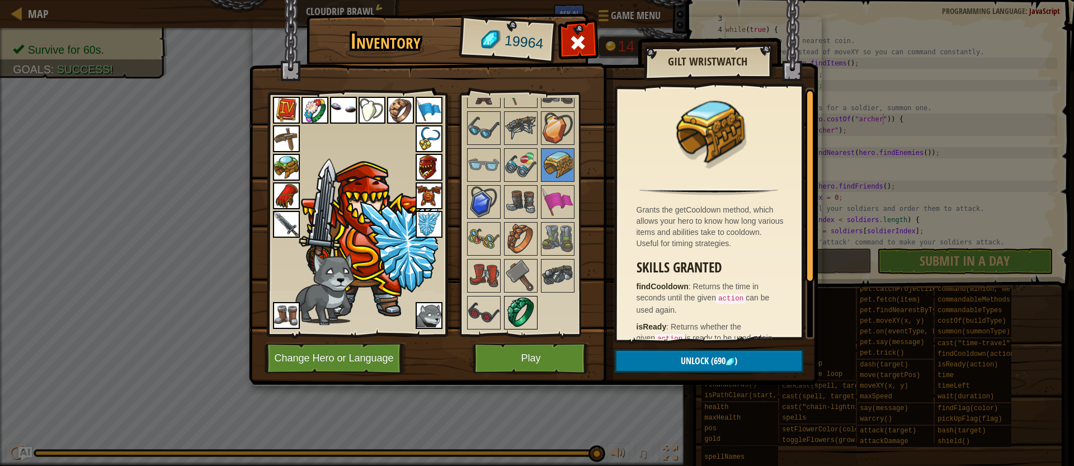
click at [520, 311] on img at bounding box center [520, 312] width 31 height 31
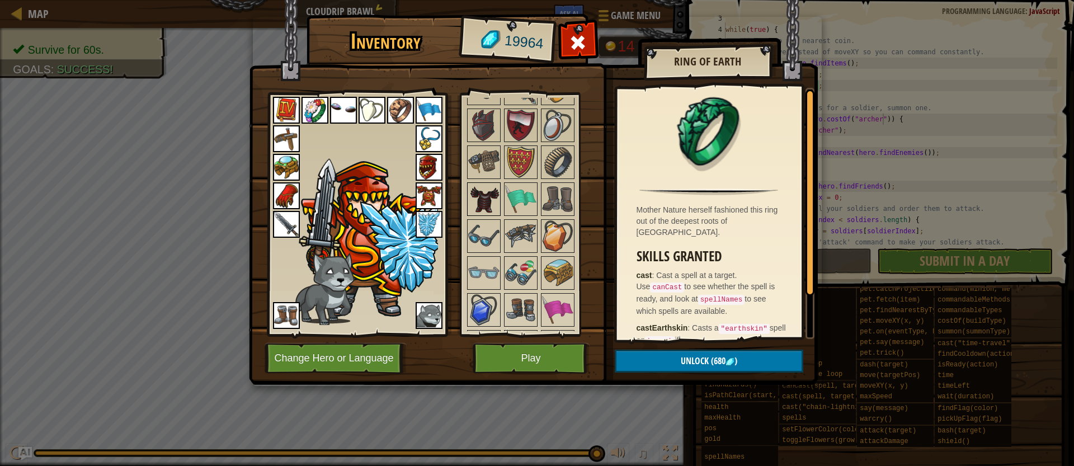
scroll to position [1394, 0]
click at [494, 199] on img at bounding box center [483, 197] width 31 height 31
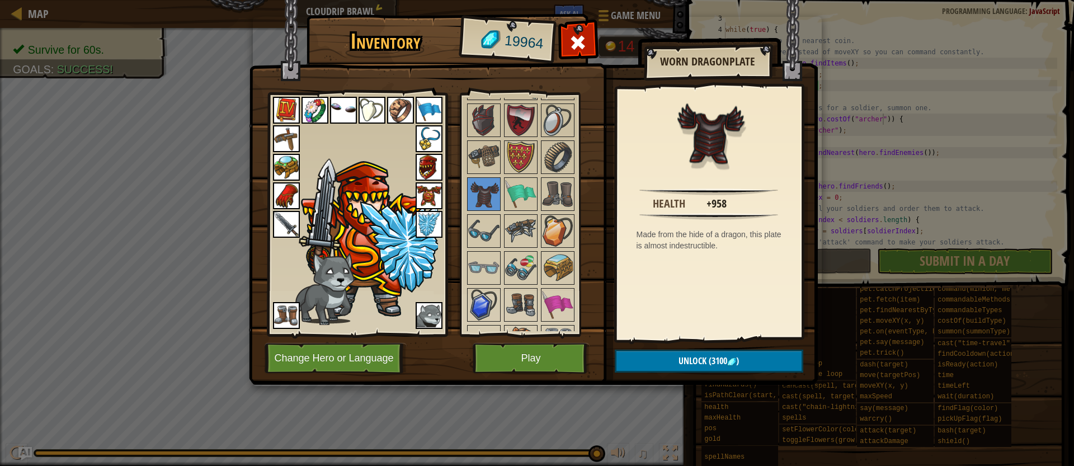
click at [427, 193] on img at bounding box center [428, 195] width 27 height 27
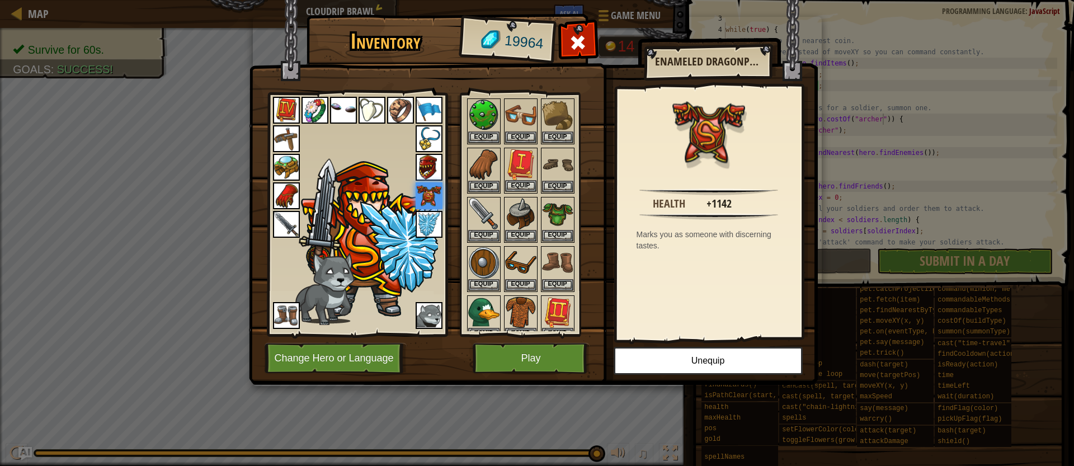
scroll to position [0, 0]
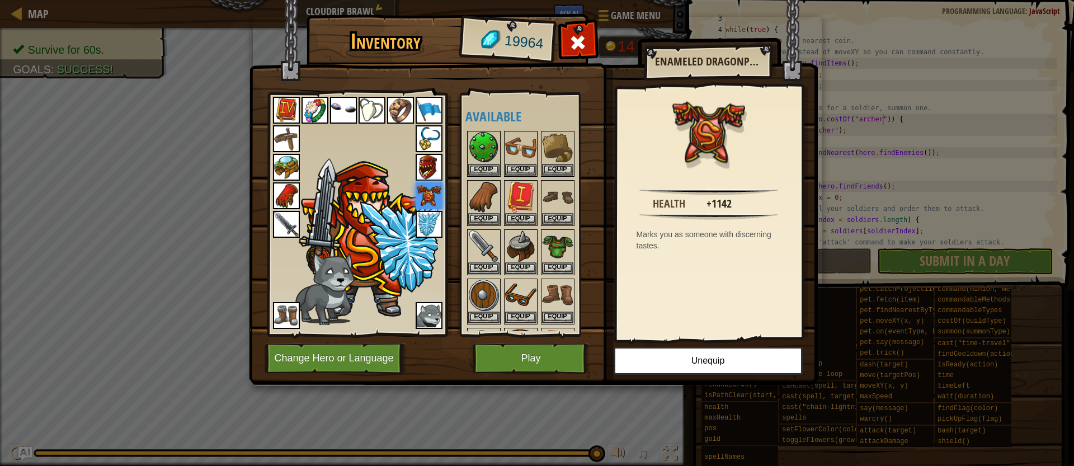
click at [370, 122] on img at bounding box center [371, 110] width 27 height 27
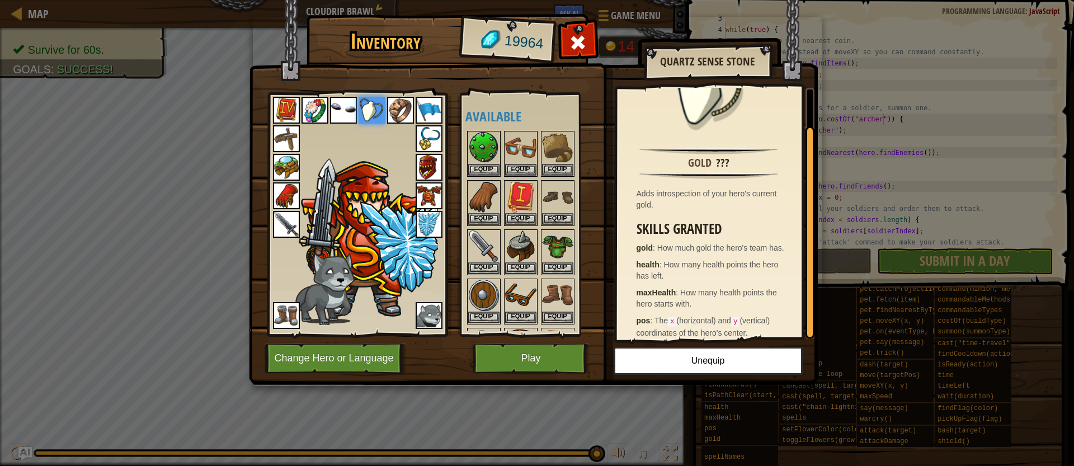
scroll to position [50, 0]
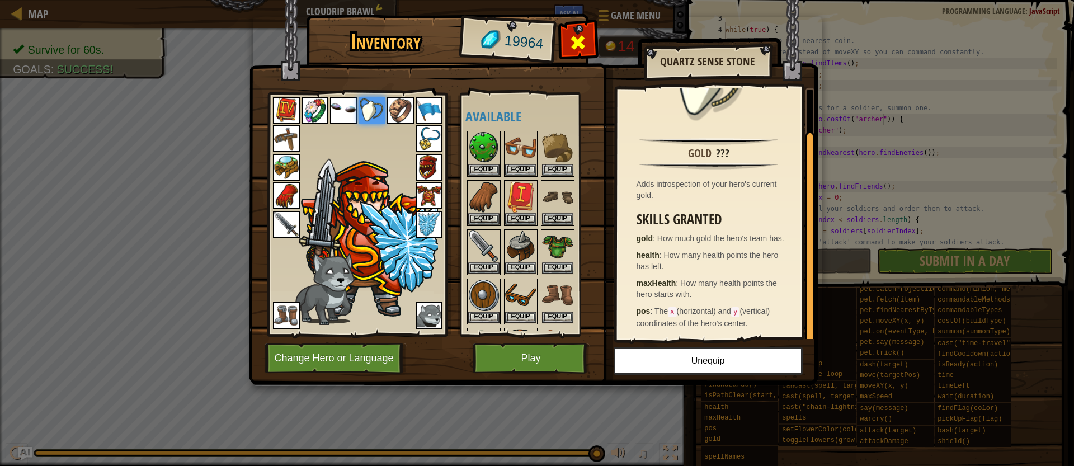
click at [586, 47] on span at bounding box center [578, 43] width 18 height 18
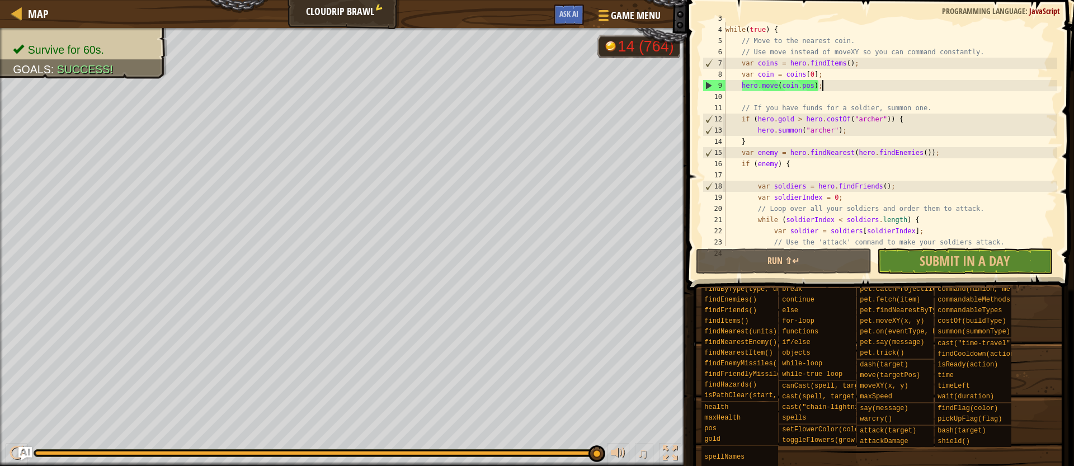
click at [836, 88] on div "// If you lose, you must wait a day before submitting again. while ( true ) { /…" at bounding box center [890, 136] width 334 height 246
drag, startPoint x: 820, startPoint y: 85, endPoint x: 768, endPoint y: 83, distance: 51.5
click at [752, 83] on div "// If you lose, you must wait a day before submitting again. while ( true ) { /…" at bounding box center [890, 136] width 334 height 246
click at [839, 78] on div "// If you lose, you must wait a day before submitting again. while ( true ) { /…" at bounding box center [890, 136] width 334 height 246
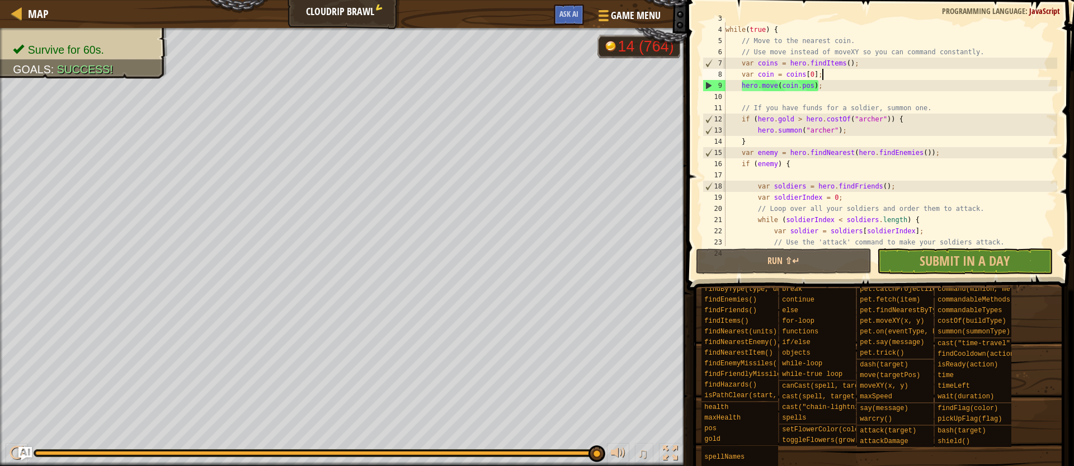
type textarea "var coin = coins[0];"
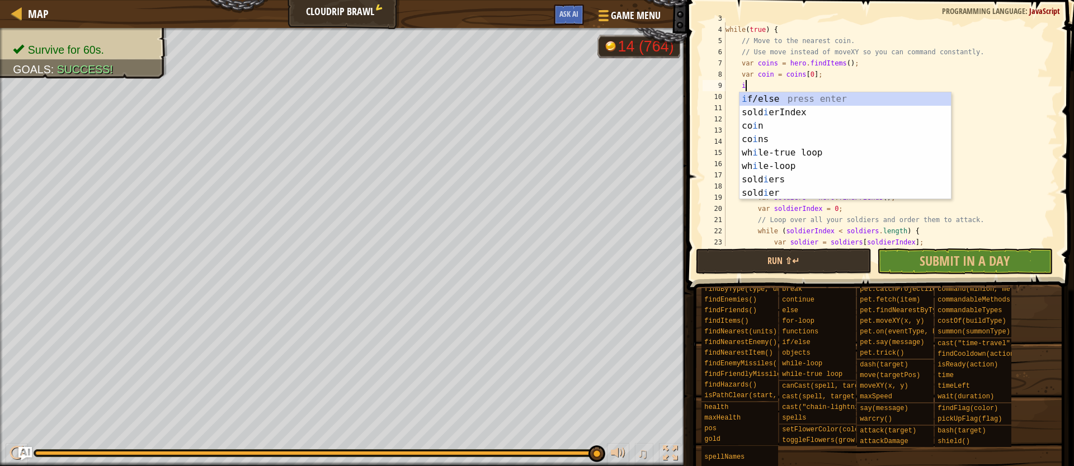
scroll to position [5, 1]
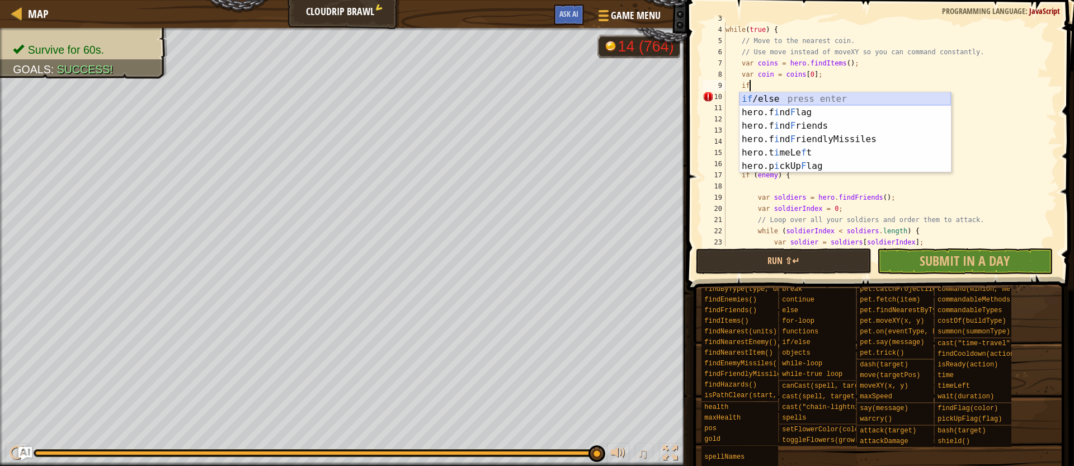
click at [850, 102] on div "if /else press enter hero.f i nd F lag press enter hero.f i nd F riends press e…" at bounding box center [844, 145] width 211 height 107
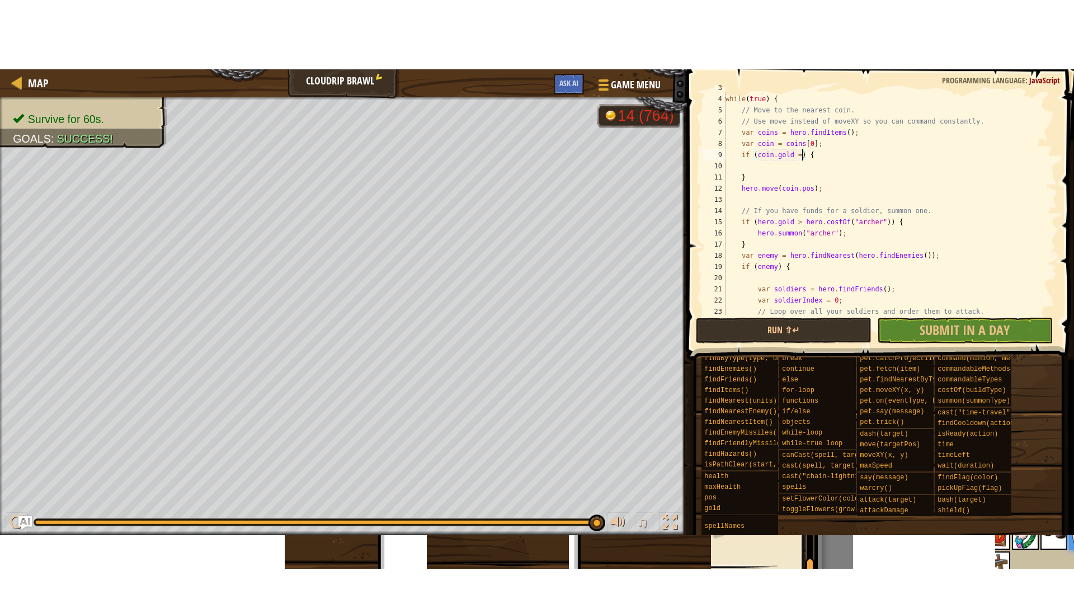
scroll to position [5, 6]
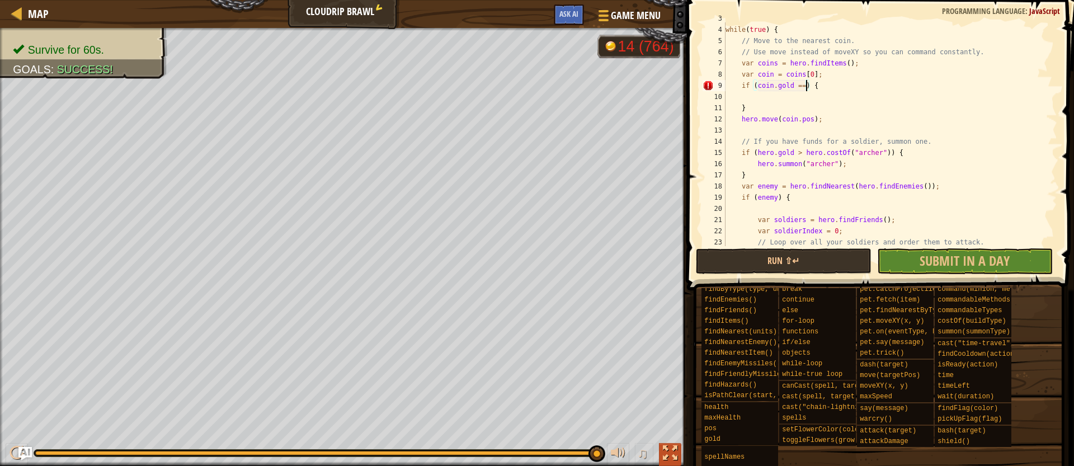
click at [675, 451] on div at bounding box center [670, 453] width 15 height 15
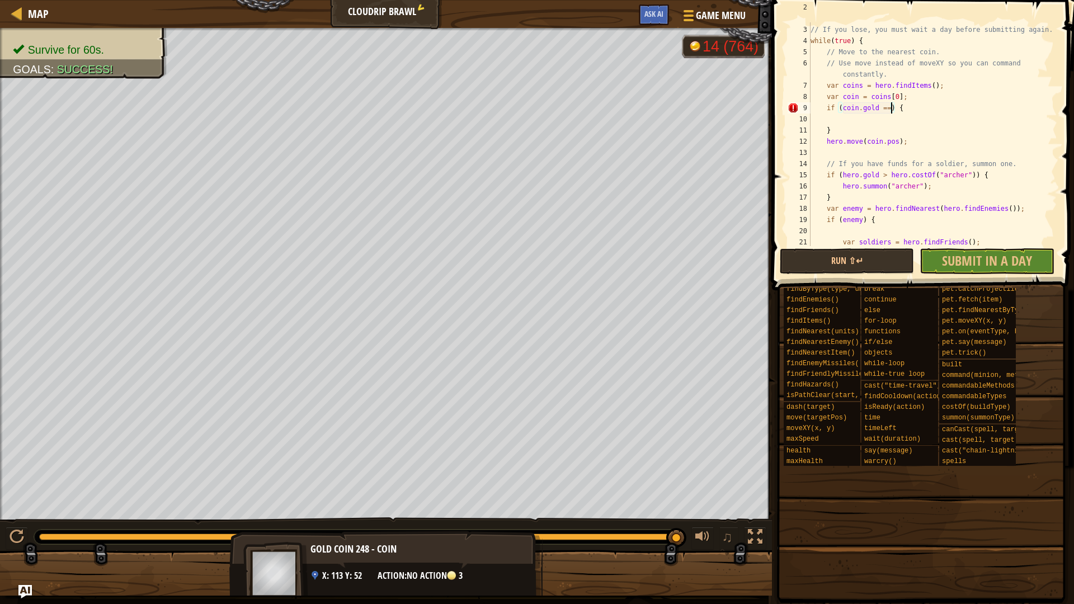
scroll to position [2, 0]
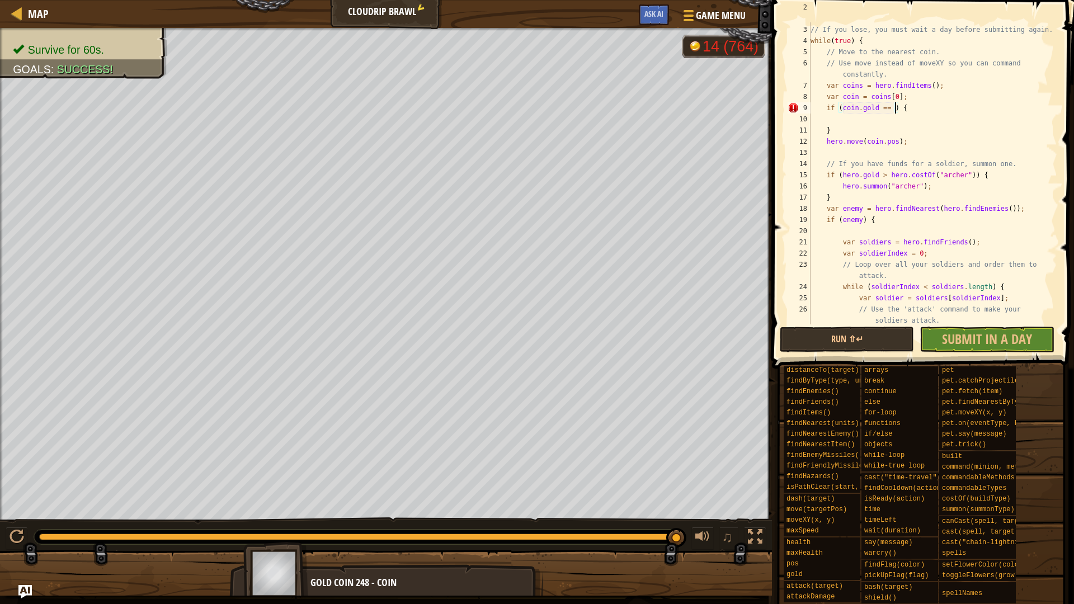
type textarea "if ([DOMAIN_NAME] == 3) {"
click at [873, 121] on div "// If you win, the next time you play will be more difficult and more rewarding…" at bounding box center [932, 175] width 249 height 347
drag, startPoint x: 826, startPoint y: 144, endPoint x: 908, endPoint y: 144, distance: 81.6
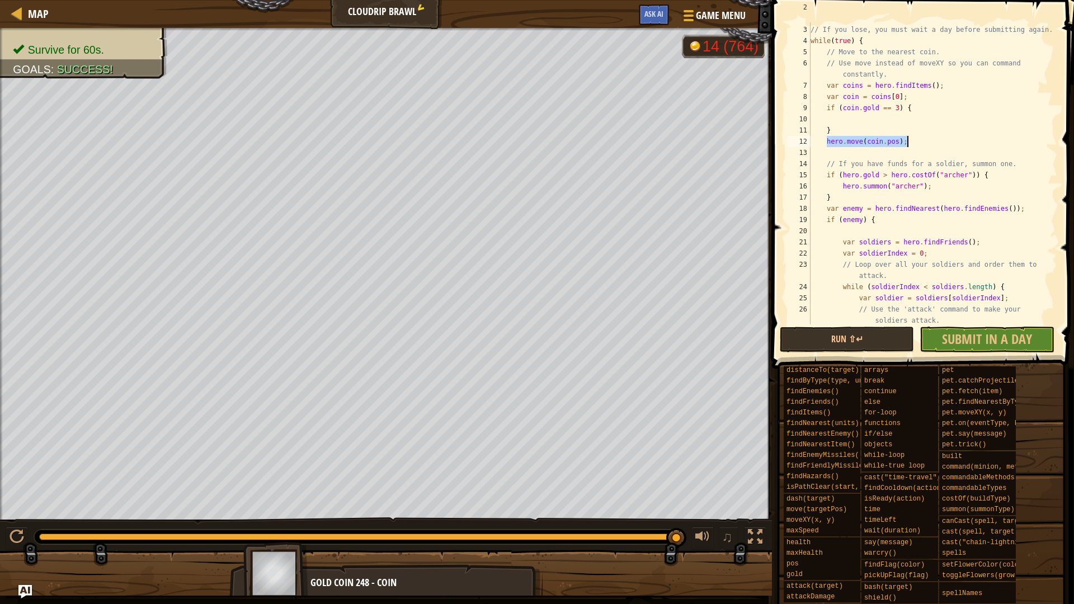
click at [908, 144] on div "// If you win, the next time you play will be more difficult and more rewarding…" at bounding box center [932, 175] width 249 height 347
type textarea "hero.move(coin.pos);"
click at [857, 121] on div "// If you win, the next time you play will be more difficult and more rewarding…" at bounding box center [932, 175] width 249 height 347
paste textarea "hero.move(coin.pos);"
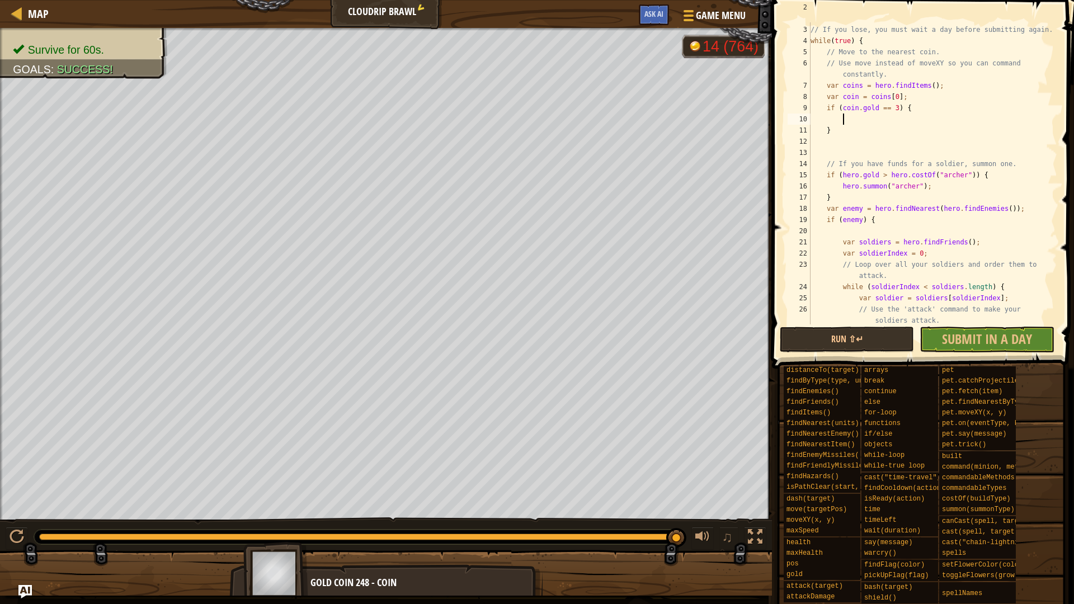
type textarea "hero.move(coin.pos);"
click at [833, 156] on div "// If you win, the next time you play will be more difficult and more rewarding…" at bounding box center [932, 175] width 249 height 347
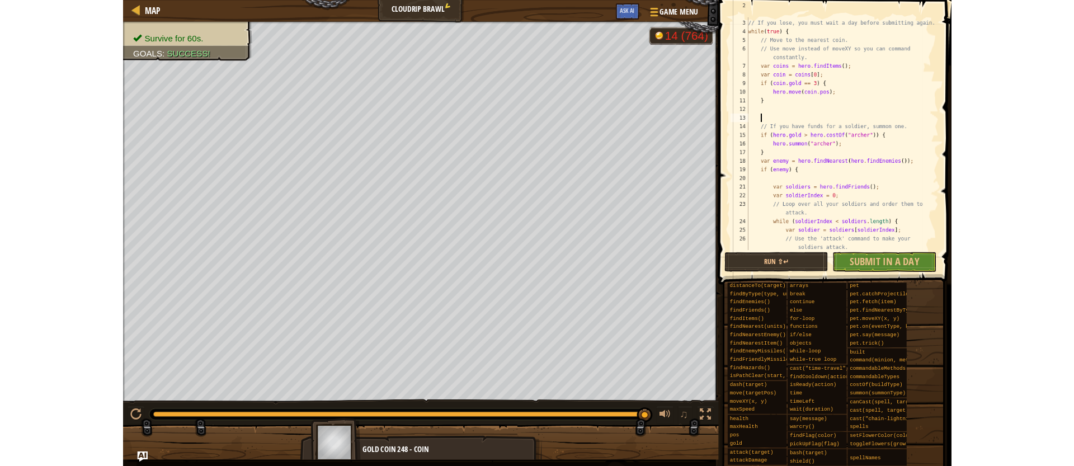
scroll to position [5, 0]
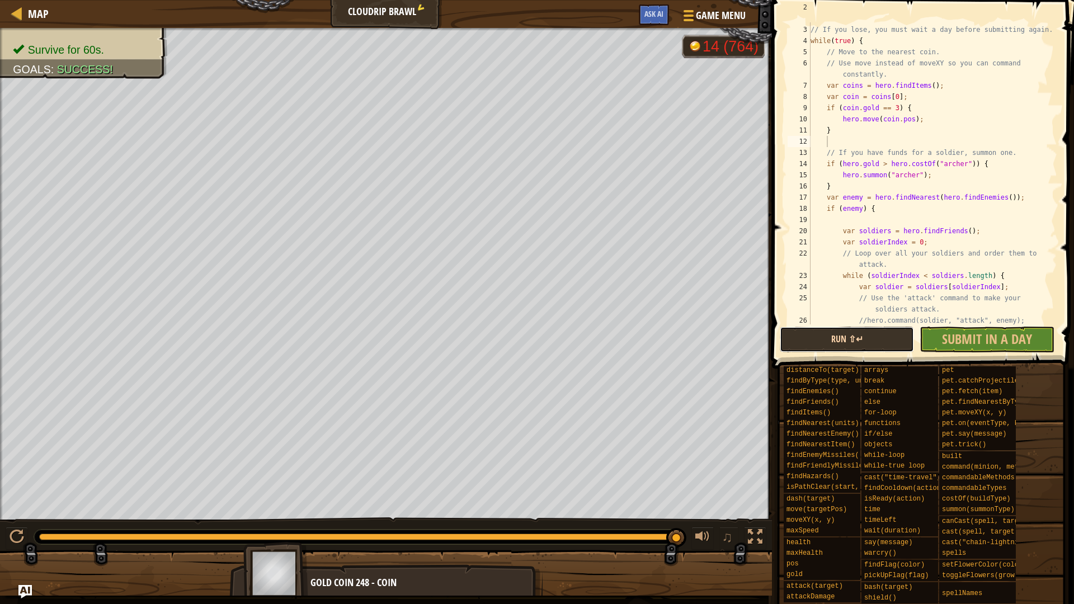
click at [860, 338] on button "Run ⇧↵" at bounding box center [846, 340] width 134 height 26
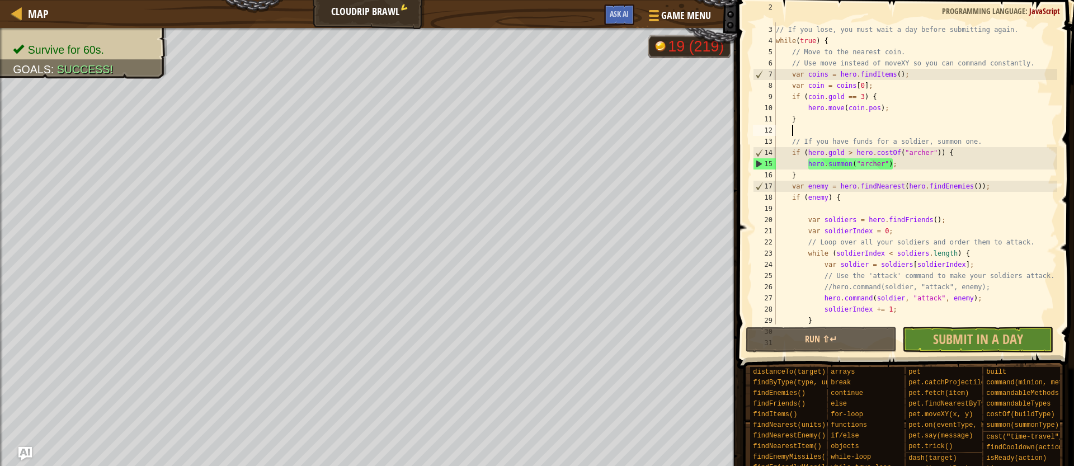
scroll to position [0, 0]
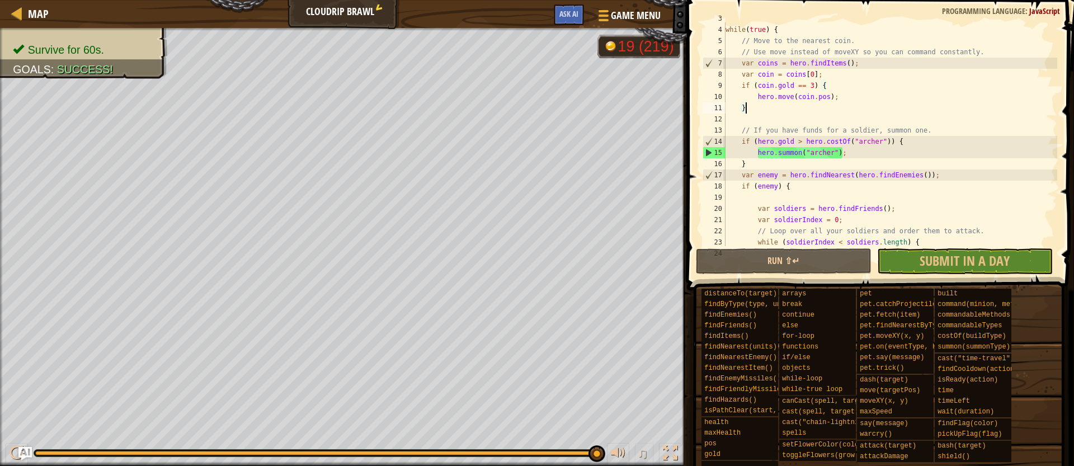
click at [755, 105] on div "// If you lose, you must wait a day before submitting again. while ( true ) { /…" at bounding box center [890, 136] width 334 height 246
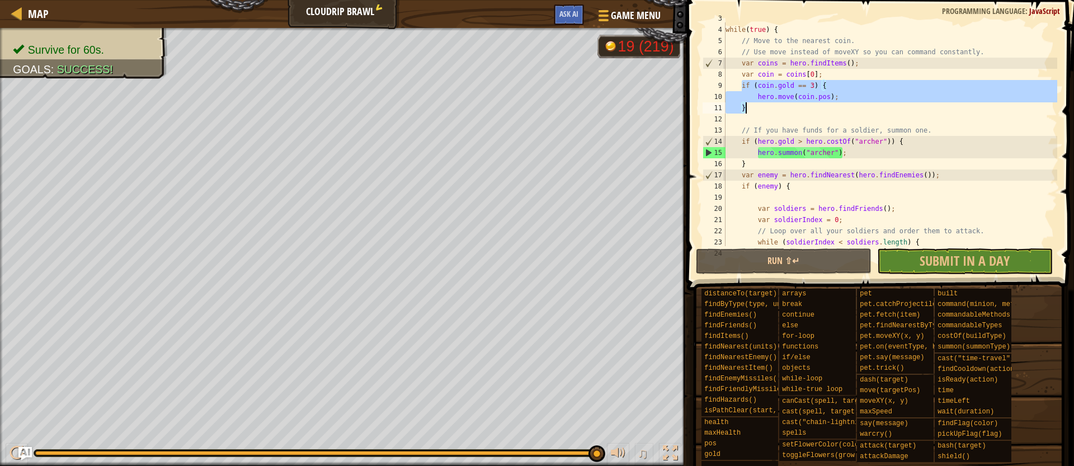
drag, startPoint x: 743, startPoint y: 84, endPoint x: 848, endPoint y: 106, distance: 107.5
click at [848, 106] on div "// If you lose, you must wait a day before submitting again. while ( true ) { /…" at bounding box center [890, 136] width 334 height 246
type textarea "hero.move(coin.pos); }"
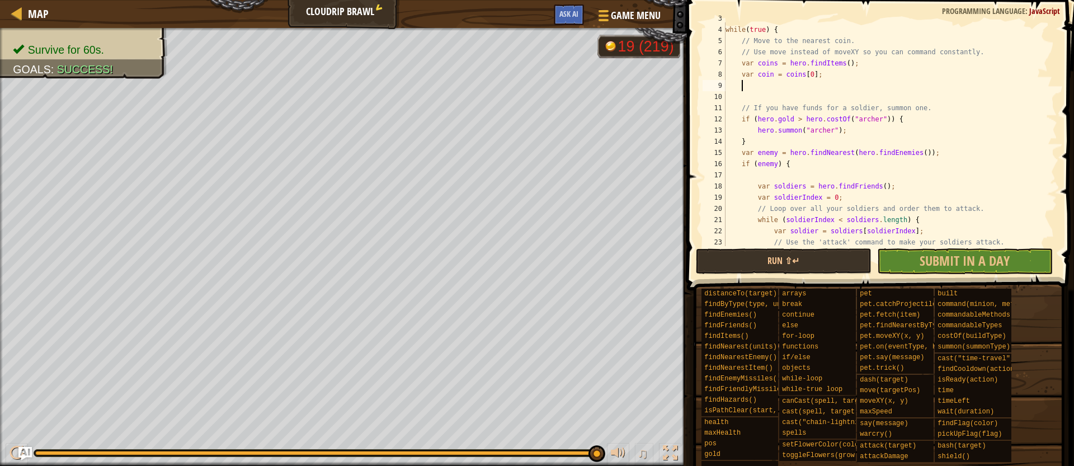
paste textarea "}"
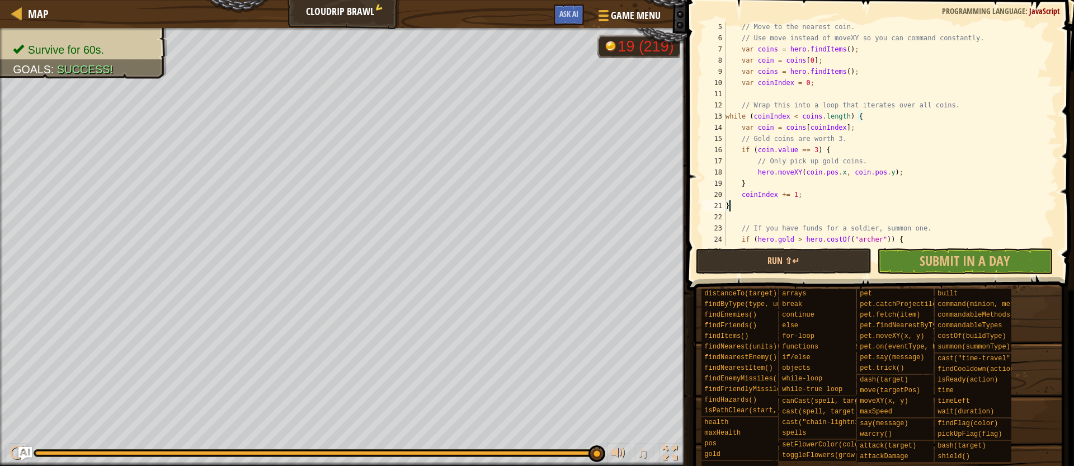
scroll to position [46, 0]
drag, startPoint x: 935, startPoint y: 103, endPoint x: 725, endPoint y: 105, distance: 209.7
click at [725, 105] on div "// Move to the nearest coin. // Use move instead of moveXY so you can command c…" at bounding box center [890, 144] width 334 height 246
type textarea "// Wrap this into a loop that iterates over all coins."
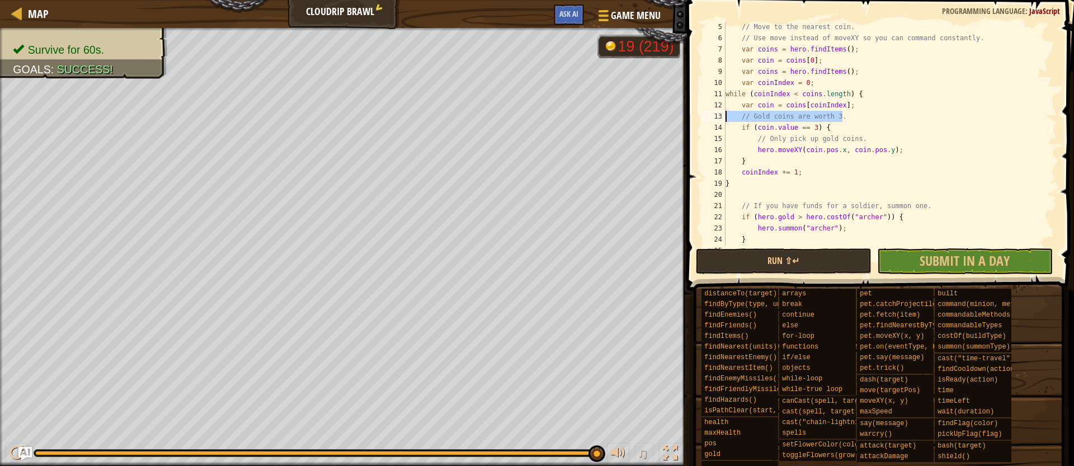
drag, startPoint x: 826, startPoint y: 112, endPoint x: 696, endPoint y: 112, distance: 130.3
click at [696, 112] on div "var coinIndex = 0; 5 6 7 8 9 10 11 12 13 14 15 16 17 18 19 20 21 22 23 24 25 26…" at bounding box center [878, 167] width 390 height 323
drag, startPoint x: 873, startPoint y: 140, endPoint x: 701, endPoint y: 140, distance: 171.7
click at [701, 140] on div ". 5 6 7 8 9 10 11 12 13 14 15 16 17 18 19 20 21 22 23 24 25 26 // Move to the n…" at bounding box center [878, 134] width 357 height 224
type textarea "// Only pick up gold coins."
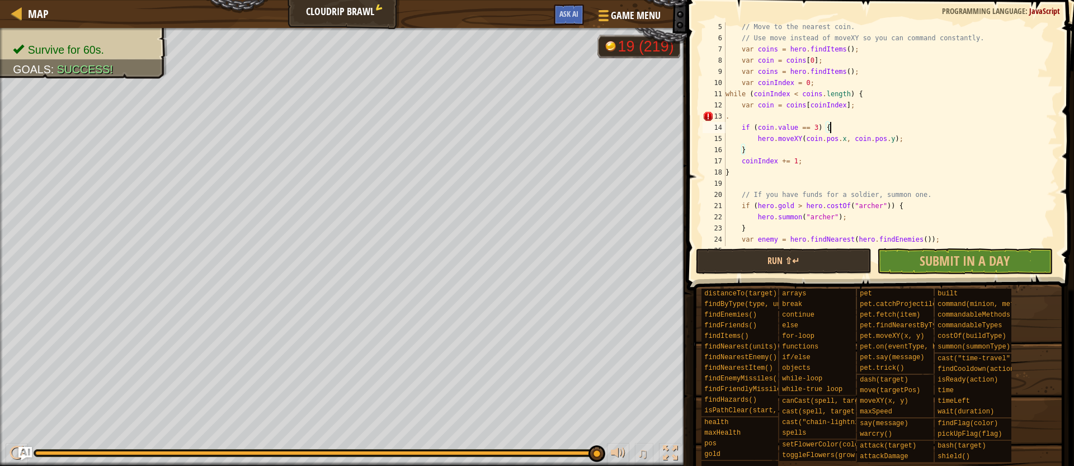
click at [739, 115] on div "// Move to the nearest coin. // Use move instead of moveXY so you can command c…" at bounding box center [890, 144] width 334 height 246
type textarea "."
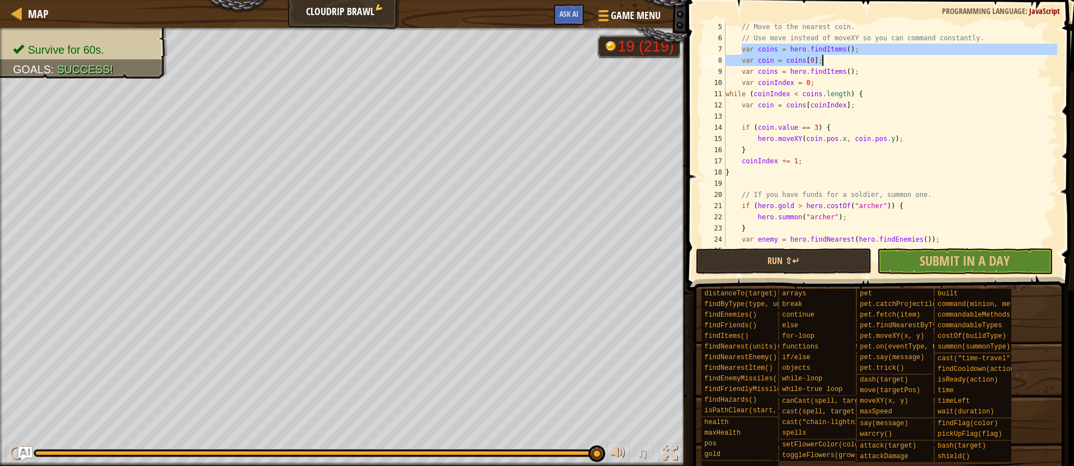
drag, startPoint x: 743, startPoint y: 49, endPoint x: 863, endPoint y: 60, distance: 120.7
click at [863, 60] on div "// Move to the nearest coin. // Use move instead of moveXY so you can command c…" at bounding box center [890, 144] width 334 height 246
type textarea "var coins = hero.findItems(); var coin = coins[0];"
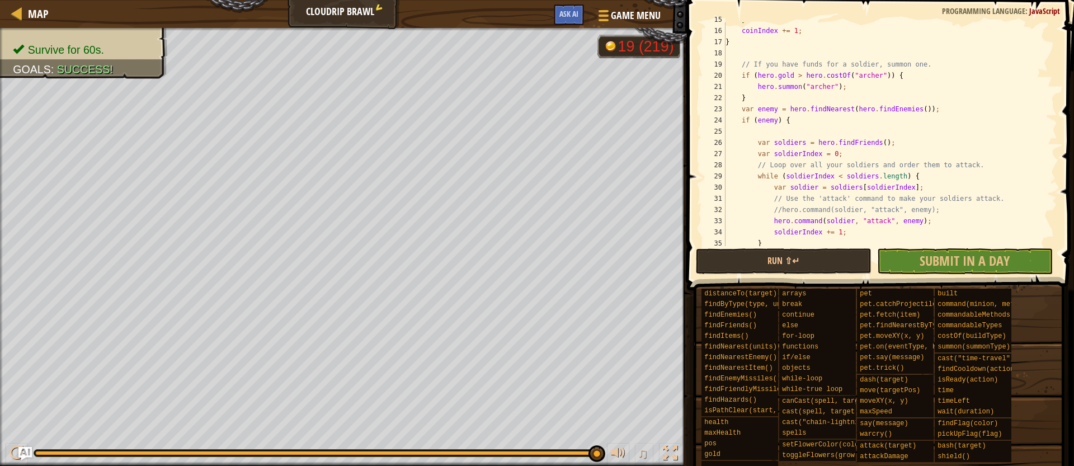
scroll to position [163, 0]
drag, startPoint x: 976, startPoint y: 169, endPoint x: 701, endPoint y: 171, distance: 275.7
click at [701, 171] on div "15 16 17 18 19 20 21 22 23 24 25 26 27 28 29 30 31 32 33 34 35 36 } coinIndex +…" at bounding box center [878, 134] width 357 height 224
type textarea "// Loop over all your soldiers and order them to attack."
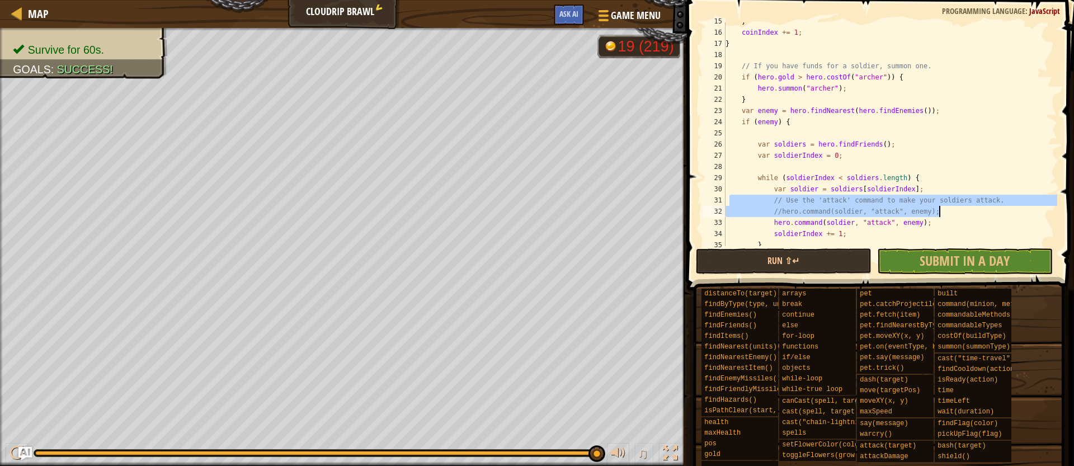
drag, startPoint x: 793, startPoint y: 200, endPoint x: 993, endPoint y: 213, distance: 199.5
click at [993, 213] on div "} coinIndex += 1 ; } // If you have funds for a soldier, summon one. if ( hero …" at bounding box center [890, 139] width 334 height 246
type textarea "// Use the 'attack' command to make your soldiers attack. //hero.command(soldie…"
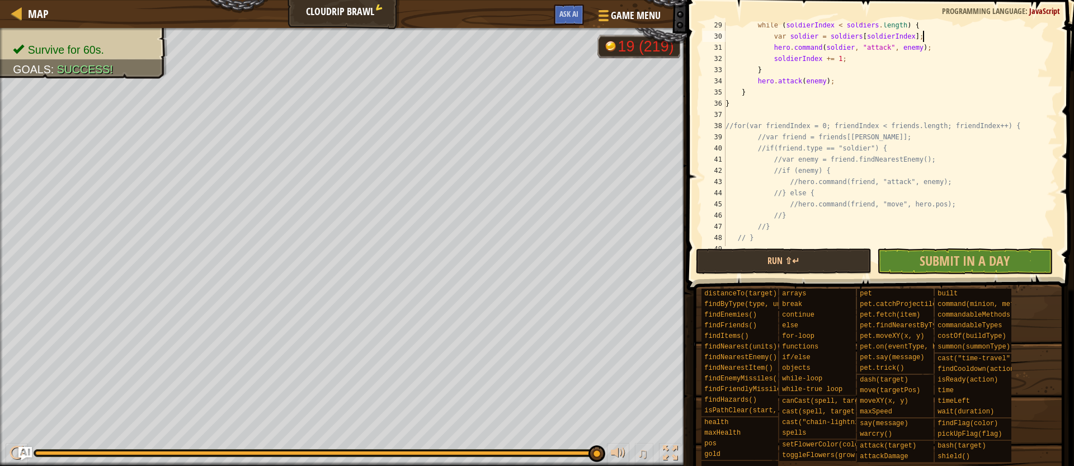
scroll to position [308, 0]
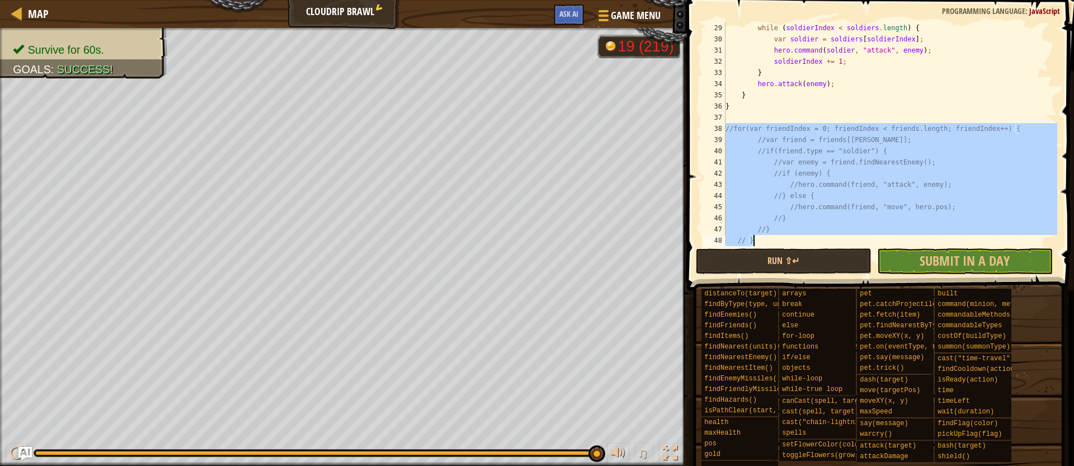
drag, startPoint x: 726, startPoint y: 134, endPoint x: 944, endPoint y: 244, distance: 243.8
click at [944, 244] on div "while ( soldierIndex < soldiers . length ) { var soldier = soldiers [ soldierIn…" at bounding box center [890, 145] width 334 height 246
type textarea "//} // }"
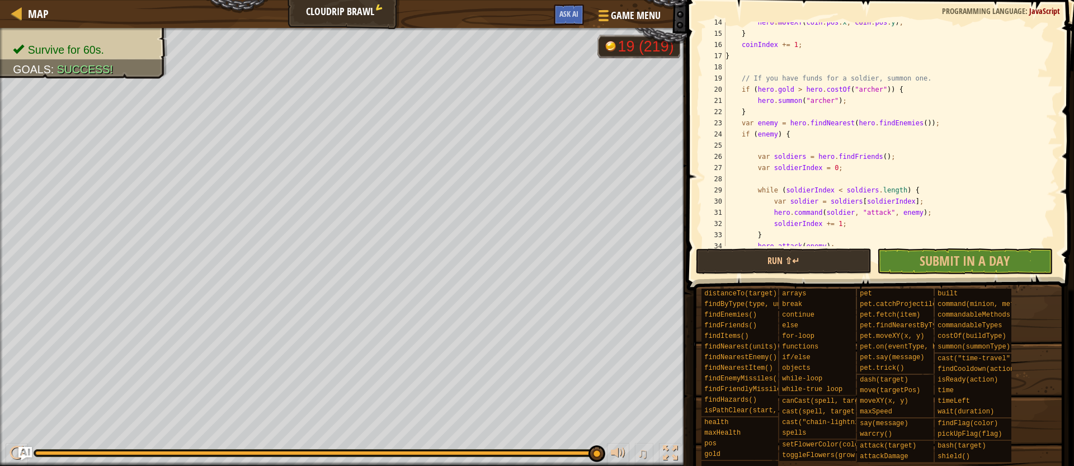
scroll to position [140, 0]
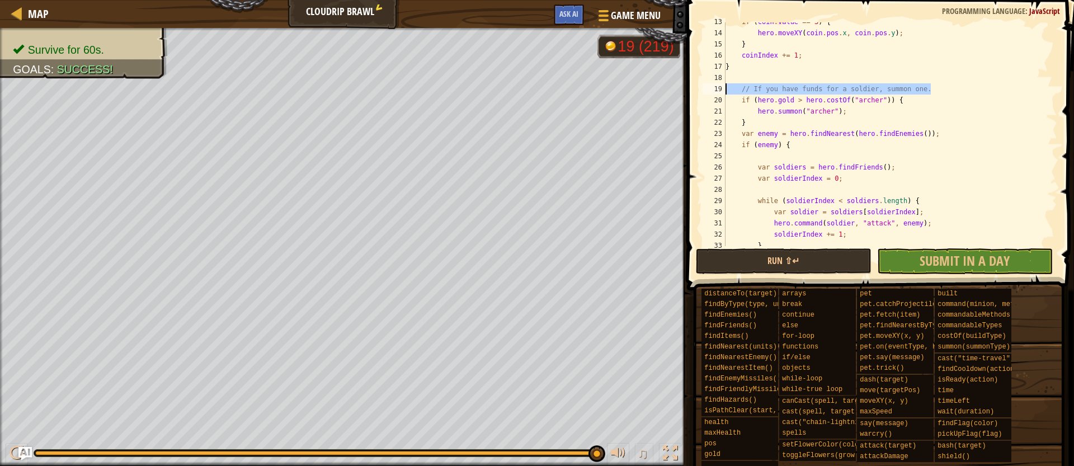
drag, startPoint x: 933, startPoint y: 91, endPoint x: 712, endPoint y: 93, distance: 220.9
click at [712, 93] on div "13 14 15 16 17 18 19 20 21 22 23 24 25 26 27 28 29 30 31 32 33 34 if ( coin . v…" at bounding box center [878, 134] width 357 height 224
type textarea "// If you have funds for a soldier, summon one."
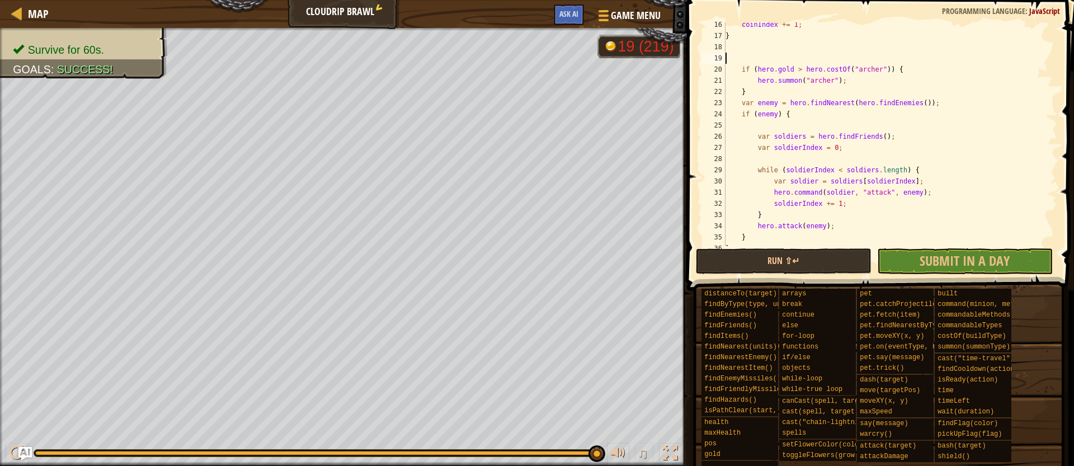
scroll to position [168, 0]
click at [762, 96] on div "coinIndex += 1 ; } if ( hero . gold > hero . costOf ( "[PERSON_NAME]" )) { hero…" at bounding box center [890, 145] width 334 height 246
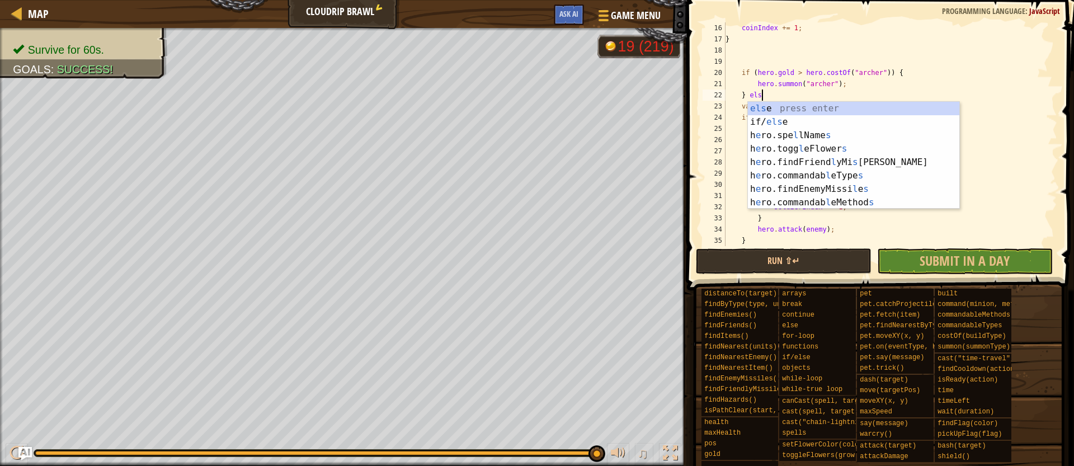
scroll to position [5, 3]
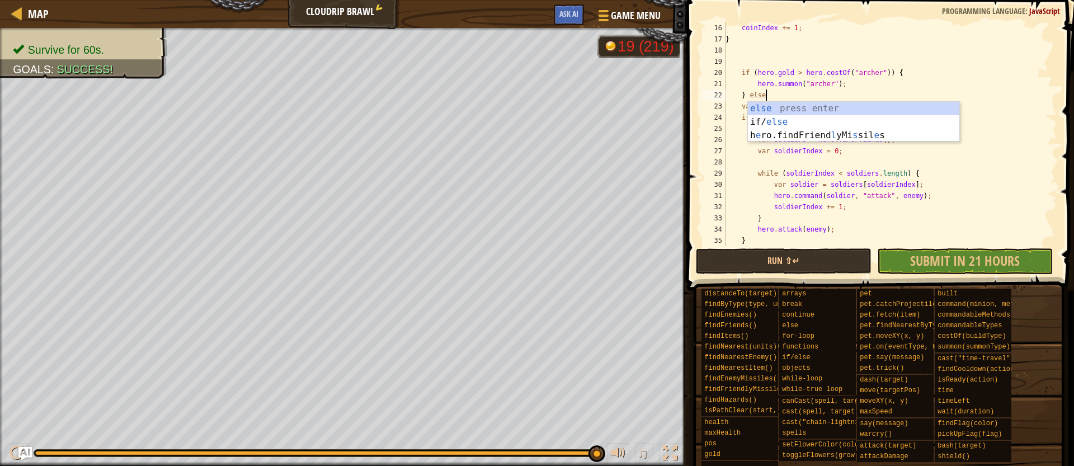
click at [904, 71] on div "coinIndex += 1 ; } if ( hero . gold > hero . costOf ( "[PERSON_NAME]" )) { hero…" at bounding box center [890, 145] width 334 height 246
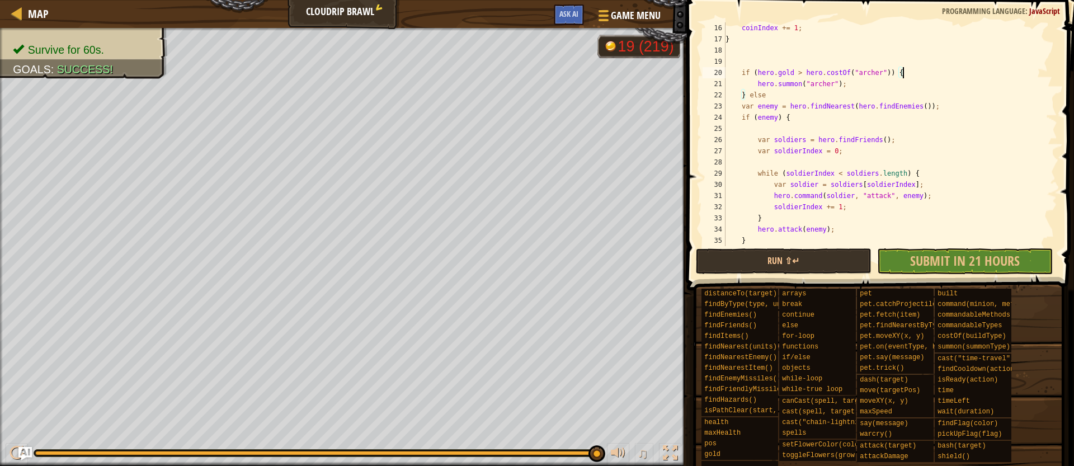
click at [790, 95] on div "coinIndex += 1 ; } if ( hero . gold > hero . costOf ( "[PERSON_NAME]" )) { hero…" at bounding box center [890, 145] width 334 height 246
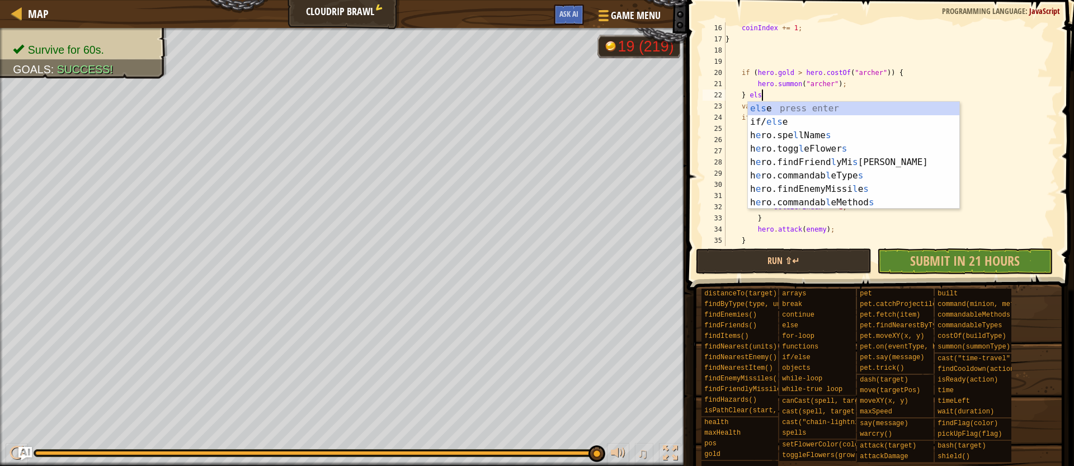
type textarea "} el"
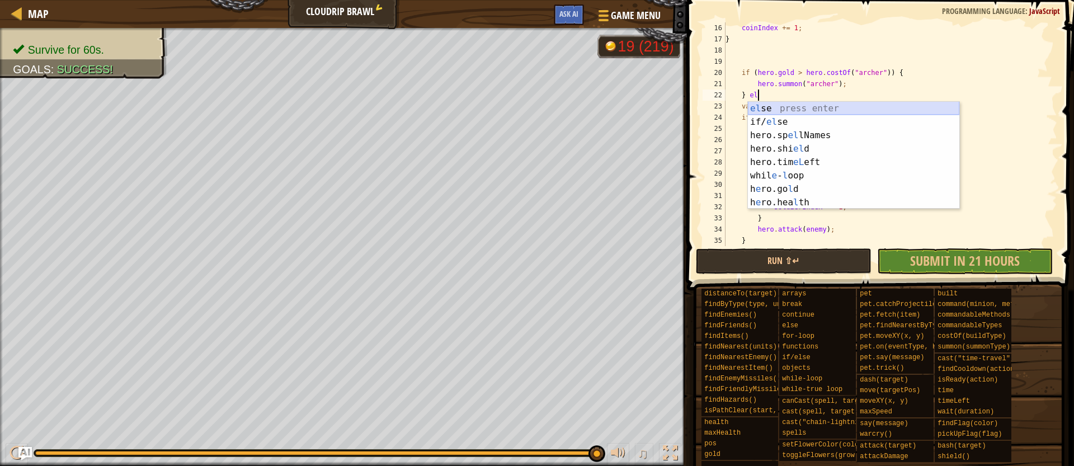
click at [790, 107] on div "el se press enter if/ el se press enter hero.sp el lNames press enter hero.shi …" at bounding box center [853, 169] width 211 height 134
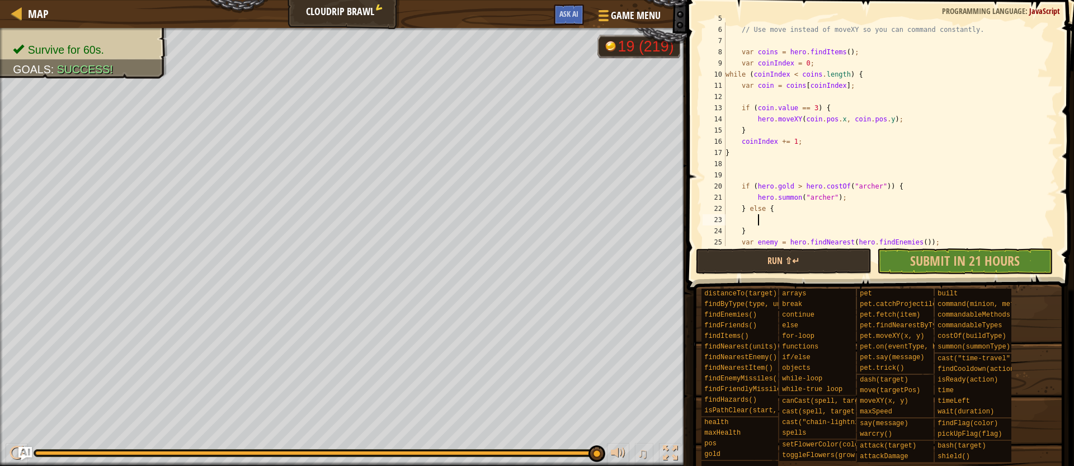
scroll to position [51, 0]
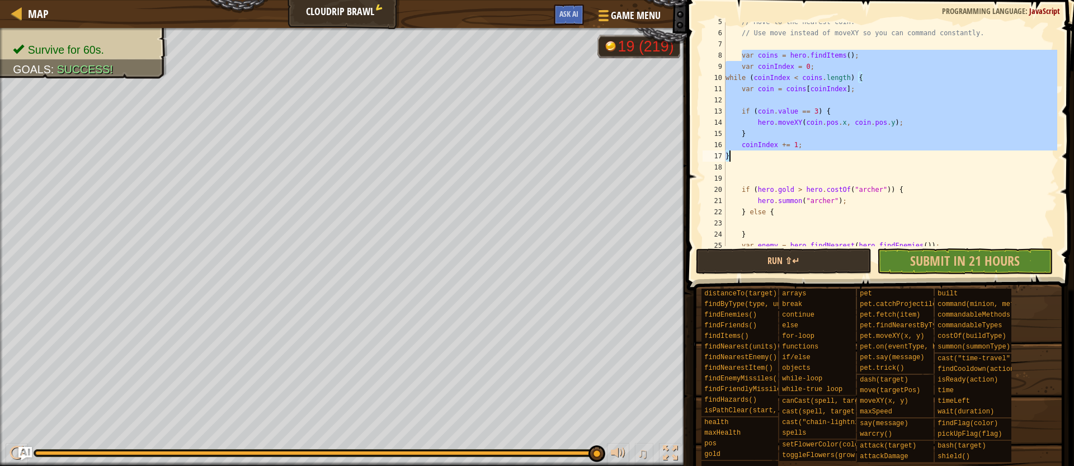
drag, startPoint x: 743, startPoint y: 56, endPoint x: 839, endPoint y: 161, distance: 141.7
click at [839, 161] on div "// Move to the nearest coin. // Use move instead of moveXY so you can command c…" at bounding box center [890, 139] width 334 height 246
type textarea "coinIndex += 1; }"
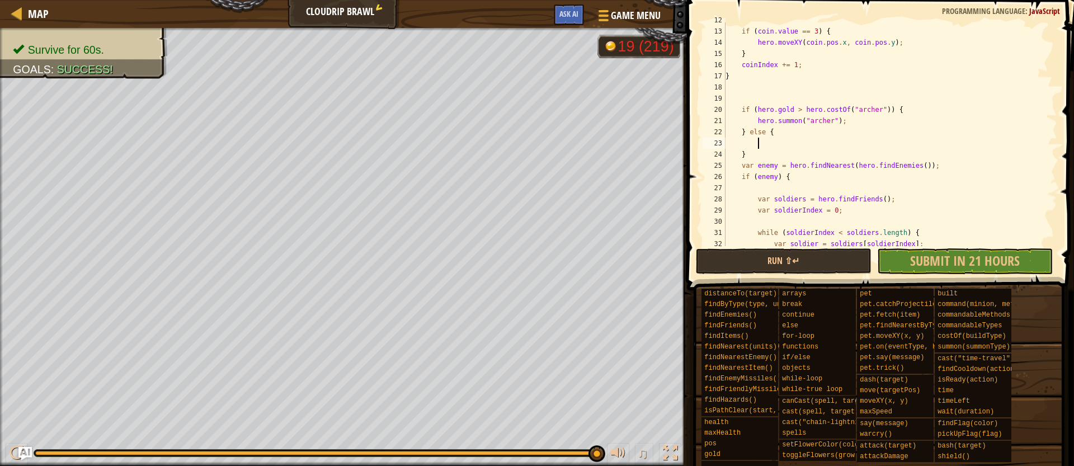
click at [776, 142] on div "if ( coin . value == 3 ) { hero . moveXY ( coin . pos . x , coin . pos . y ) ; …" at bounding box center [890, 138] width 334 height 246
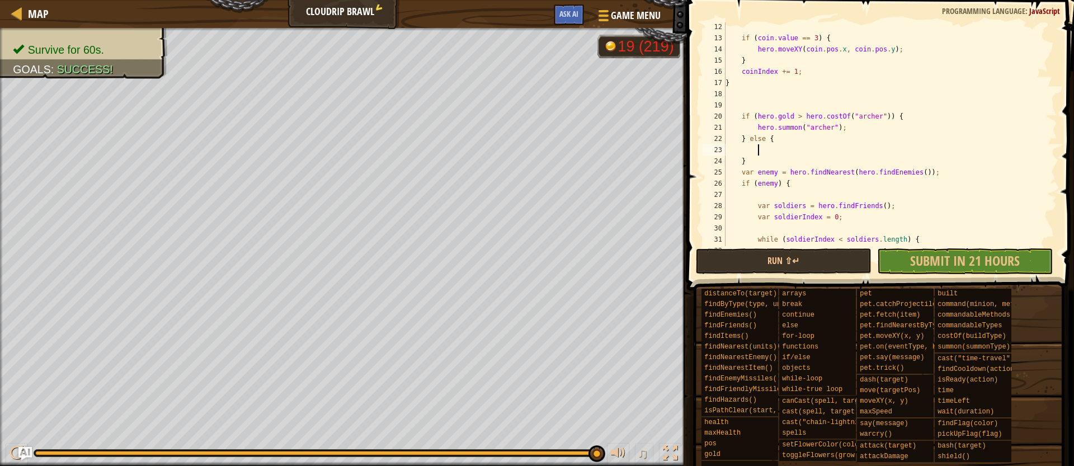
scroll to position [121, 0]
paste textarea "}"
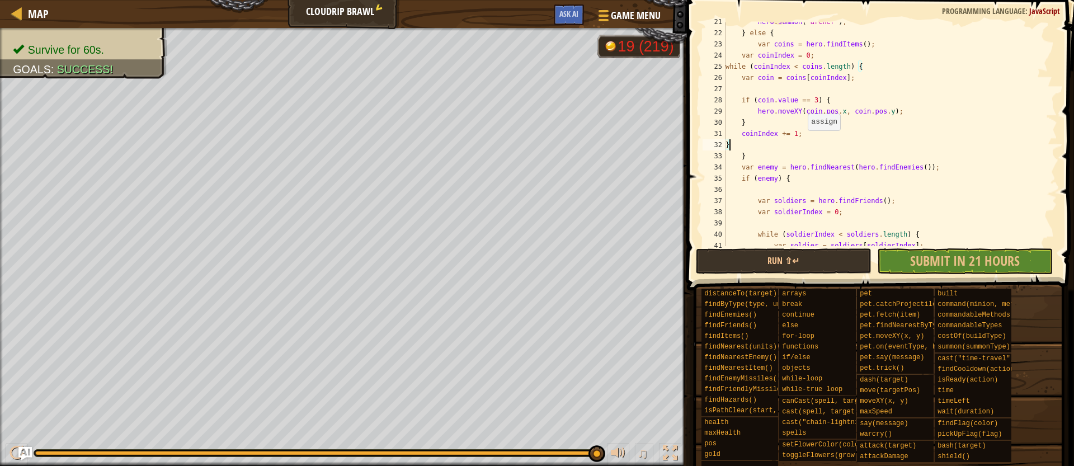
scroll to position [230, 0]
click at [806, 253] on button "Run ⇧↵" at bounding box center [784, 261] width 176 height 26
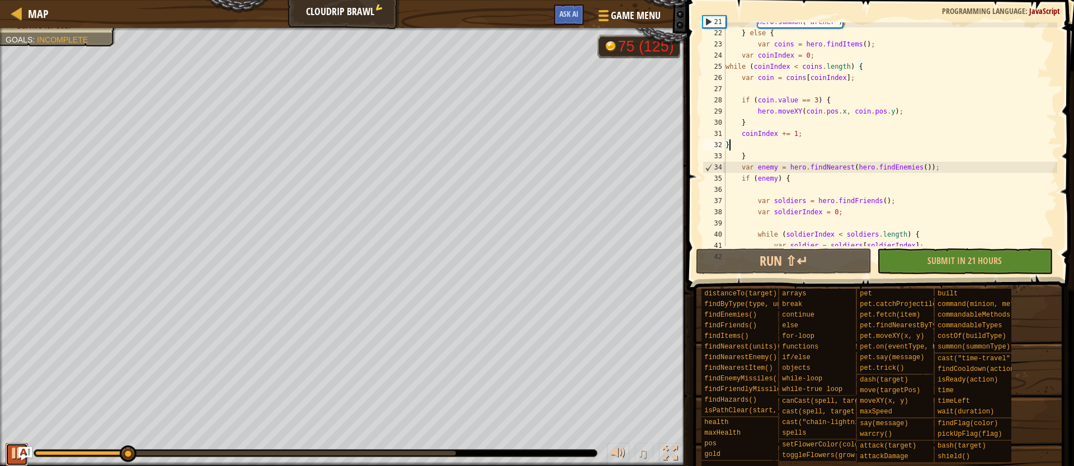
click at [11, 456] on div at bounding box center [17, 453] width 15 height 15
click at [7, 456] on button at bounding box center [17, 454] width 22 height 23
click at [8, 456] on button at bounding box center [17, 454] width 22 height 23
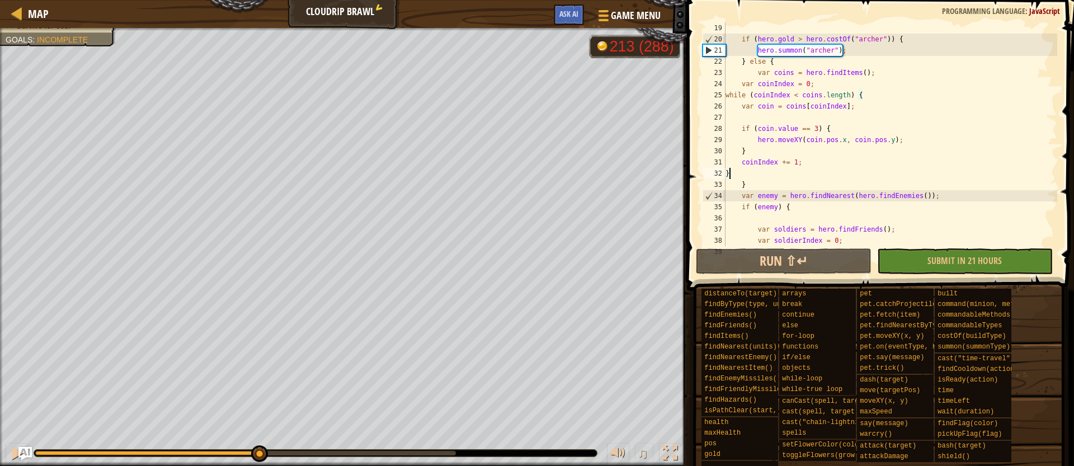
scroll to position [205, 0]
drag, startPoint x: 751, startPoint y: 56, endPoint x: 762, endPoint y: 59, distance: 11.0
click at [762, 59] on div "if ( hero . gold > hero . costOf ( "[PERSON_NAME]" )) { hero . summon ( "[PERSO…" at bounding box center [890, 142] width 334 height 246
click at [784, 60] on div "if ( hero . gold > hero . costOf ( "[PERSON_NAME]" )) { hero . summon ( "[PERSO…" at bounding box center [890, 142] width 334 height 246
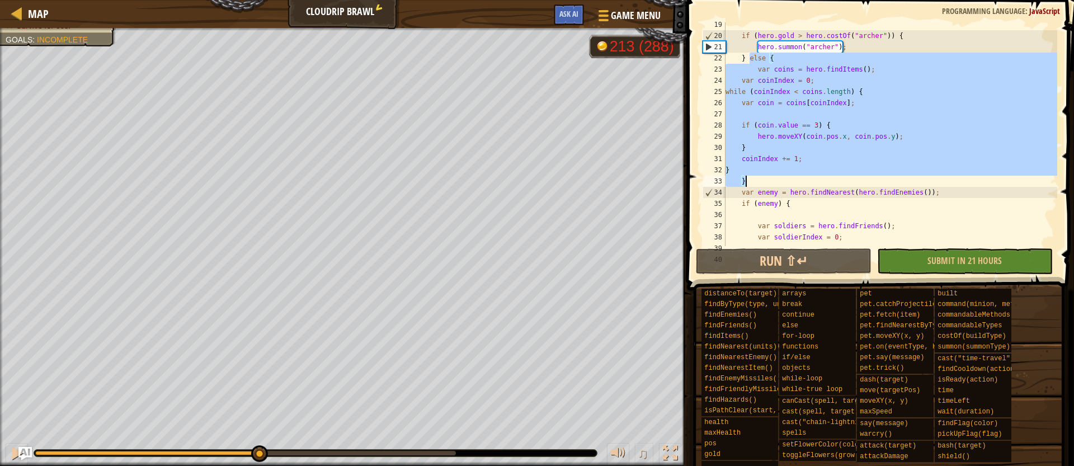
drag, startPoint x: 752, startPoint y: 59, endPoint x: 835, endPoint y: 182, distance: 148.6
click at [835, 182] on div "if ( hero . gold > hero . costOf ( "[PERSON_NAME]" )) { hero . summon ( "[PERSO…" at bounding box center [890, 142] width 334 height 246
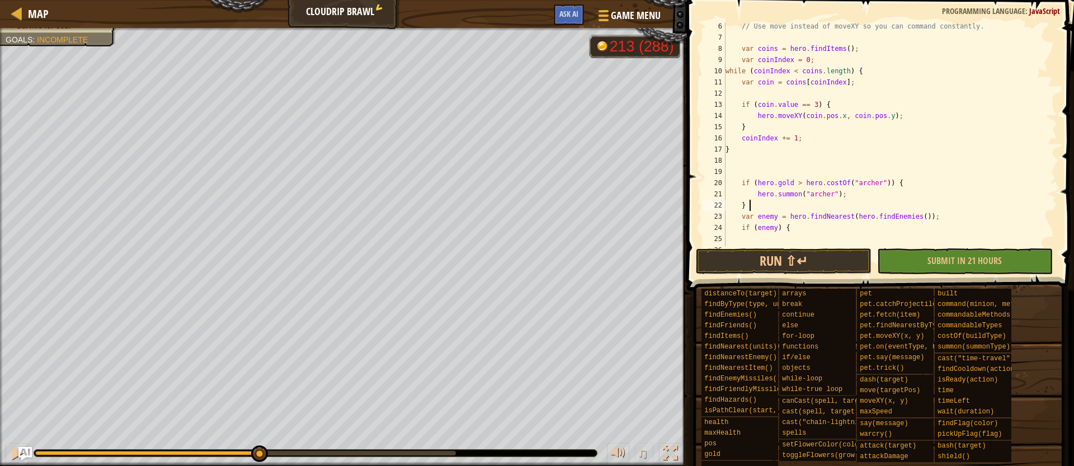
scroll to position [17, 0]
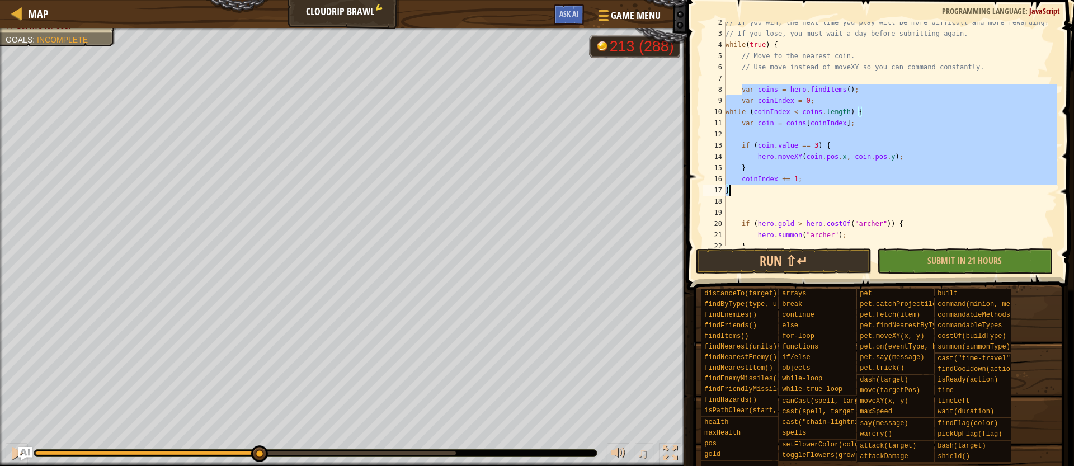
drag, startPoint x: 749, startPoint y: 91, endPoint x: 854, endPoint y: 195, distance: 148.3
click at [854, 195] on div "// If you win, the next time you play will be more difficult and more rewarding…" at bounding box center [890, 140] width 334 height 246
type textarea "coinIndex += 1; }"
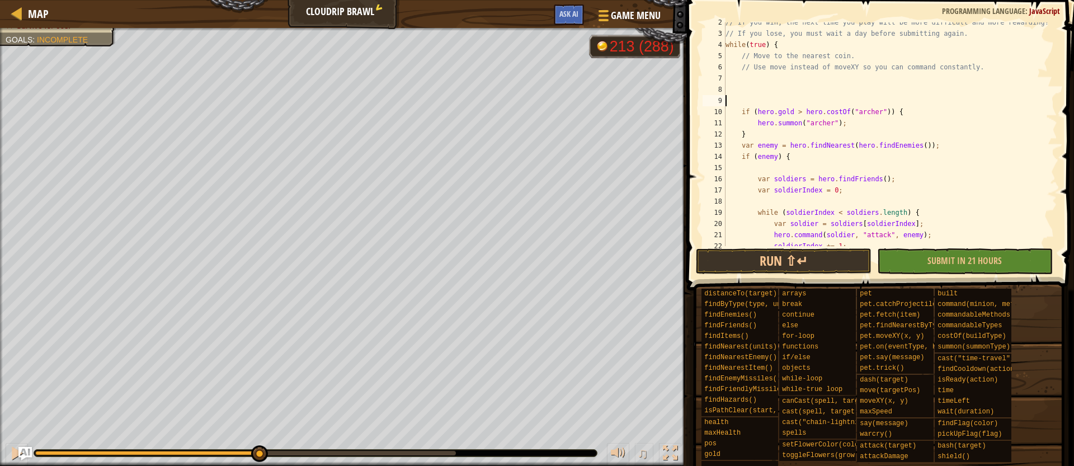
click at [734, 100] on div "// If you win, the next time you play will be more difficult and more rewarding…" at bounding box center [890, 140] width 334 height 246
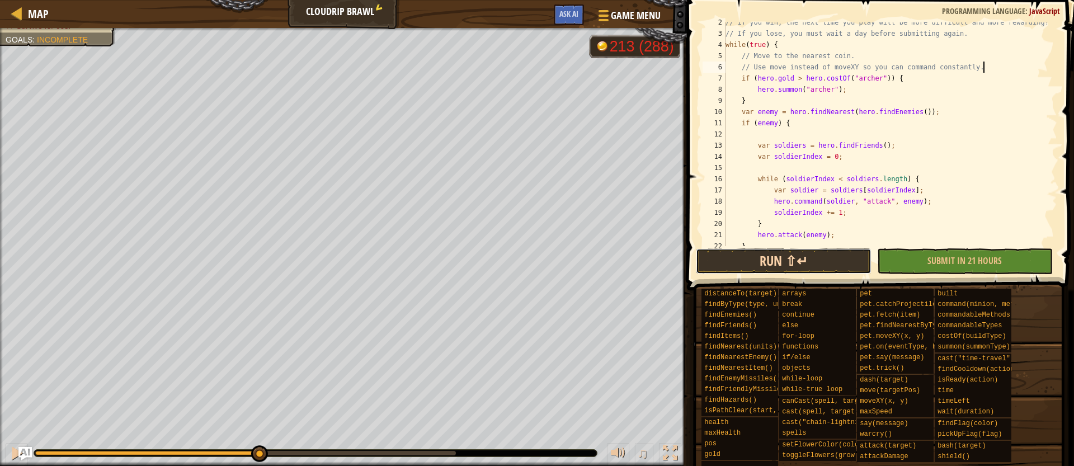
click at [793, 262] on button "Run ⇧↵" at bounding box center [784, 261] width 176 height 26
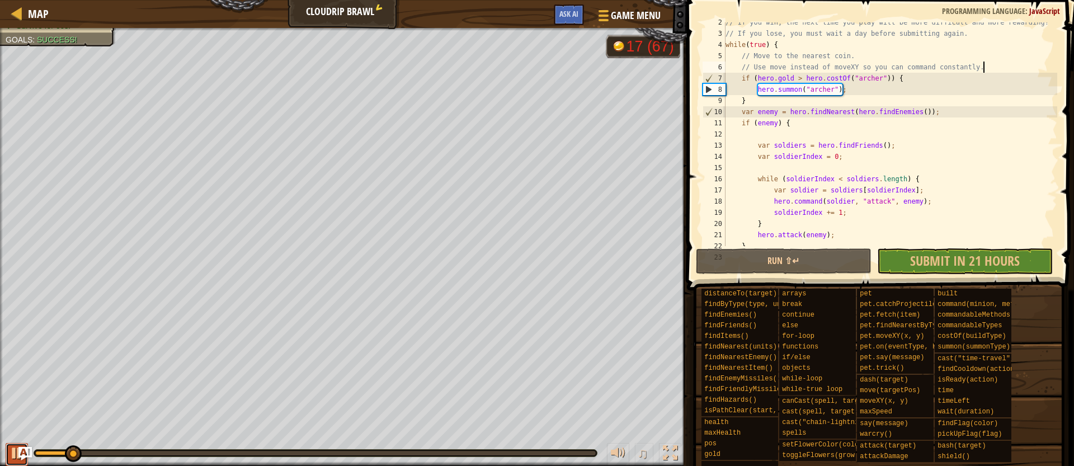
click at [12, 459] on div at bounding box center [17, 453] width 15 height 15
drag, startPoint x: 833, startPoint y: 89, endPoint x: 810, endPoint y: 89, distance: 23.5
click at [810, 89] on div "// If you win, the next time you play will be more difficult and more rewarding…" at bounding box center [890, 140] width 334 height 246
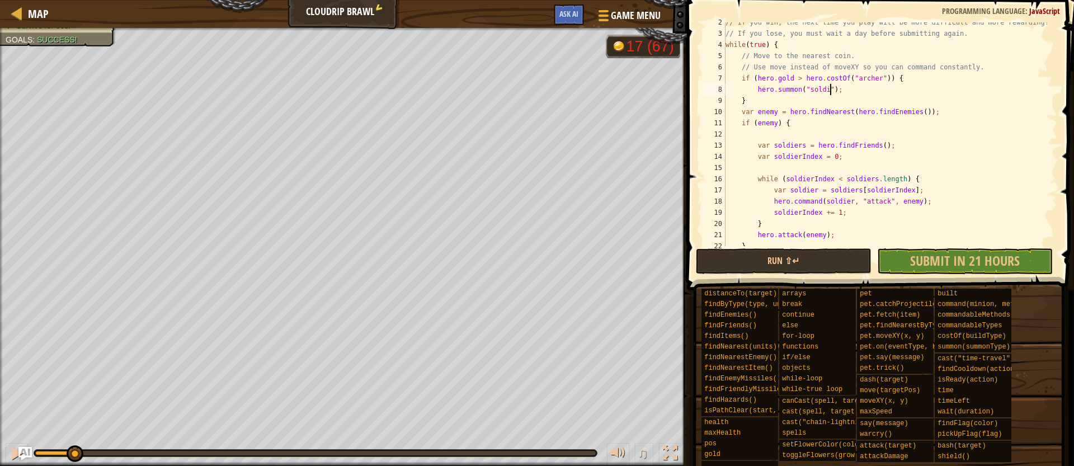
scroll to position [5, 9]
click at [883, 77] on div "// If you win, the next time you play will be more difficult and more rewarding…" at bounding box center [890, 140] width 334 height 246
drag, startPoint x: 867, startPoint y: 77, endPoint x: 857, endPoint y: 79, distance: 9.7
click at [857, 79] on div "// If you win, the next time you play will be more difficult and more rewarding…" at bounding box center [890, 140] width 334 height 246
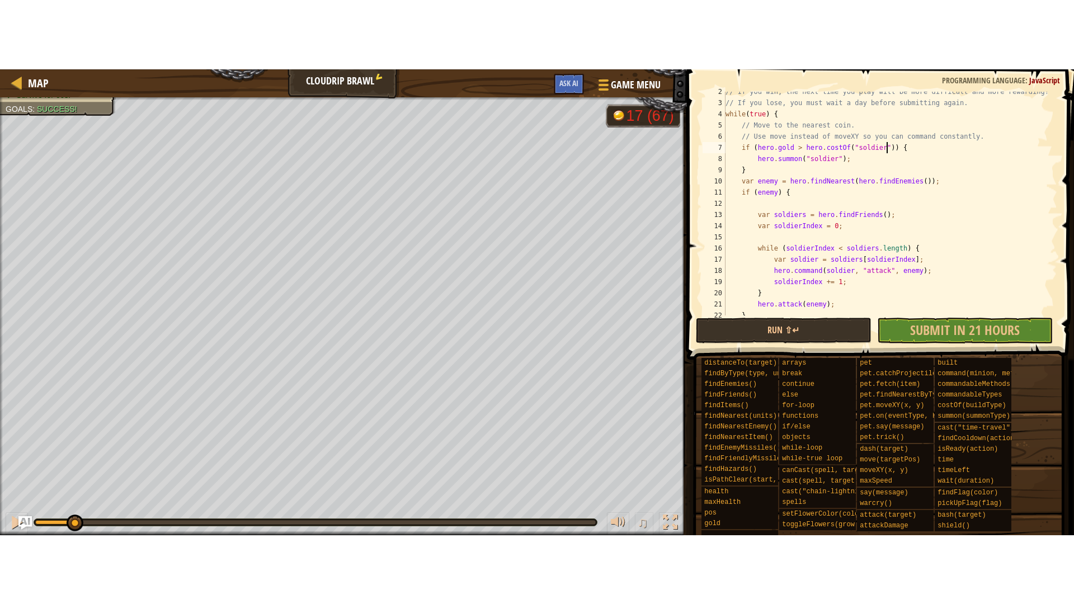
scroll to position [5, 13]
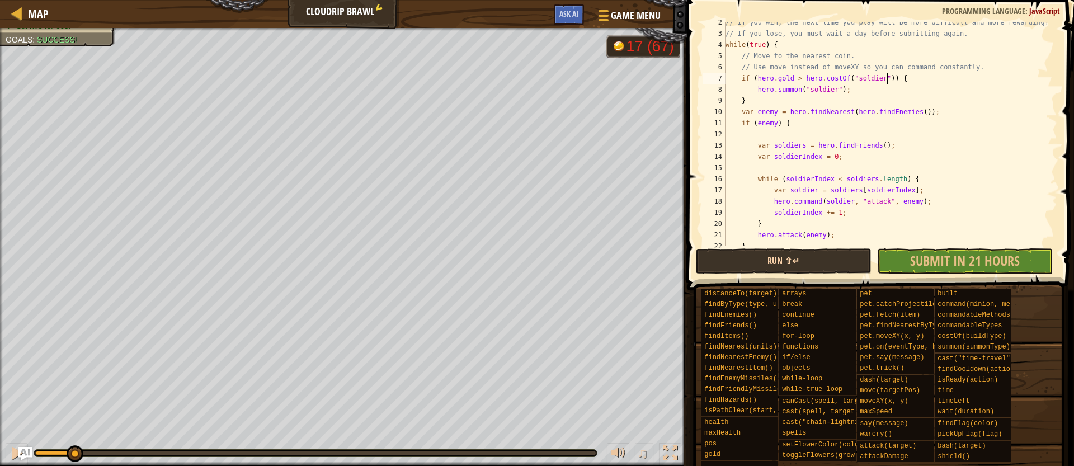
type textarea "if ([DOMAIN_NAME] > hero.costOf("soldier")) {"
click at [775, 260] on button "Run ⇧↵" at bounding box center [784, 261] width 176 height 26
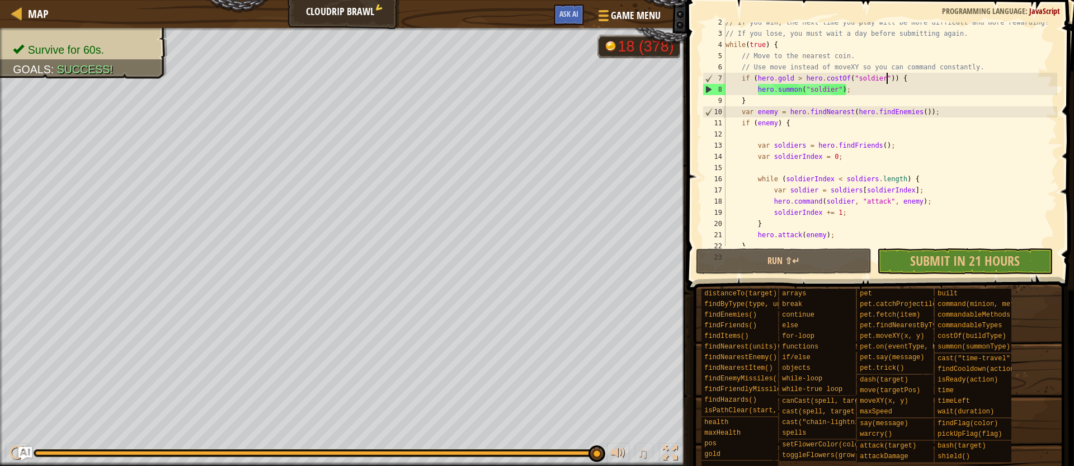
drag, startPoint x: 52, startPoint y: 453, endPoint x: 632, endPoint y: 437, distance: 580.1
click at [632, 437] on div "♫" at bounding box center [343, 450] width 687 height 34
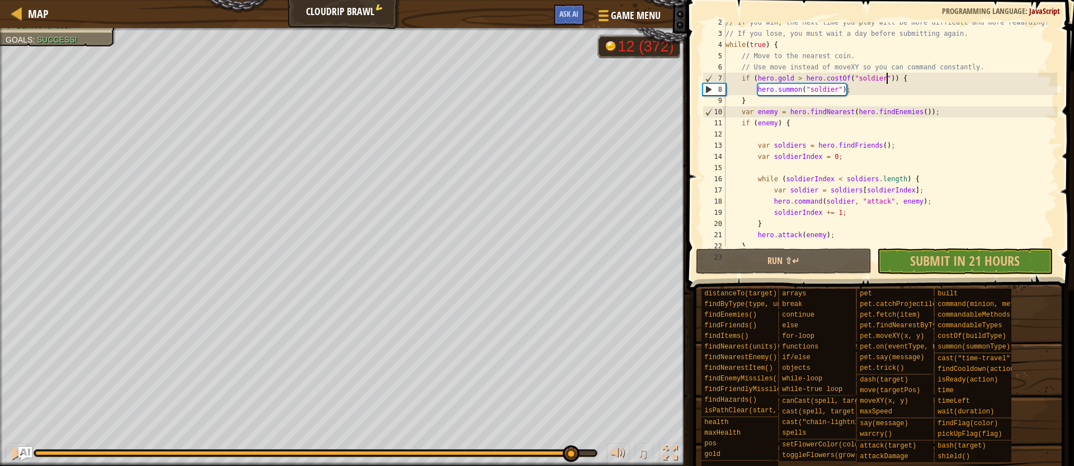
drag, startPoint x: 52, startPoint y: 455, endPoint x: 570, endPoint y: 447, distance: 517.8
click at [570, 447] on div at bounding box center [571, 453] width 17 height 17
click at [11, 459] on div at bounding box center [17, 453] width 15 height 15
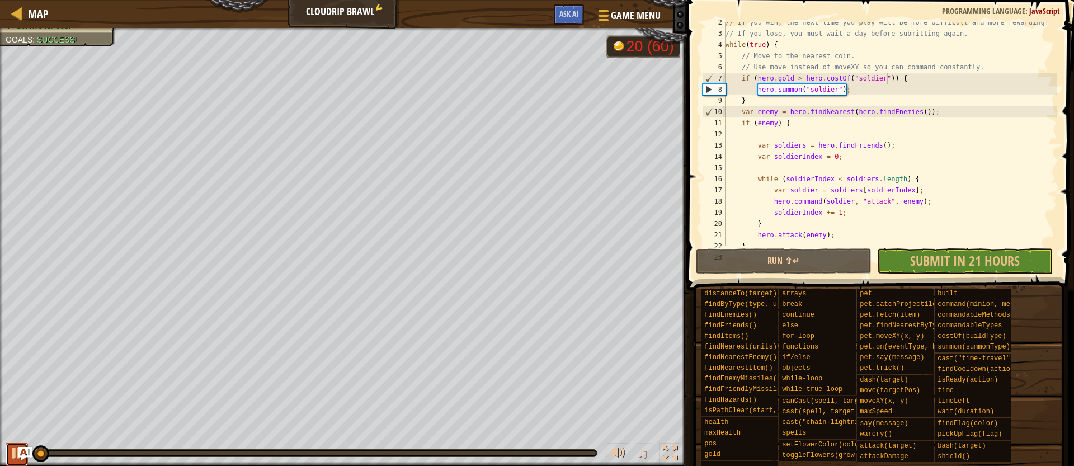
click at [11, 459] on div at bounding box center [17, 453] width 15 height 15
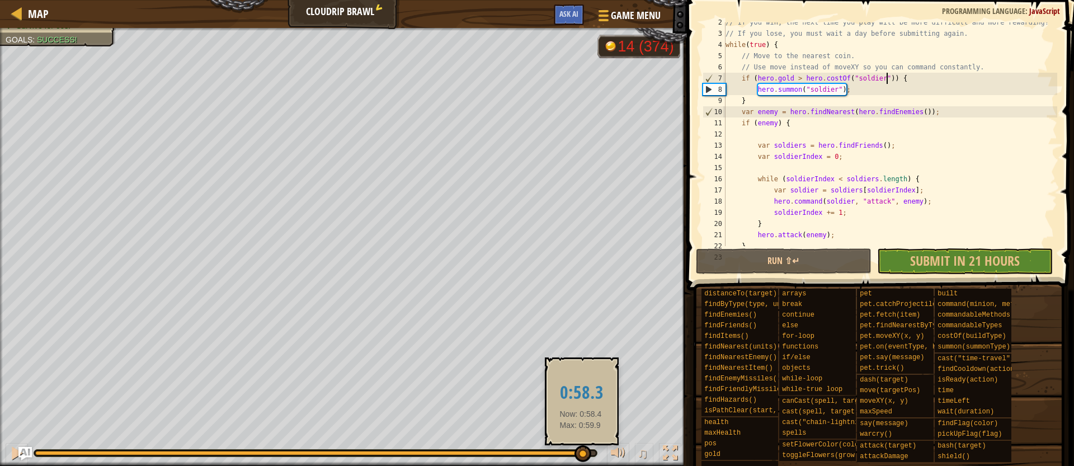
drag, startPoint x: 82, startPoint y: 450, endPoint x: 580, endPoint y: 455, distance: 498.8
click at [580, 455] on div at bounding box center [582, 453] width 17 height 17
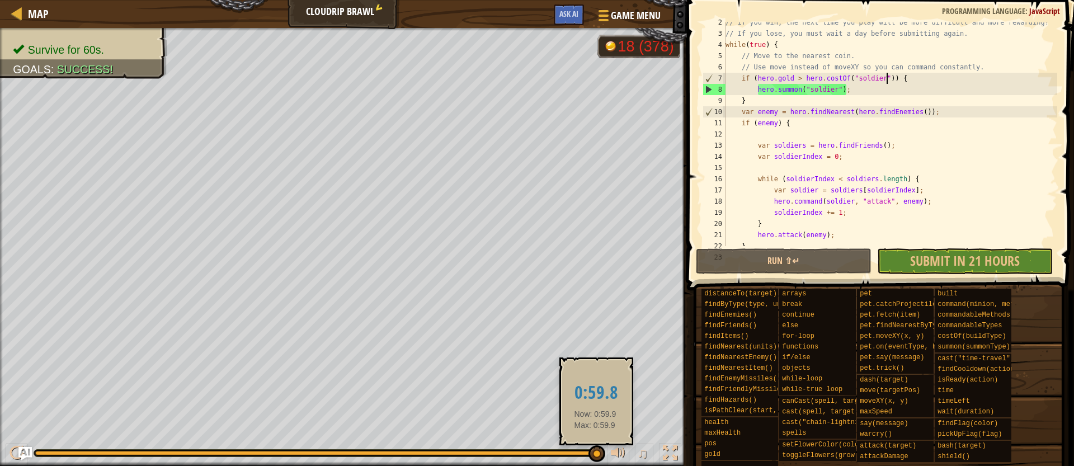
drag, startPoint x: 582, startPoint y: 455, endPoint x: 596, endPoint y: 453, distance: 14.0
click at [596, 453] on div at bounding box center [596, 453] width 17 height 17
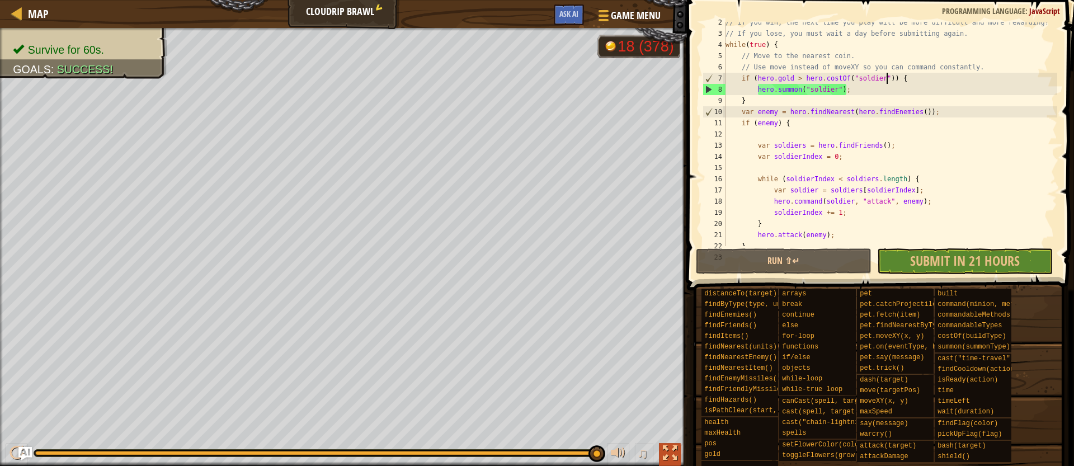
click at [673, 452] on div at bounding box center [670, 453] width 15 height 15
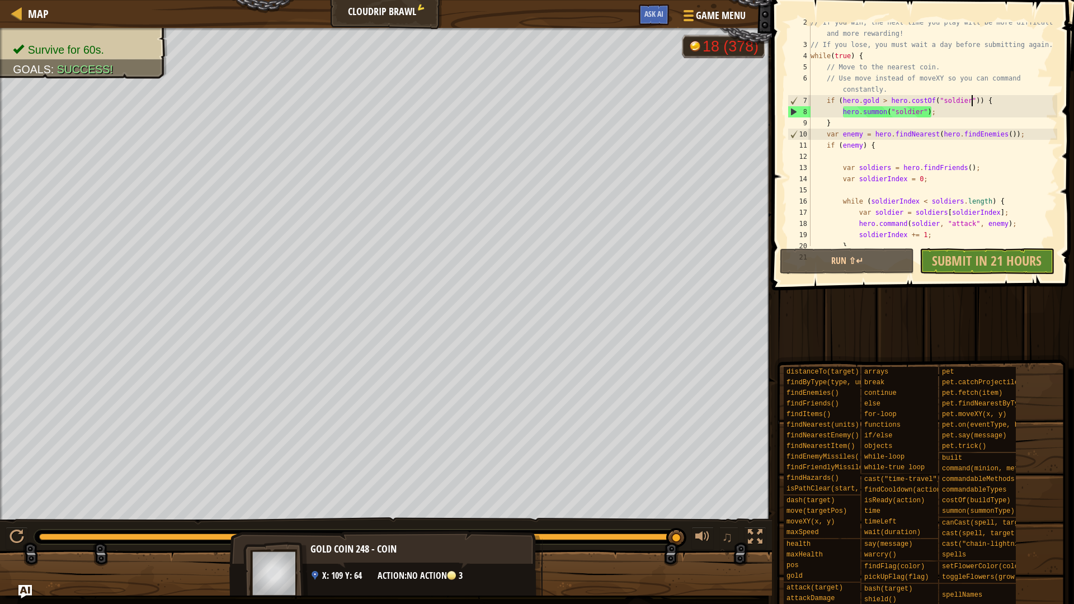
scroll to position [11, 0]
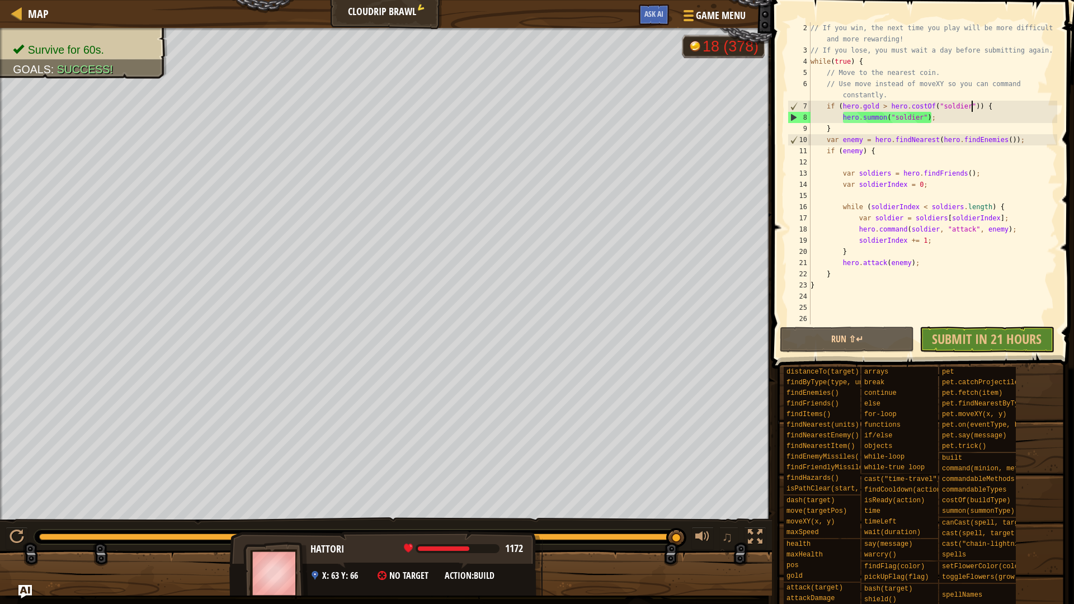
click at [1004, 341] on div "Run ⇧↵ Submit in 21 hours Done" at bounding box center [919, 340] width 280 height 26
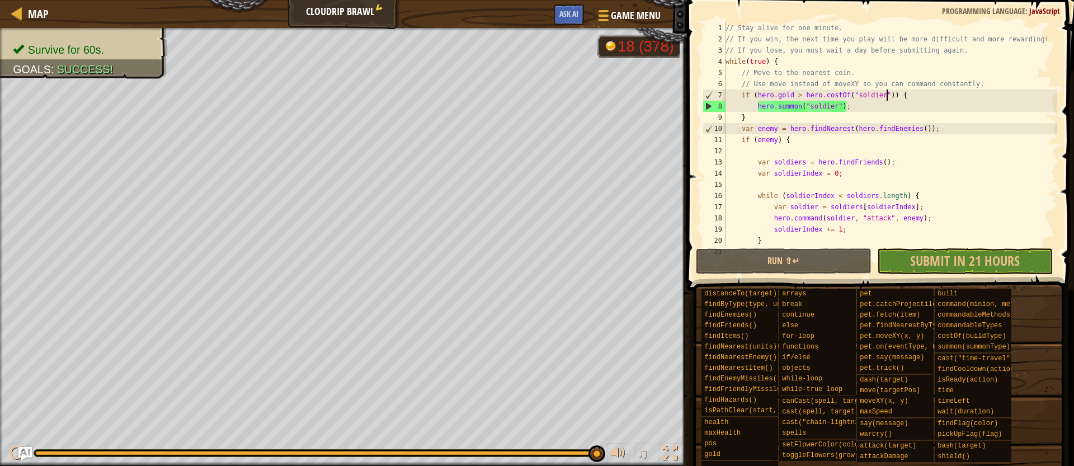
scroll to position [0, 0]
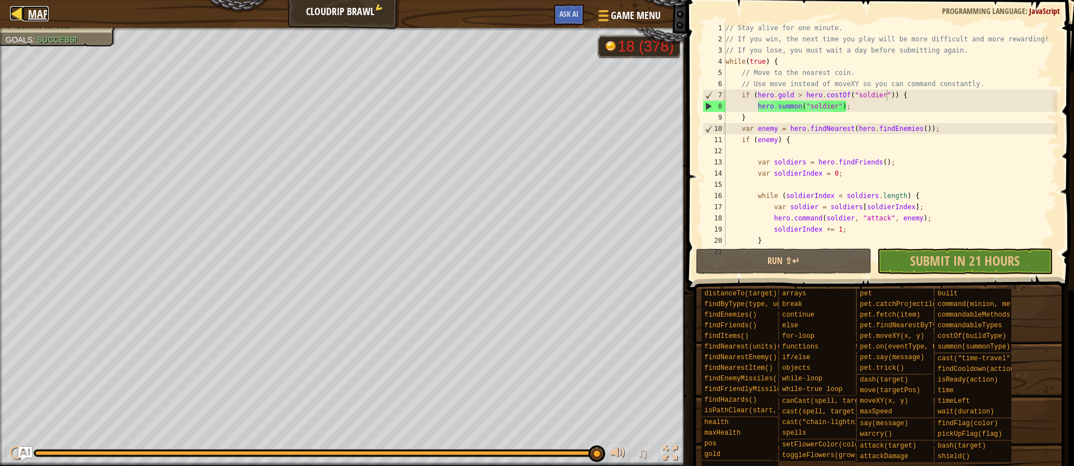
click at [35, 10] on span "Map" at bounding box center [38, 13] width 21 height 15
select select "en-[GEOGRAPHIC_DATA]"
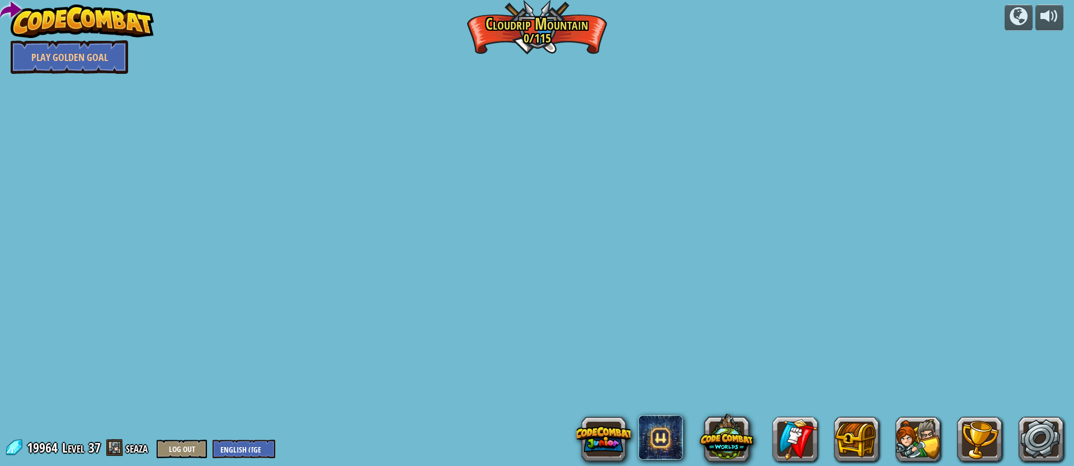
select select "en-[GEOGRAPHIC_DATA]"
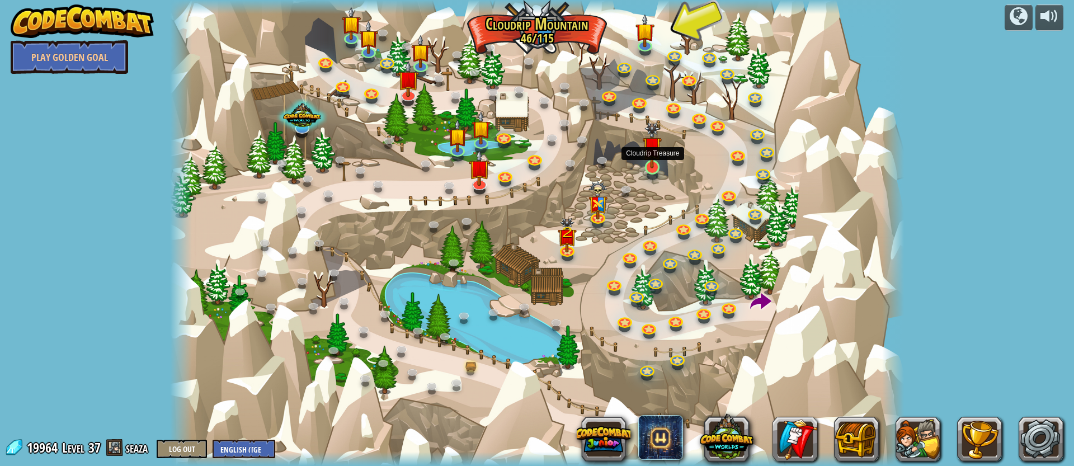
click at [657, 164] on img at bounding box center [651, 145] width 19 height 46
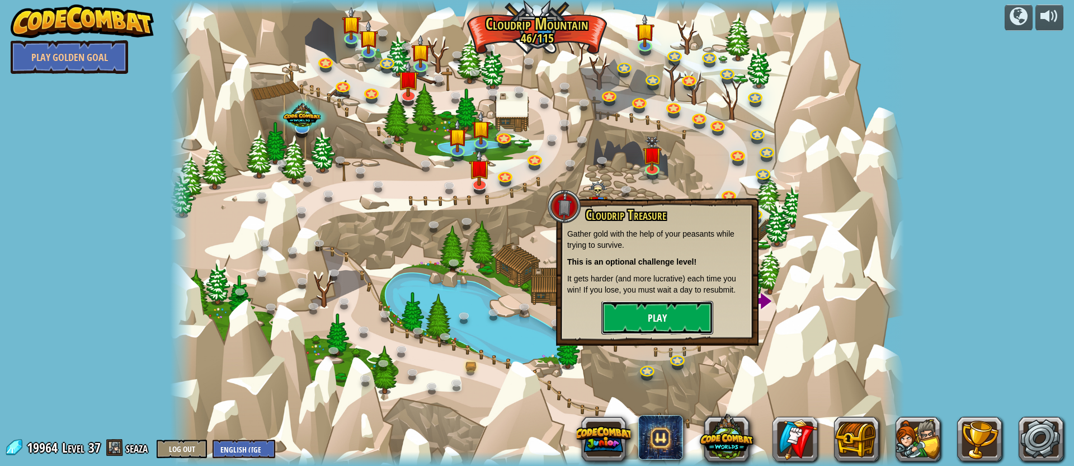
click at [693, 306] on button "Play" at bounding box center [657, 318] width 112 height 34
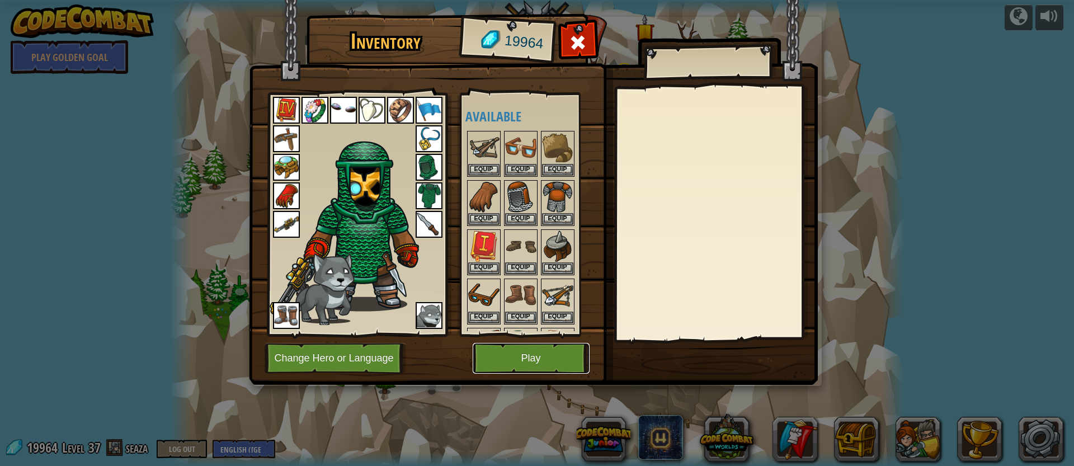
click at [542, 357] on button "Play" at bounding box center [530, 358] width 117 height 31
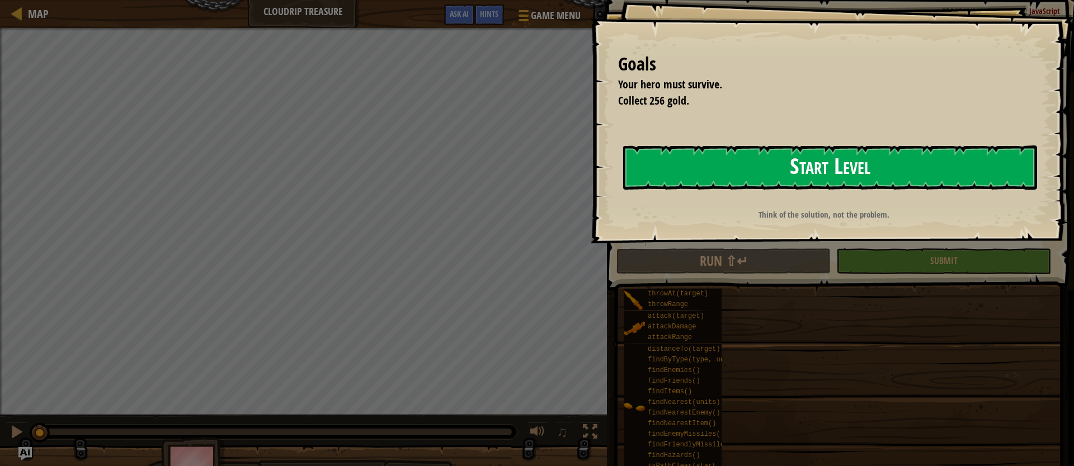
click at [704, 173] on button "Start Level" at bounding box center [830, 167] width 414 height 44
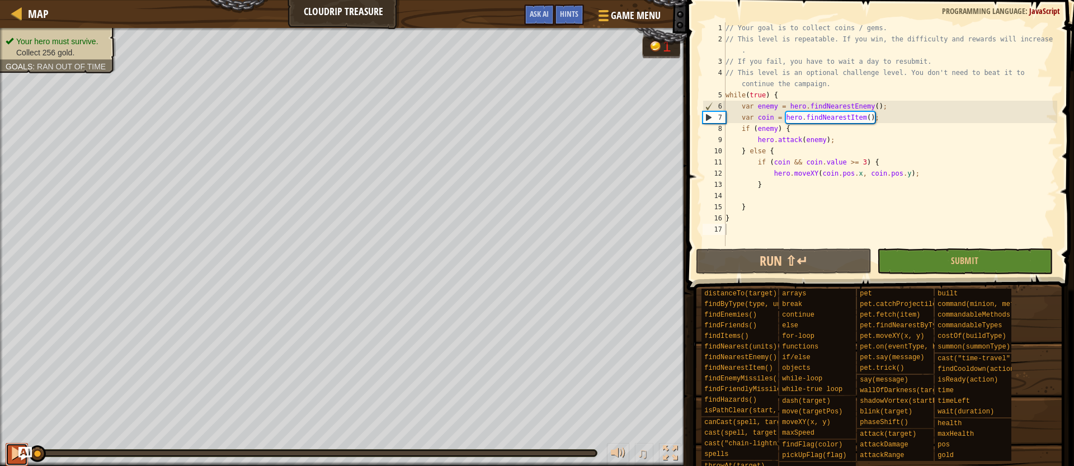
click at [10, 459] on div at bounding box center [17, 453] width 15 height 15
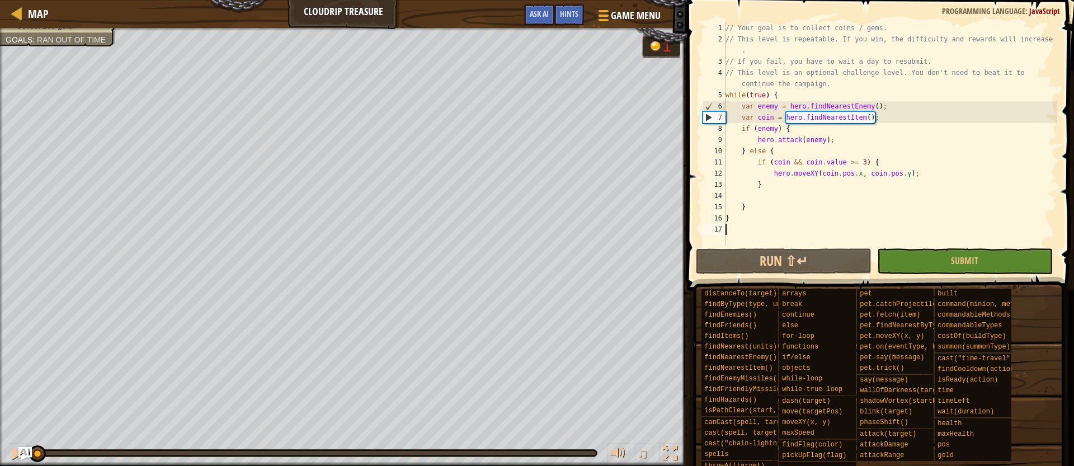
click at [15, 414] on div "Your hero must survive. Collect 256 gold. Goals : Ran out of time G reen B lack…" at bounding box center [537, 247] width 1074 height 438
click at [10, 458] on div at bounding box center [17, 453] width 15 height 15
click at [570, 11] on span "Hints" at bounding box center [569, 13] width 18 height 11
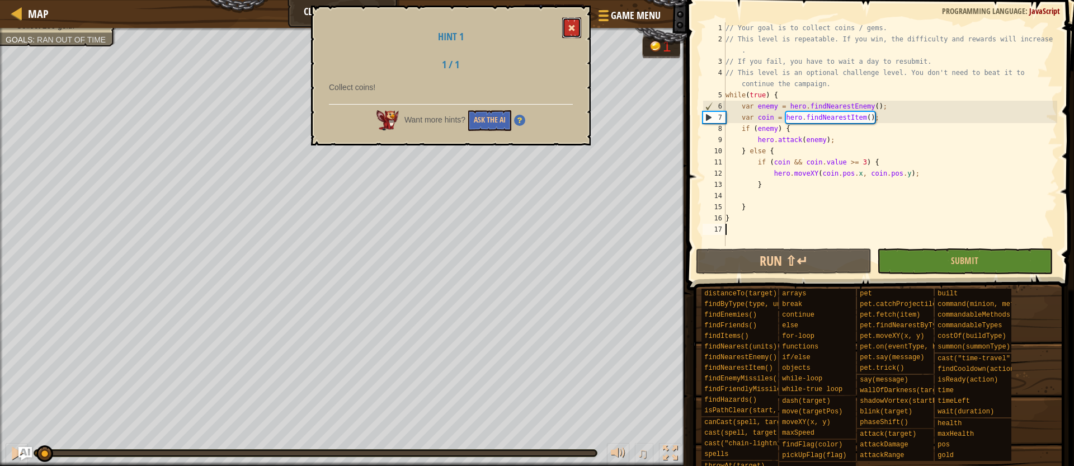
click at [571, 27] on span at bounding box center [572, 28] width 8 height 8
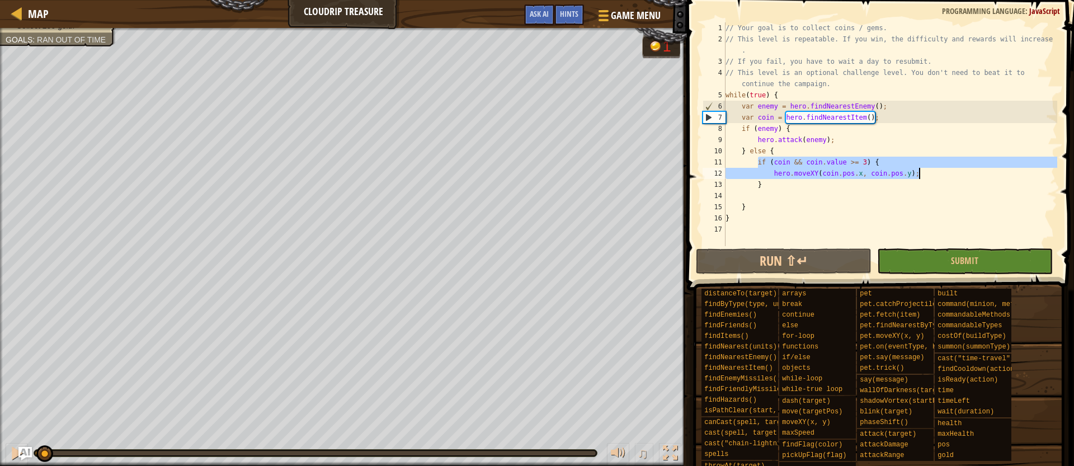
drag, startPoint x: 758, startPoint y: 162, endPoint x: 929, endPoint y: 178, distance: 171.3
click at [929, 178] on div "// Your goal is to collect coins / gems. // This level is repeatable. If you wi…" at bounding box center [890, 145] width 334 height 246
type textarea "if (coin && coin.value >= 3) { hero.moveXY(coin.pos.x, coin.pos.y);"
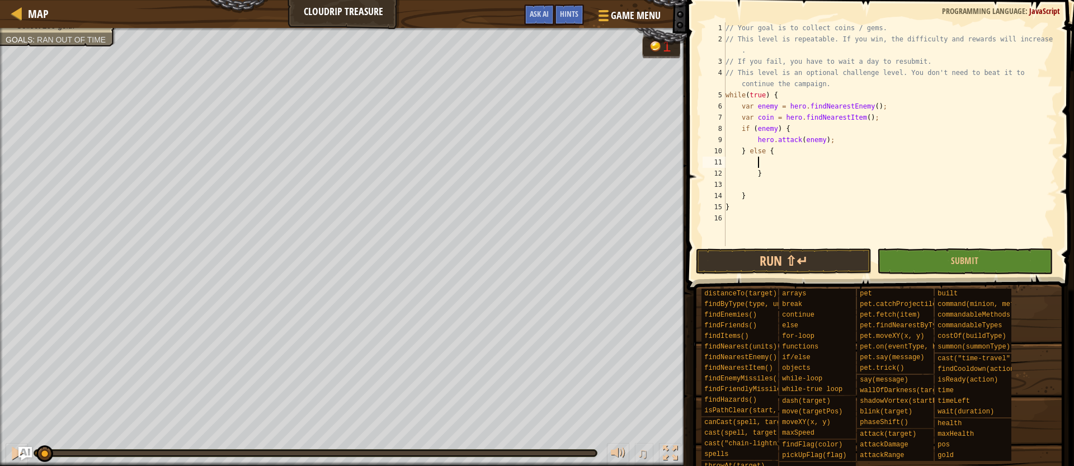
paste textarea "}"
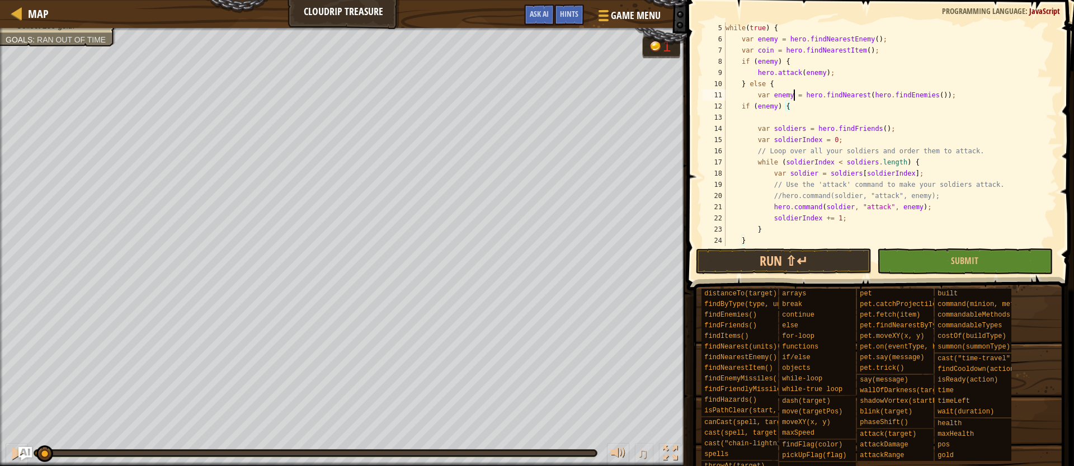
click at [795, 96] on div "while ( true ) { var enemy = hero . findNearestEnemy ( ) ; var coin = hero . fi…" at bounding box center [890, 145] width 334 height 246
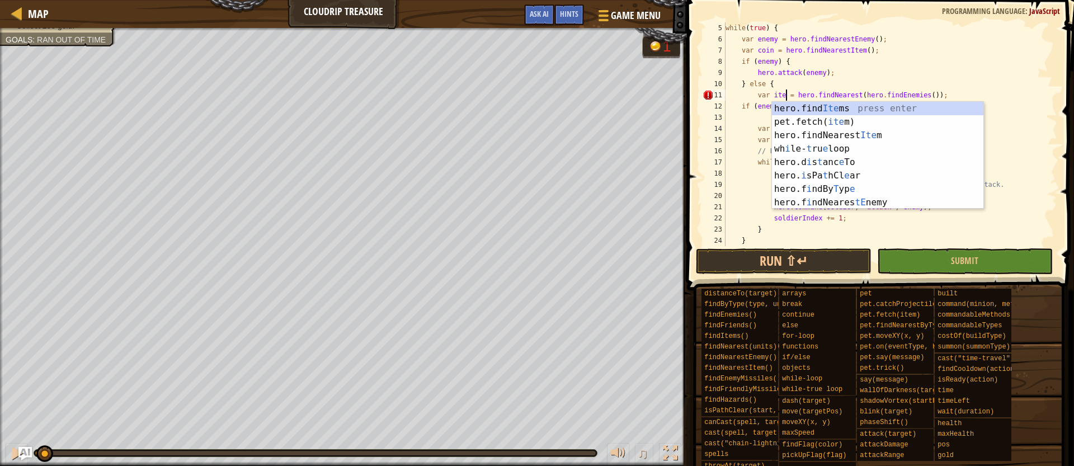
scroll to position [5, 5]
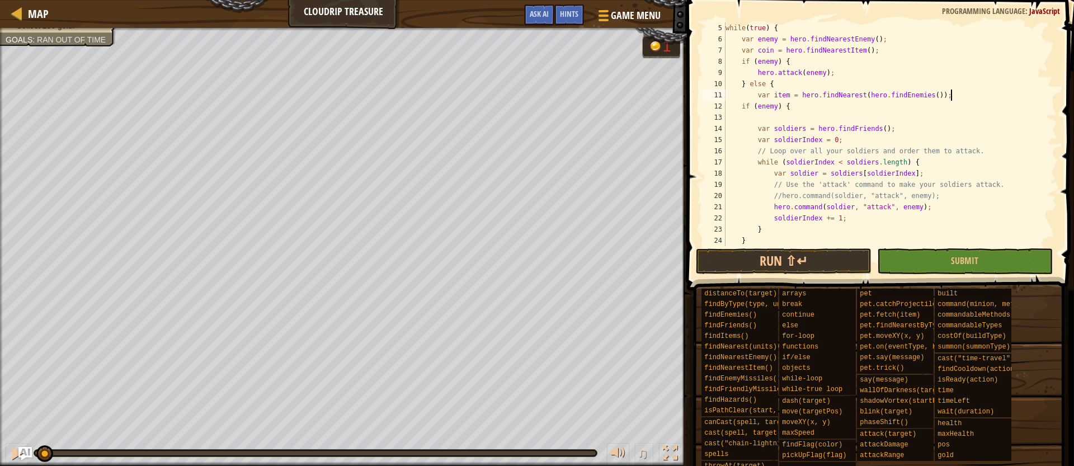
click at [954, 95] on div "while ( true ) { var enemy = hero . findNearestEnemy ( ) ; var coin = hero . fi…" at bounding box center [890, 145] width 334 height 246
drag, startPoint x: 954, startPoint y: 95, endPoint x: 807, endPoint y: 93, distance: 147.6
click at [807, 93] on div "while ( true ) { var enemy = hero . findNearestEnemy ( ) ; var coin = hero . fi…" at bounding box center [890, 145] width 334 height 246
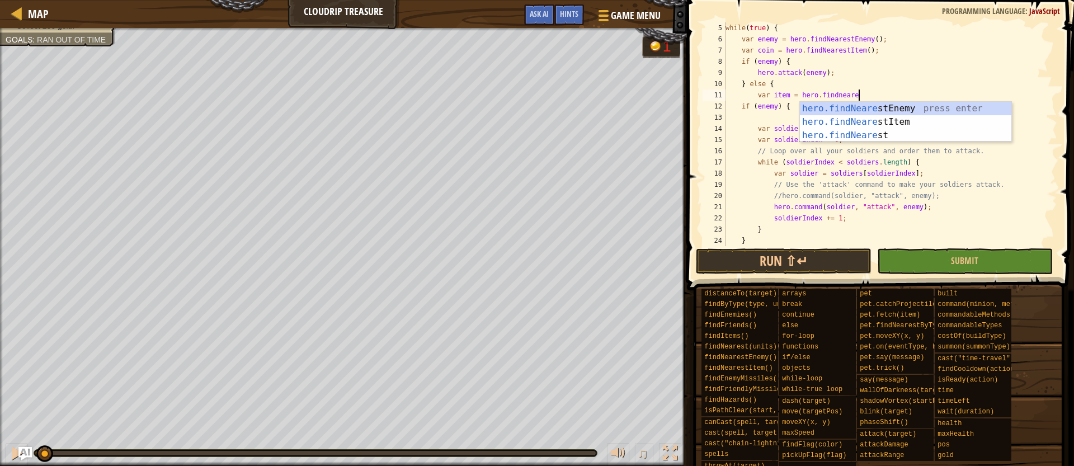
scroll to position [5, 10]
click at [829, 136] on div "hero.findNeare stEnemy press enter hero.findNeare stItem press enter hero.findN…" at bounding box center [905, 135] width 211 height 67
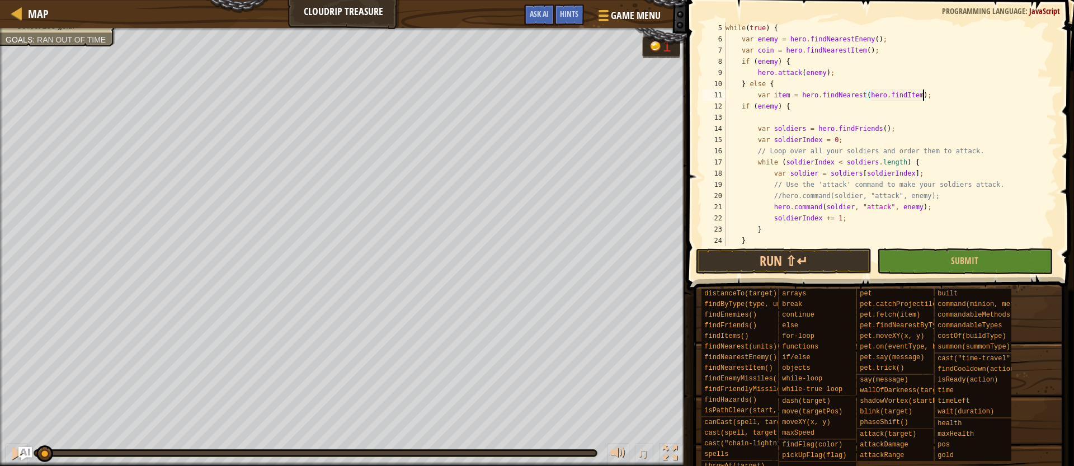
scroll to position [5, 16]
type textarea "var item = hero.findNearest(hero.findItems);"
drag, startPoint x: 937, startPoint y: 94, endPoint x: 759, endPoint y: 93, distance: 177.8
click at [759, 93] on div "while ( true ) { var enemy = hero . findNearestEnemy ( ) ; var coin = hero . fi…" at bounding box center [890, 145] width 334 height 246
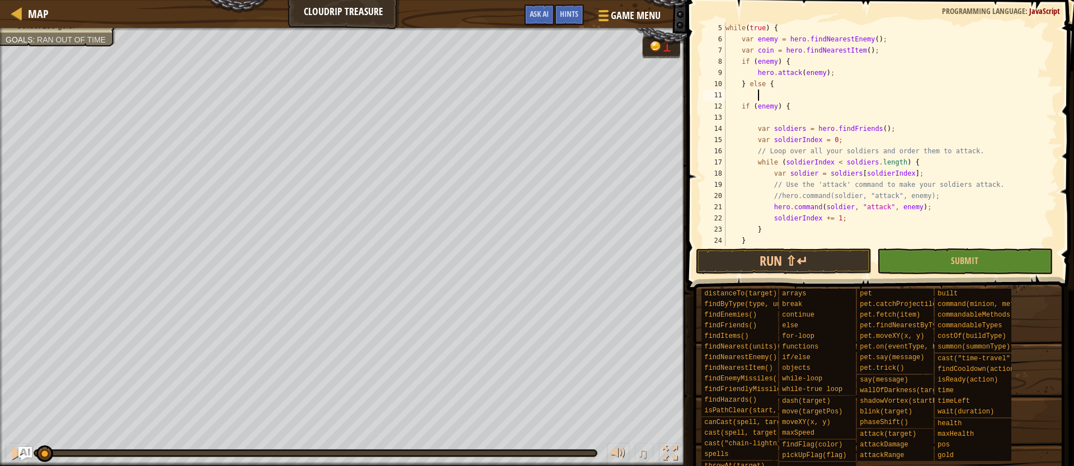
paste textarea "var enemy = hero.findNearest(hero.findEnemies());"
click at [792, 96] on div "while ( true ) { var enemy = hero . findNearestEnemy ( ) ; var coin = hero . fi…" at bounding box center [890, 145] width 334 height 246
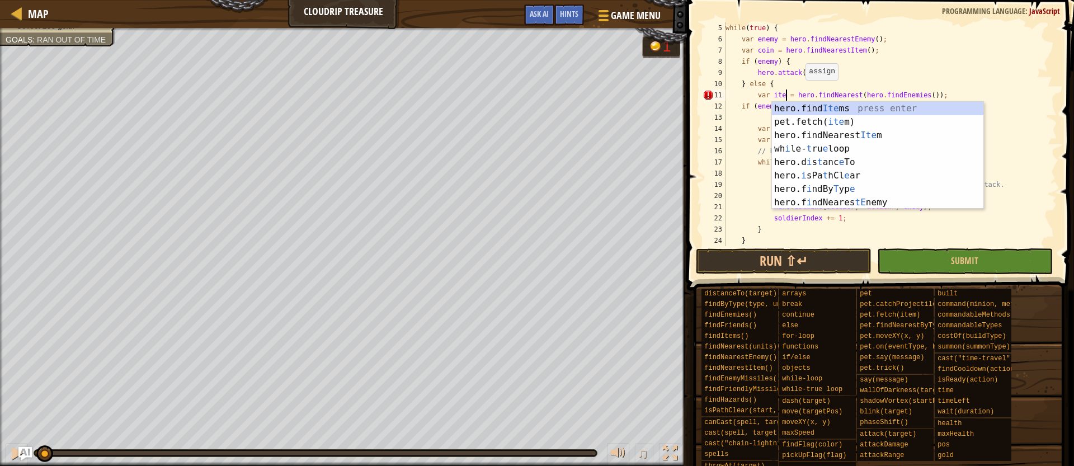
scroll to position [5, 5]
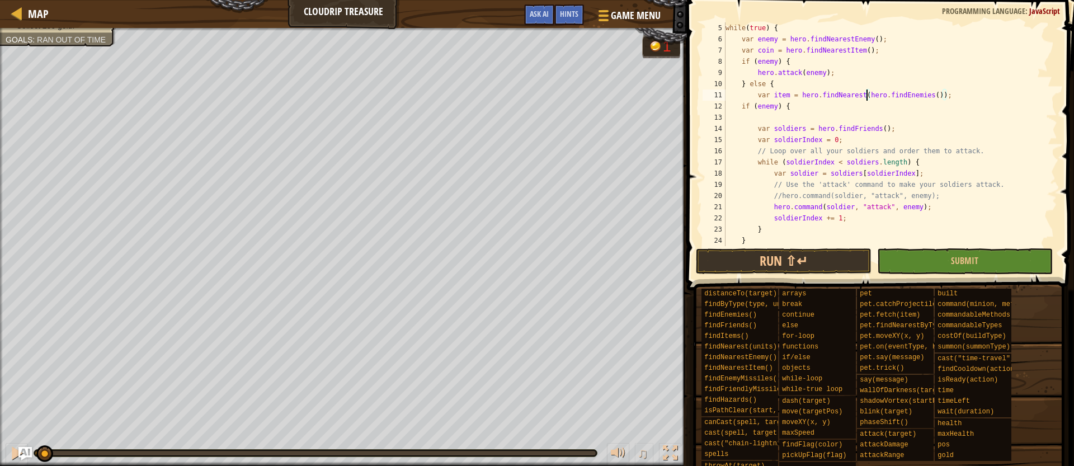
click at [867, 93] on div "while ( true ) { var enemy = hero . findNearestEnemy ( ) ; var coin = hero . fi…" at bounding box center [890, 145] width 334 height 246
drag, startPoint x: 932, startPoint y: 94, endPoint x: 908, endPoint y: 93, distance: 24.7
click at [907, 92] on div "while ( true ) { var enemy = hero . findNearestEnemy ( ) ; var coin = hero . fi…" at bounding box center [890, 145] width 334 height 246
click at [957, 104] on div "while ( true ) { var enemy = hero . findNearestEnemy ( ) ; var coin = hero . fi…" at bounding box center [890, 145] width 334 height 246
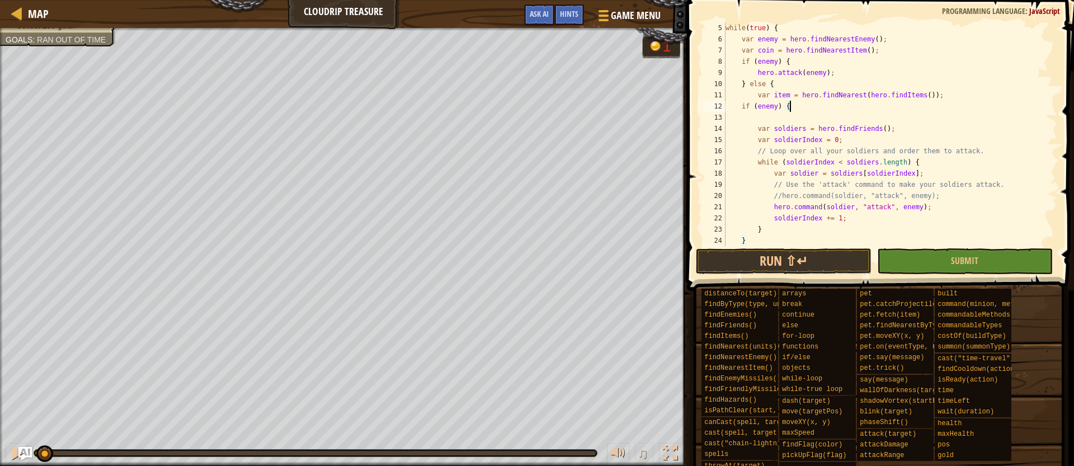
scroll to position [5, 4]
drag, startPoint x: 805, startPoint y: 128, endPoint x: 774, endPoint y: 128, distance: 30.2
click at [774, 128] on div "while ( true ) { var enemy = hero . findNearestEnemy ( ) ; var coin = hero . fi…" at bounding box center [890, 145] width 334 height 246
drag, startPoint x: 801, startPoint y: 140, endPoint x: 773, endPoint y: 139, distance: 28.5
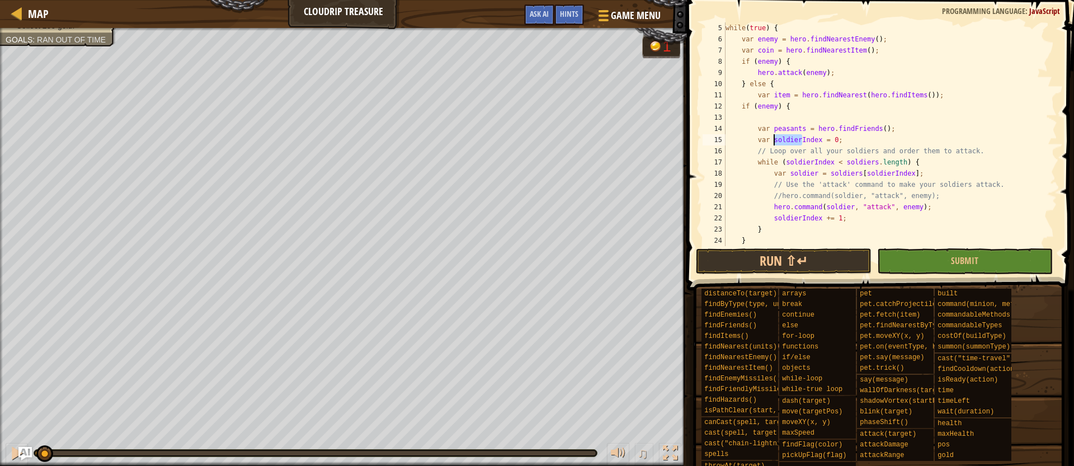
click at [773, 139] on div "while ( true ) { var enemy = hero . findNearestEnemy ( ) ; var coin = hero . fi…" at bounding box center [890, 145] width 334 height 246
click at [811, 160] on div "while ( true ) { var enemy = hero . findNearestEnemy ( ) ; var coin = hero . fi…" at bounding box center [890, 145] width 334 height 246
drag, startPoint x: 869, startPoint y: 162, endPoint x: 846, endPoint y: 161, distance: 22.9
click at [846, 161] on div "while ( true ) { var enemy = hero . findNearestEnemy ( ) ; var coin = hero . fi…" at bounding box center [890, 145] width 334 height 246
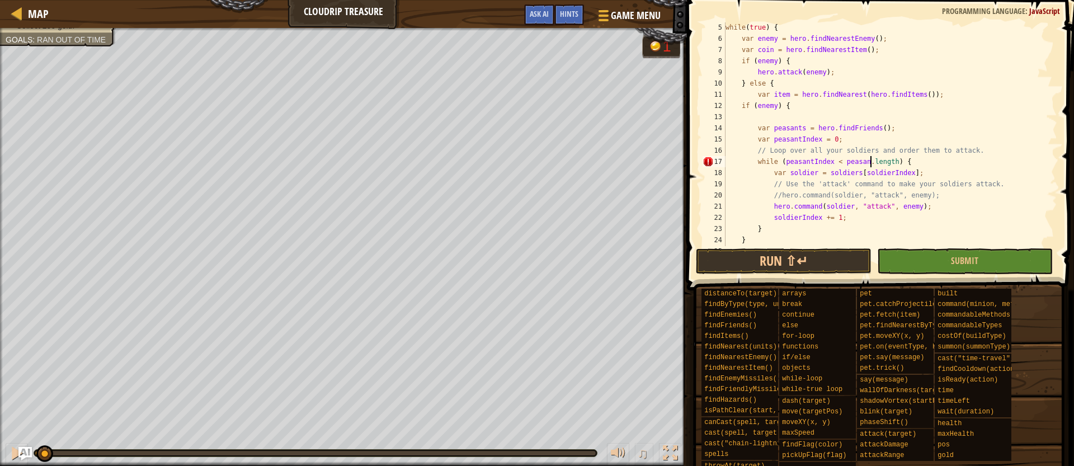
scroll to position [5, 12]
drag, startPoint x: 813, startPoint y: 172, endPoint x: 792, endPoint y: 172, distance: 21.2
click at [792, 172] on div "while ( true ) { var enemy = hero . findNearestEnemy ( ) ; var coin = hero . fi…" at bounding box center [890, 145] width 334 height 246
drag, startPoint x: 861, startPoint y: 173, endPoint x: 831, endPoint y: 171, distance: 29.7
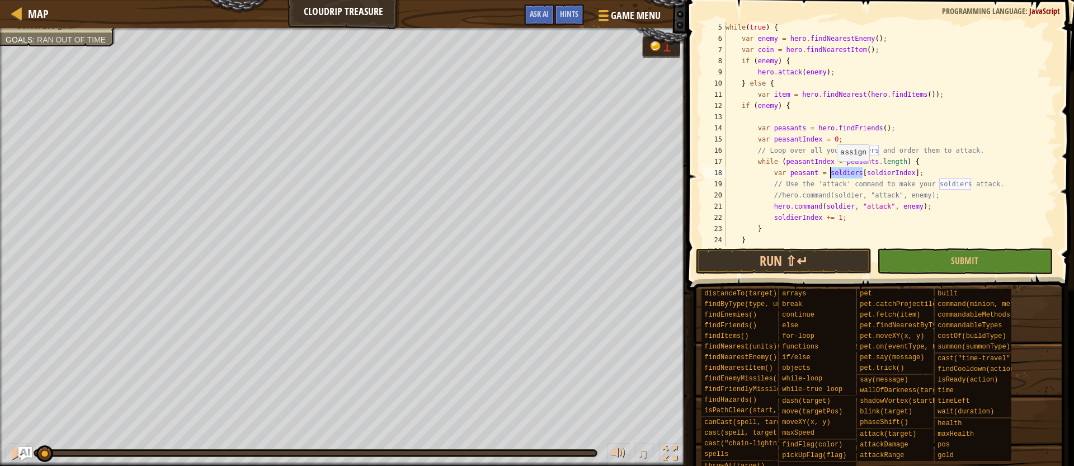
click at [831, 171] on div "while ( true ) { var enemy = hero . findNearestEnemy ( ) ; var coin = hero . fi…" at bounding box center [890, 145] width 334 height 246
click at [895, 171] on div "while ( true ) { var enemy = hero . findNearestEnemy ( ) ; var coin = hero . fi…" at bounding box center [890, 145] width 334 height 246
drag, startPoint x: 854, startPoint y: 205, endPoint x: 825, endPoint y: 205, distance: 28.5
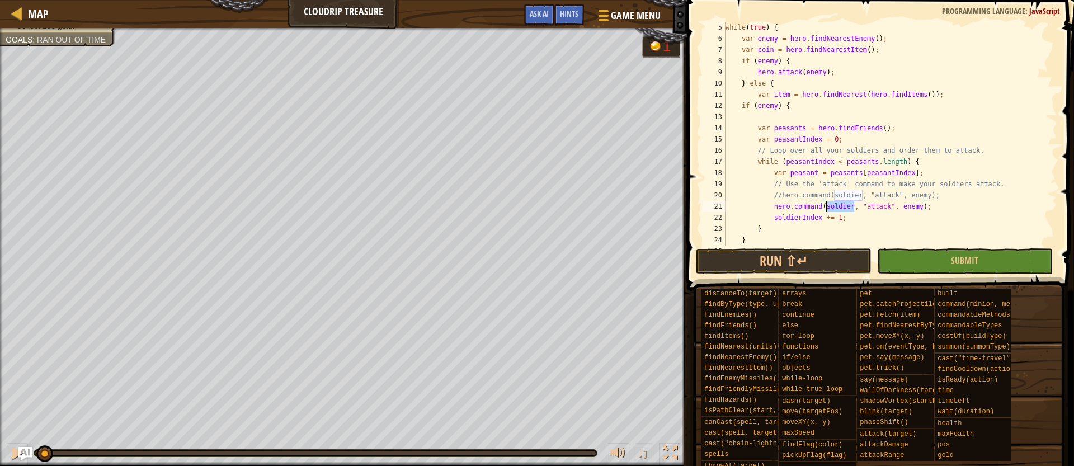
click at [825, 205] on div "while ( true ) { var enemy = hero . findNearestEnemy ( ) ; var coin = hero . fi…" at bounding box center [890, 145] width 334 height 246
drag, startPoint x: 778, startPoint y: 105, endPoint x: 757, endPoint y: 102, distance: 20.9
click at [757, 102] on div "while ( true ) { var enemy = hero . findNearestEnemy ( ) ; var coin = hero . fi…" at bounding box center [890, 145] width 334 height 246
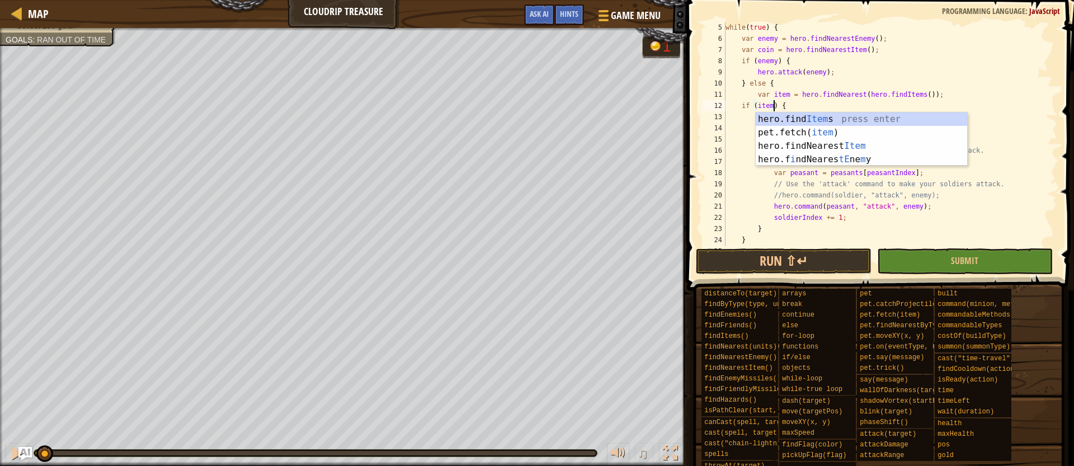
scroll to position [5, 3]
click at [890, 207] on div "while ( true ) { var enemy = hero . findNearestEnemy ( ) ; var coin = hero . fi…" at bounding box center [890, 145] width 334 height 246
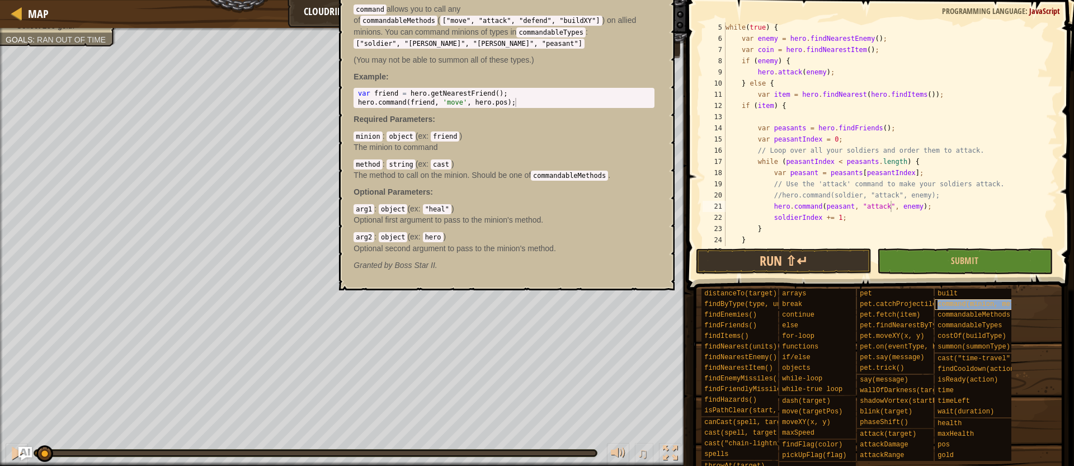
click at [984, 305] on span "command(minion, method, arg1, arg2)" at bounding box center [1007, 304] width 141 height 8
drag, startPoint x: 915, startPoint y: 205, endPoint x: 897, endPoint y: 204, distance: 18.0
click at [897, 204] on div "while ( true ) { var enemy = hero . findNearestEnemy ( ) ; var coin = hero . fi…" at bounding box center [890, 145] width 334 height 246
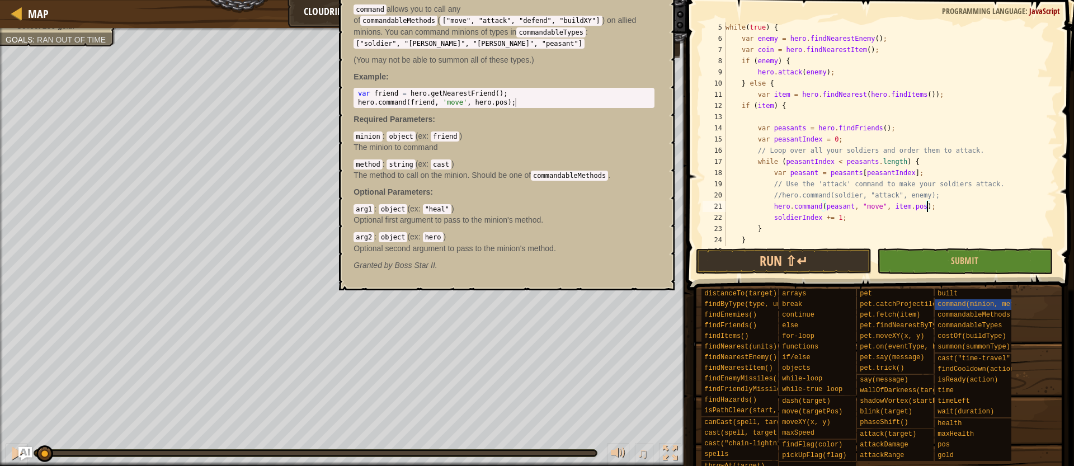
type textarea "hero.command(peasant, "move", item.pos);"
click at [365, 272] on div "hero.command(minion, method, arg1, arg2); - method command allows you to call a…" at bounding box center [504, 129] width 316 height 305
click at [764, 352] on div "findNearestEnemy()" at bounding box center [754, 357] width 107 height 11
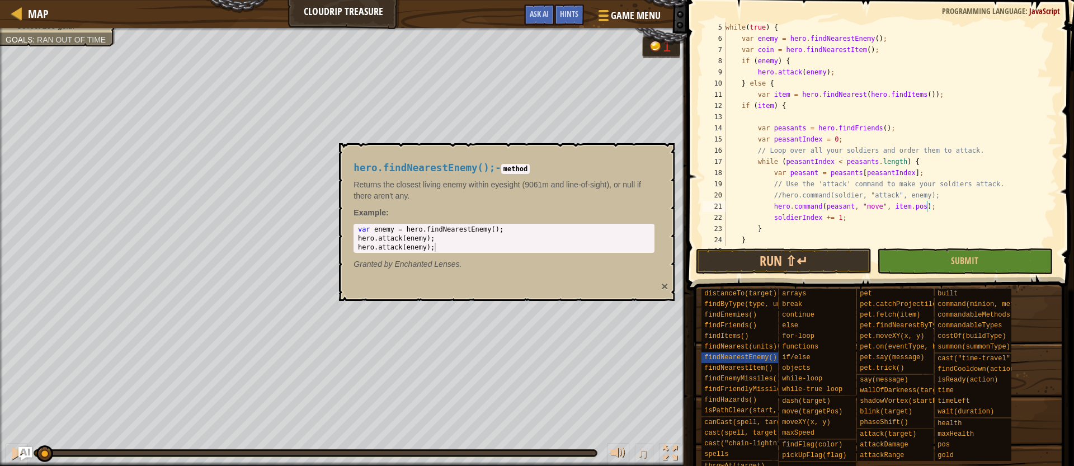
click at [664, 289] on button "×" at bounding box center [664, 286] width 7 height 12
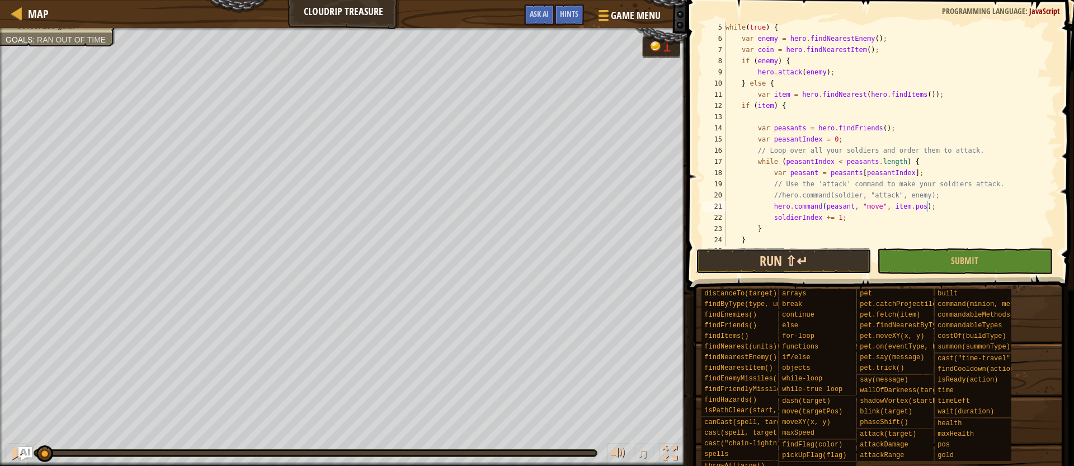
click at [782, 261] on button "Run ⇧↵" at bounding box center [784, 261] width 176 height 26
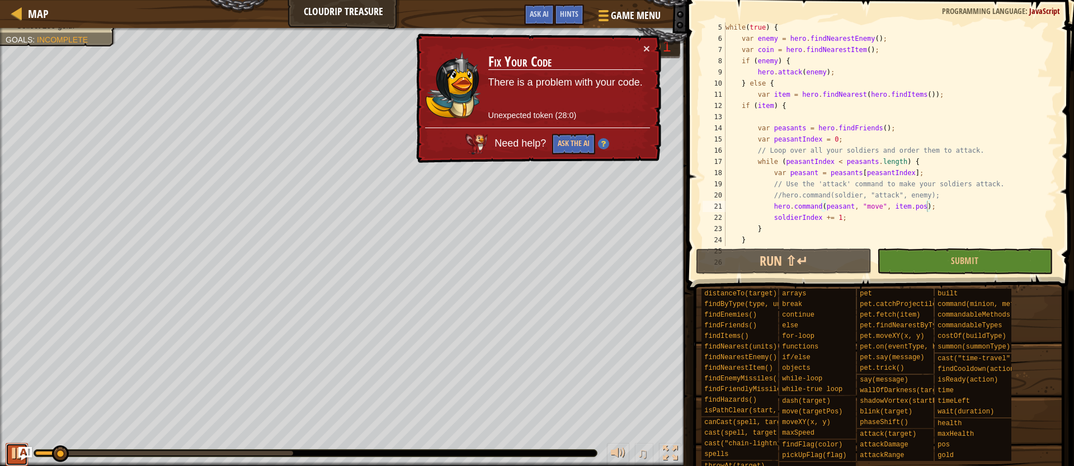
click at [10, 456] on div at bounding box center [17, 453] width 15 height 15
click at [568, 143] on button "Ask the AI" at bounding box center [573, 144] width 43 height 21
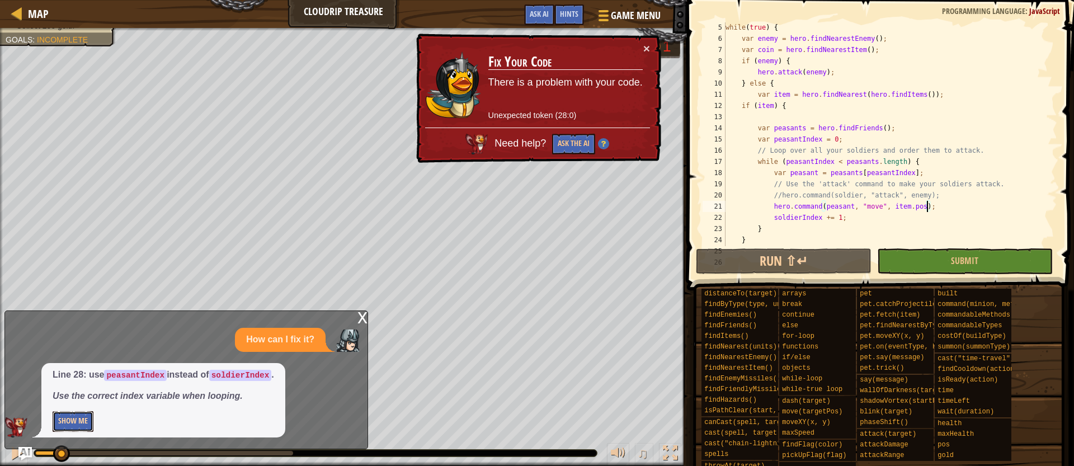
click at [71, 423] on button "Show Me" at bounding box center [73, 421] width 41 height 21
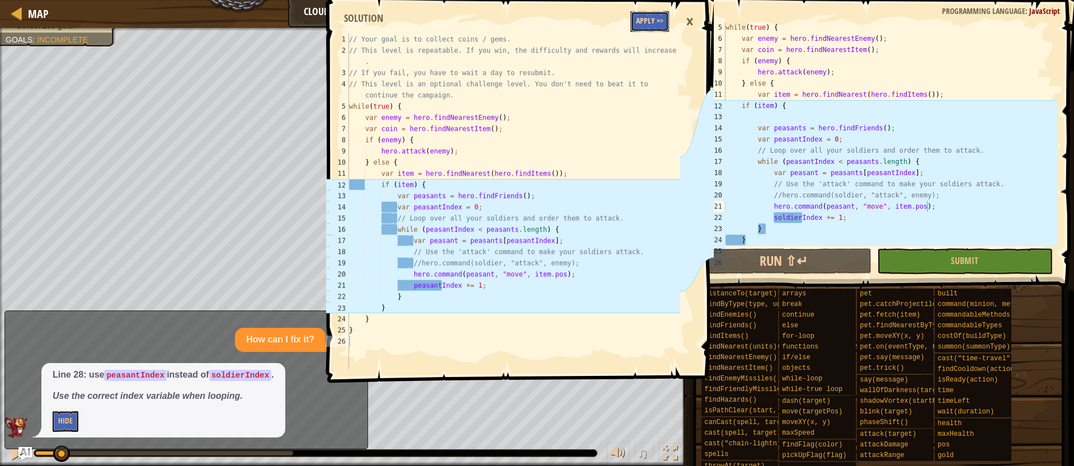
click at [655, 20] on button "Apply =>" at bounding box center [649, 21] width 39 height 21
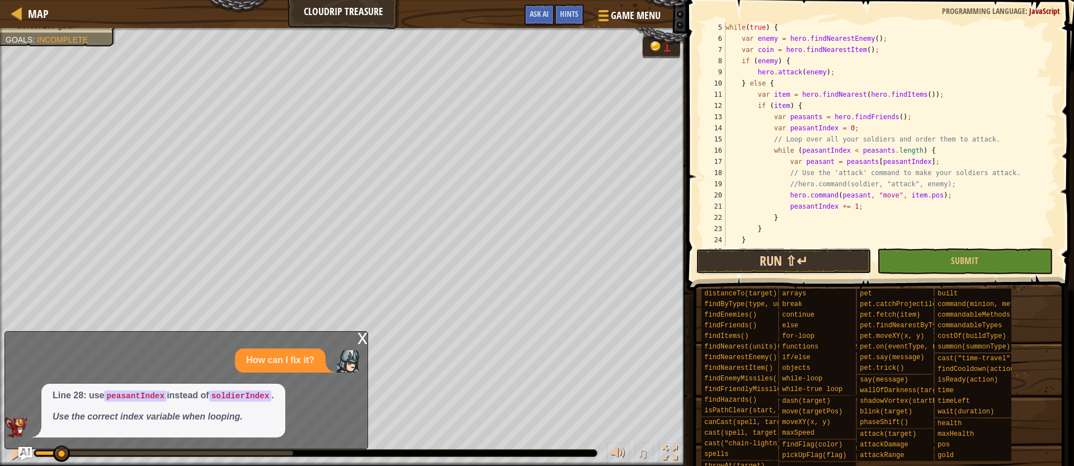
click at [736, 261] on button "Run ⇧↵" at bounding box center [784, 261] width 176 height 26
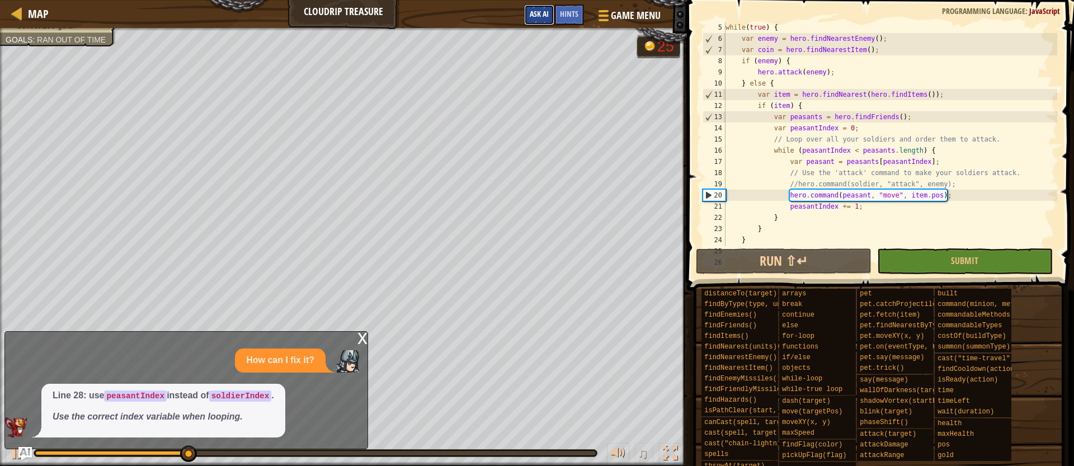
click at [532, 13] on span "Ask AI" at bounding box center [539, 13] width 19 height 11
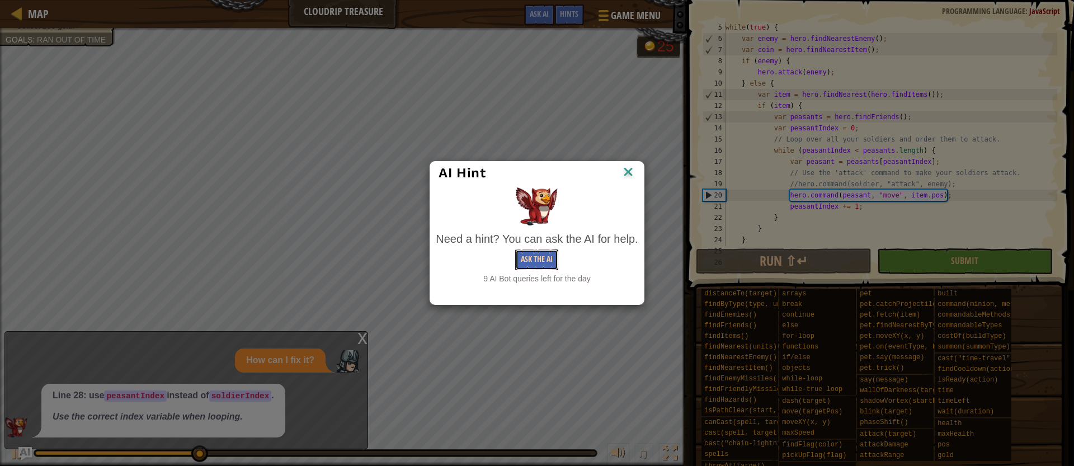
click at [539, 258] on button "Ask the AI" at bounding box center [536, 259] width 43 height 21
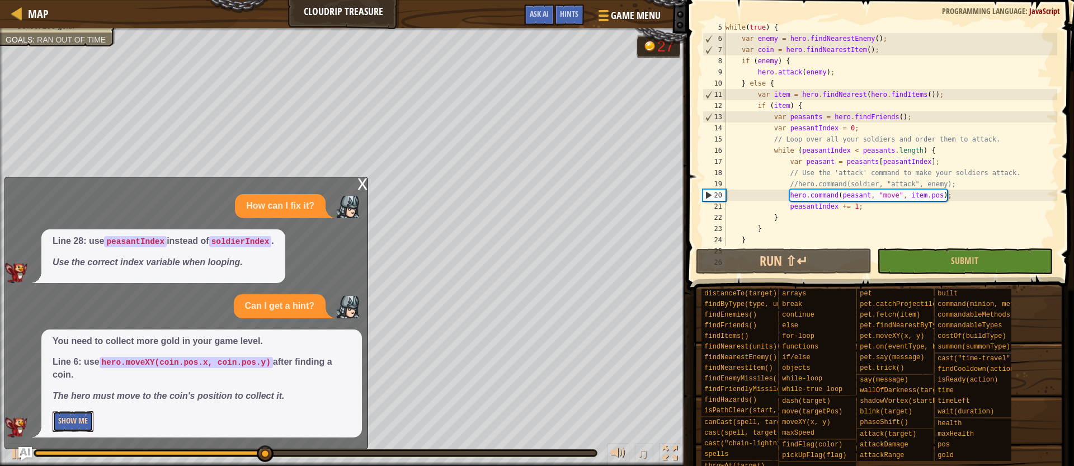
click at [70, 422] on button "Show Me" at bounding box center [73, 421] width 41 height 21
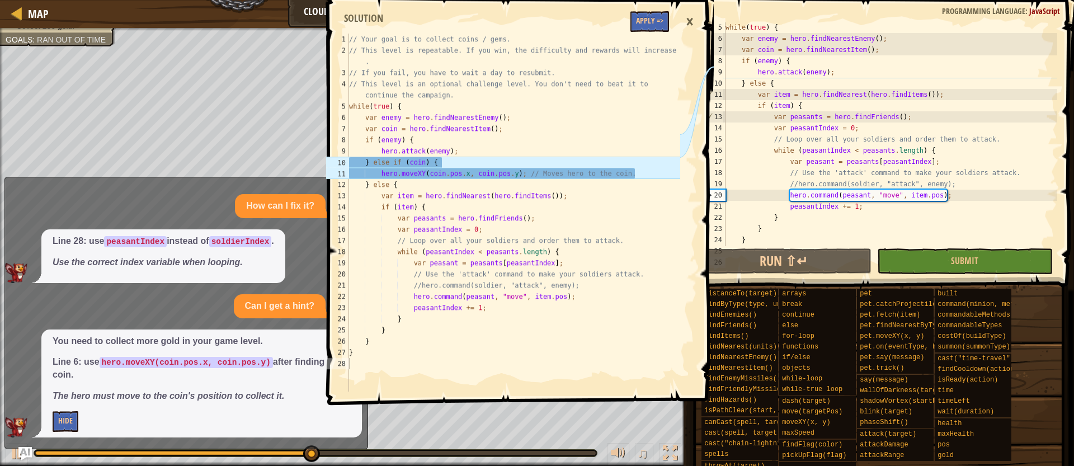
click at [692, 22] on div "×" at bounding box center [689, 22] width 19 height 26
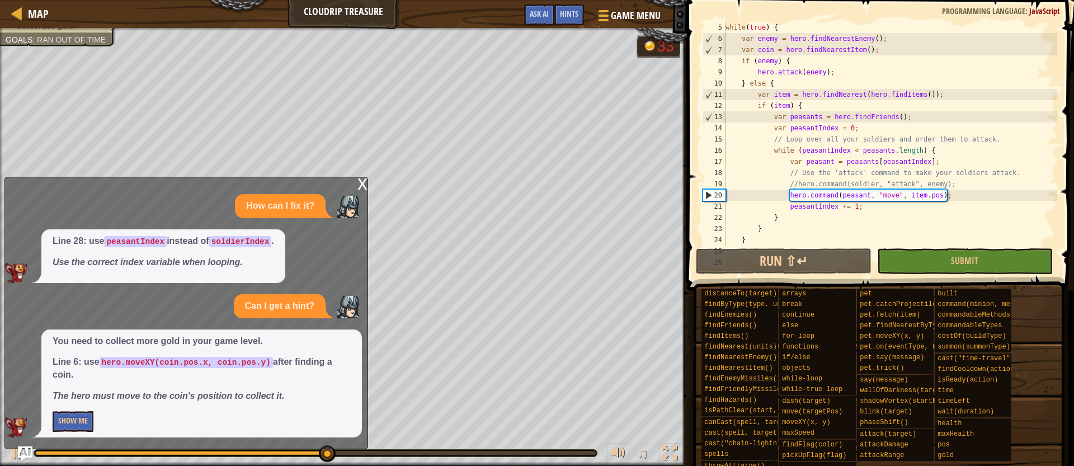
click at [31, 450] on img "Ask AI" at bounding box center [25, 453] width 15 height 15
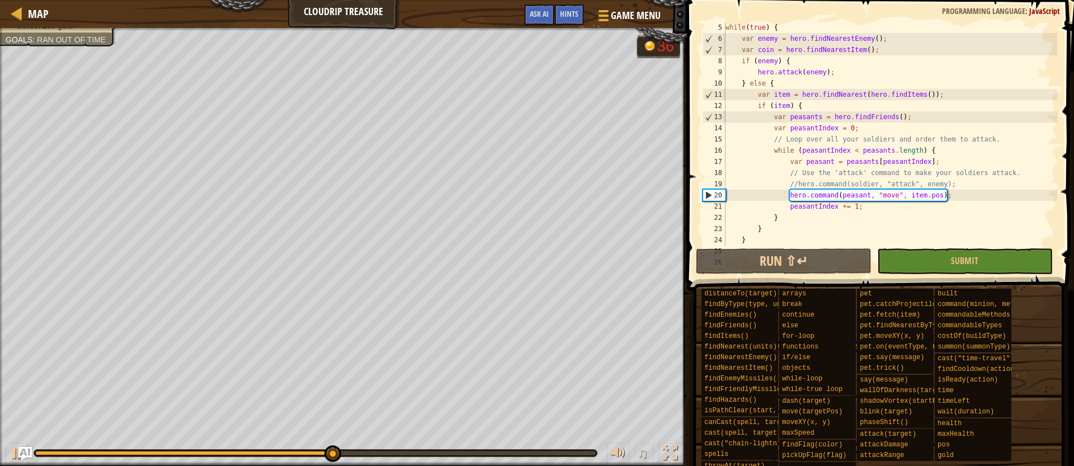
scroll to position [68, 0]
click at [11, 461] on button at bounding box center [17, 454] width 22 height 23
